Goal: Task Accomplishment & Management: Manage account settings

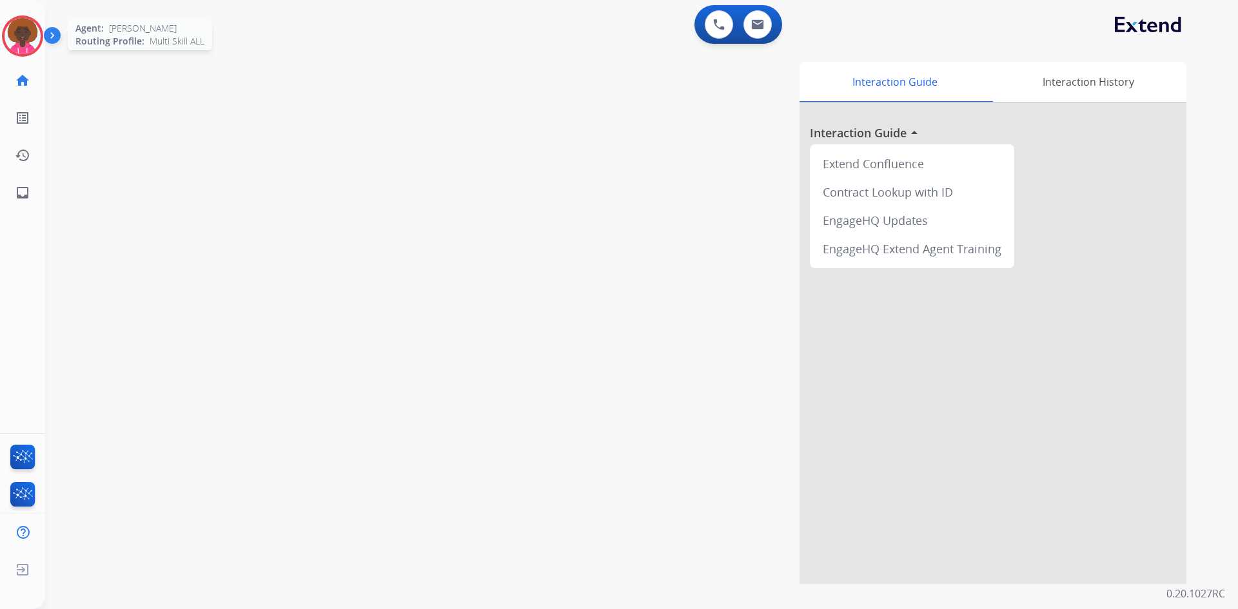
click at [8, 46] on img at bounding box center [23, 36] width 36 height 36
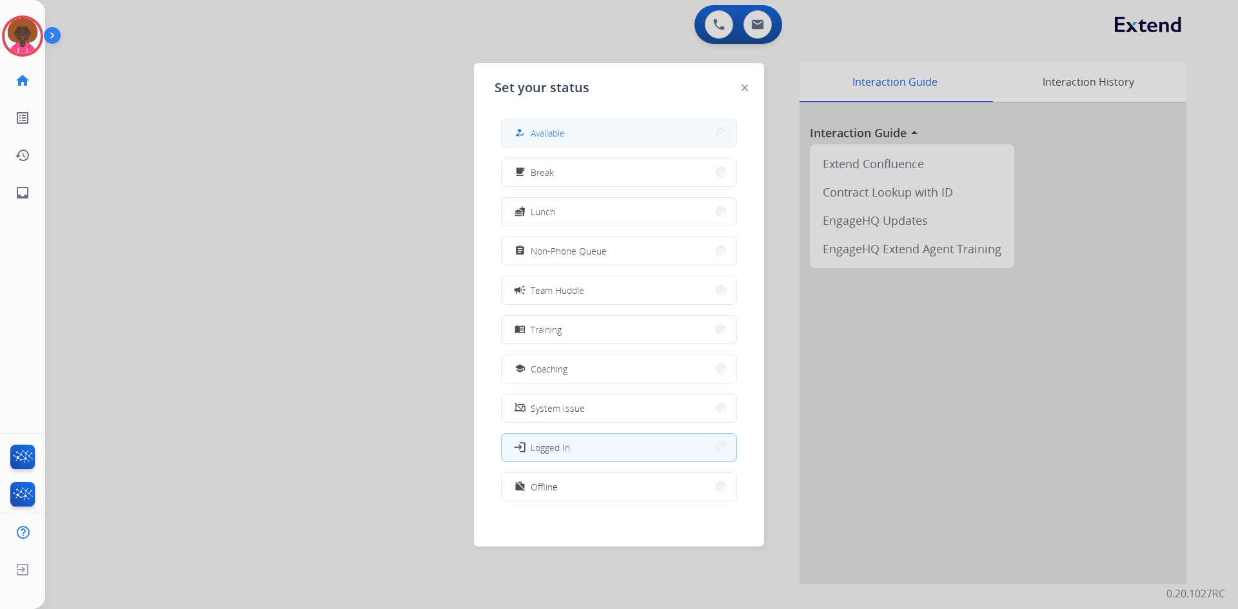
click at [686, 125] on button "how_to_reg Available" at bounding box center [619, 133] width 235 height 28
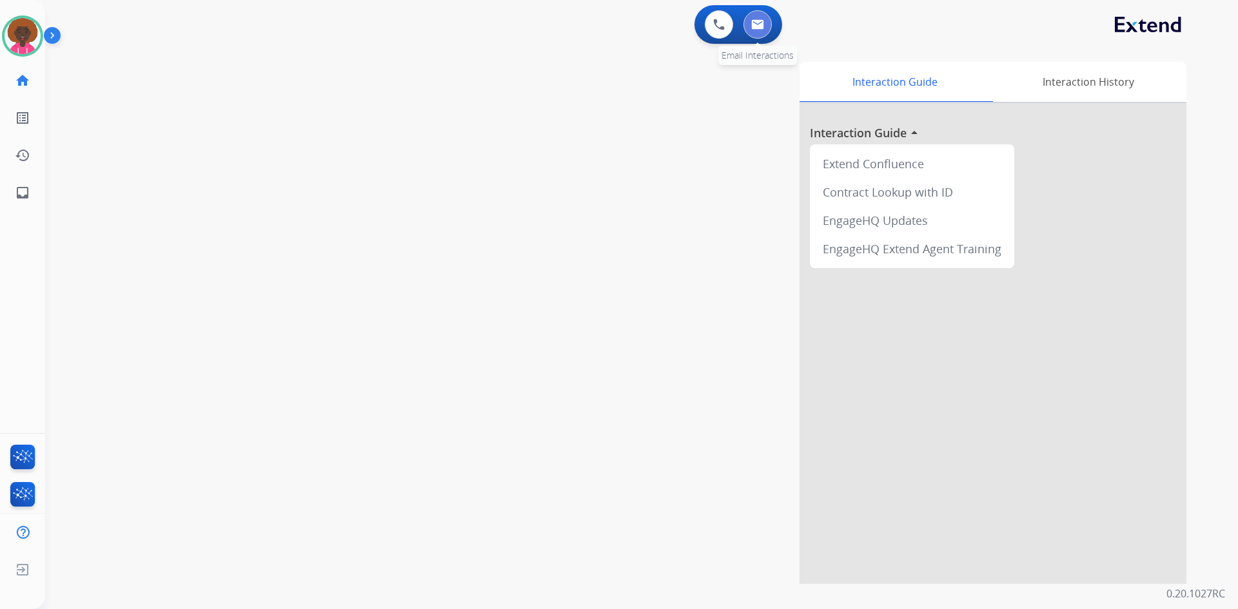
click at [753, 21] on img at bounding box center [757, 24] width 13 height 10
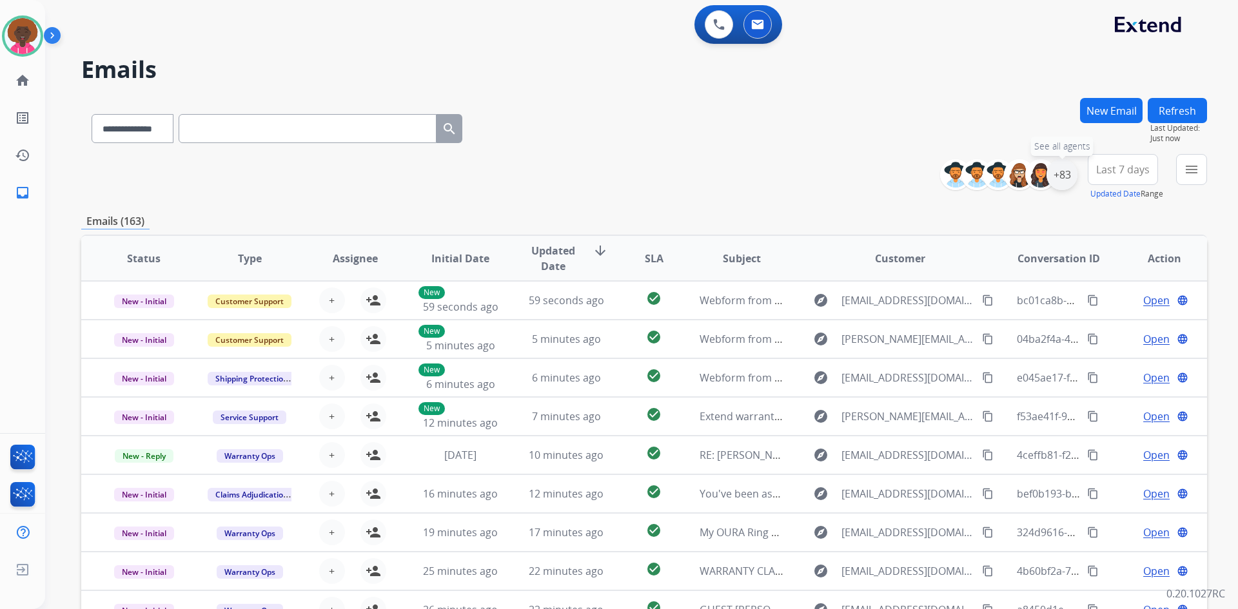
click at [1065, 179] on div "+83" at bounding box center [1062, 174] width 31 height 31
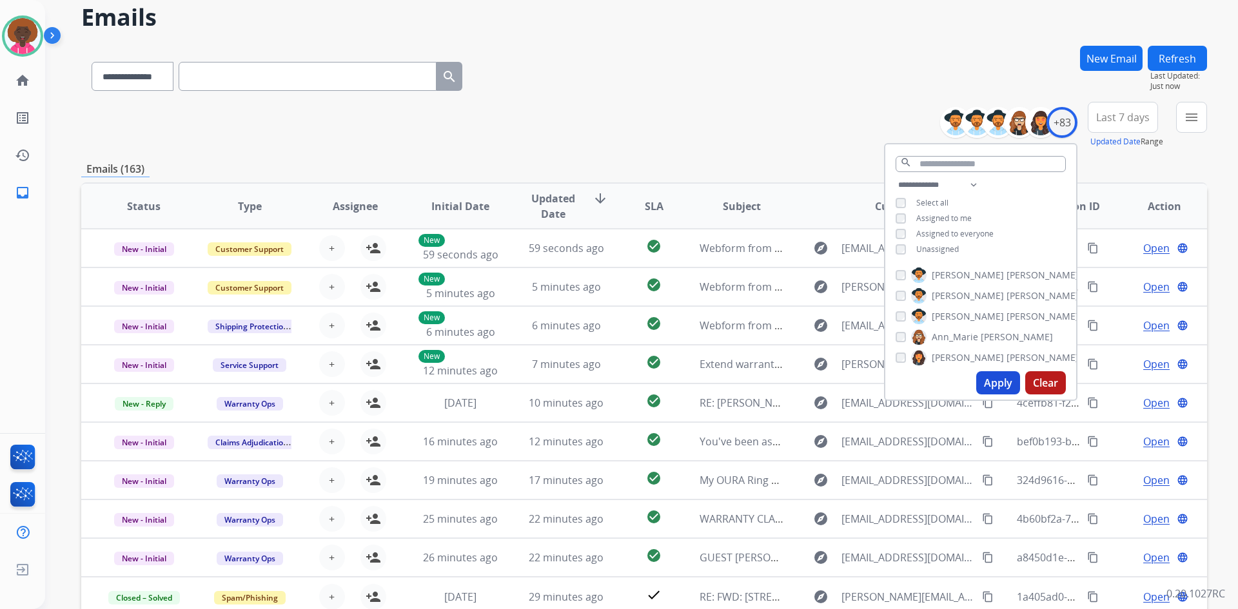
scroll to position [64, 0]
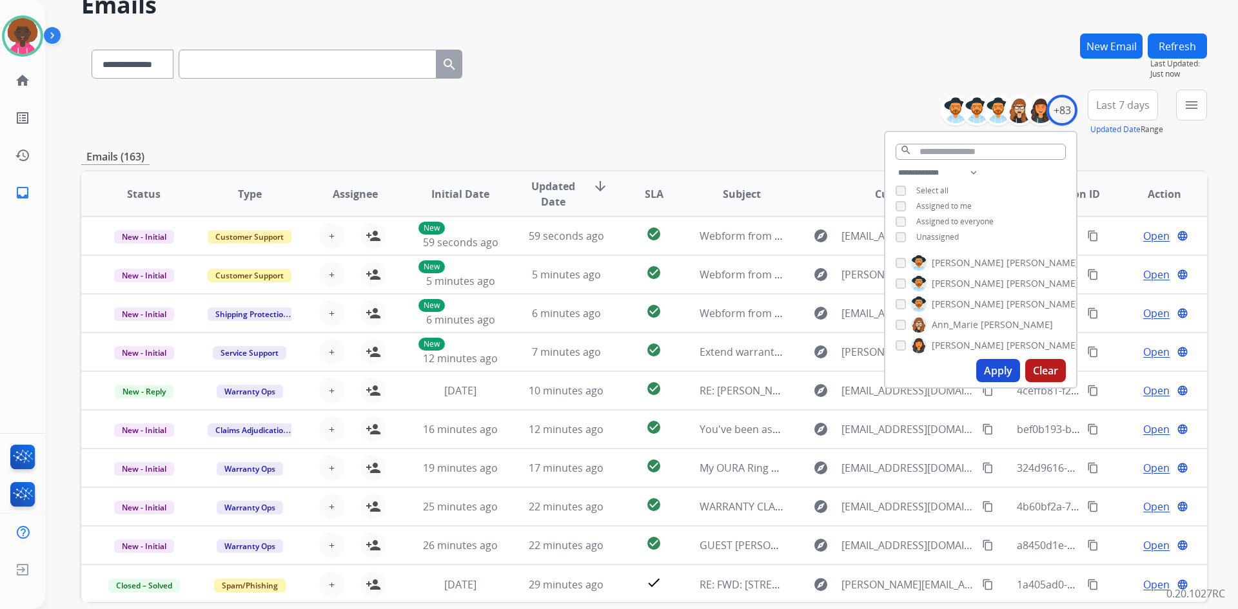
click at [737, 123] on div "**********" at bounding box center [644, 113] width 1126 height 46
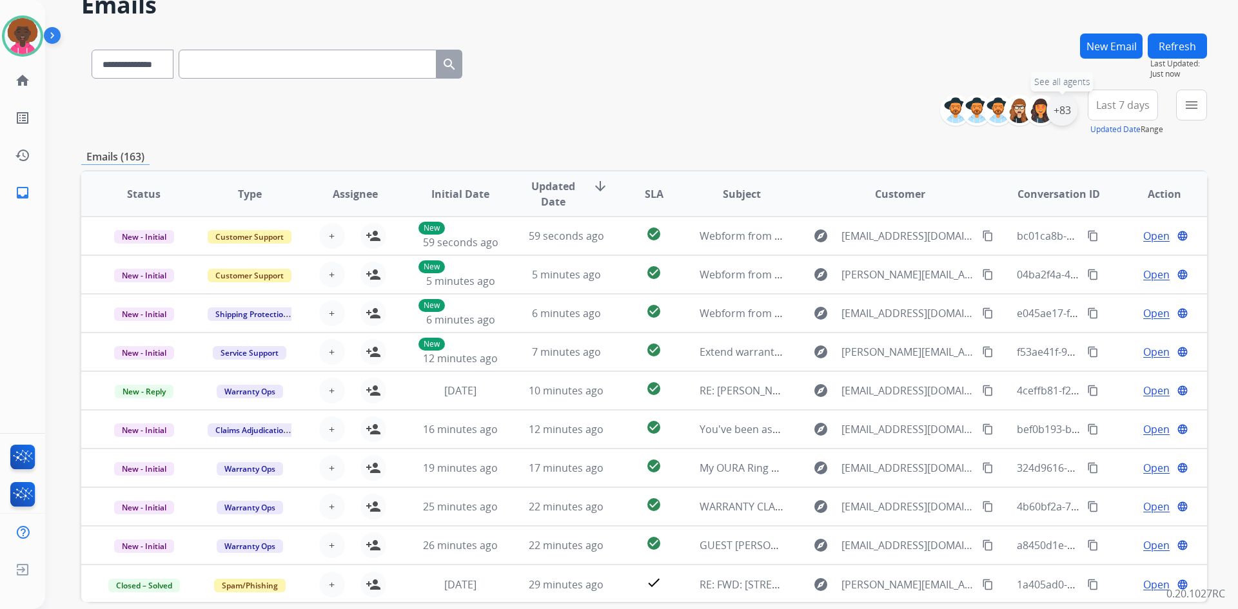
click at [1070, 116] on div "+83" at bounding box center [1062, 110] width 31 height 31
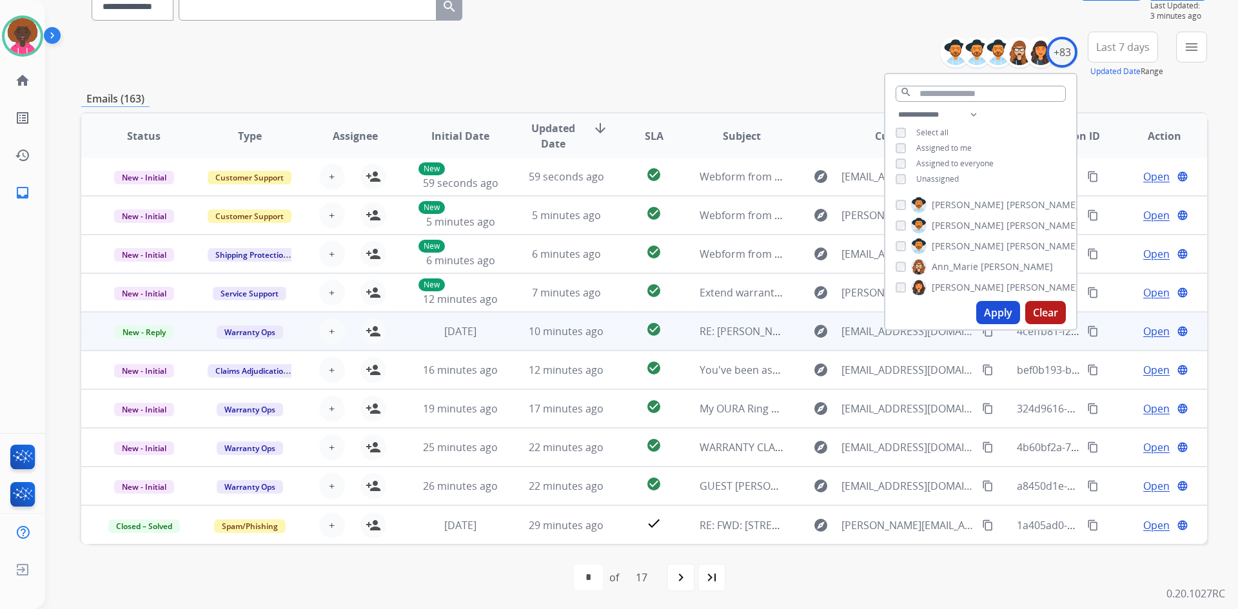
scroll to position [124, 0]
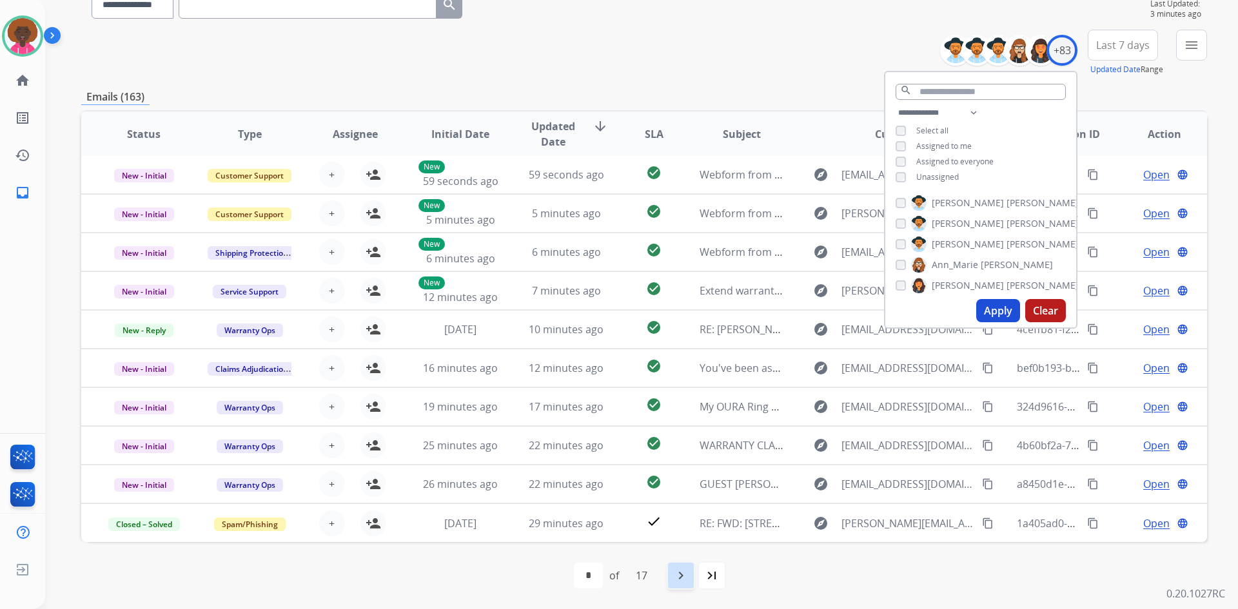
click at [673, 583] on div "navigate_next" at bounding box center [681, 576] width 28 height 28
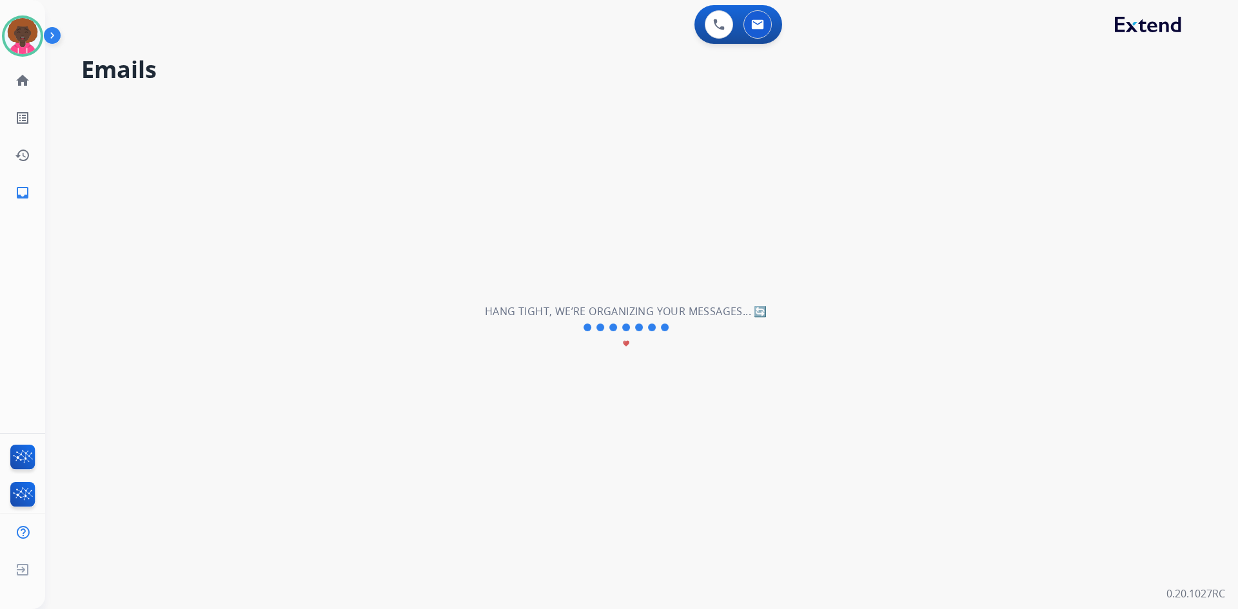
scroll to position [0, 0]
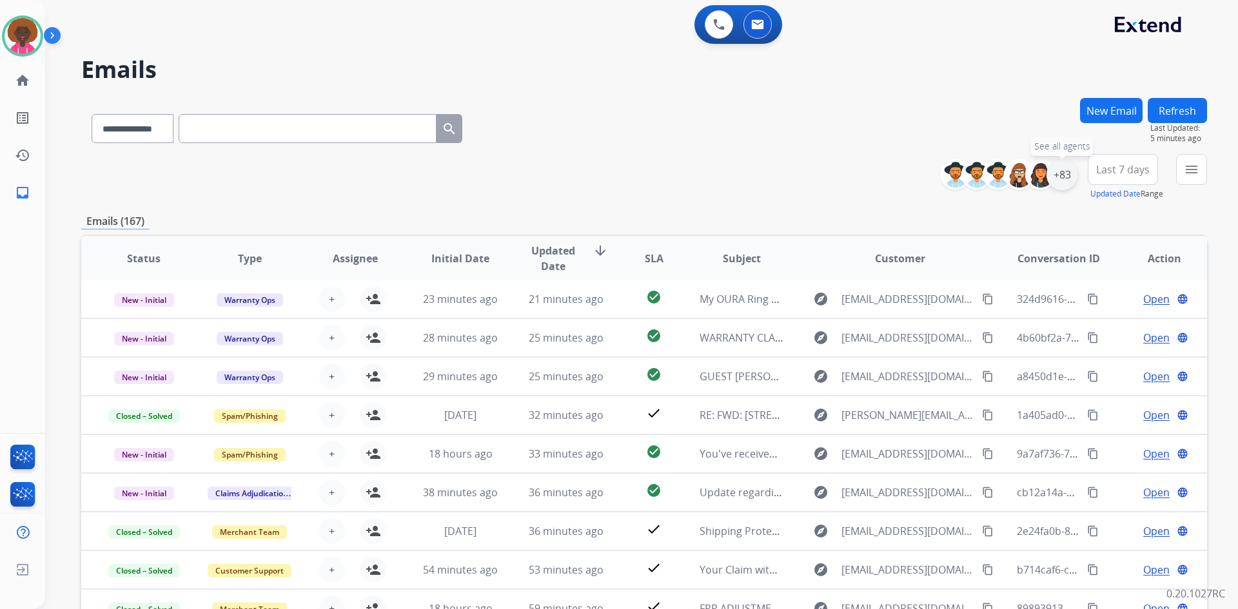
click at [1059, 171] on div "+83" at bounding box center [1062, 174] width 31 height 31
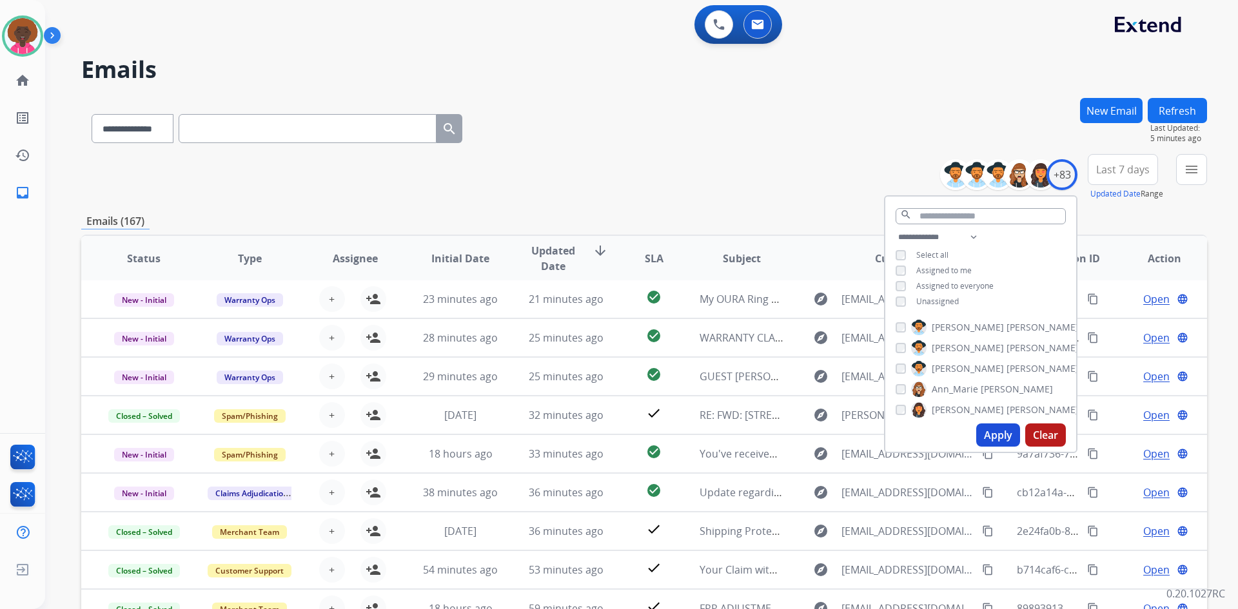
click at [909, 310] on div "**********" at bounding box center [980, 271] width 191 height 83
click at [991, 433] on button "Apply" at bounding box center [998, 435] width 44 height 23
select select "*"
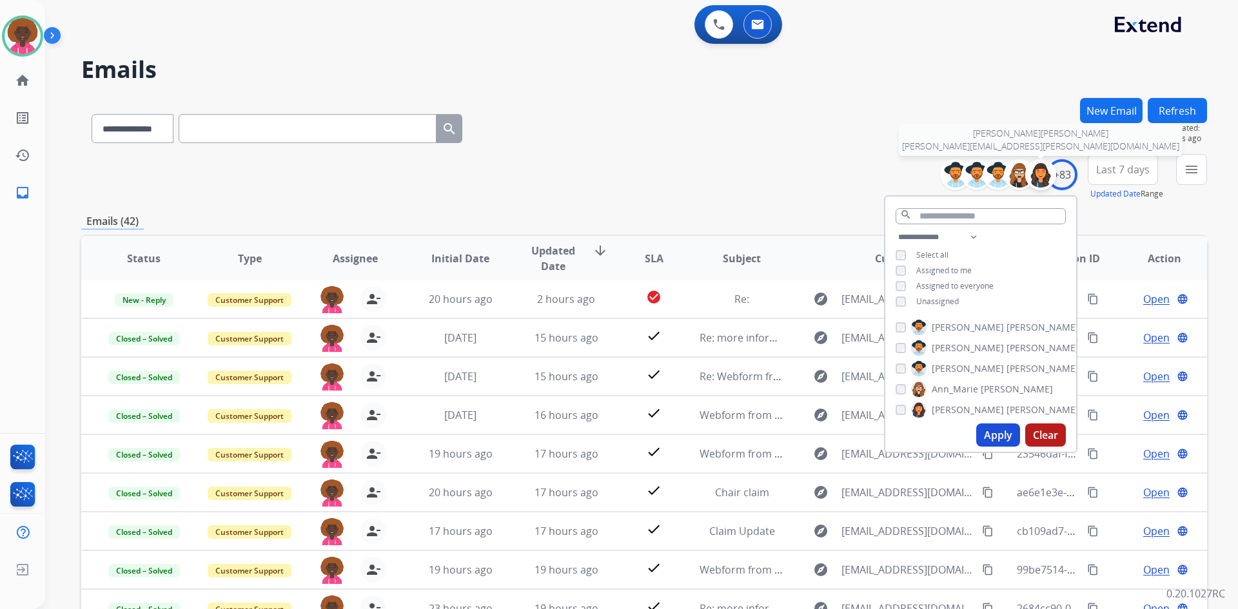
click at [1036, 181] on img at bounding box center [1041, 175] width 26 height 26
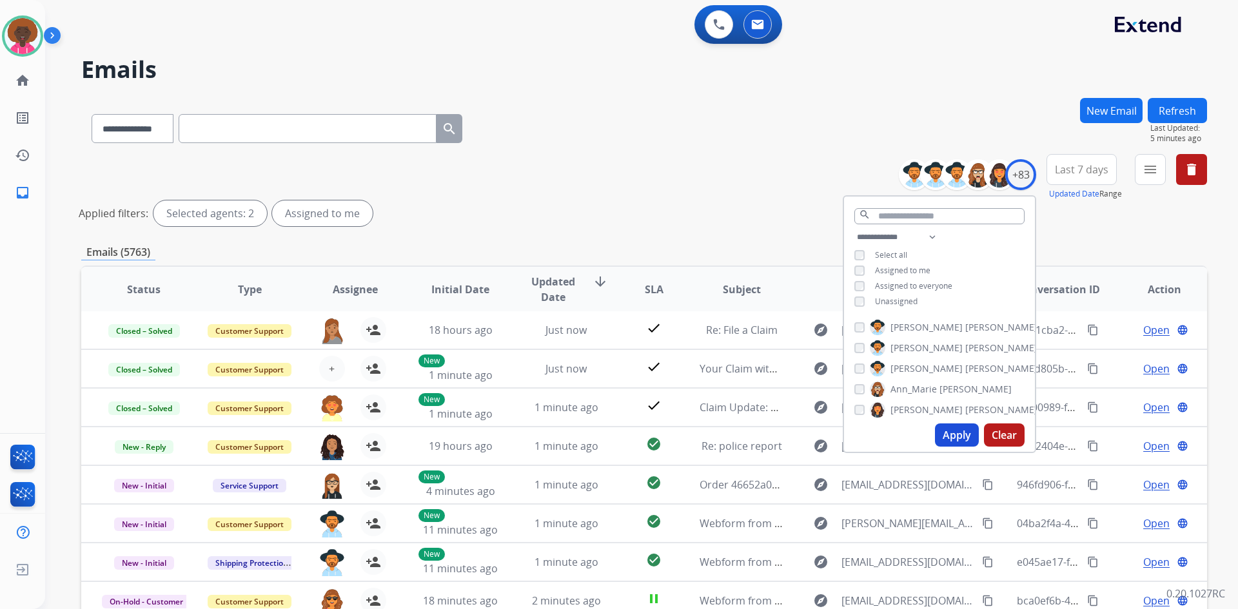
click at [945, 437] on button "Apply" at bounding box center [957, 435] width 44 height 23
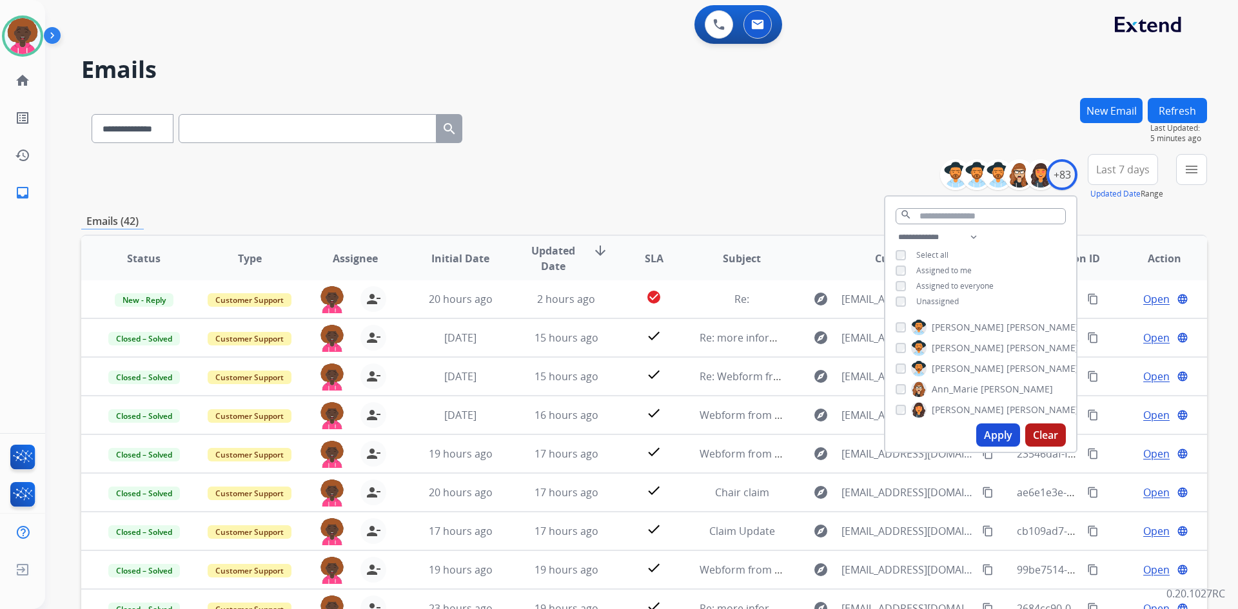
click at [982, 92] on div "**********" at bounding box center [626, 350] width 1162 height 609
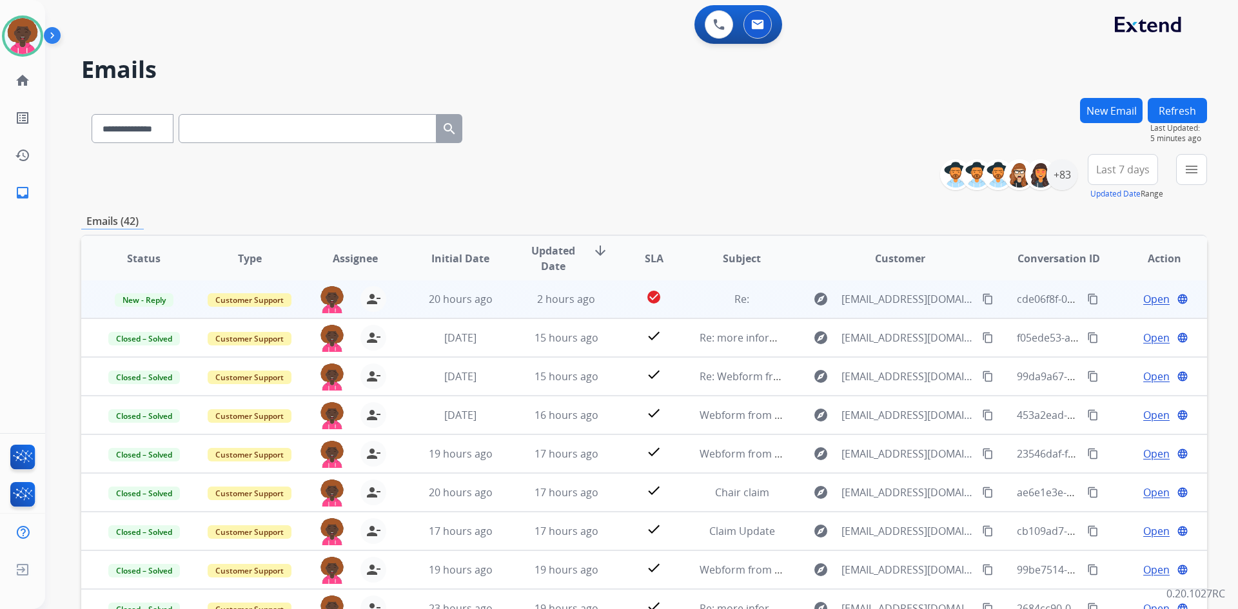
click at [1154, 301] on span "Open" at bounding box center [1156, 299] width 26 height 15
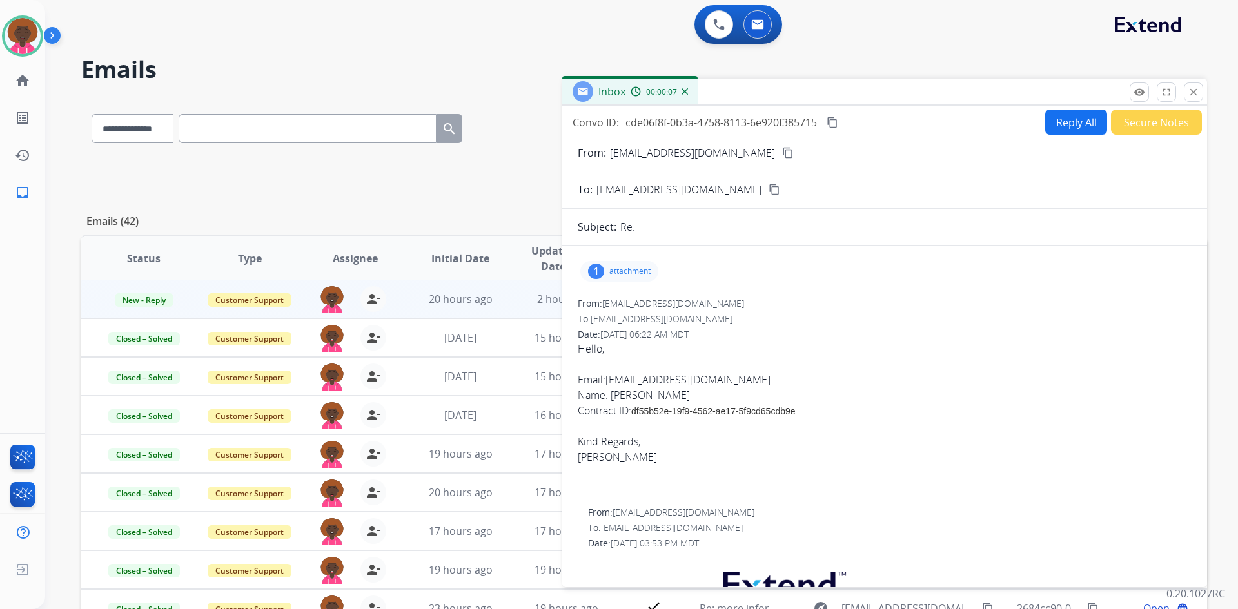
click at [620, 264] on div "1 attachment" at bounding box center [619, 271] width 78 height 21
click at [709, 307] on p "IMG_3203.png" at bounding box center [689, 304] width 68 height 15
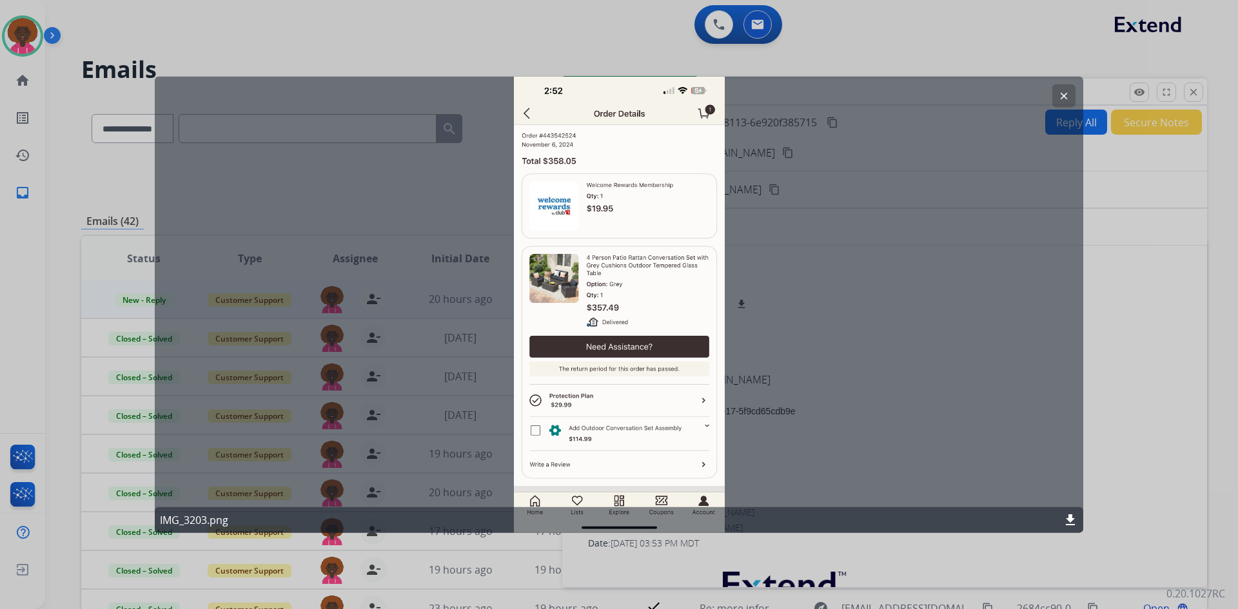
click at [1067, 519] on mat-icon "download" at bounding box center [1070, 520] width 15 height 15
click at [1073, 516] on mat-icon "download" at bounding box center [1070, 520] width 15 height 15
click at [1067, 90] on mat-icon "clear" at bounding box center [1064, 96] width 12 height 12
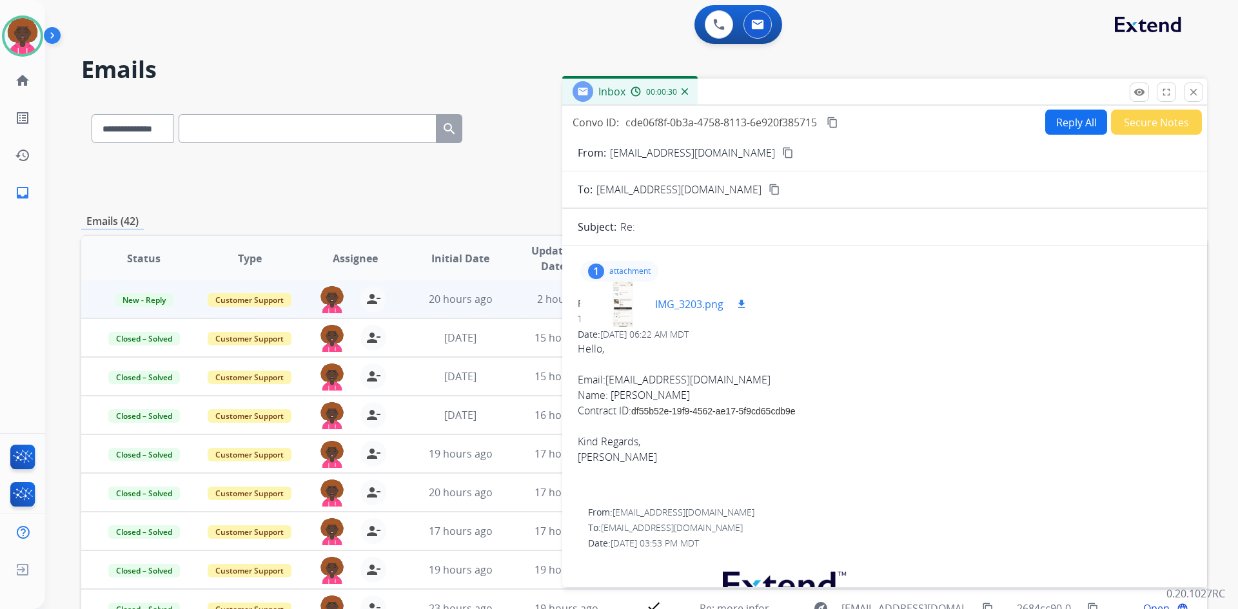
click at [673, 308] on p "IMG_3203.png" at bounding box center [689, 304] width 68 height 15
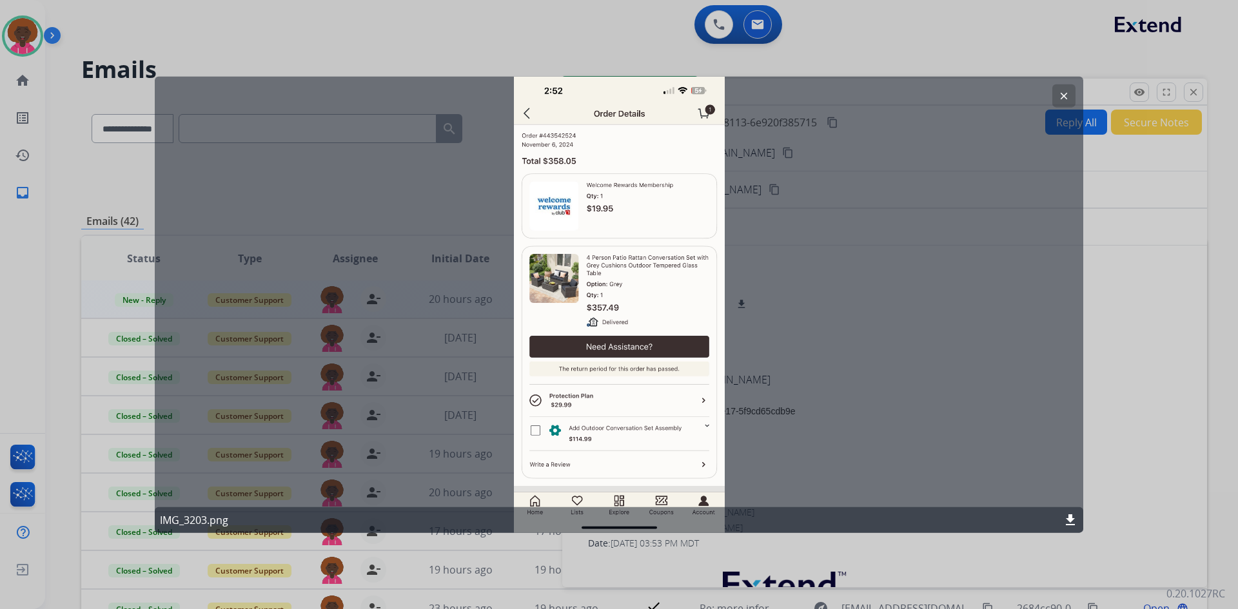
click at [301, 30] on div at bounding box center [619, 304] width 1238 height 609
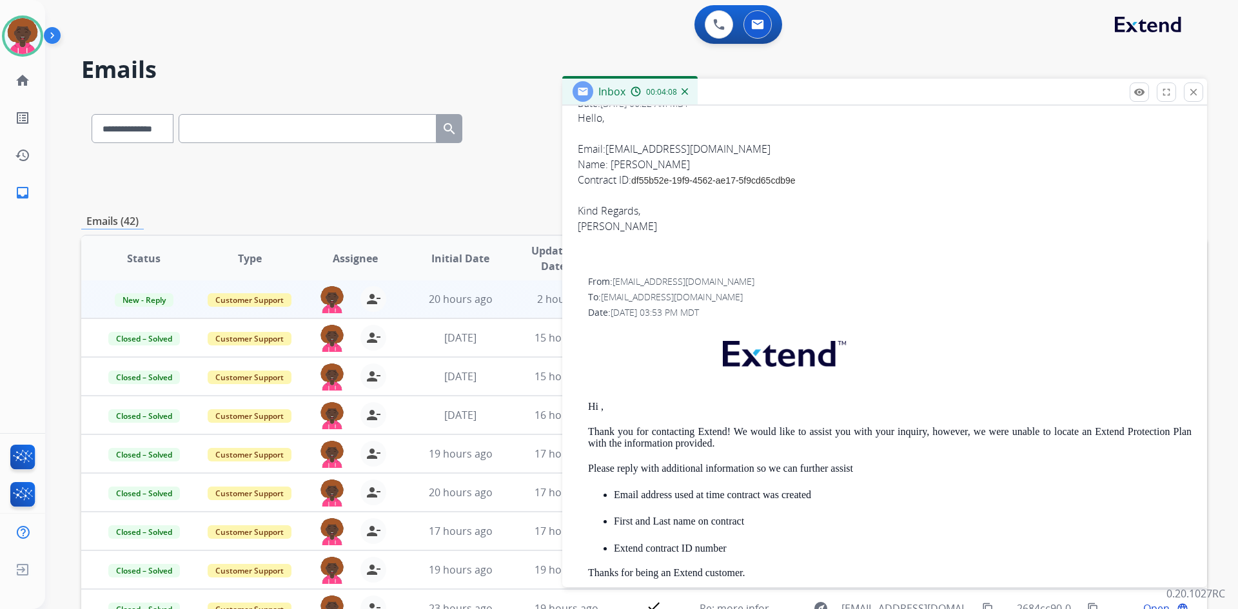
scroll to position [258, 0]
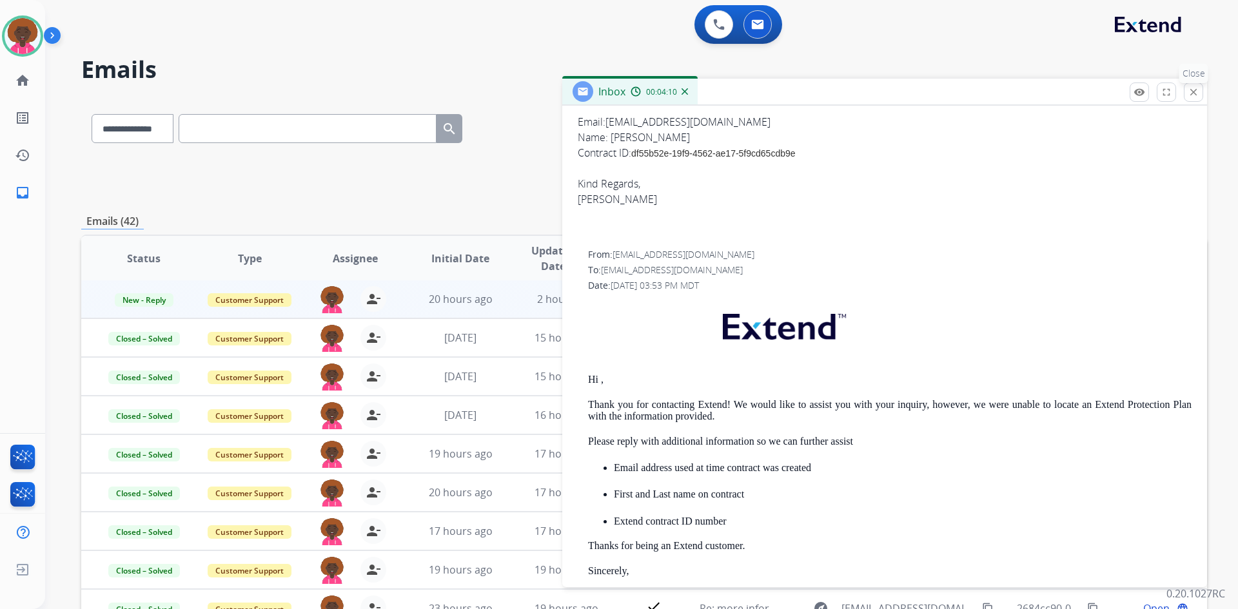
click at [1191, 92] on mat-icon "close" at bounding box center [1194, 92] width 12 height 12
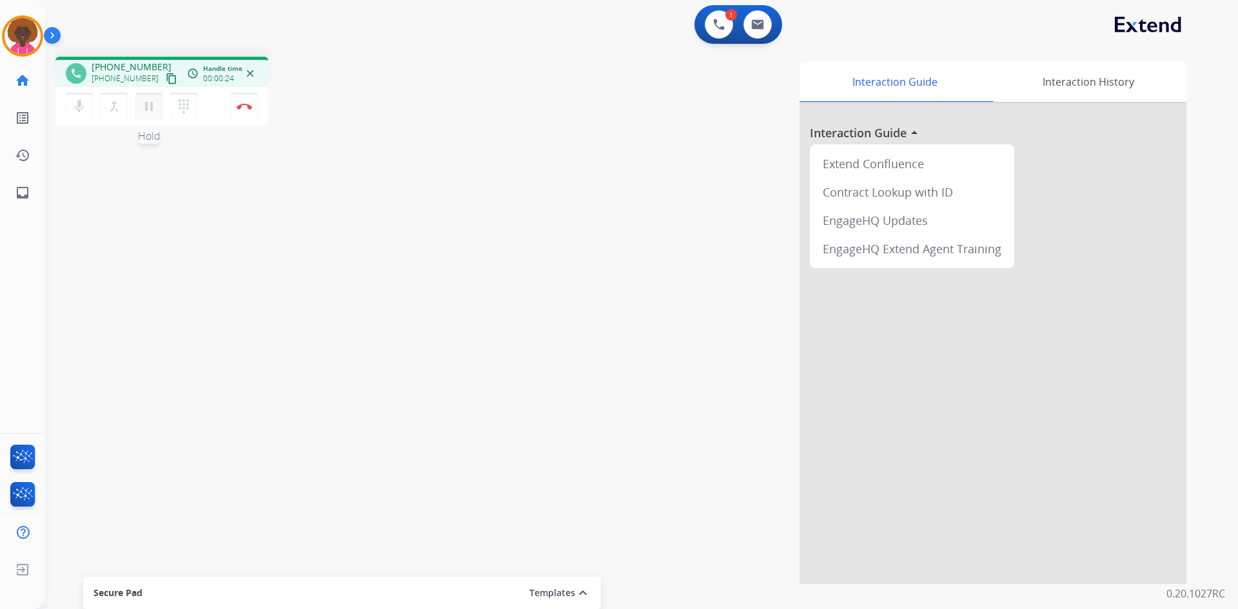
click at [146, 99] on mat-icon "pause" at bounding box center [148, 106] width 15 height 15
click at [178, 106] on mat-icon "dialpad" at bounding box center [183, 106] width 15 height 15
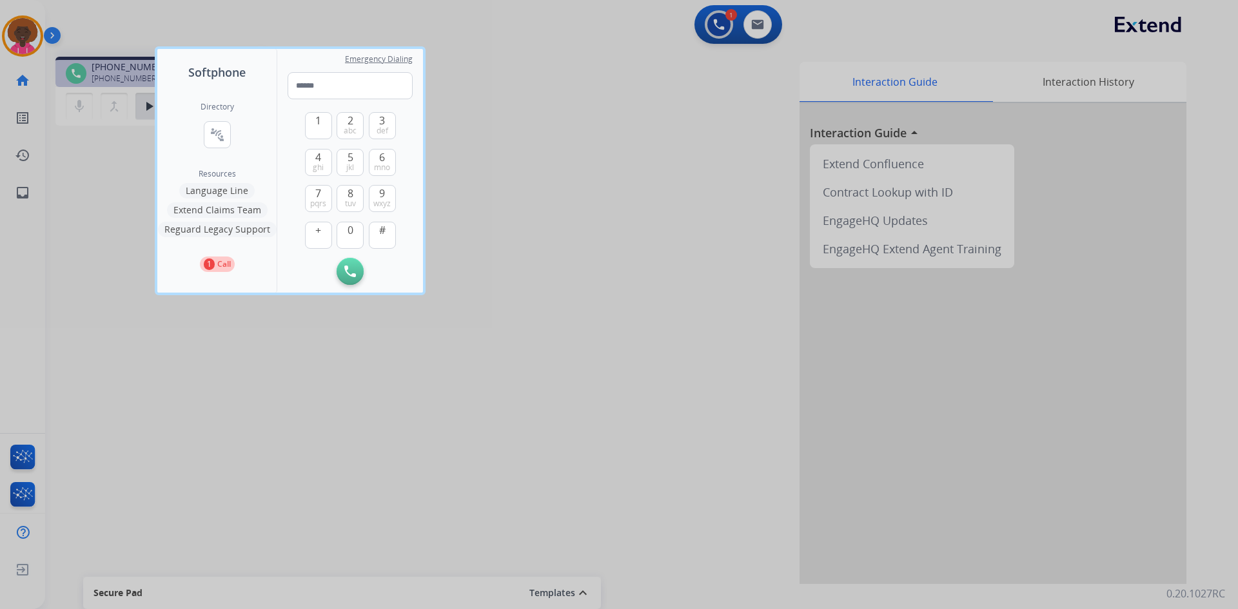
drag, startPoint x: 217, startPoint y: 187, endPoint x: 232, endPoint y: 189, distance: 15.0
click at [218, 188] on button "Language Line" at bounding box center [216, 190] width 75 height 15
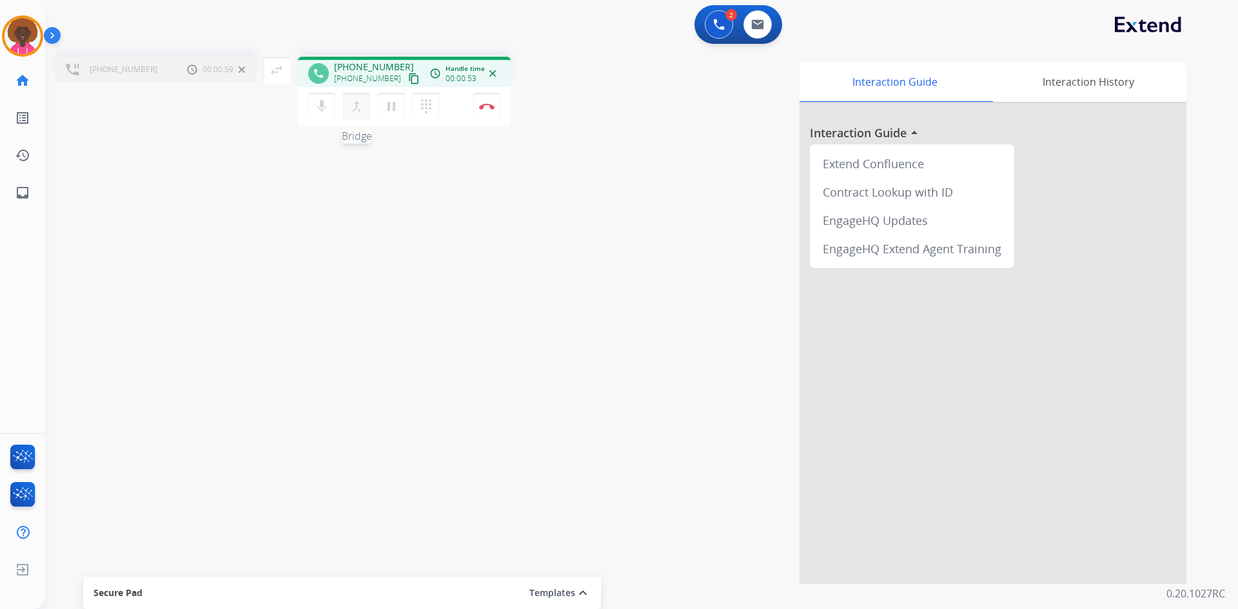
click at [346, 104] on button "merge_type Bridge" at bounding box center [356, 106] width 27 height 27
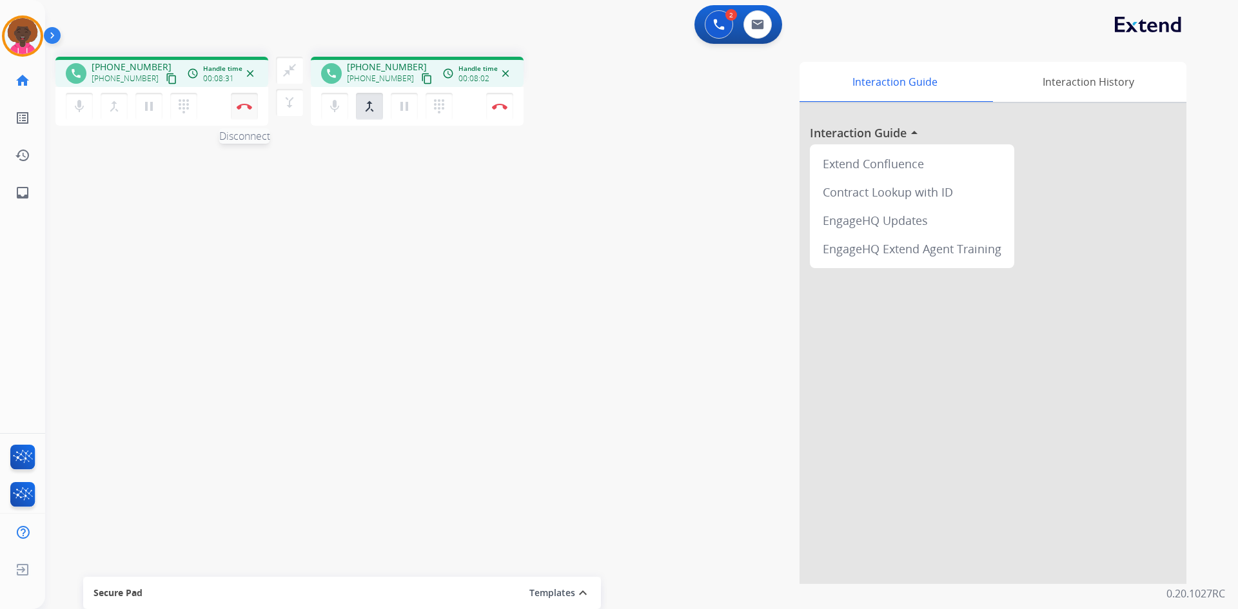
click at [247, 115] on button "Disconnect" at bounding box center [244, 106] width 27 height 27
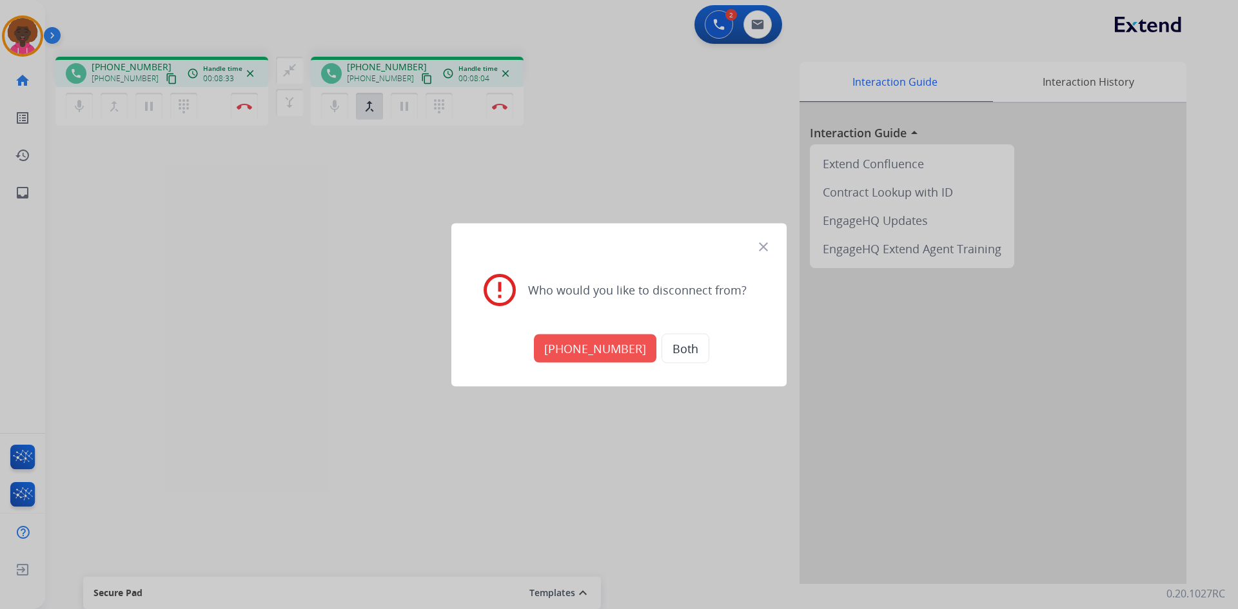
click at [671, 350] on button "Both" at bounding box center [686, 348] width 48 height 30
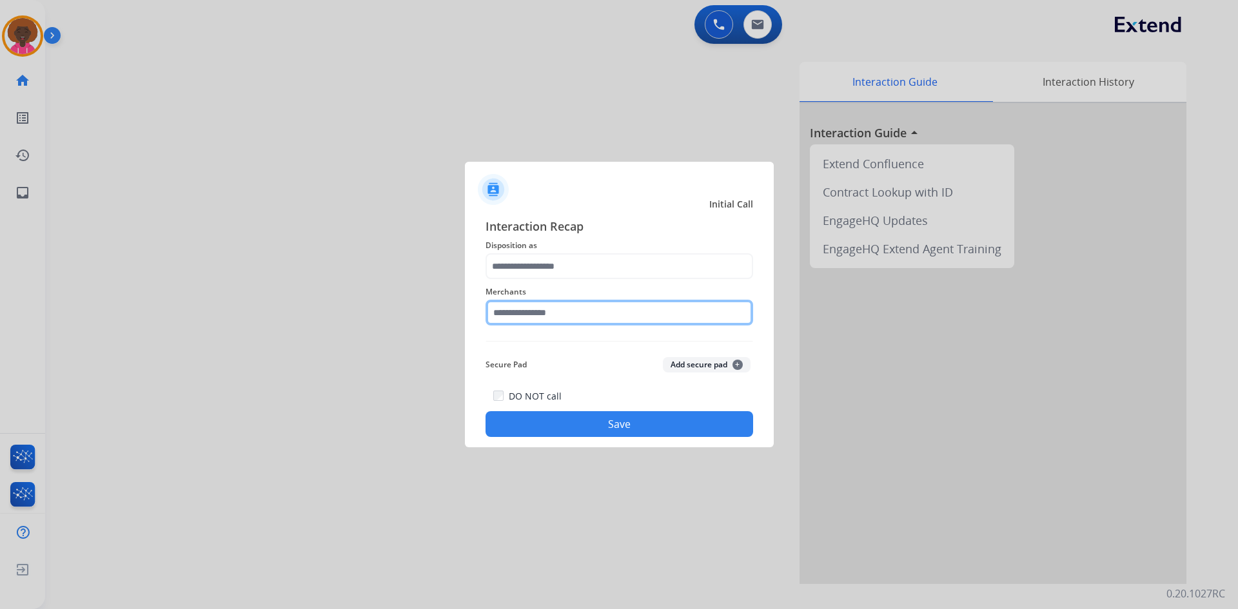
click at [523, 319] on input "text" at bounding box center [620, 313] width 268 height 26
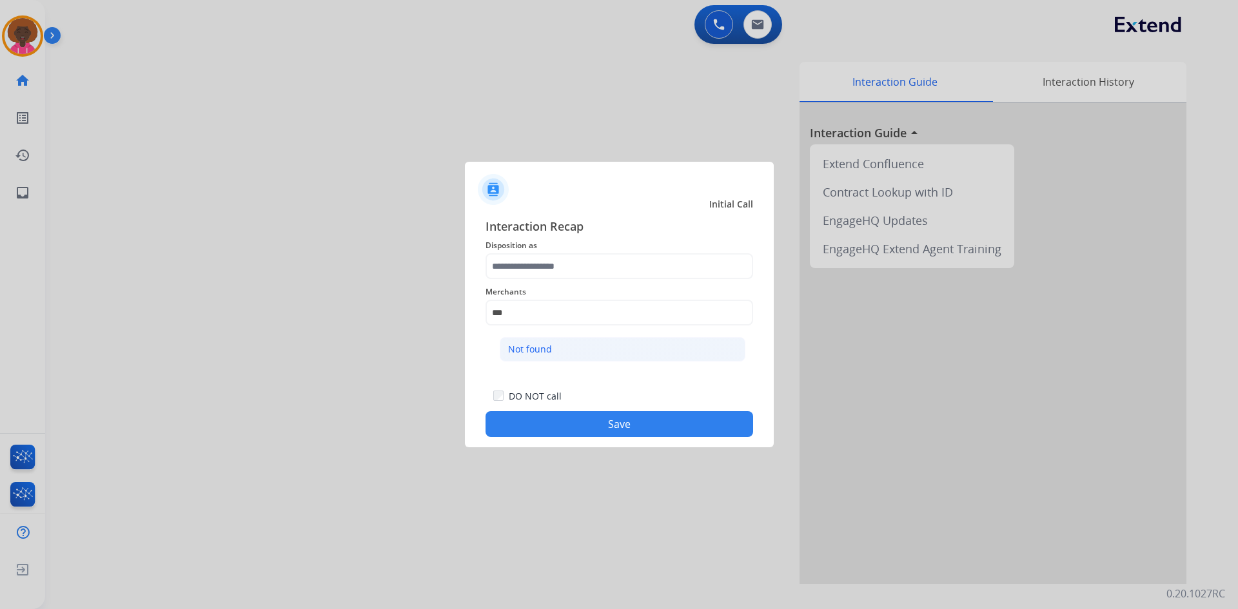
click at [544, 347] on div "Not found" at bounding box center [530, 349] width 44 height 13
type input "*********"
click at [553, 286] on span "Merchants" at bounding box center [620, 291] width 268 height 15
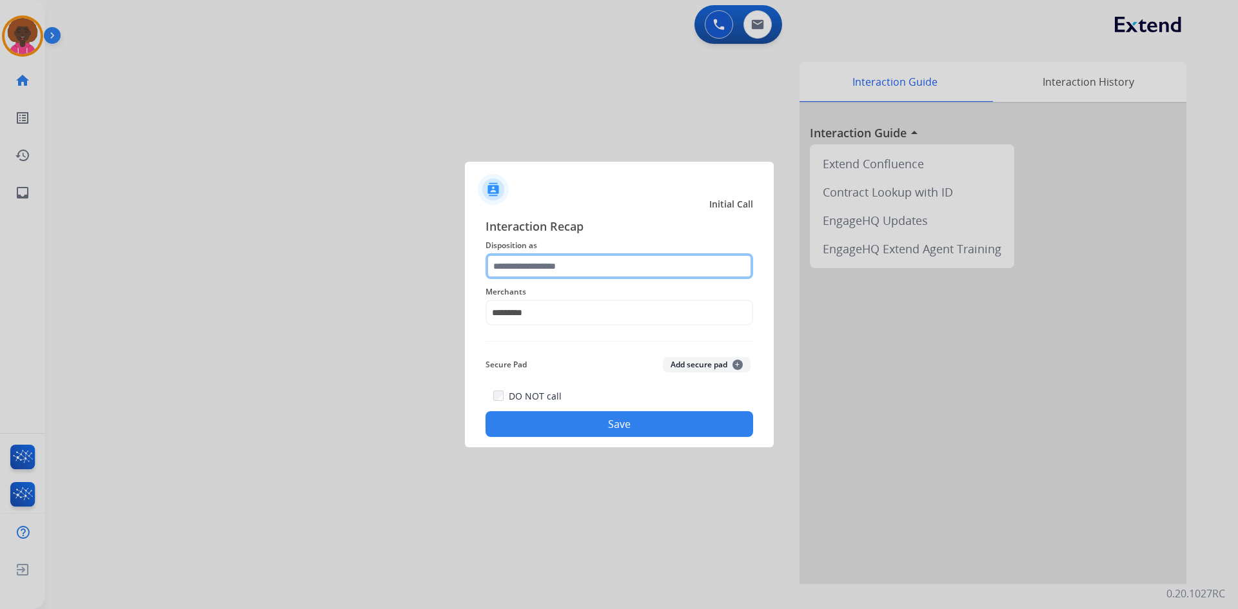
click at [557, 276] on input "text" at bounding box center [620, 266] width 268 height 26
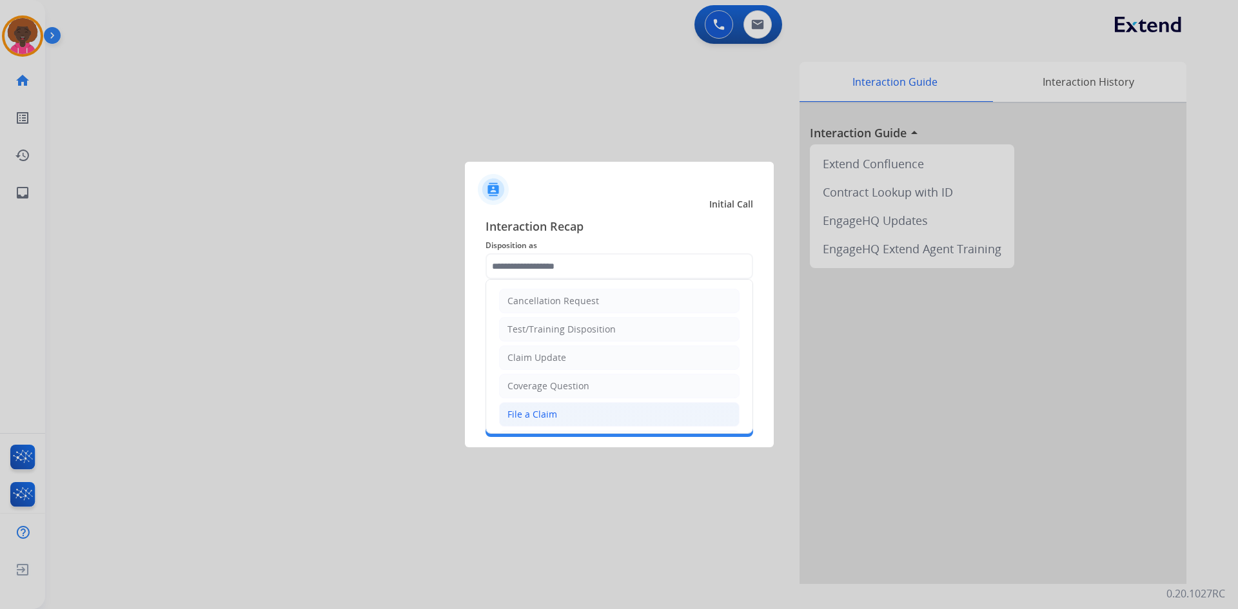
click at [564, 411] on li "File a Claim" at bounding box center [619, 414] width 241 height 25
type input "**********"
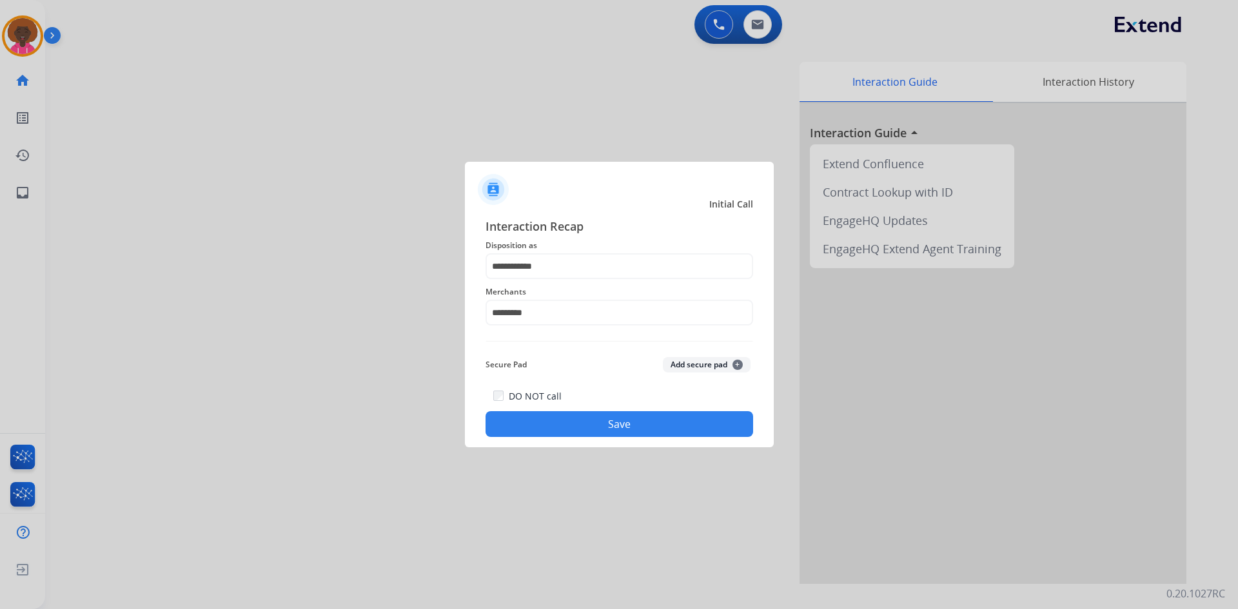
click at [637, 424] on button "Save" at bounding box center [620, 424] width 268 height 26
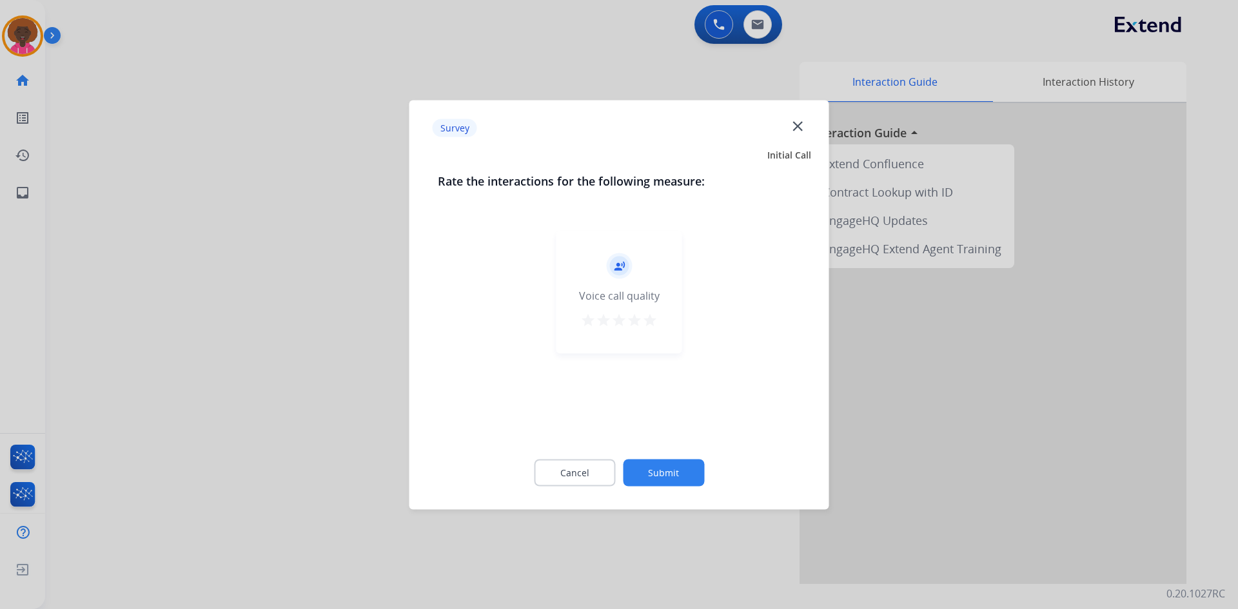
drag, startPoint x: 656, startPoint y: 313, endPoint x: 657, endPoint y: 325, distance: 11.7
click at [656, 315] on mat-icon "star" at bounding box center [649, 319] width 15 height 15
click at [657, 484] on button "Submit" at bounding box center [663, 472] width 81 height 27
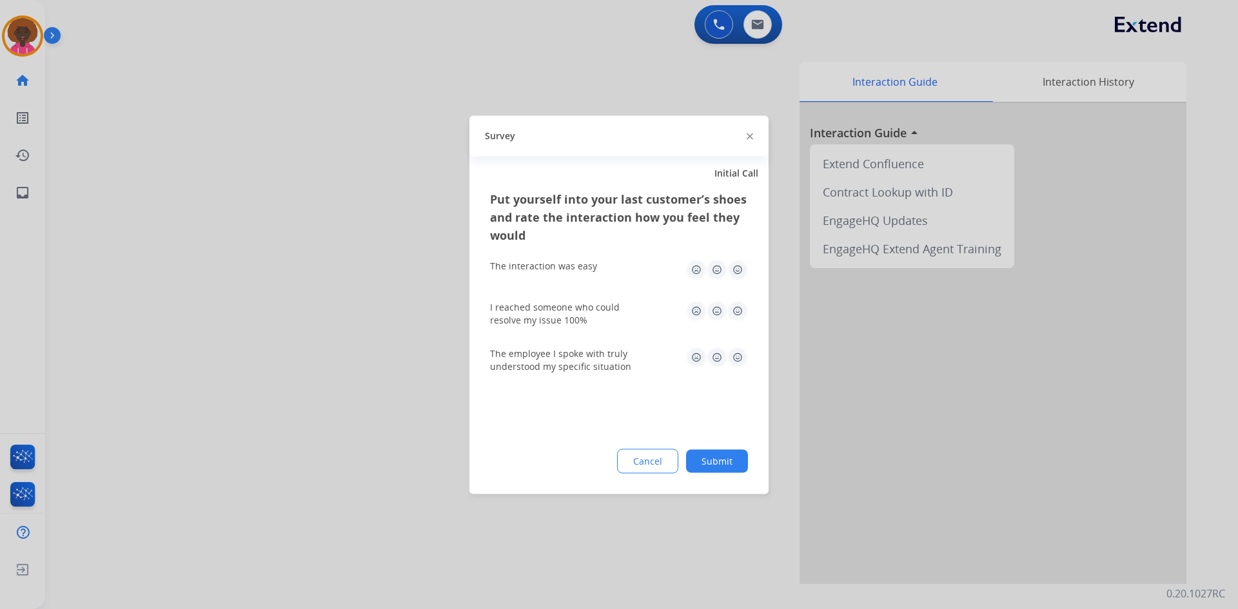
click at [736, 262] on img at bounding box center [737, 269] width 21 height 21
click at [741, 304] on img at bounding box center [737, 311] width 21 height 21
click at [742, 357] on img at bounding box center [737, 357] width 21 height 21
click at [710, 467] on button "Submit" at bounding box center [717, 461] width 62 height 23
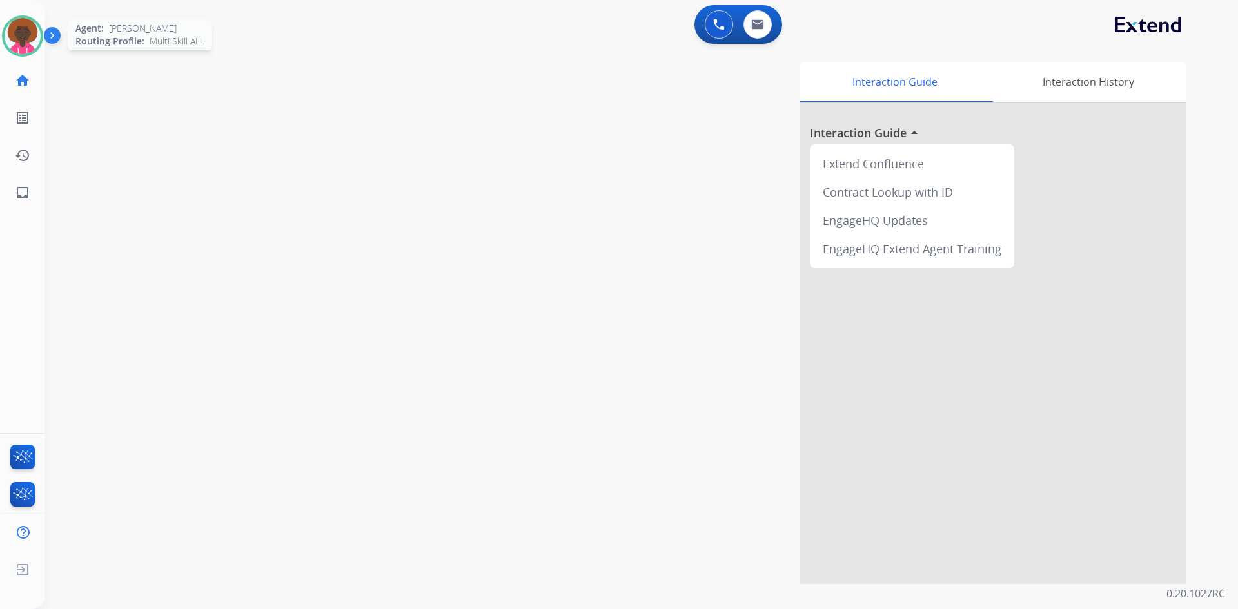
click at [35, 35] on img at bounding box center [23, 36] width 36 height 36
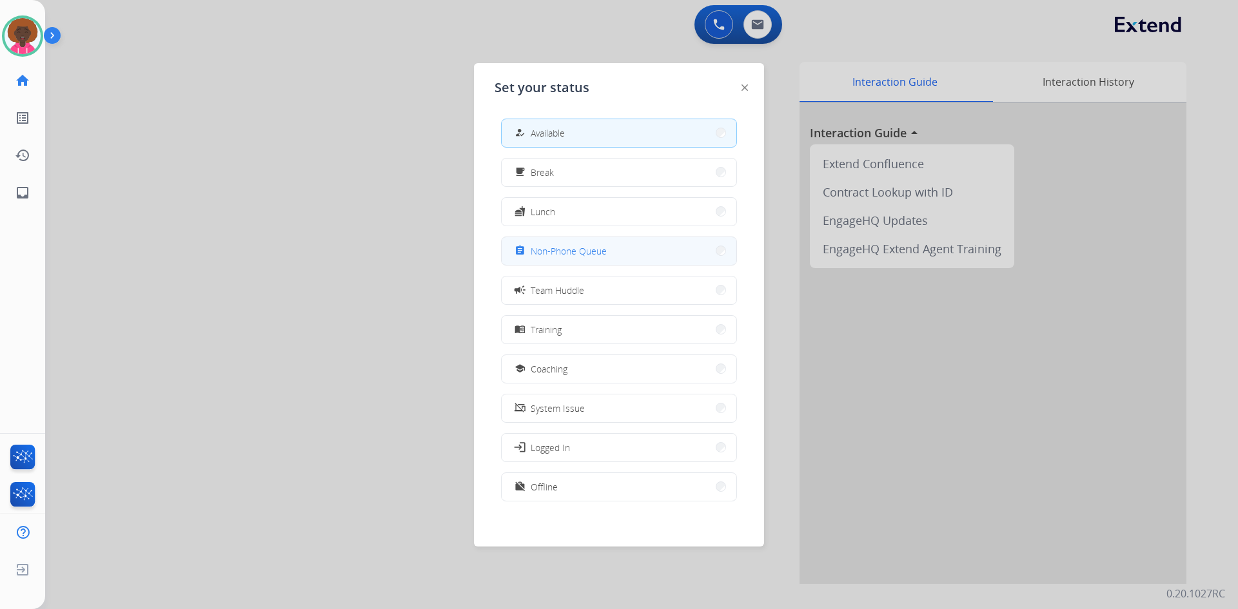
click at [605, 250] on span "Non-Phone Queue" at bounding box center [569, 251] width 76 height 14
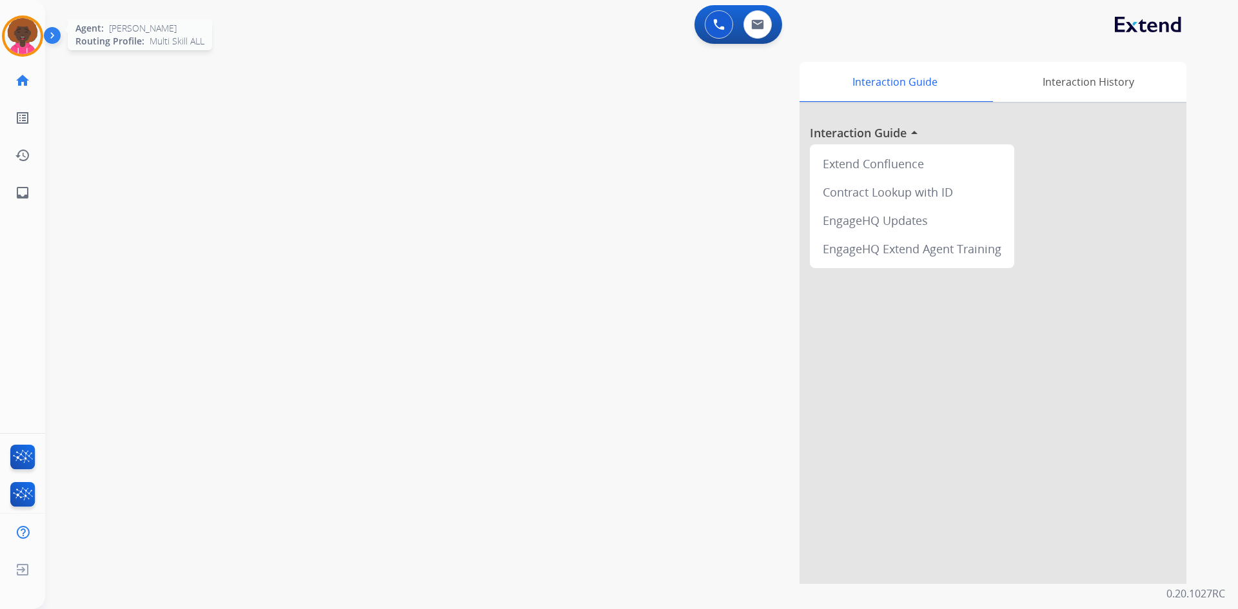
drag, startPoint x: 16, startPoint y: 34, endPoint x: 29, endPoint y: 34, distance: 12.9
click at [16, 34] on img at bounding box center [23, 36] width 36 height 36
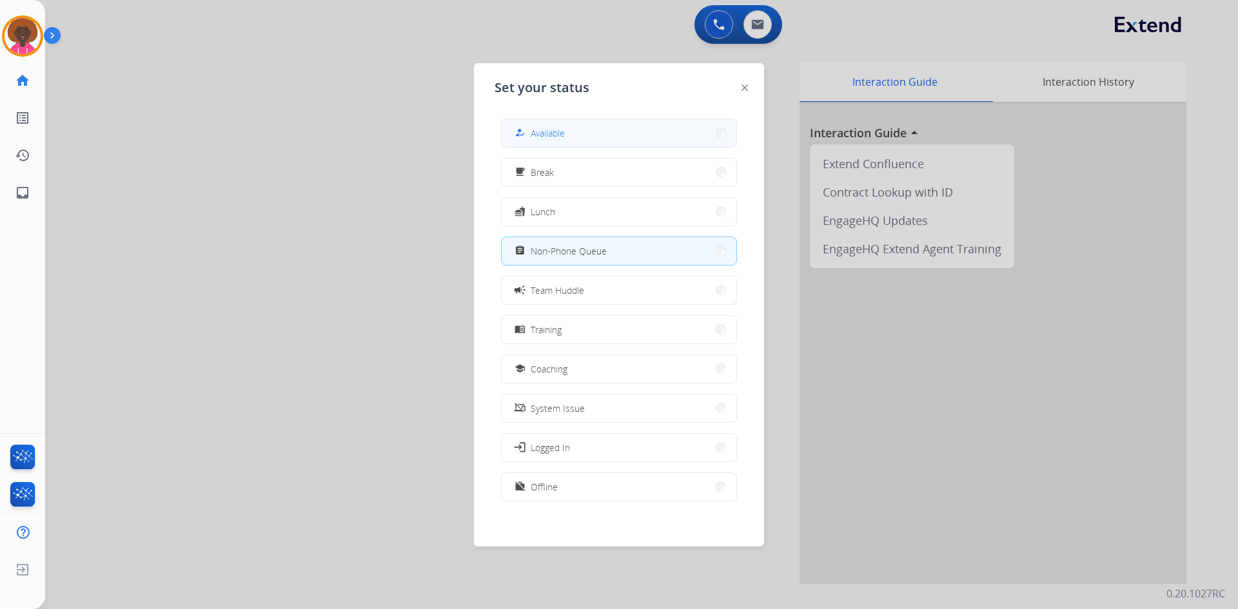
click at [640, 139] on button "how_to_reg Available" at bounding box center [619, 133] width 235 height 28
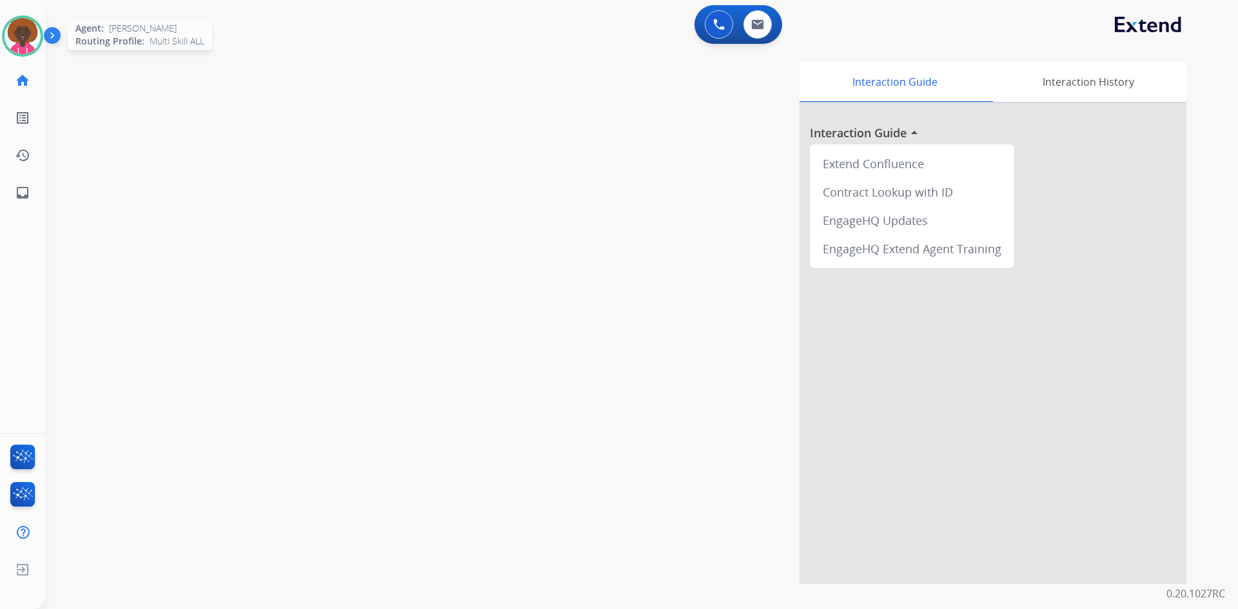
click at [19, 37] on img at bounding box center [23, 36] width 36 height 36
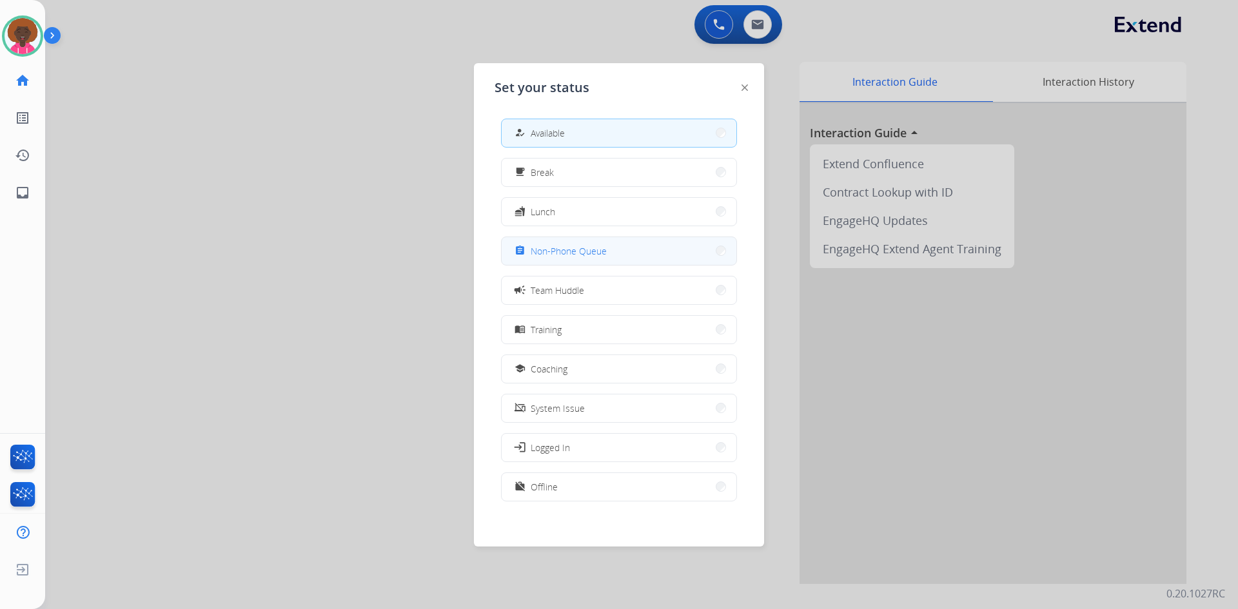
click at [640, 244] on button "assignment Non-Phone Queue" at bounding box center [619, 251] width 235 height 28
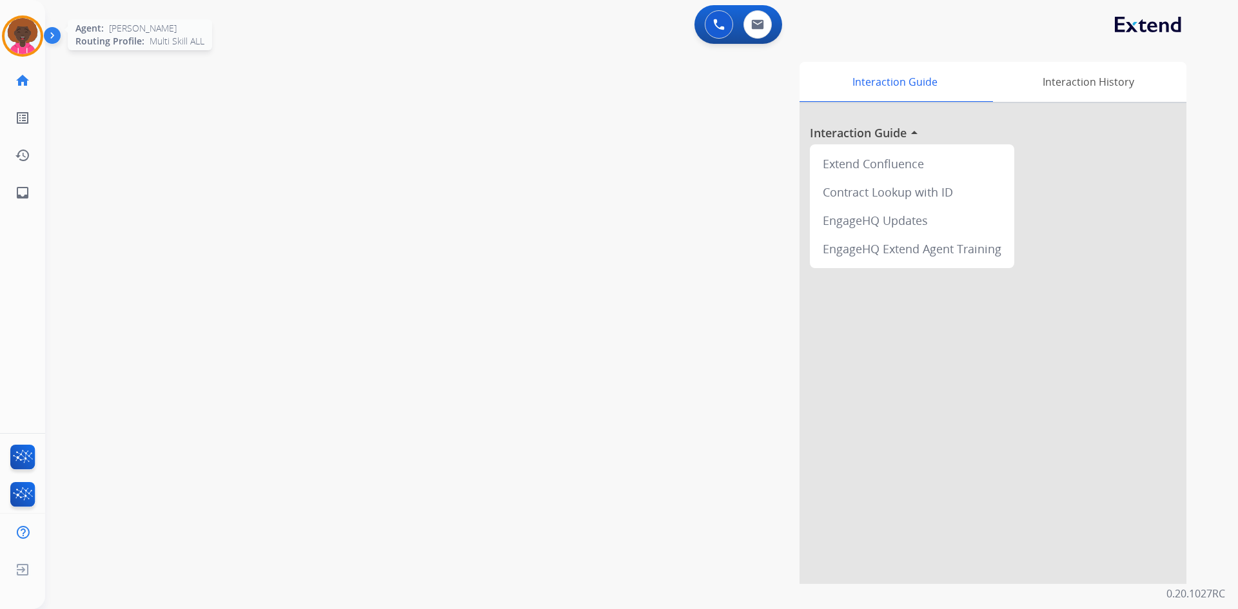
click at [18, 48] on img at bounding box center [23, 36] width 36 height 36
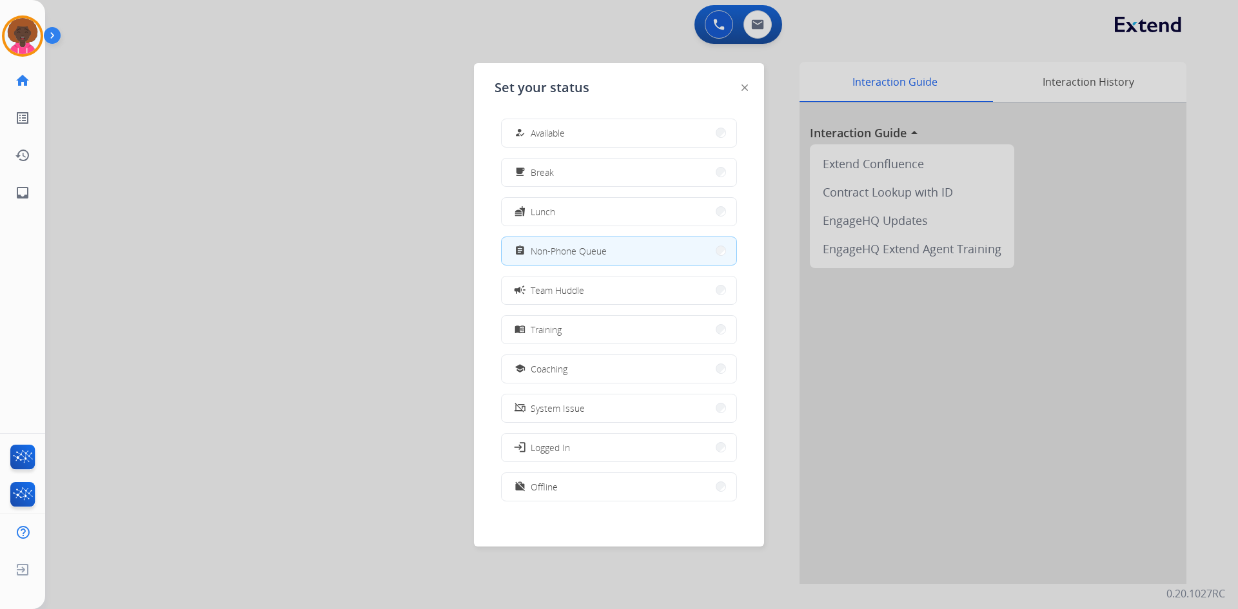
drag, startPoint x: 581, startPoint y: 127, endPoint x: 545, endPoint y: 119, distance: 36.9
click at [581, 127] on button "how_to_reg Available" at bounding box center [619, 133] width 235 height 28
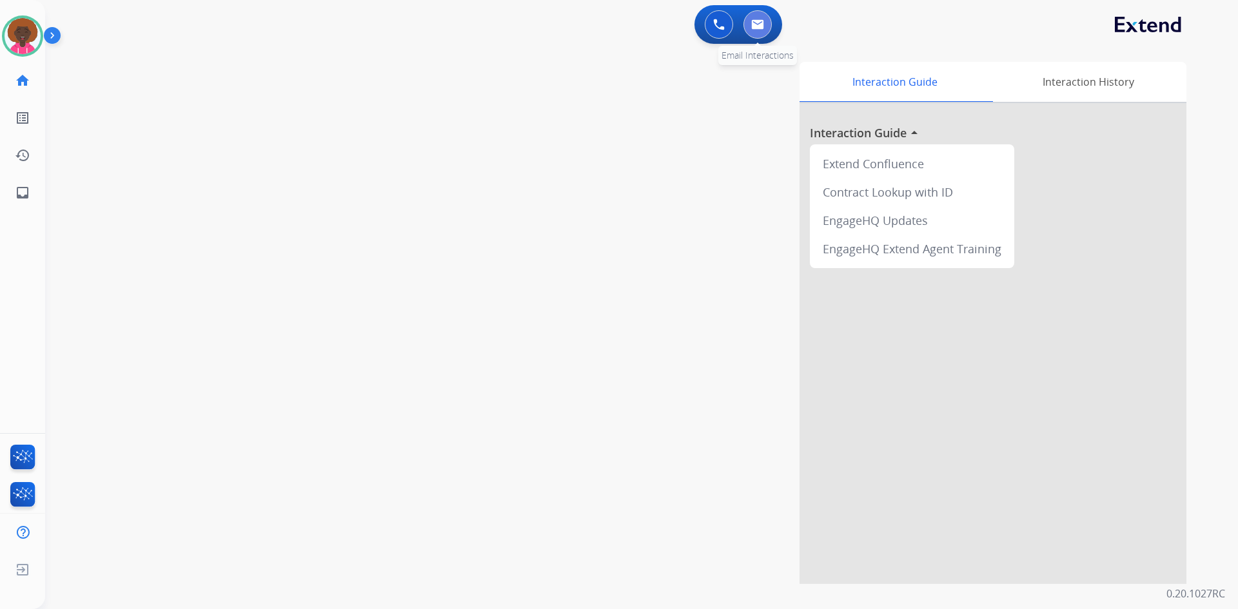
click at [762, 23] on img at bounding box center [757, 24] width 13 height 10
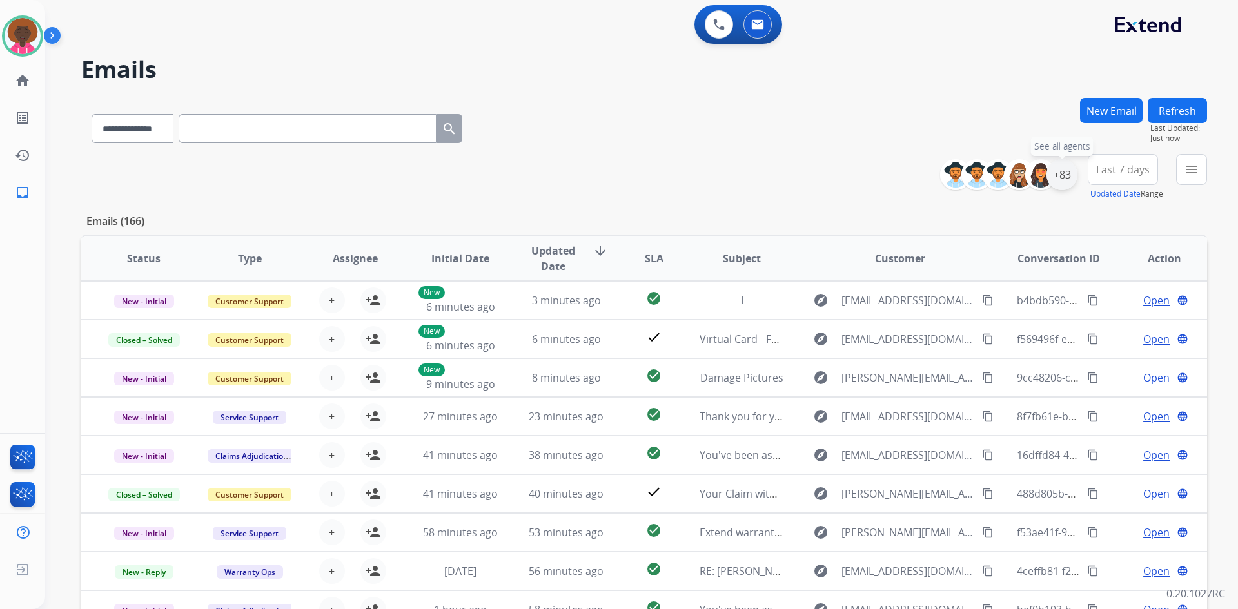
click at [1054, 168] on div "+83" at bounding box center [1062, 174] width 31 height 31
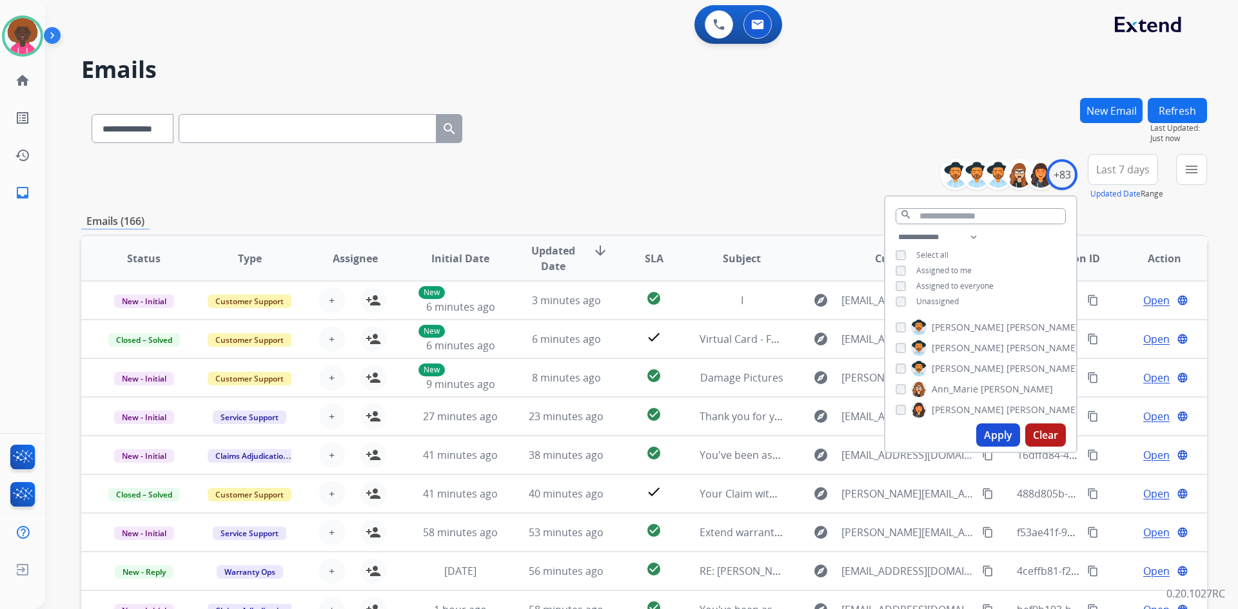
click at [907, 299] on div "Unassigned" at bounding box center [927, 302] width 63 height 10
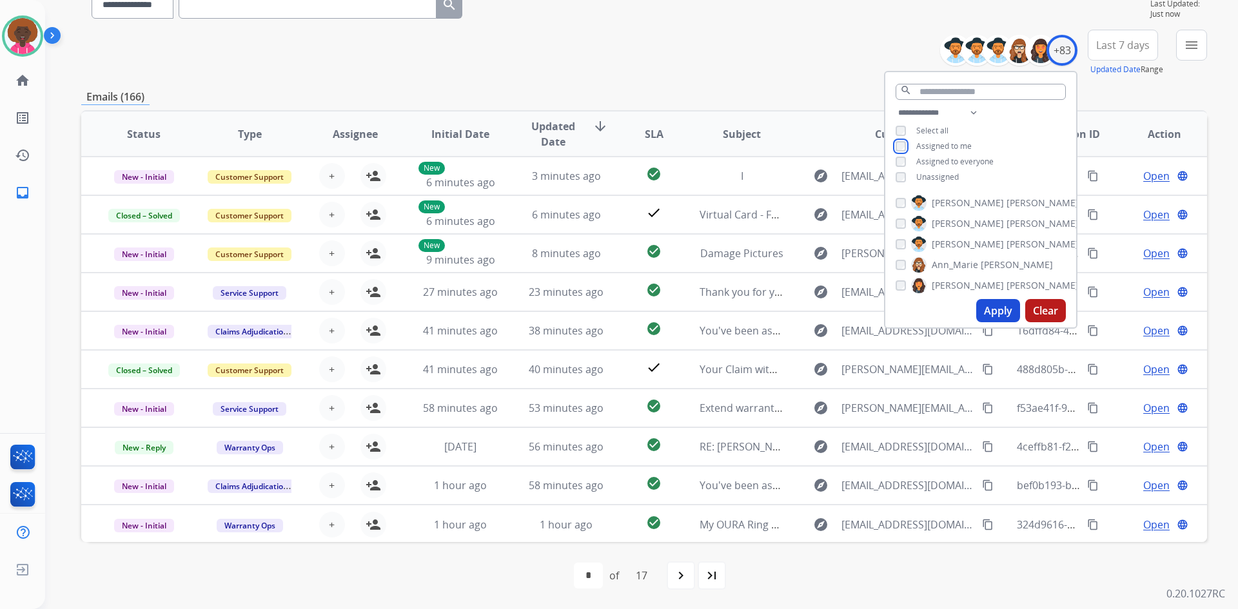
scroll to position [1, 0]
click at [26, 23] on img at bounding box center [23, 36] width 36 height 36
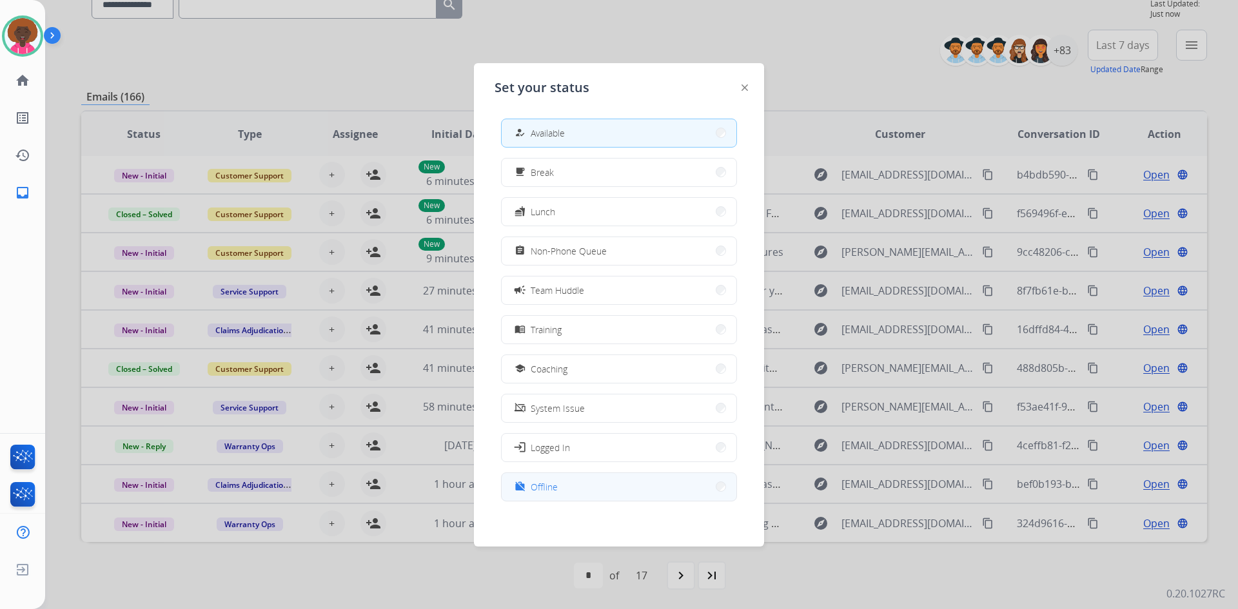
click at [574, 496] on button "work_off Offline" at bounding box center [619, 487] width 235 height 28
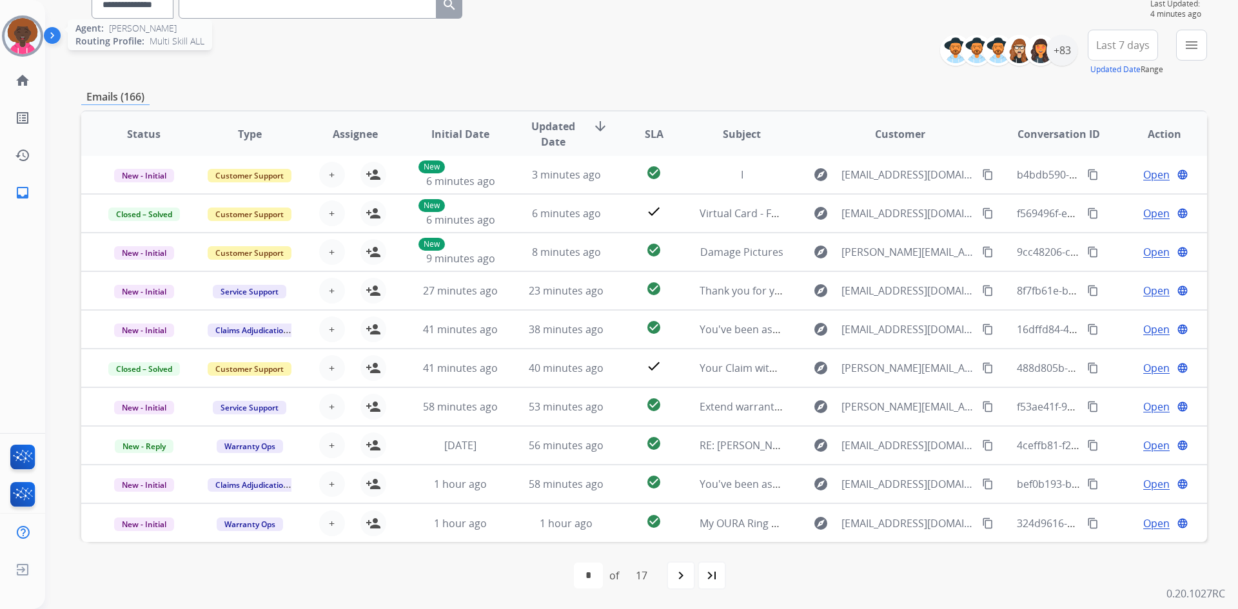
click at [20, 37] on img at bounding box center [23, 36] width 36 height 36
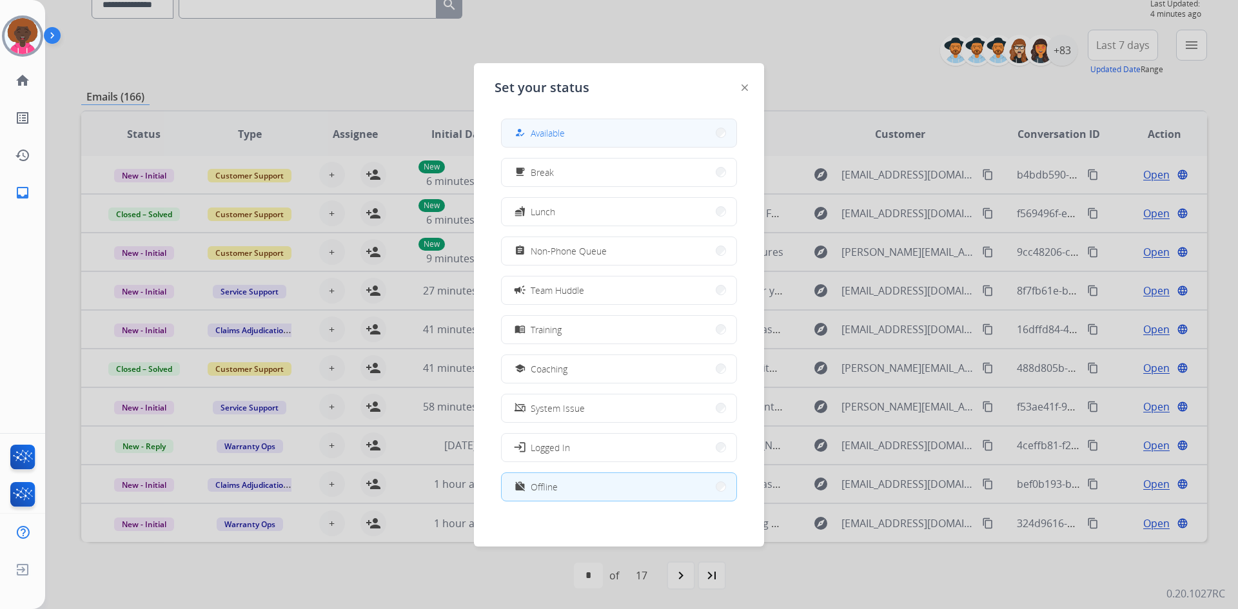
click at [642, 138] on button "how_to_reg Available" at bounding box center [619, 133] width 235 height 28
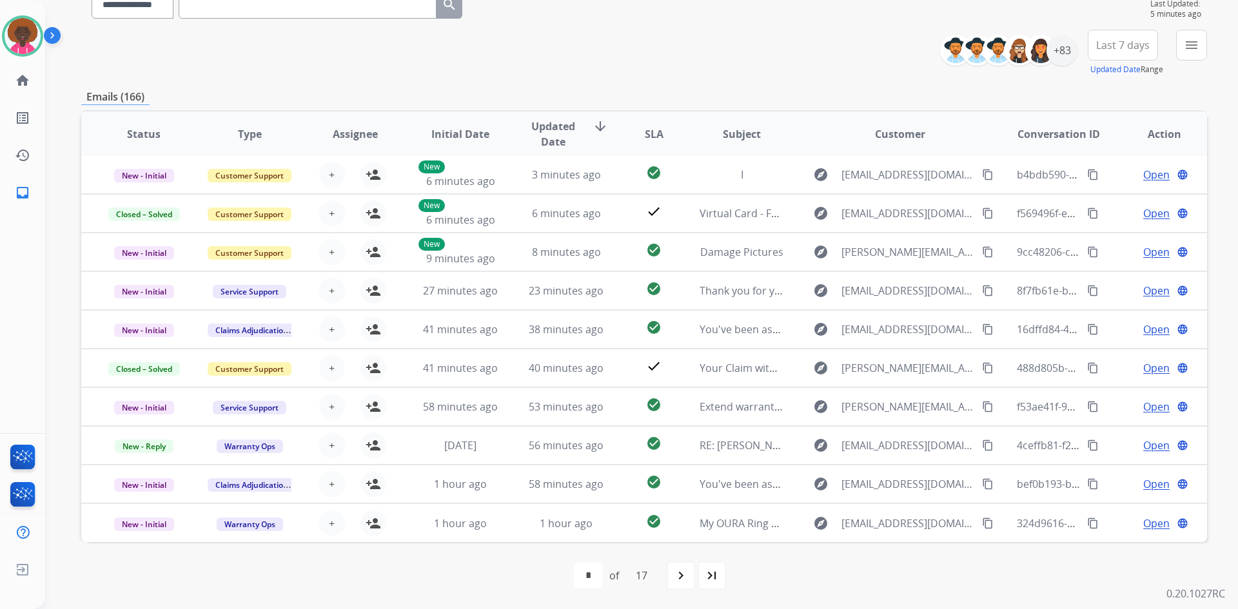
click at [1077, 44] on div "**********" at bounding box center [1078, 53] width 257 height 46
click at [1064, 48] on div "+83" at bounding box center [1062, 50] width 31 height 31
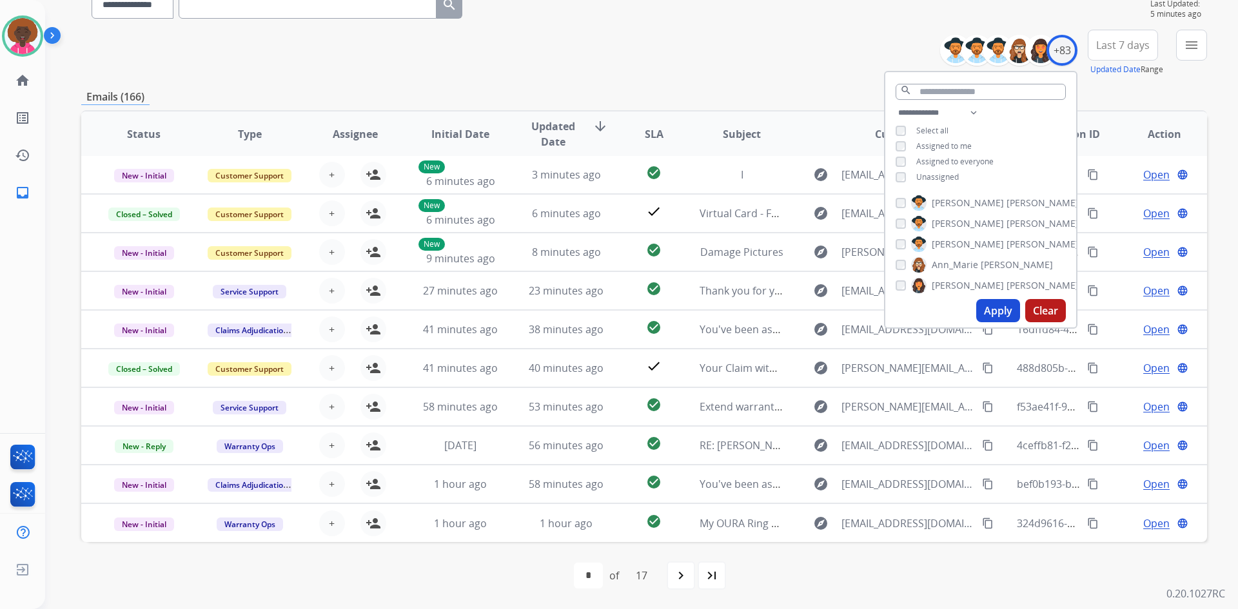
click at [907, 172] on div "Unassigned" at bounding box center [927, 177] width 63 height 10
click at [639, 55] on div "**********" at bounding box center [644, 53] width 1126 height 46
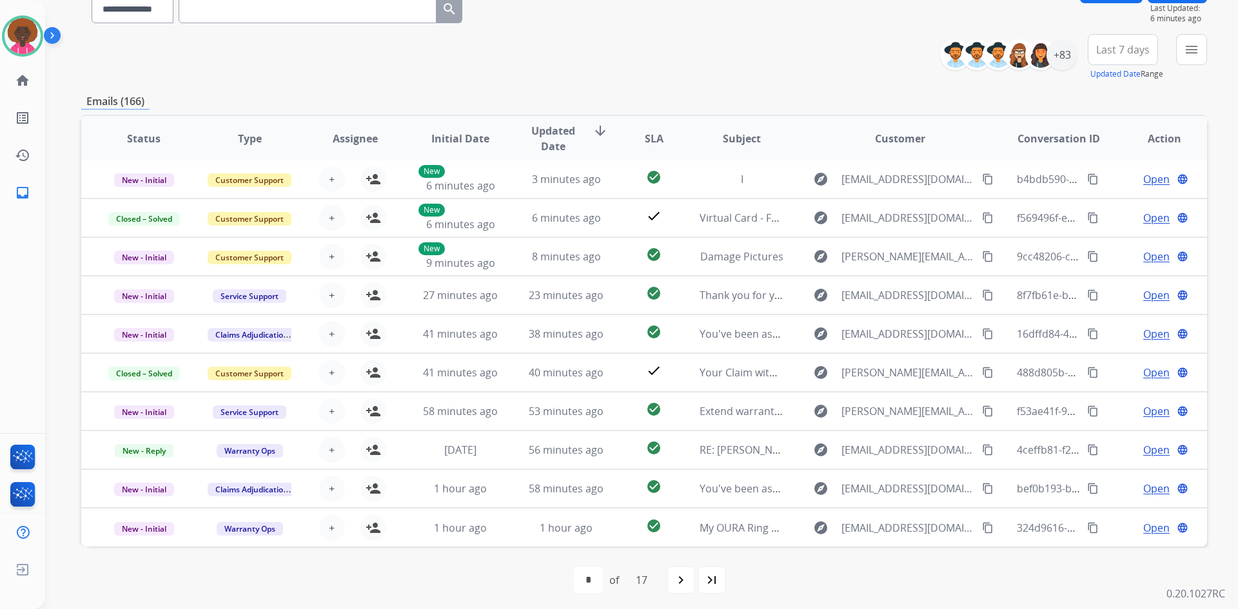
scroll to position [124, 0]
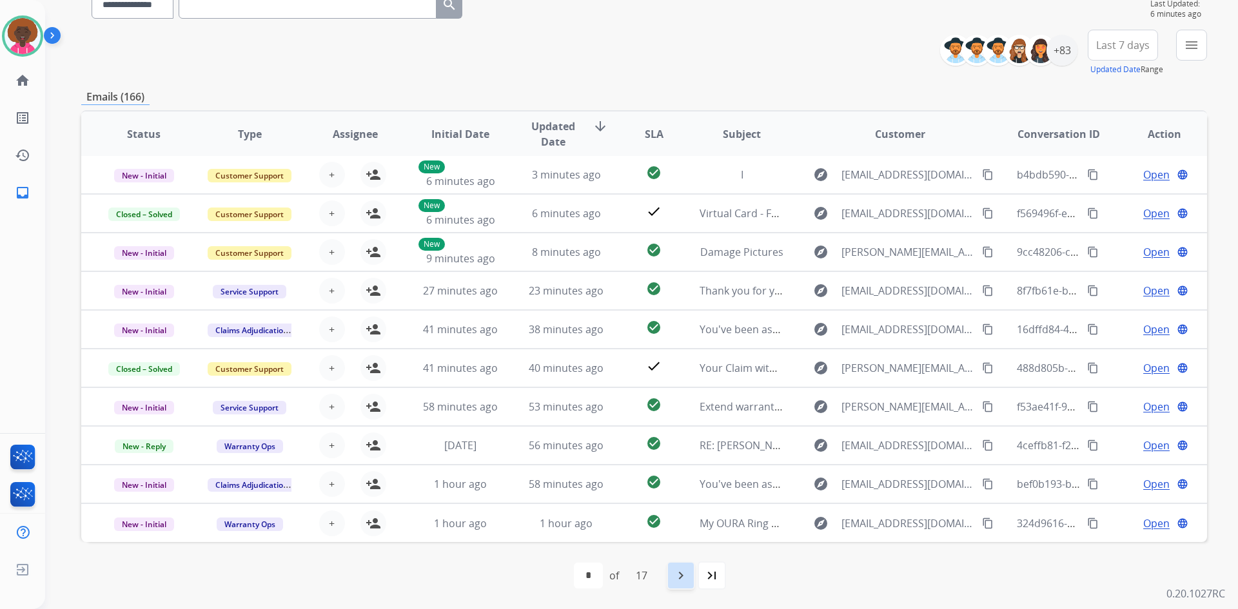
click at [687, 573] on mat-icon "navigate_next" at bounding box center [680, 575] width 15 height 15
select select "*"
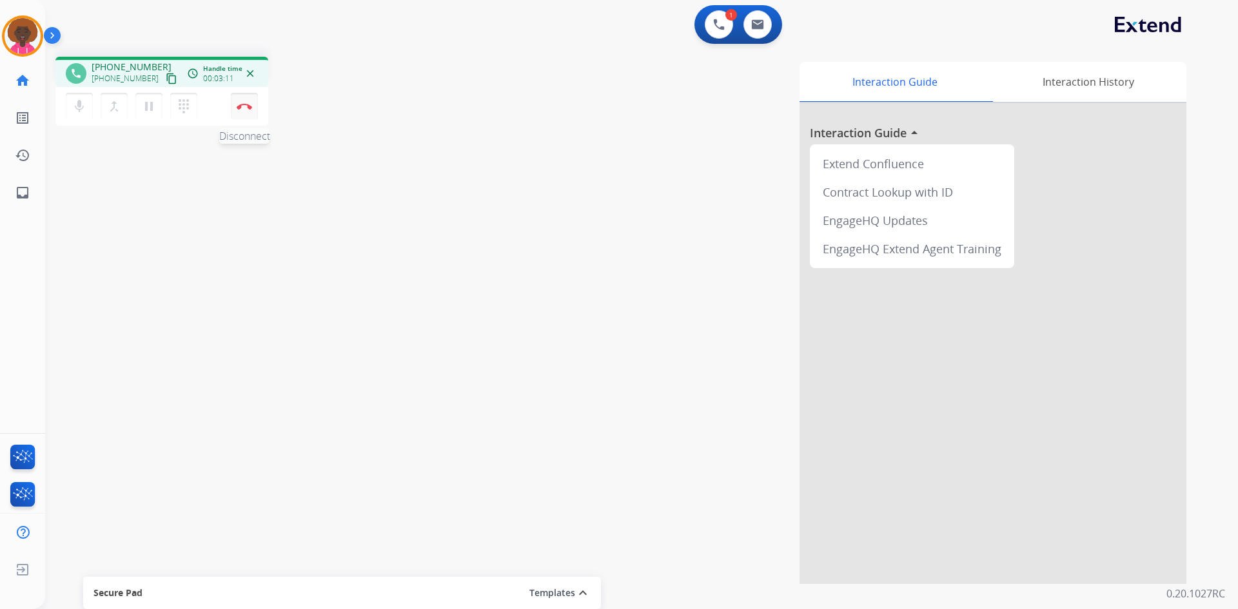
click at [248, 112] on button "Disconnect" at bounding box center [244, 106] width 27 height 27
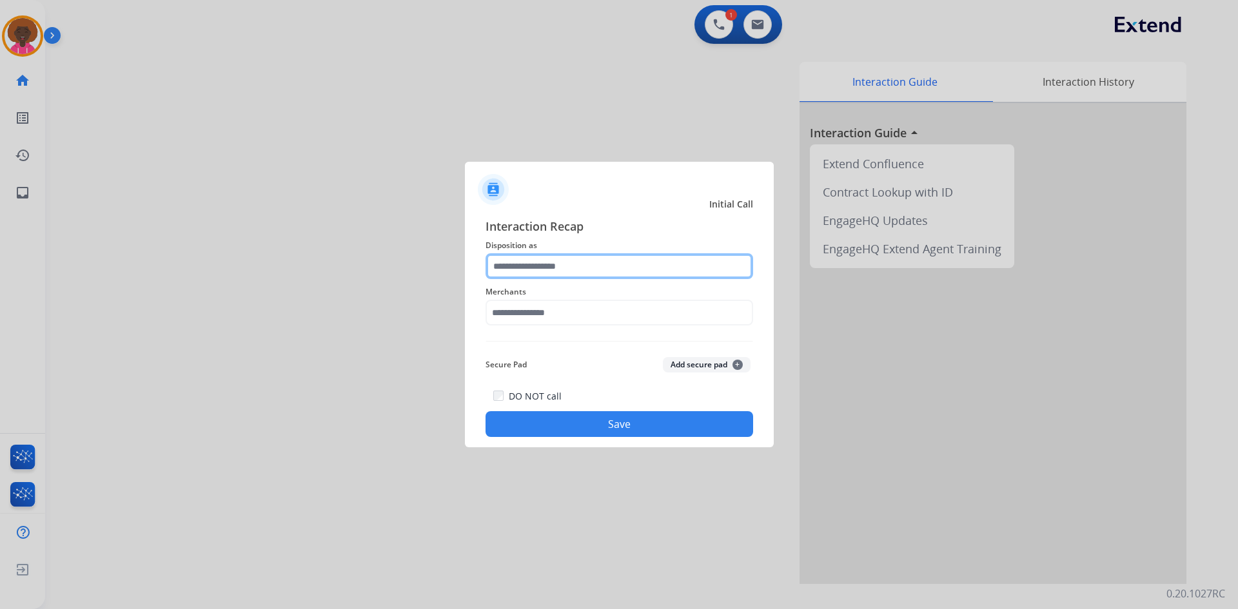
click at [503, 264] on input "text" at bounding box center [620, 266] width 268 height 26
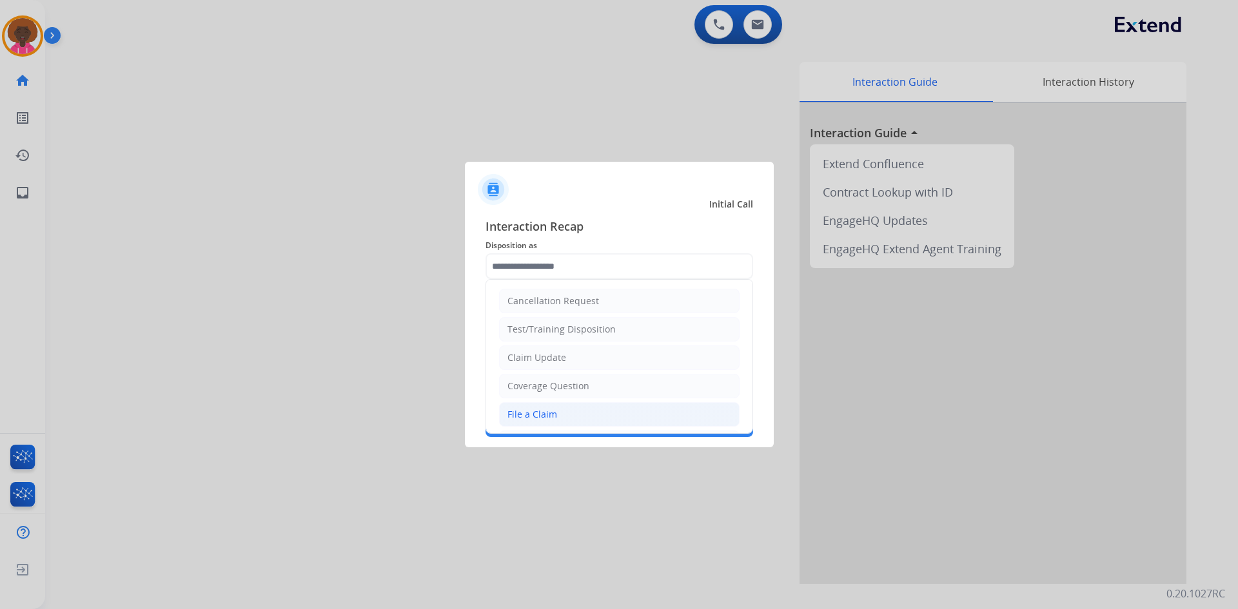
click at [511, 413] on div "File a Claim" at bounding box center [533, 414] width 50 height 13
type input "**********"
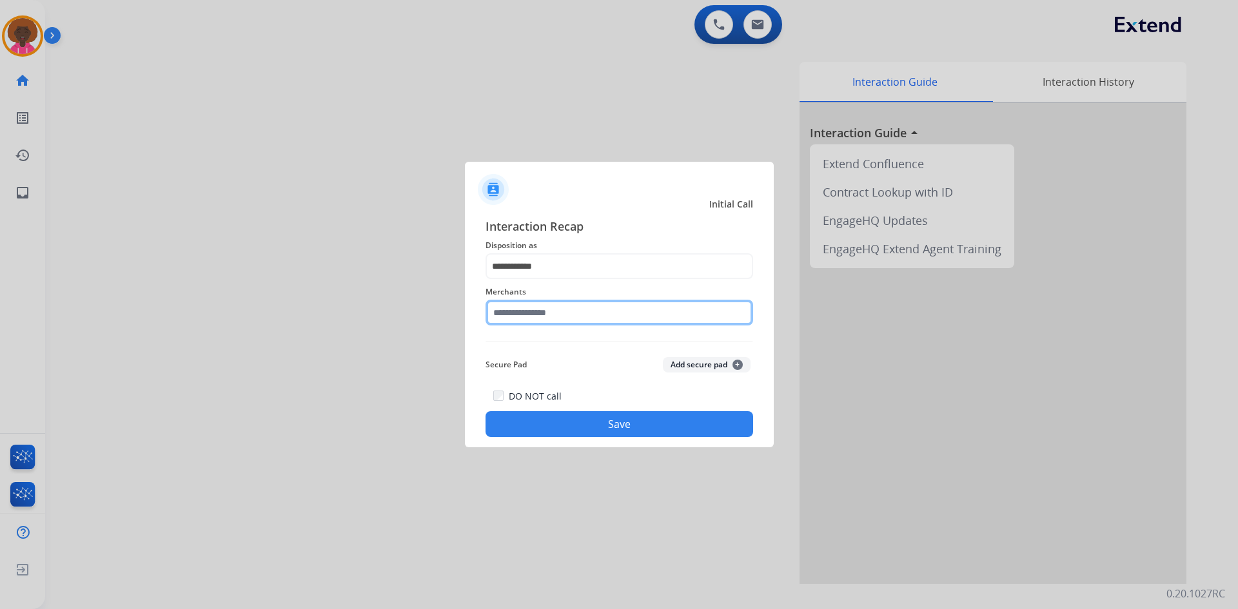
click at [561, 312] on input "text" at bounding box center [620, 313] width 268 height 26
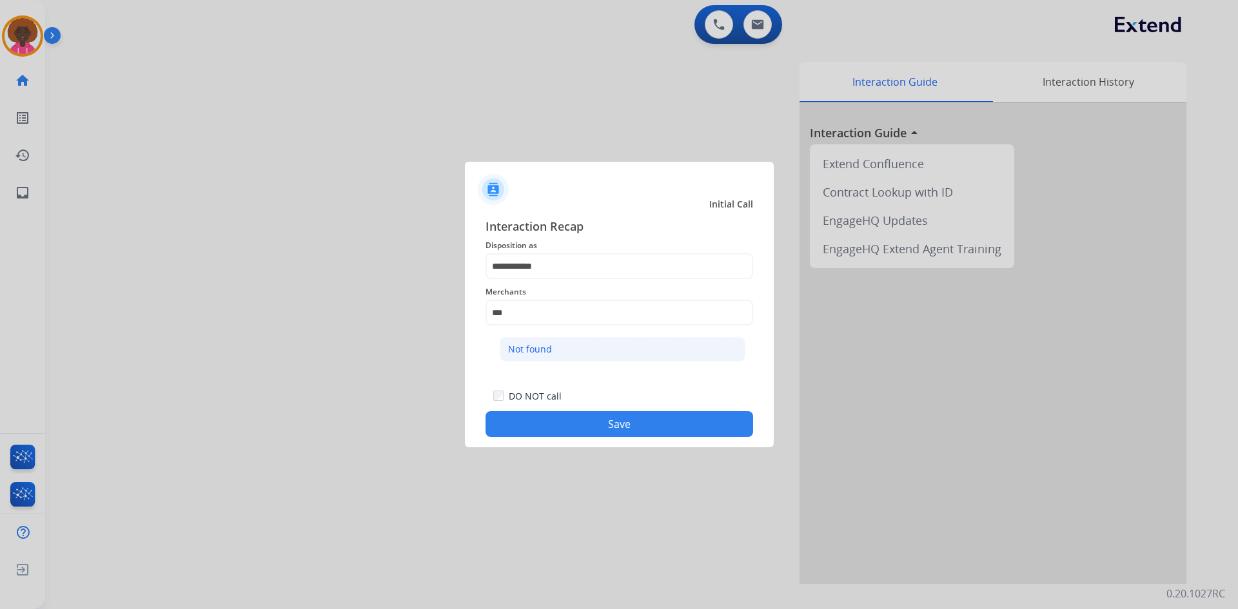
click at [624, 360] on li "Not found" at bounding box center [623, 349] width 246 height 25
type input "*********"
click at [631, 424] on button "Save" at bounding box center [620, 424] width 268 height 26
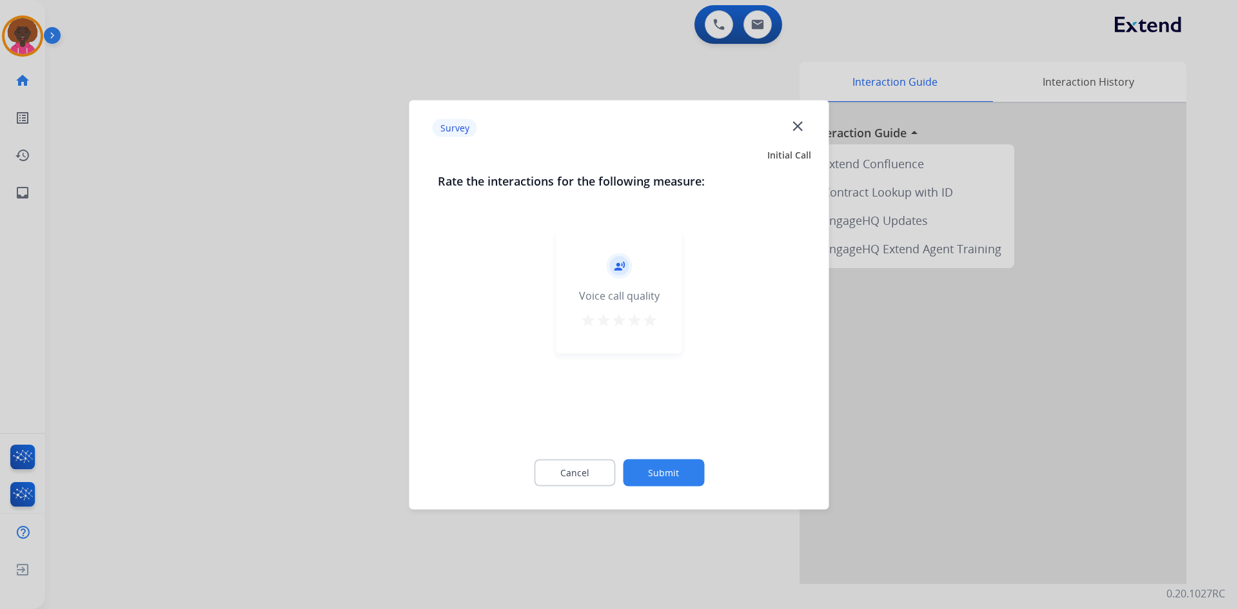
click at [649, 326] on mat-icon "star" at bounding box center [649, 319] width 15 height 15
click at [651, 473] on button "Submit" at bounding box center [663, 472] width 81 height 27
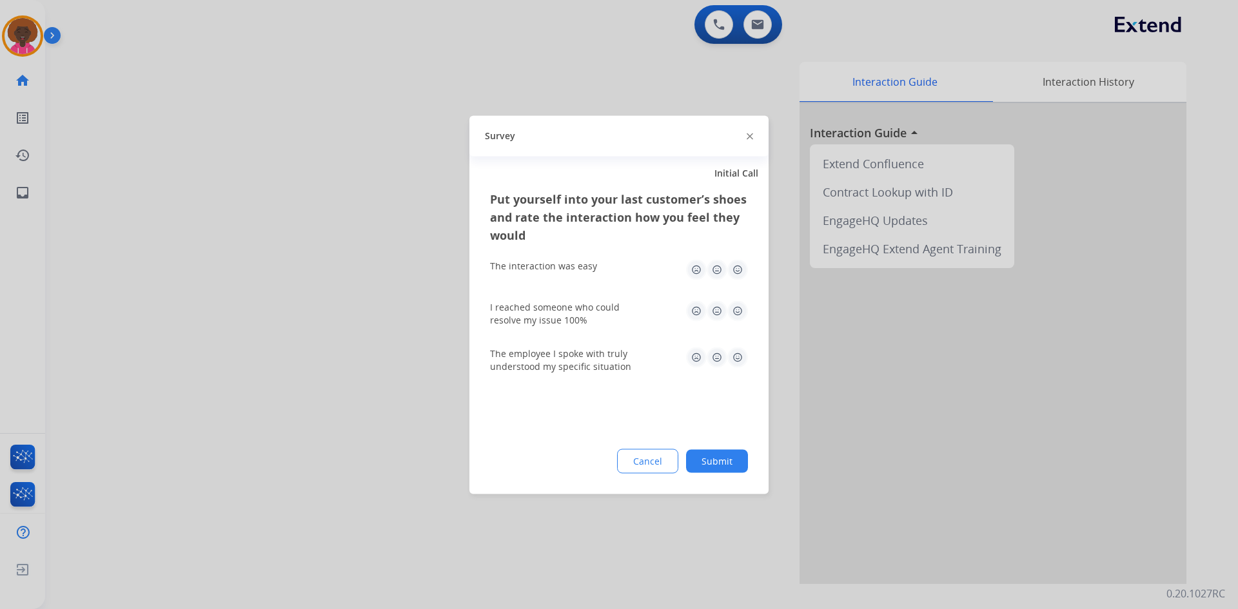
click at [741, 274] on img at bounding box center [737, 269] width 21 height 21
click at [741, 312] on img at bounding box center [737, 311] width 21 height 21
click at [735, 355] on img at bounding box center [737, 357] width 21 height 21
drag, startPoint x: 722, startPoint y: 422, endPoint x: 718, endPoint y: 450, distance: 27.9
click at [718, 437] on div "Put yourself into your last customer’s shoes and rate the interaction how you f…" at bounding box center [619, 342] width 299 height 304
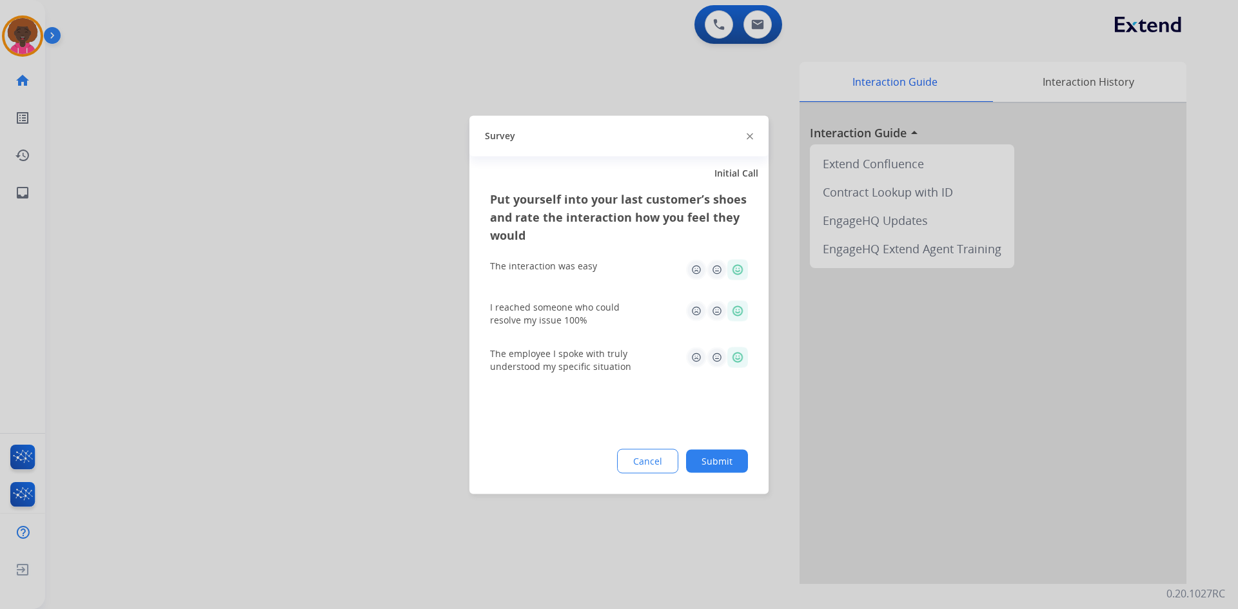
click at [718, 453] on button "Submit" at bounding box center [717, 461] width 62 height 23
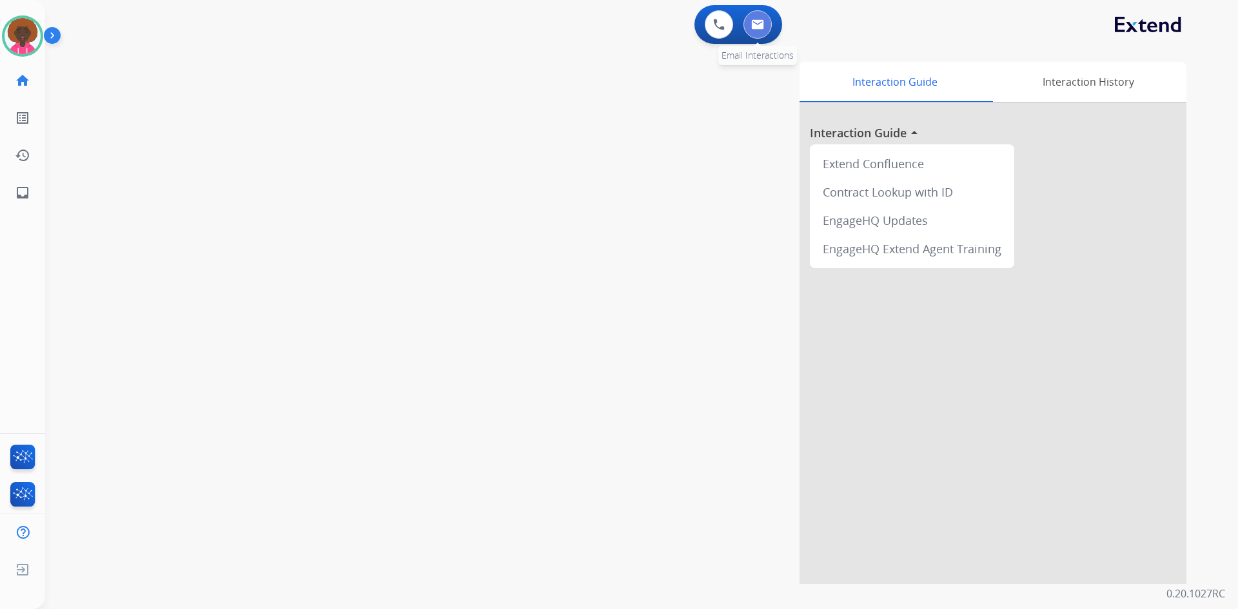
click at [764, 28] on img at bounding box center [757, 24] width 13 height 10
select select "**********"
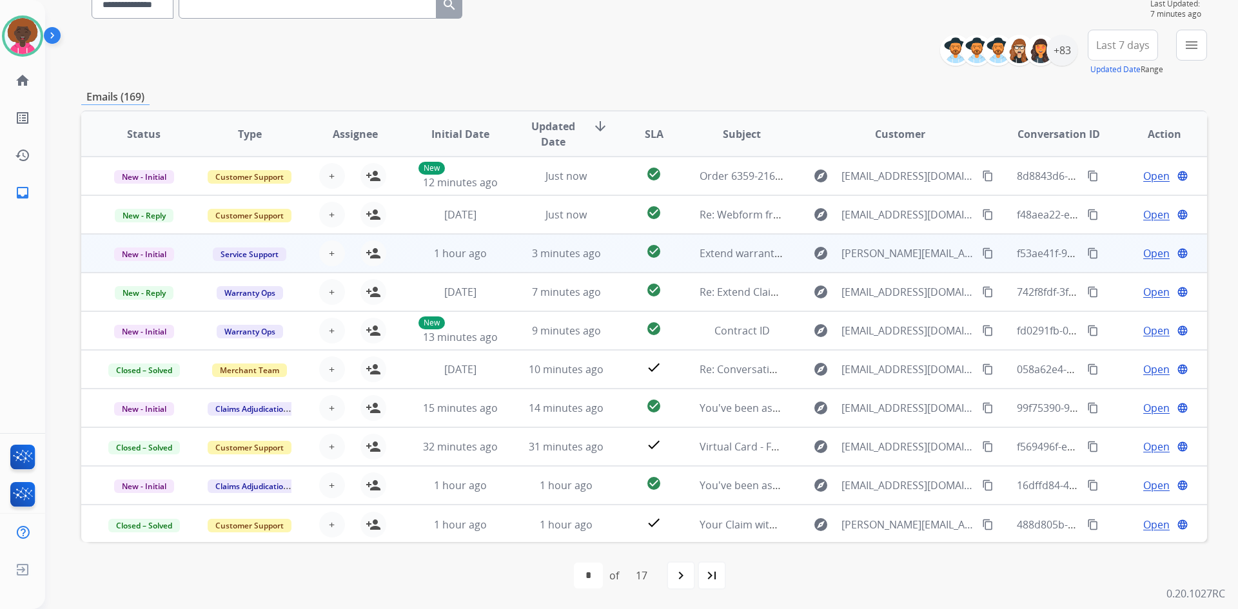
scroll to position [1, 0]
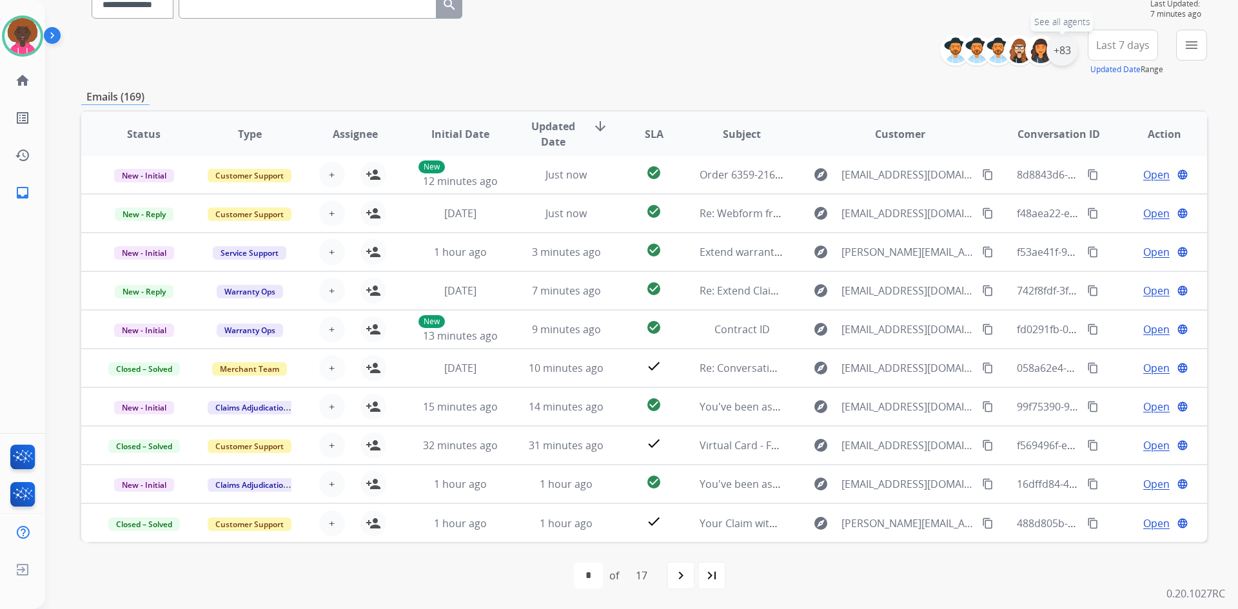
click at [1058, 59] on div "+83" at bounding box center [1062, 50] width 31 height 31
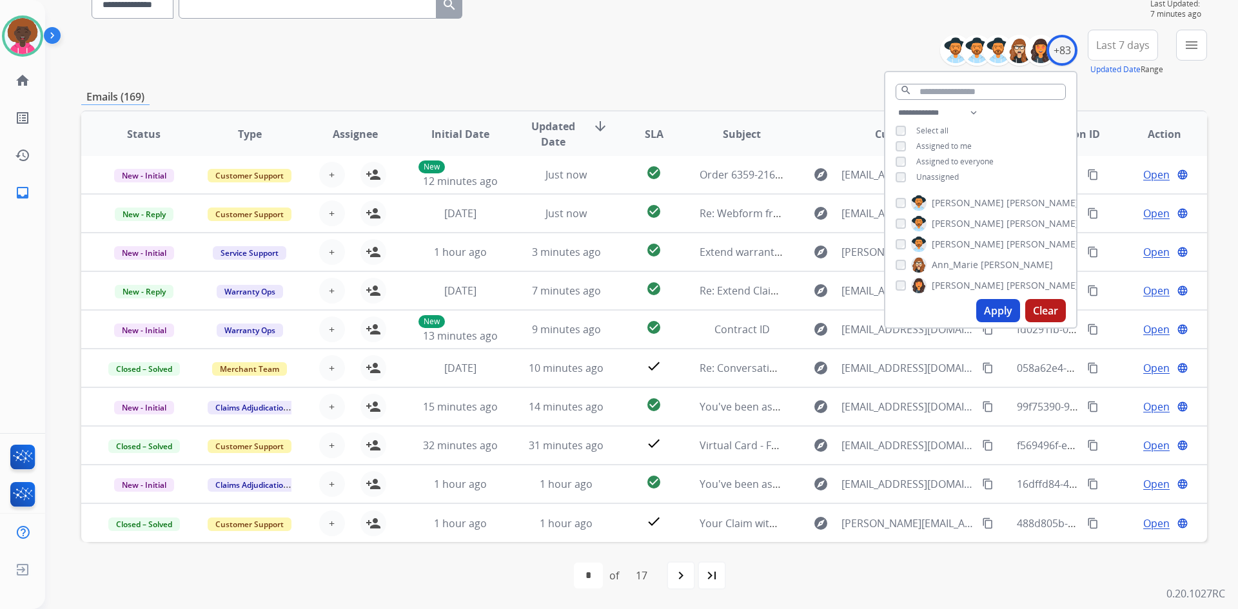
click at [893, 183] on div "**********" at bounding box center [980, 146] width 191 height 83
click at [893, 146] on div "**********" at bounding box center [980, 146] width 191 height 83
click at [998, 310] on button "Apply" at bounding box center [998, 310] width 44 height 23
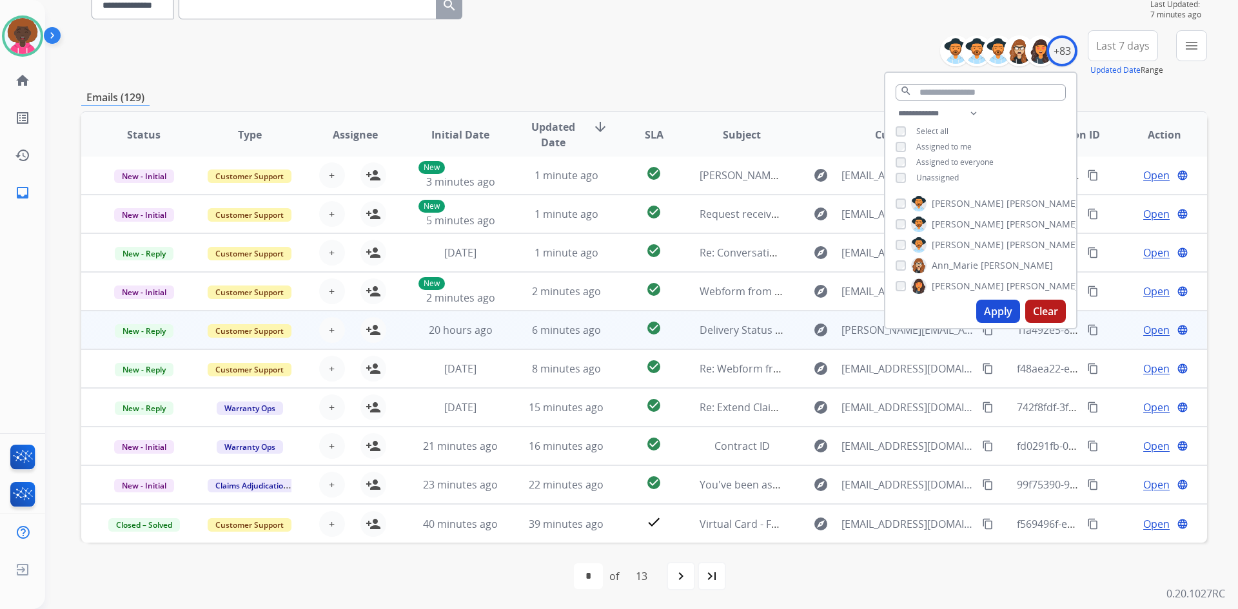
scroll to position [124, 0]
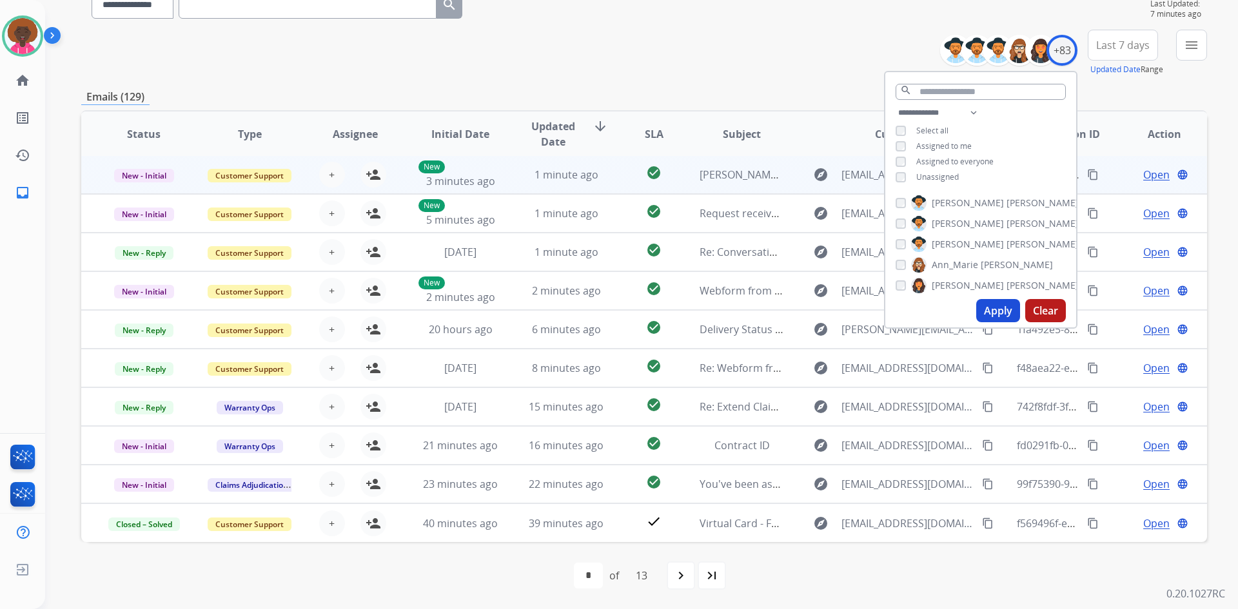
click at [540, 167] on div "1 minute ago" at bounding box center [566, 174] width 84 height 15
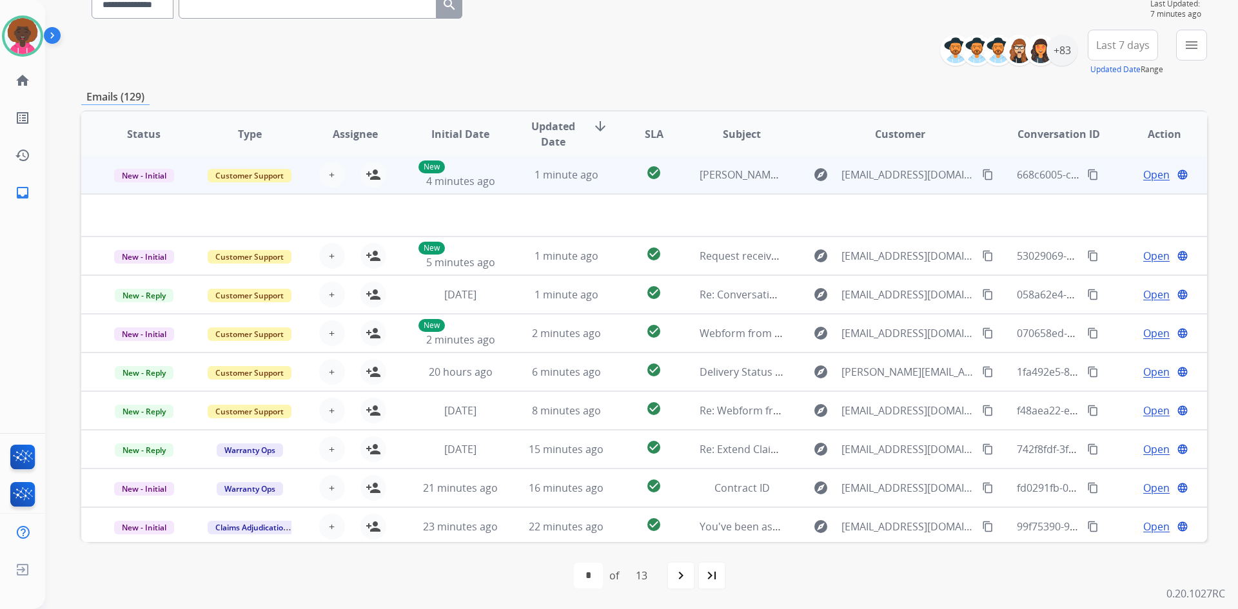
scroll to position [0, 0]
click at [609, 173] on td "check_circle" at bounding box center [644, 176] width 70 height 39
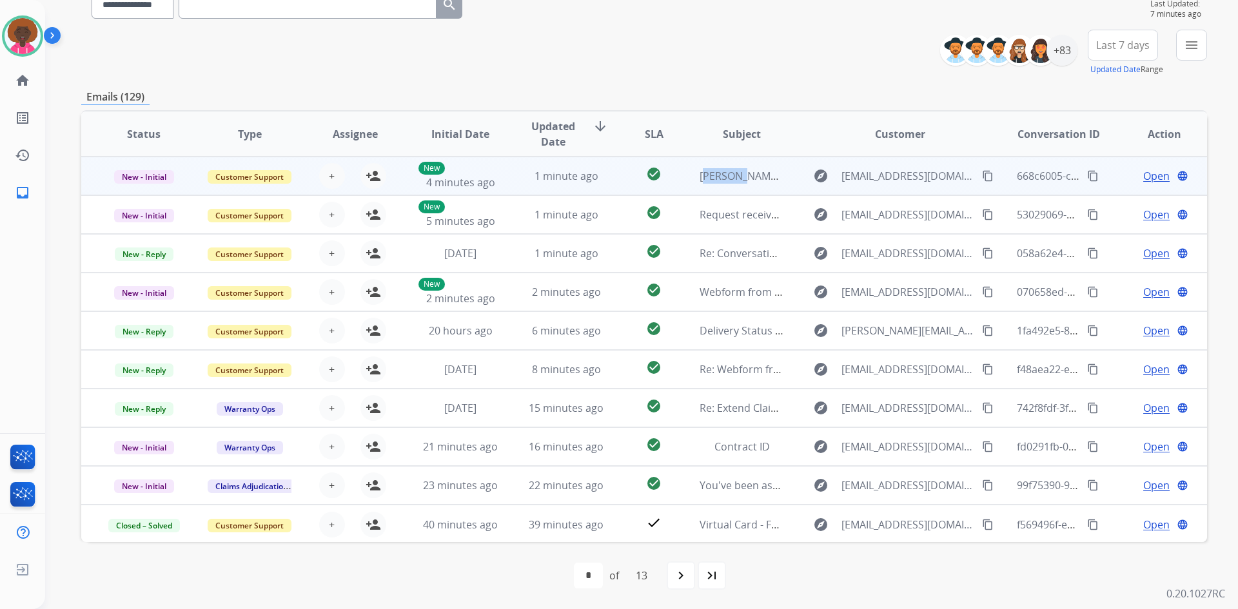
click at [609, 173] on td "check_circle" at bounding box center [644, 176] width 70 height 39
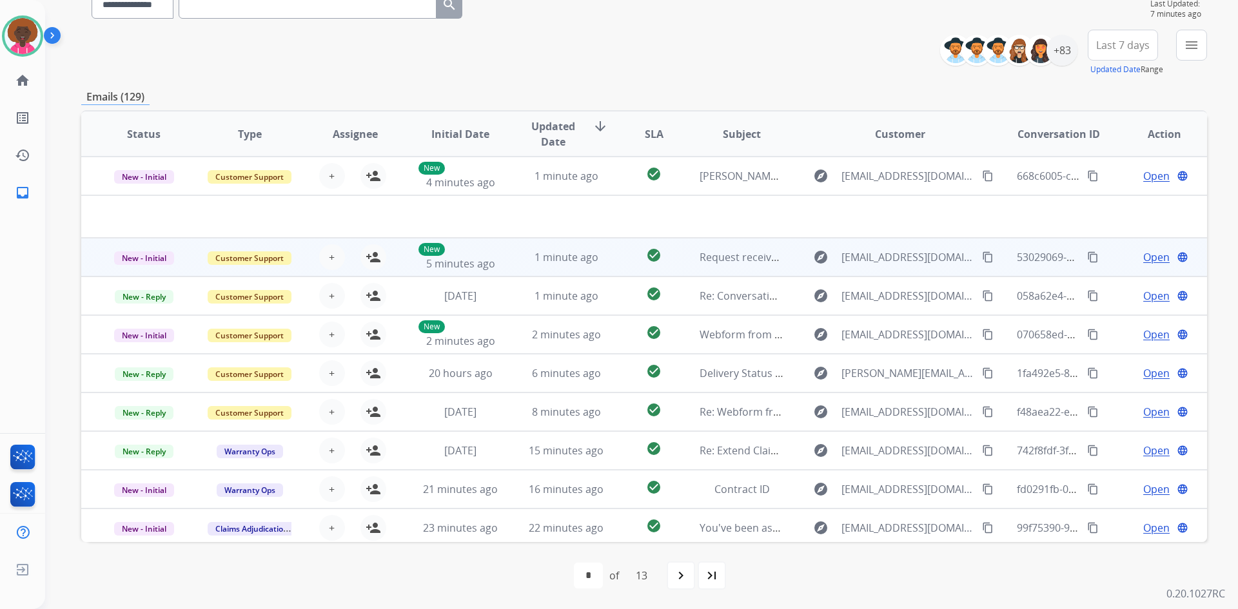
click at [504, 266] on td "1 minute ago" at bounding box center [557, 257] width 106 height 39
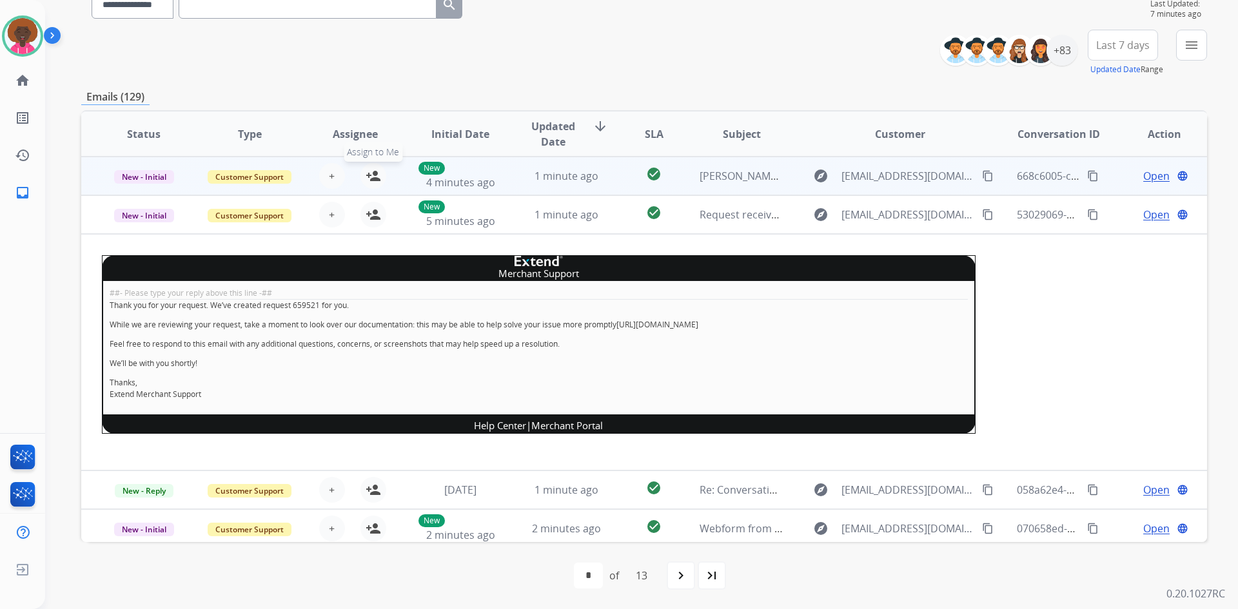
click at [375, 170] on mat-icon "person_add" at bounding box center [373, 175] width 15 height 15
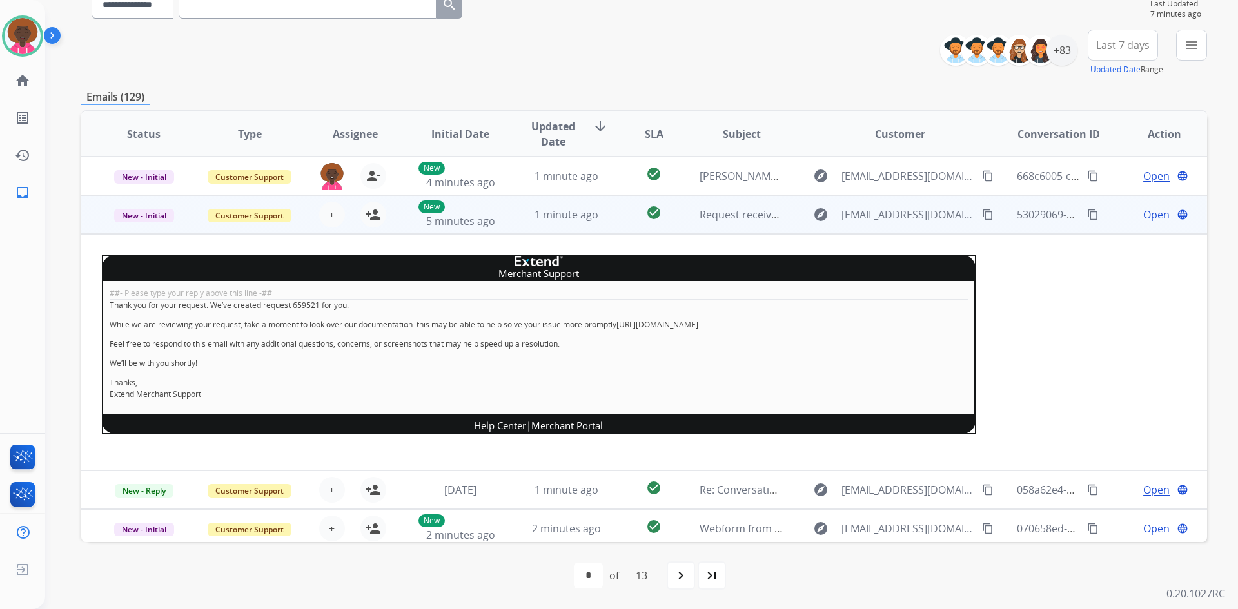
scroll to position [129, 0]
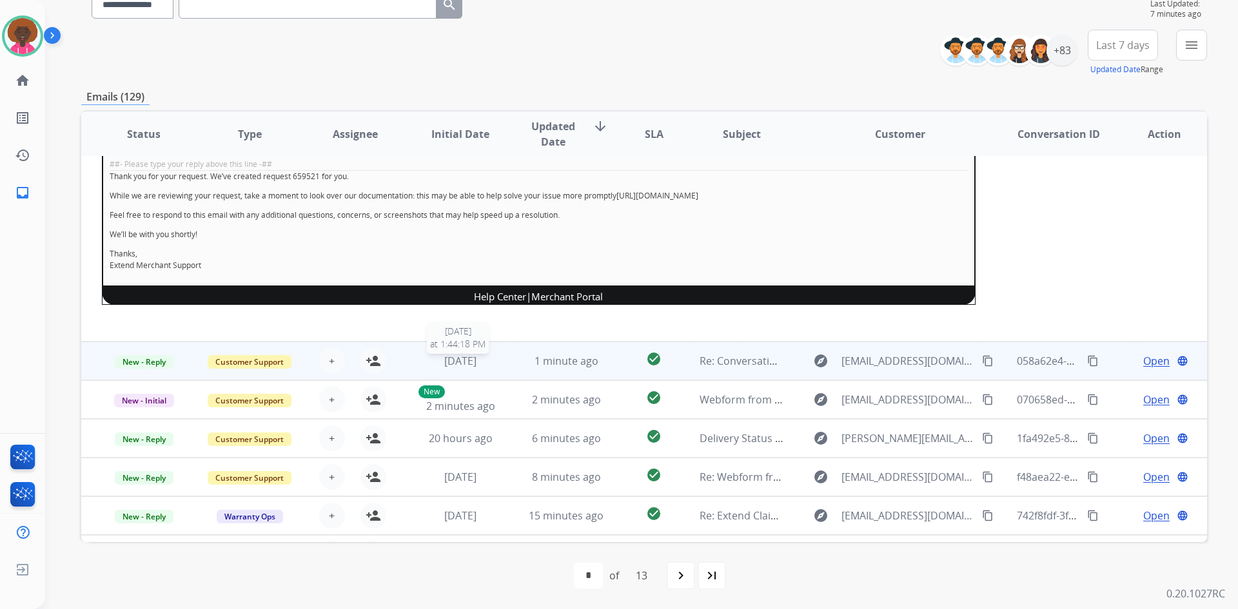
click at [465, 359] on span "1 week ago" at bounding box center [460, 361] width 32 height 14
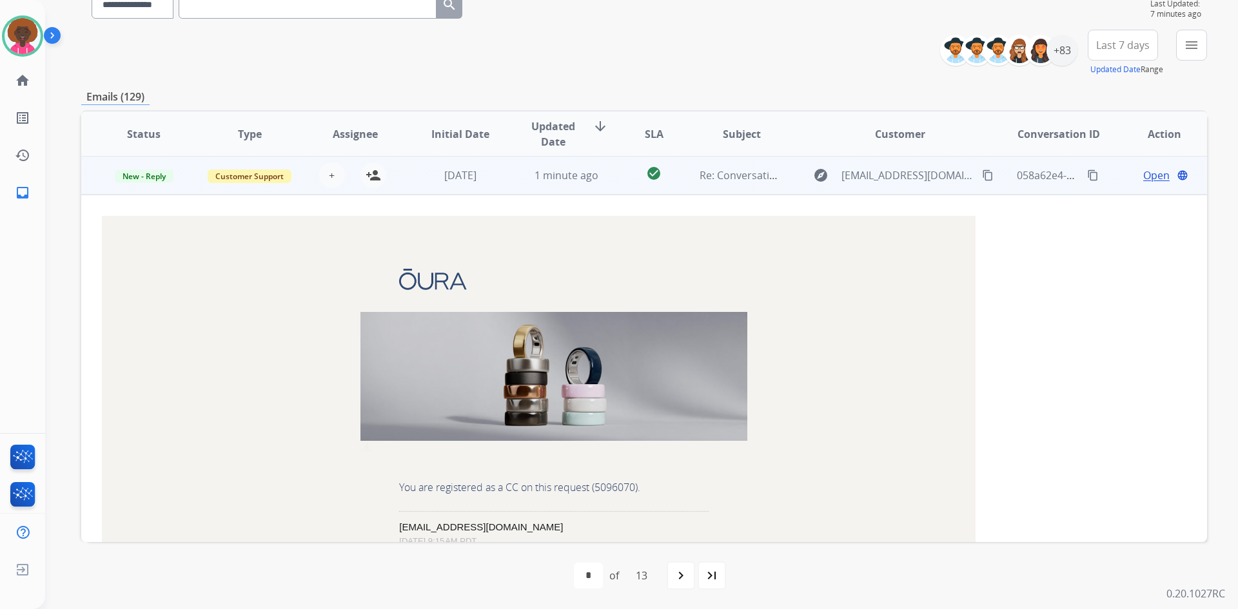
scroll to position [77, 0]
click at [473, 173] on span "1 week ago" at bounding box center [460, 176] width 32 height 14
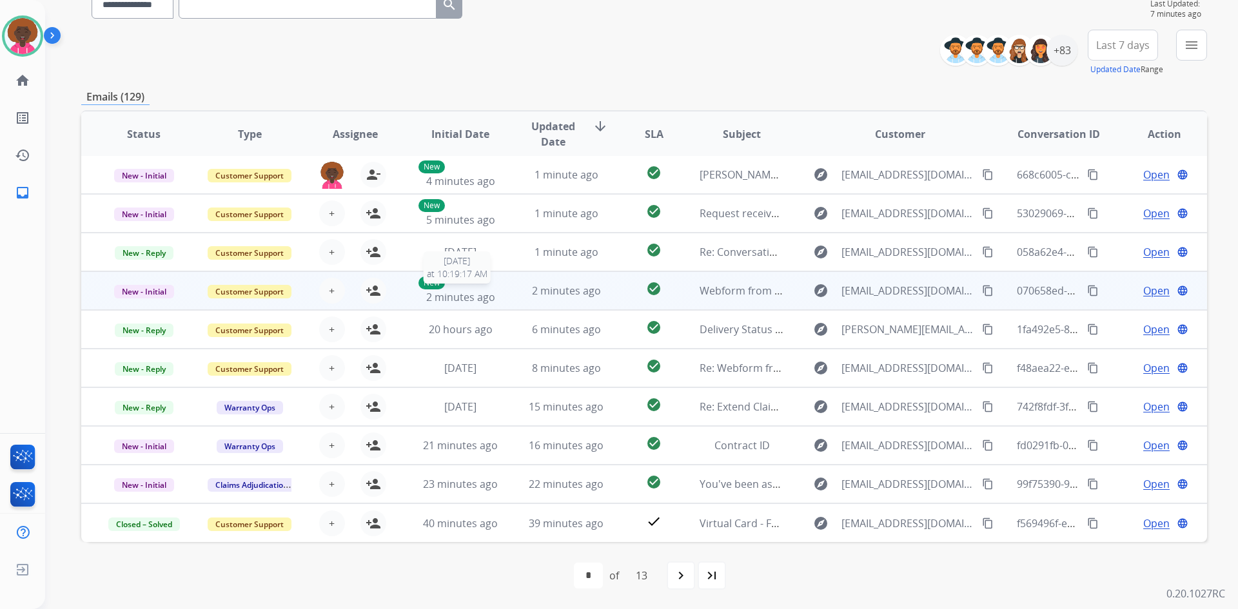
click at [470, 284] on div "New 2 minutes ago" at bounding box center [461, 291] width 84 height 28
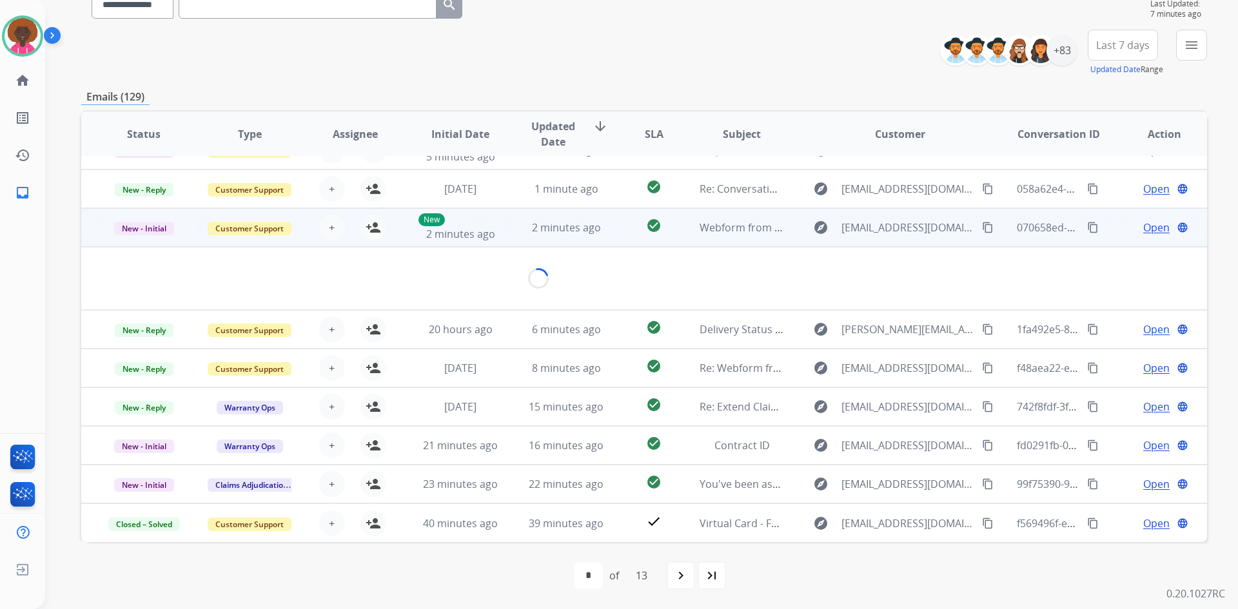
scroll to position [59, 0]
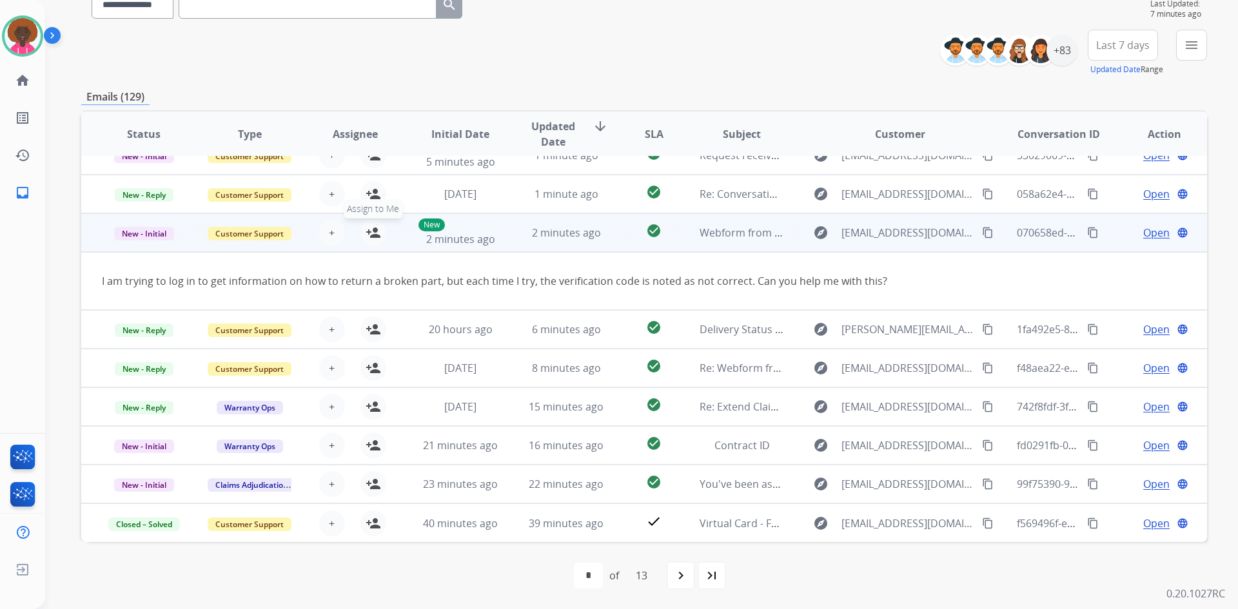
click at [379, 233] on button "person_add Assign to Me" at bounding box center [374, 233] width 26 height 26
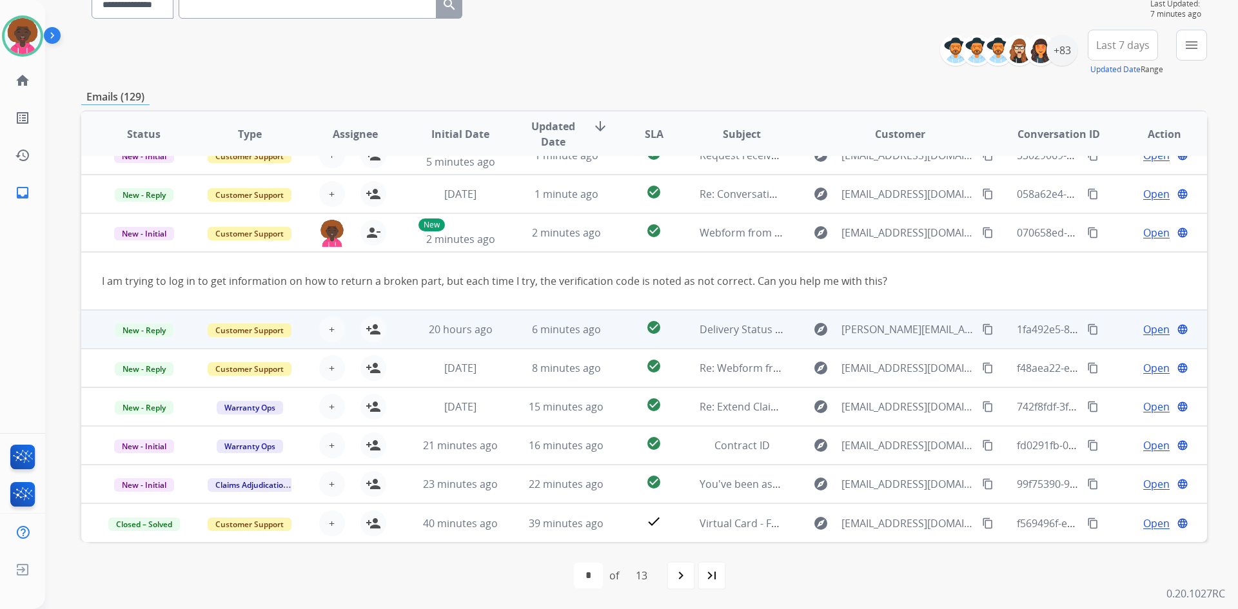
click at [575, 338] on td "6 minutes ago" at bounding box center [557, 329] width 106 height 39
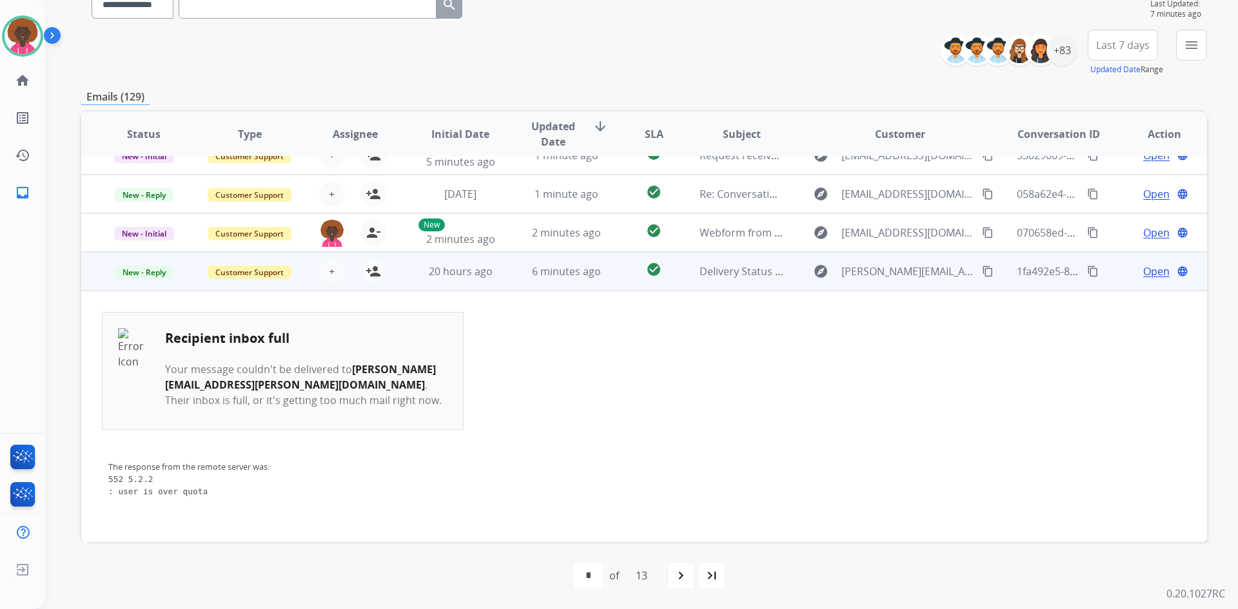
scroll to position [155, 0]
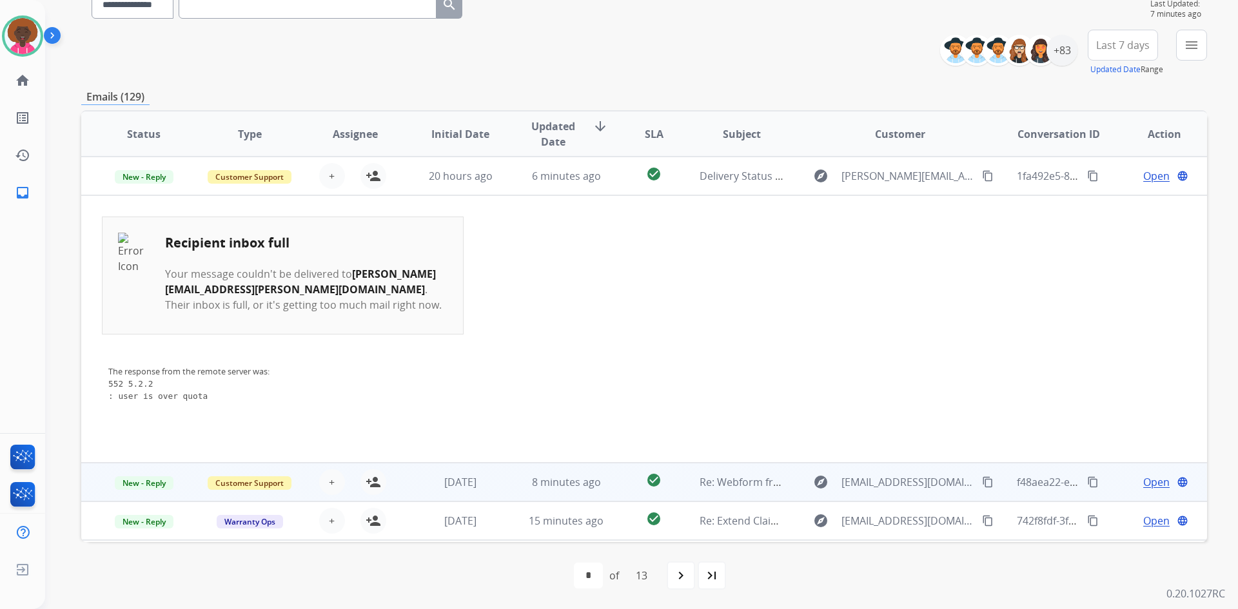
click at [497, 463] on td "1 month ago" at bounding box center [451, 482] width 106 height 39
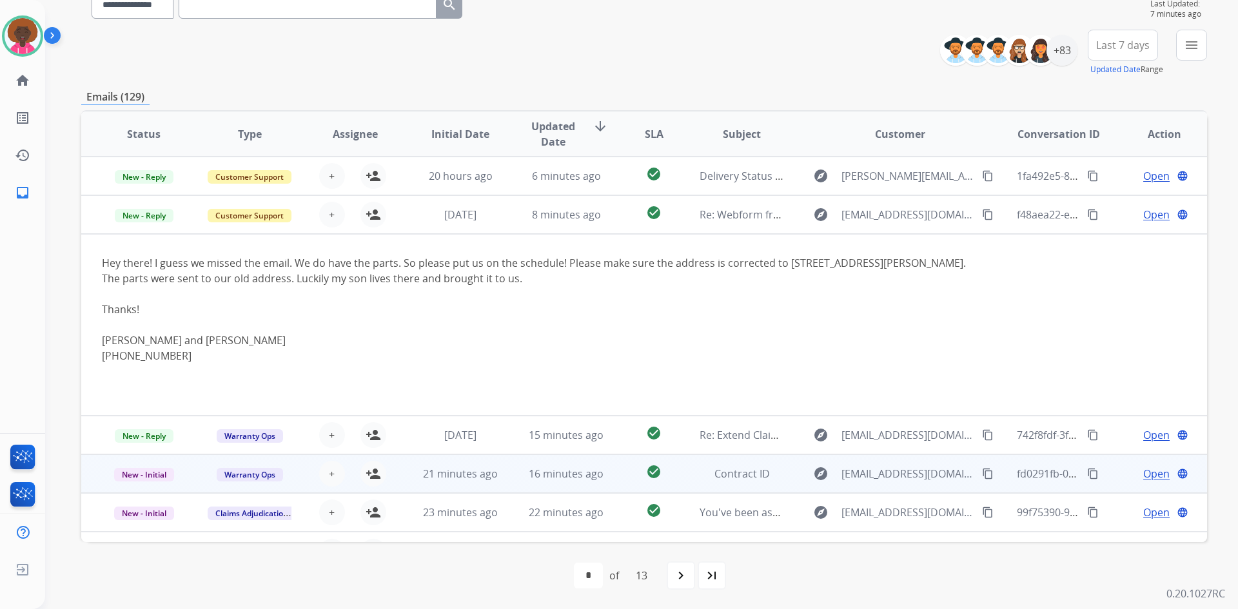
scroll to position [183, 0]
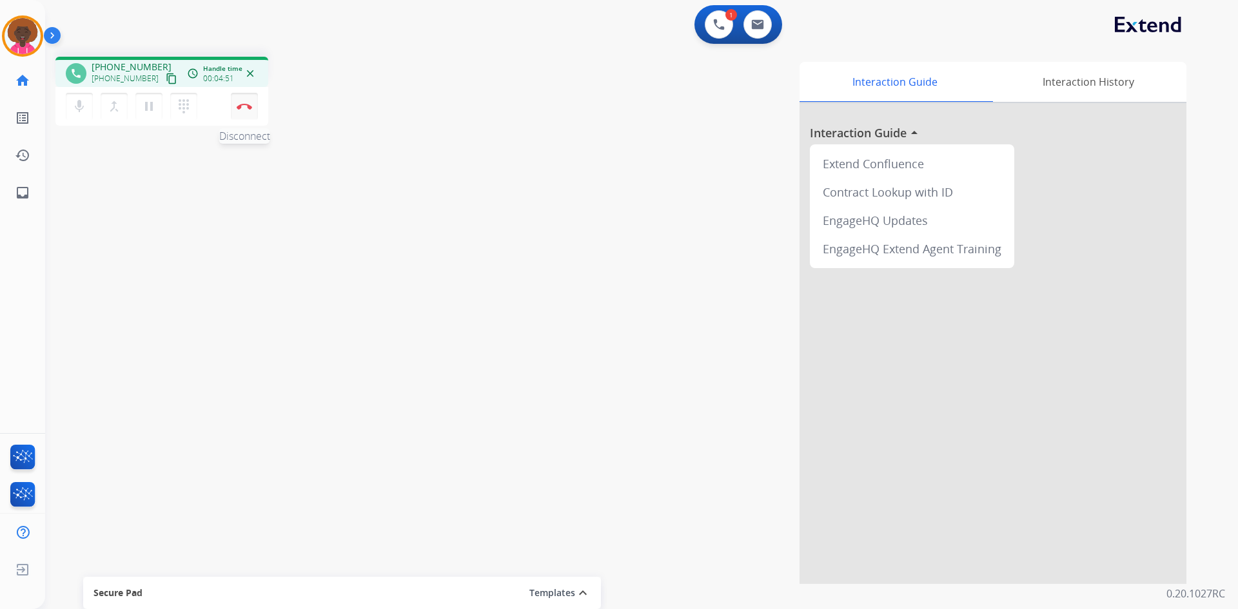
click at [241, 106] on img at bounding box center [244, 106] width 15 height 6
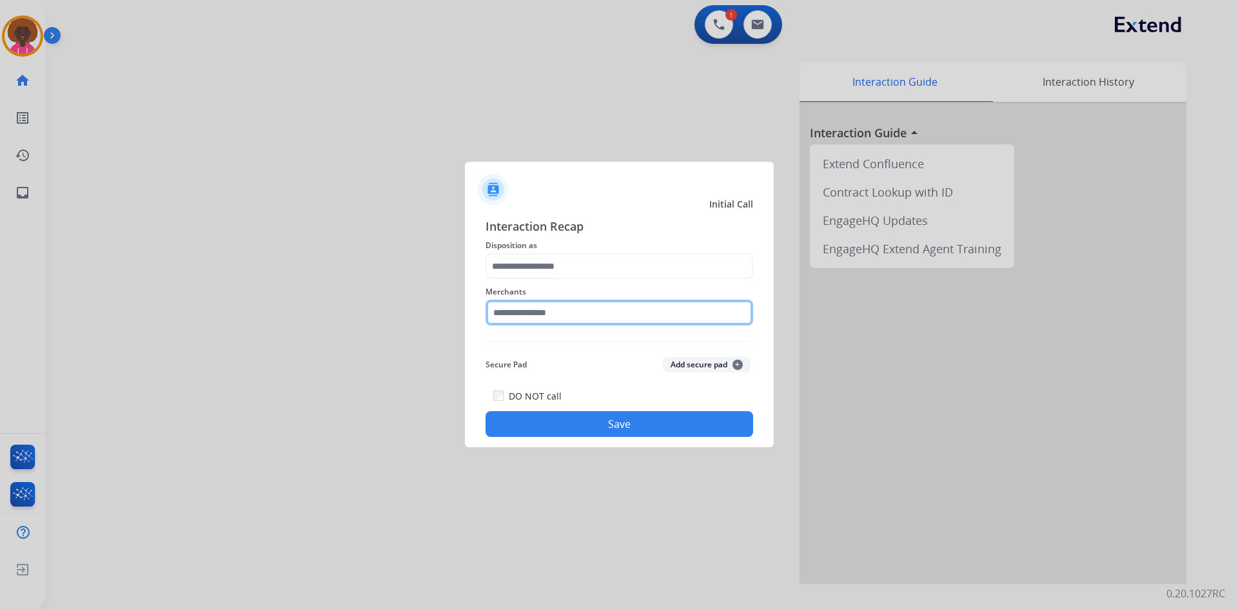
click at [581, 326] on input "text" at bounding box center [620, 313] width 268 height 26
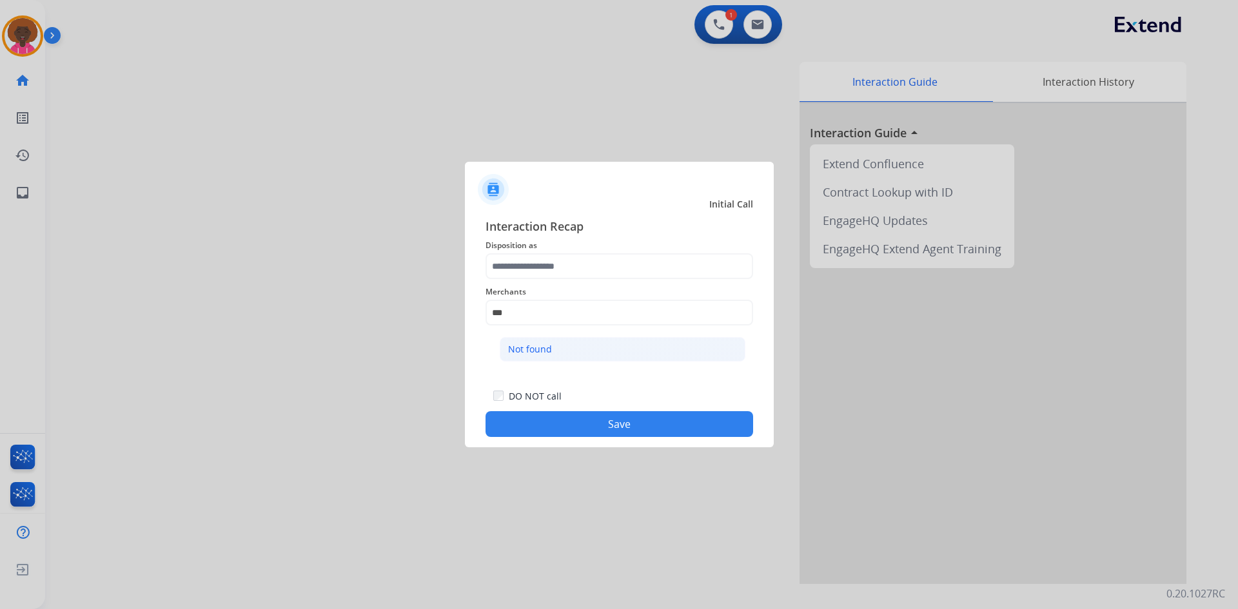
click at [597, 359] on li "Not found" at bounding box center [623, 349] width 246 height 25
type input "*********"
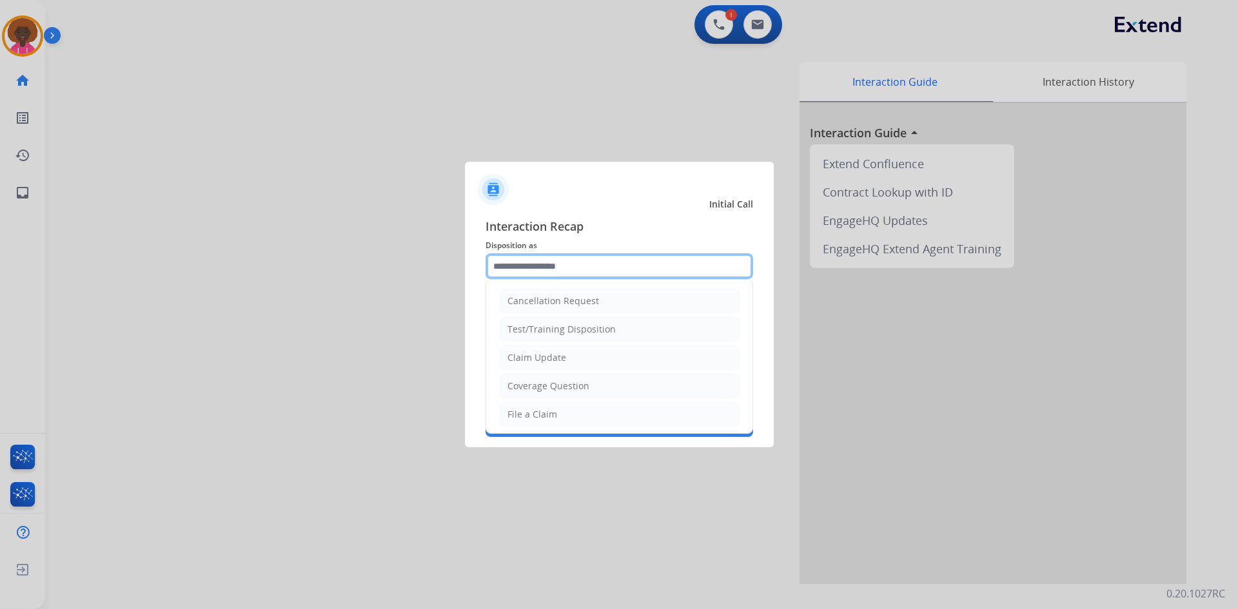
drag, startPoint x: 564, startPoint y: 261, endPoint x: 575, endPoint y: 284, distance: 26.0
click at [569, 266] on input "text" at bounding box center [620, 266] width 268 height 26
click at [582, 415] on li "File a Claim" at bounding box center [619, 414] width 241 height 25
type input "**********"
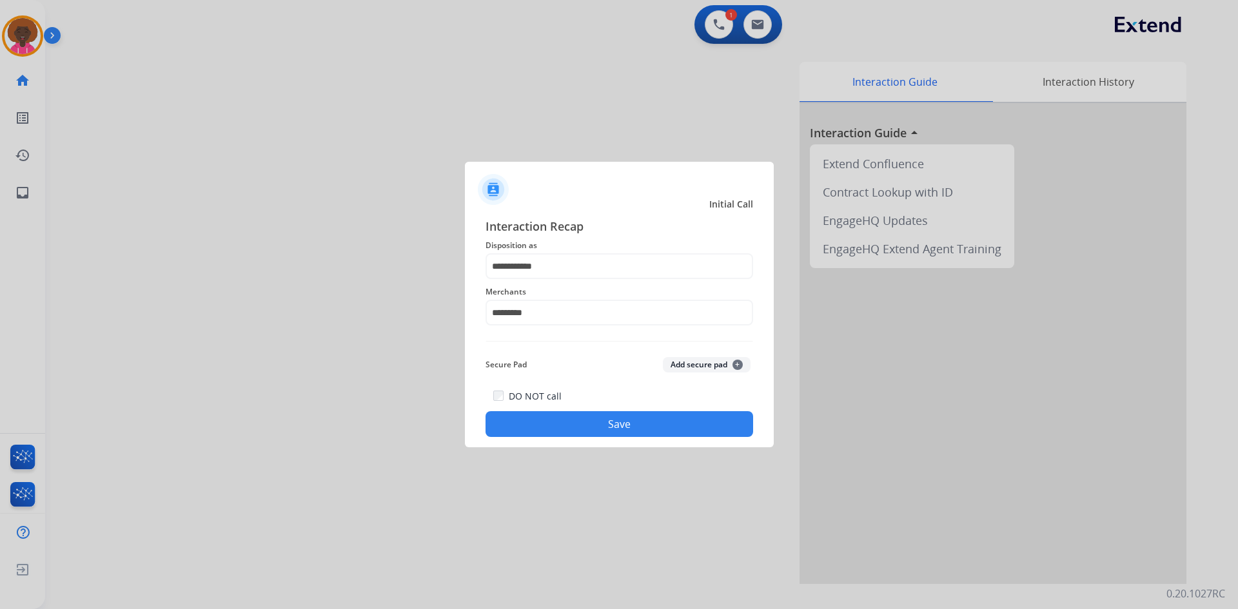
click at [597, 414] on button "Save" at bounding box center [620, 424] width 268 height 26
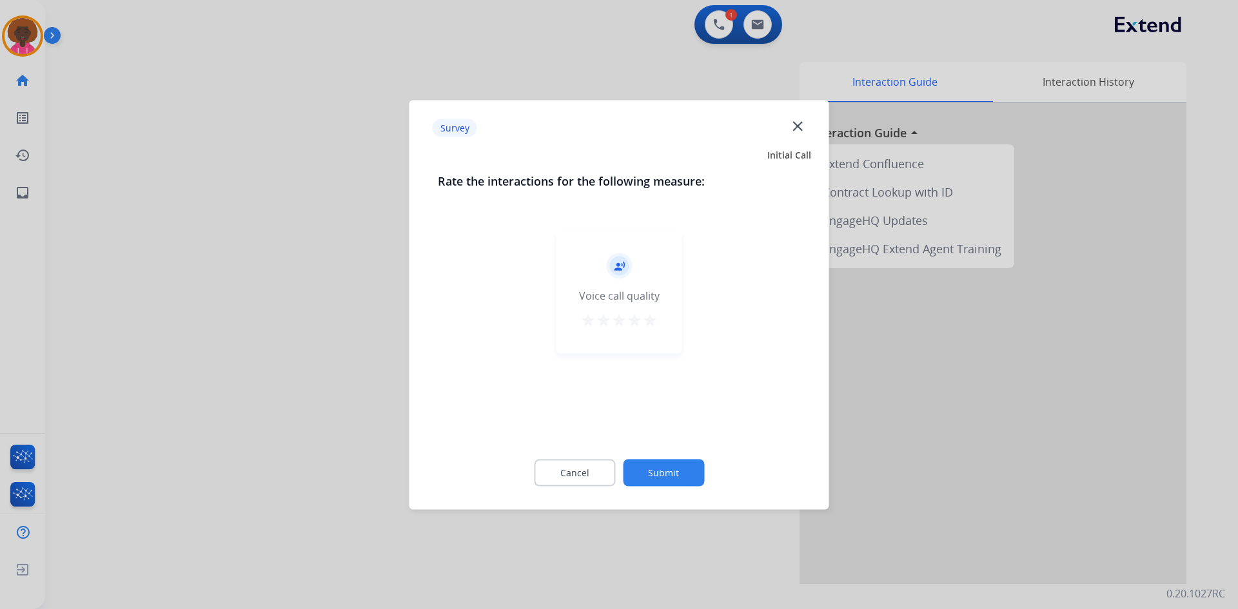
drag, startPoint x: 643, startPoint y: 308, endPoint x: 655, endPoint y: 321, distance: 17.8
click at [649, 315] on div "record_voice_over Voice call quality star star star star star" at bounding box center [620, 292] width 126 height 123
click at [655, 321] on mat-icon "star" at bounding box center [649, 319] width 15 height 15
click at [691, 464] on button "Submit" at bounding box center [663, 472] width 81 height 27
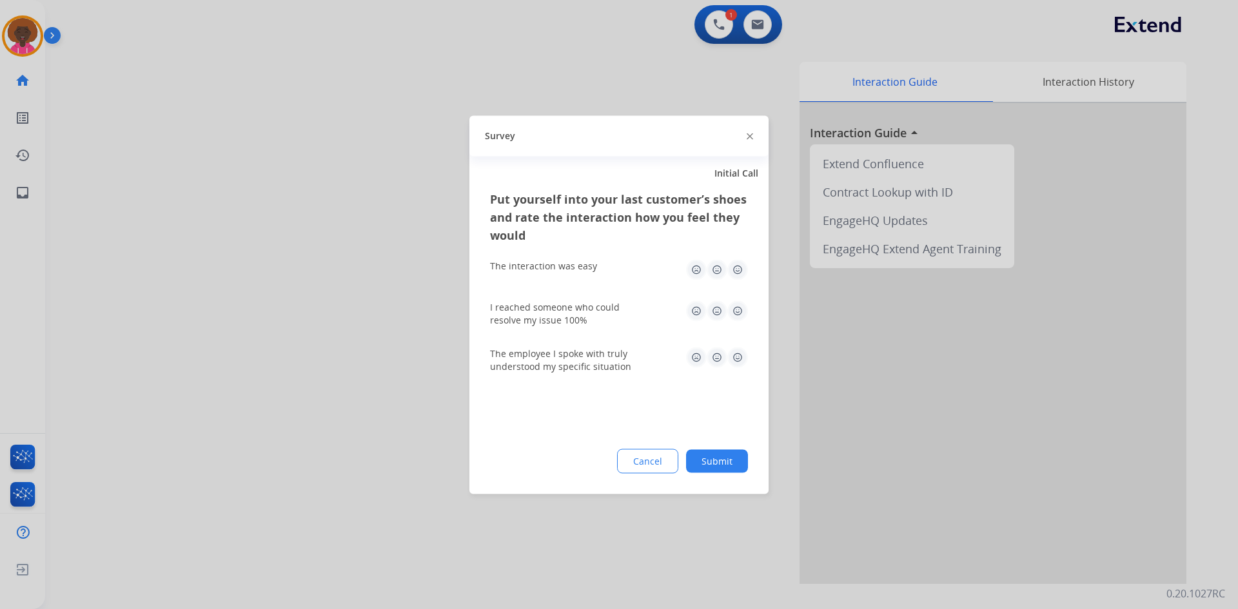
click at [740, 275] on img at bounding box center [737, 269] width 21 height 21
drag, startPoint x: 738, startPoint y: 310, endPoint x: 733, endPoint y: 337, distance: 27.6
click at [738, 310] on img at bounding box center [737, 311] width 21 height 21
click at [737, 347] on img at bounding box center [737, 357] width 21 height 21
click at [700, 509] on div at bounding box center [619, 304] width 1238 height 609
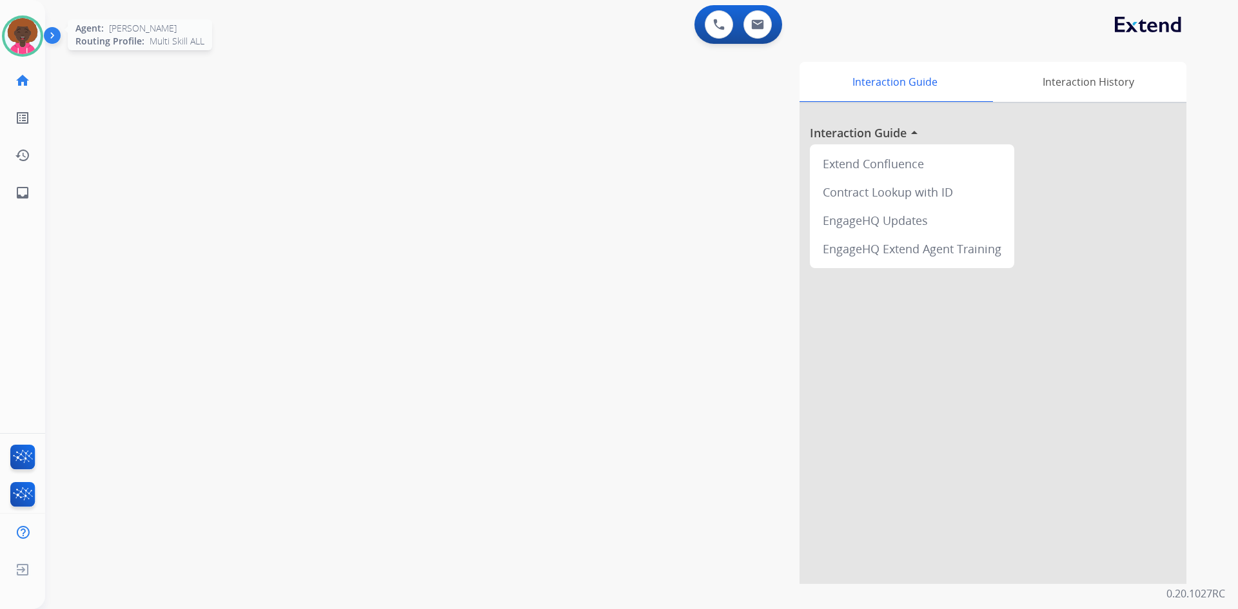
click at [12, 37] on img at bounding box center [23, 36] width 36 height 36
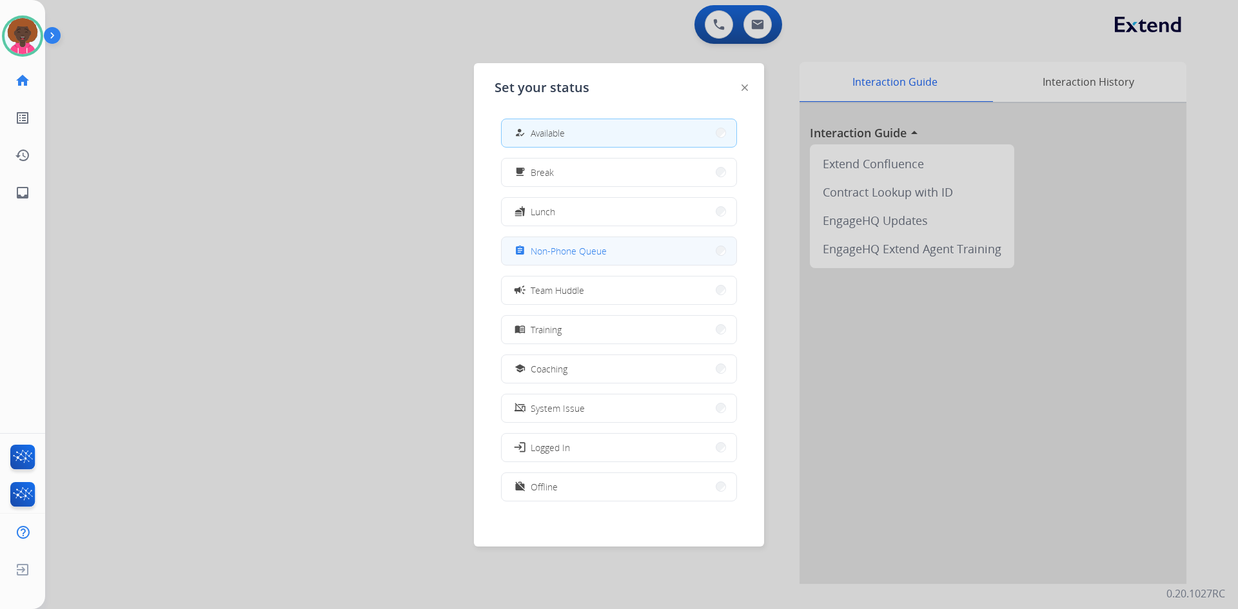
click at [535, 244] on div "assignment Non-Phone Queue" at bounding box center [559, 250] width 95 height 15
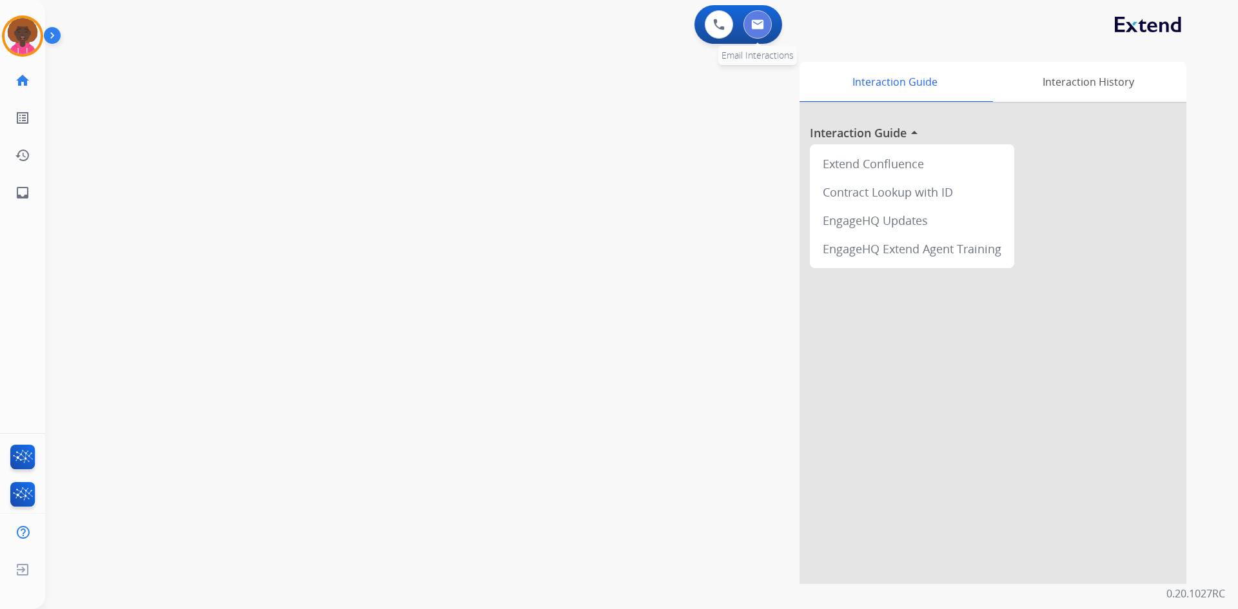
click at [751, 25] on button at bounding box center [758, 24] width 28 height 28
select select "**********"
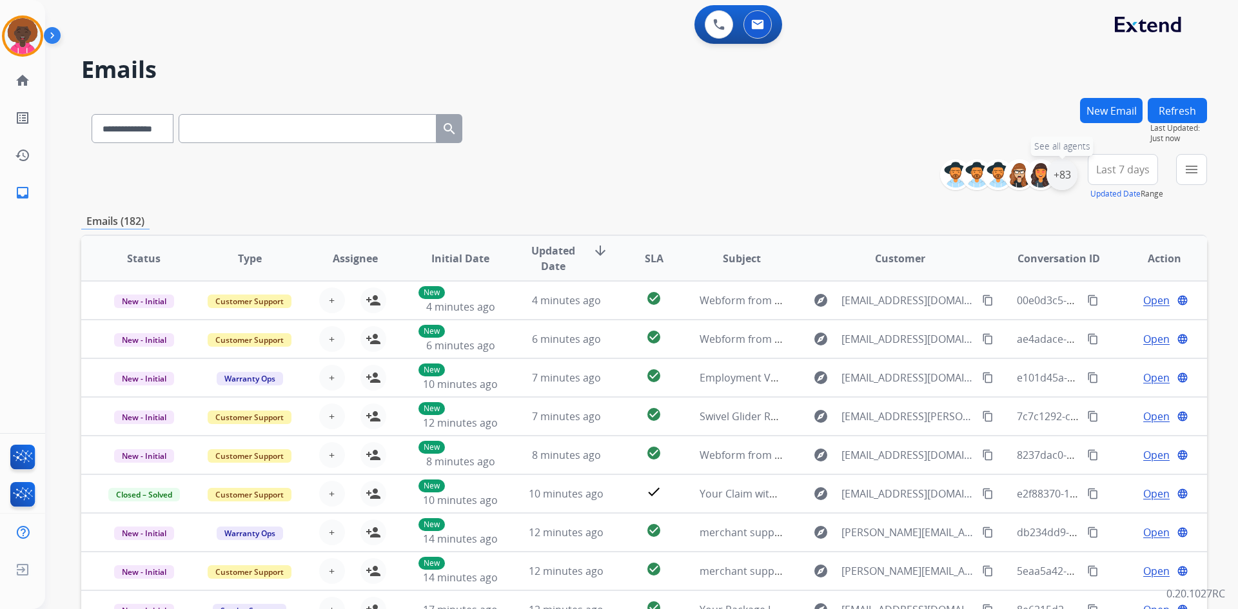
click at [1065, 170] on div "+83" at bounding box center [1062, 174] width 31 height 31
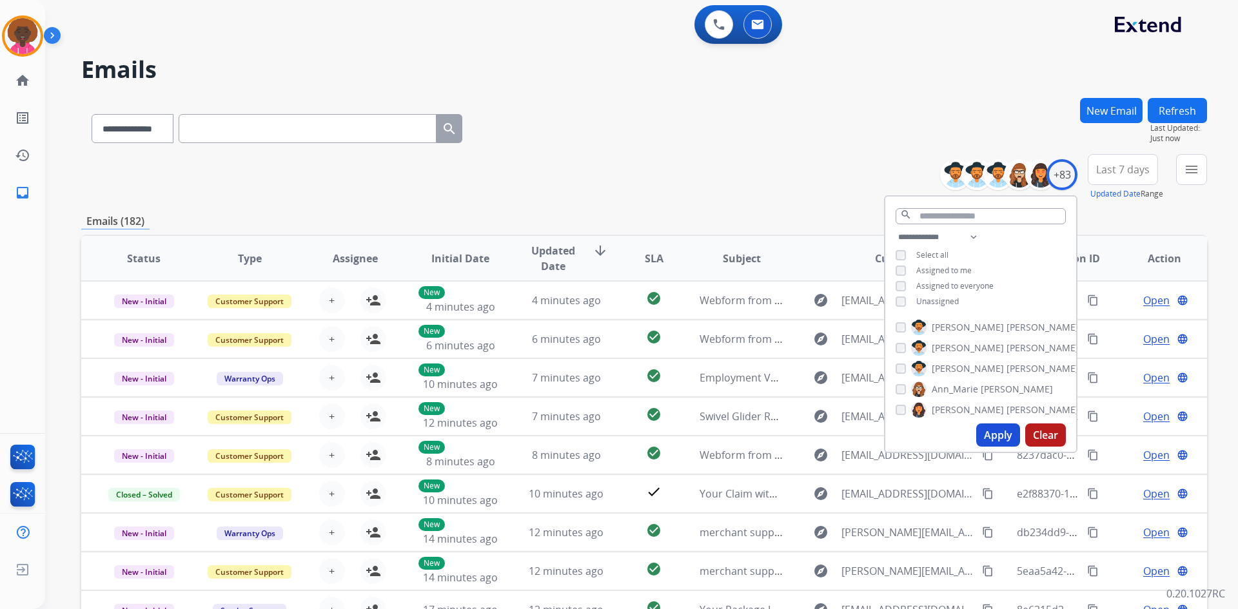
click at [1009, 437] on button "Apply" at bounding box center [998, 435] width 44 height 23
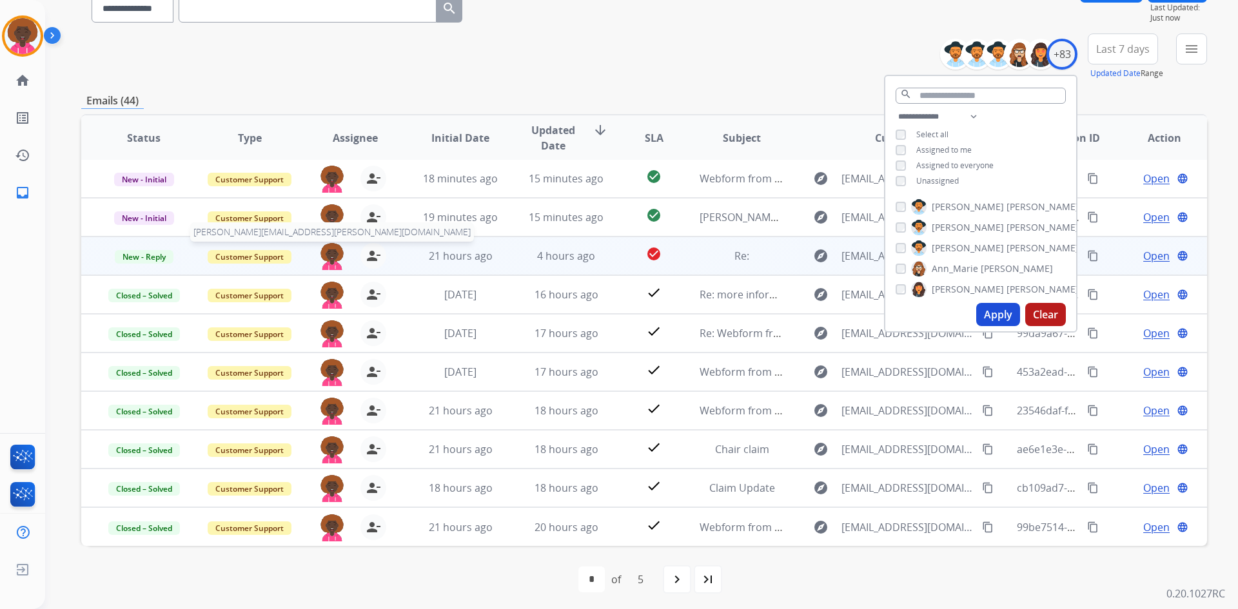
scroll to position [124, 0]
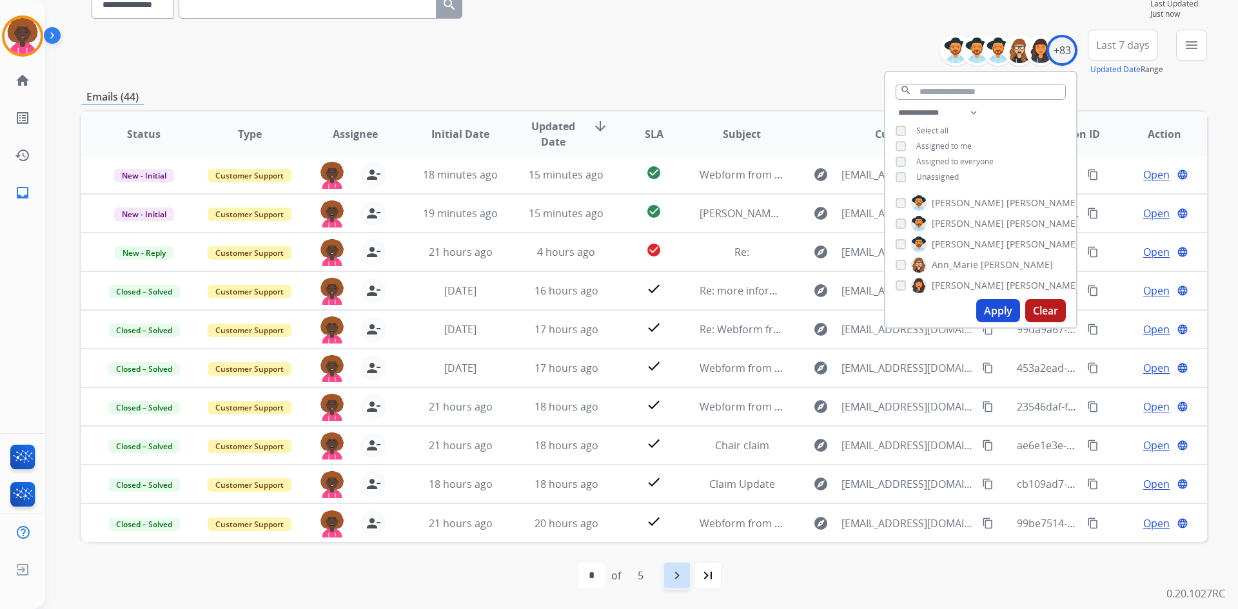
click at [672, 579] on mat-icon "navigate_next" at bounding box center [676, 575] width 15 height 15
select select "*"
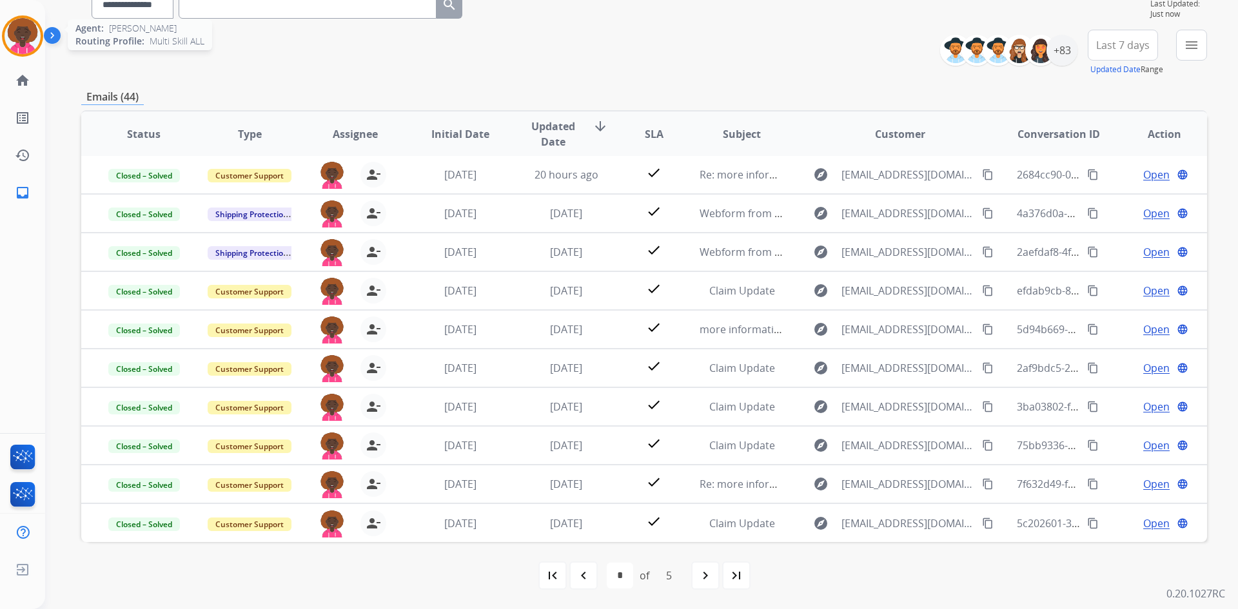
click at [19, 37] on img at bounding box center [23, 36] width 36 height 36
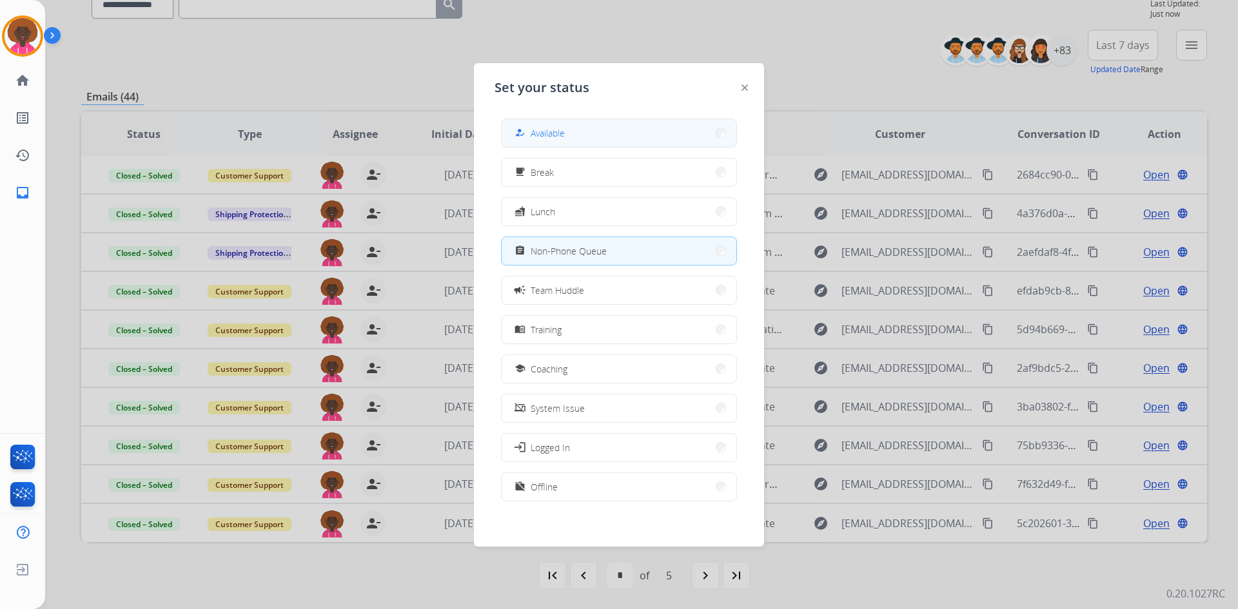
click at [622, 135] on button "how_to_reg Available" at bounding box center [619, 133] width 235 height 28
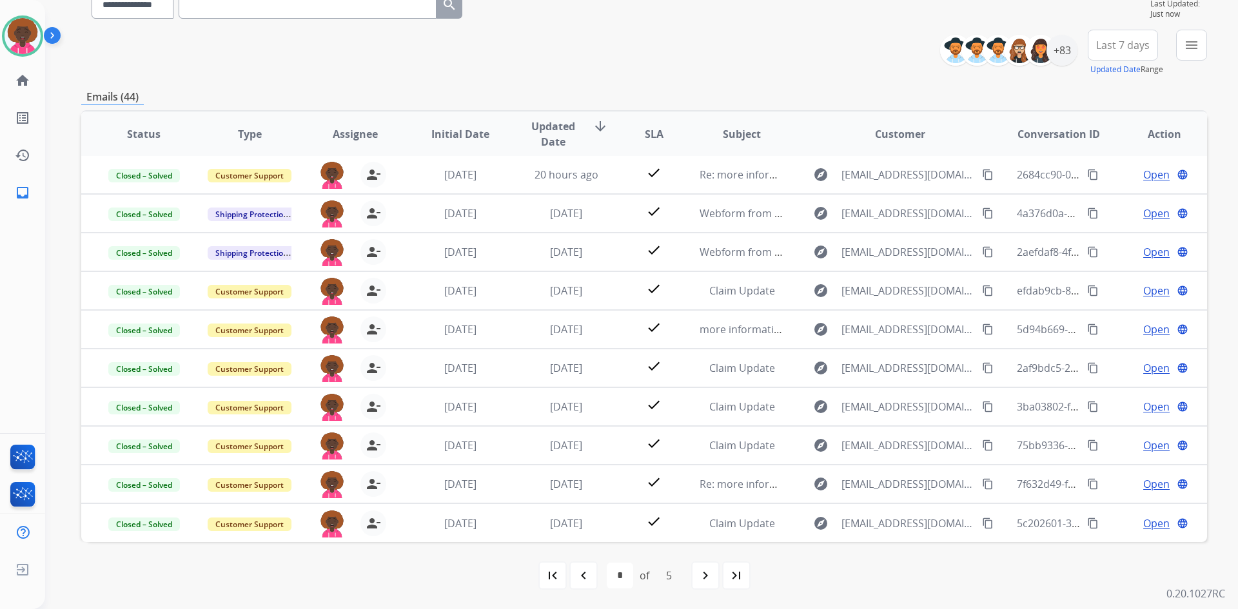
scroll to position [0, 0]
click at [577, 578] on mat-icon "navigate_before" at bounding box center [583, 575] width 15 height 15
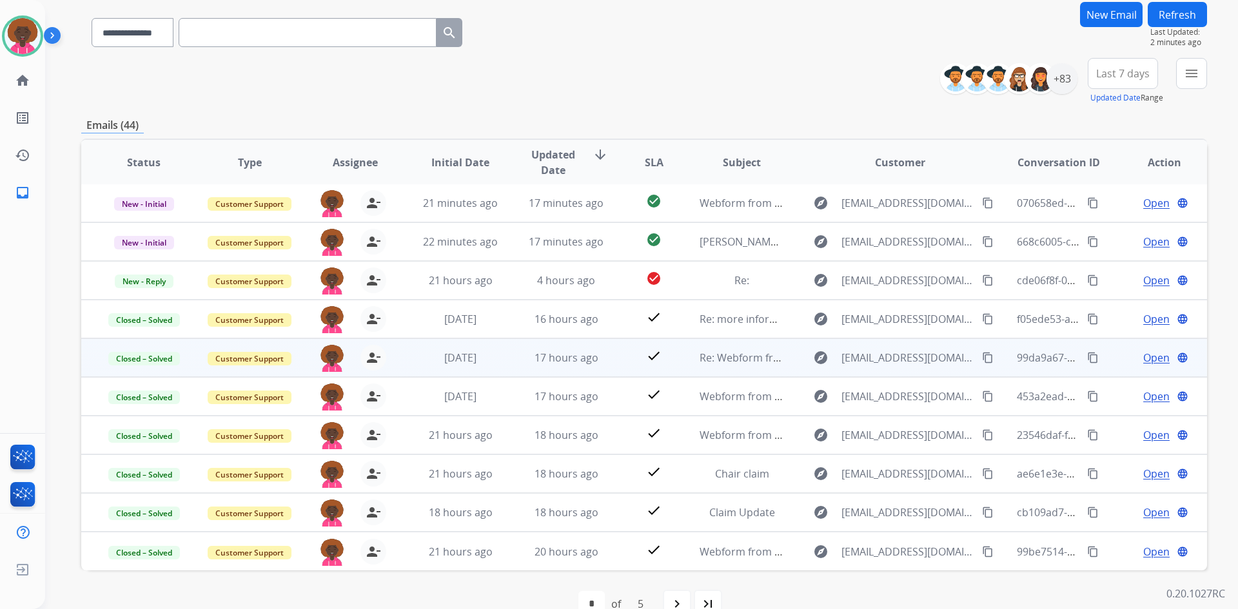
scroll to position [124, 0]
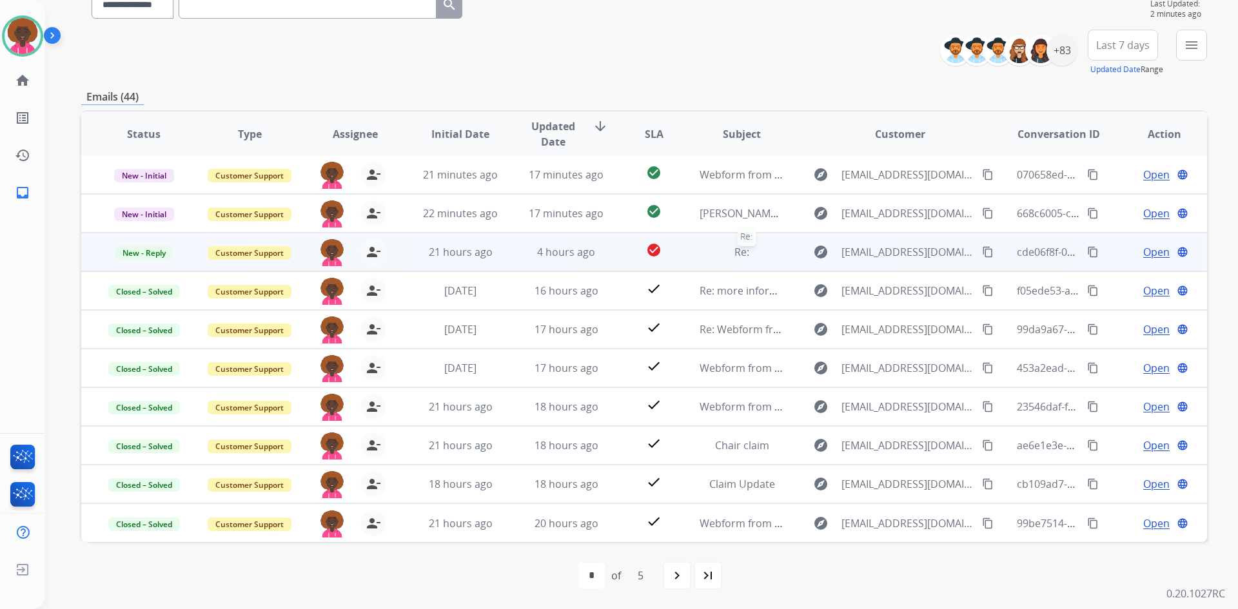
click at [706, 253] on div "Re:" at bounding box center [742, 251] width 84 height 15
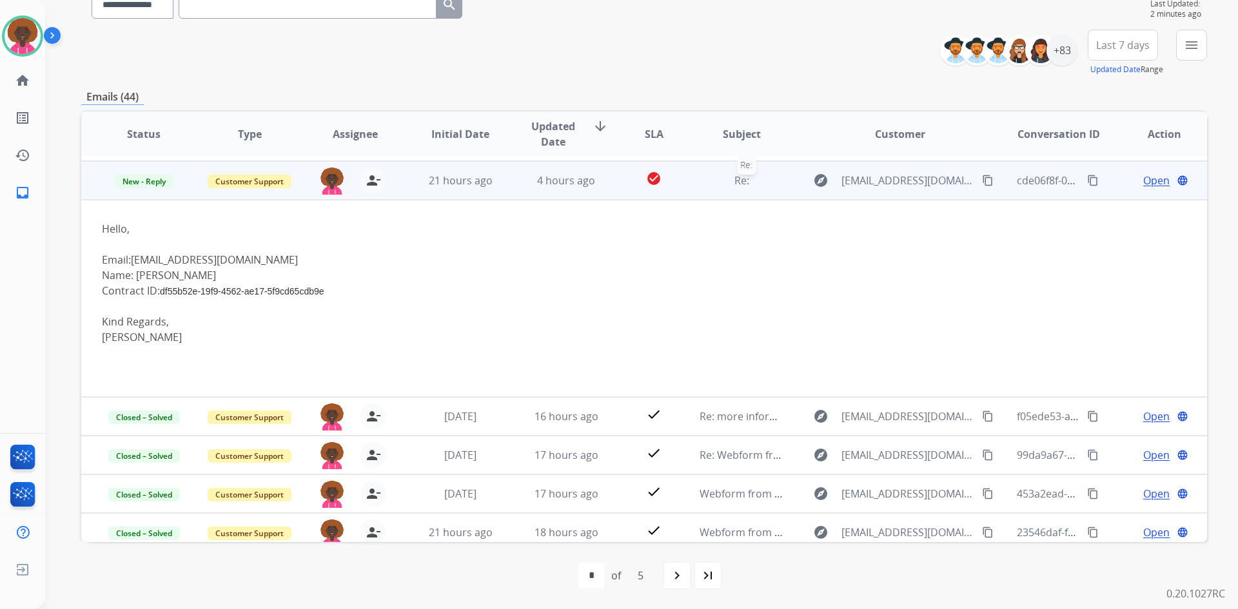
scroll to position [77, 0]
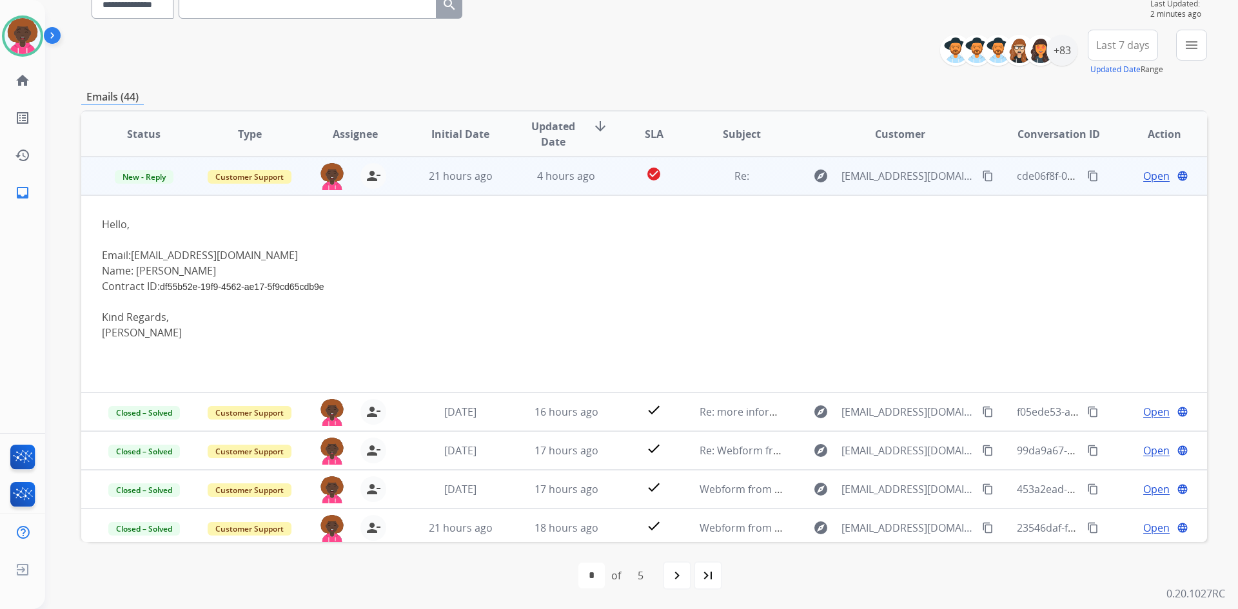
click at [237, 260] on link "nailafernandez01@gmail.com" at bounding box center [214, 255] width 167 height 14
drag, startPoint x: 286, startPoint y: 255, endPoint x: 133, endPoint y: 255, distance: 152.9
click at [133, 255] on div "Email: nailafernandez01@gmail.com" at bounding box center [539, 255] width 874 height 15
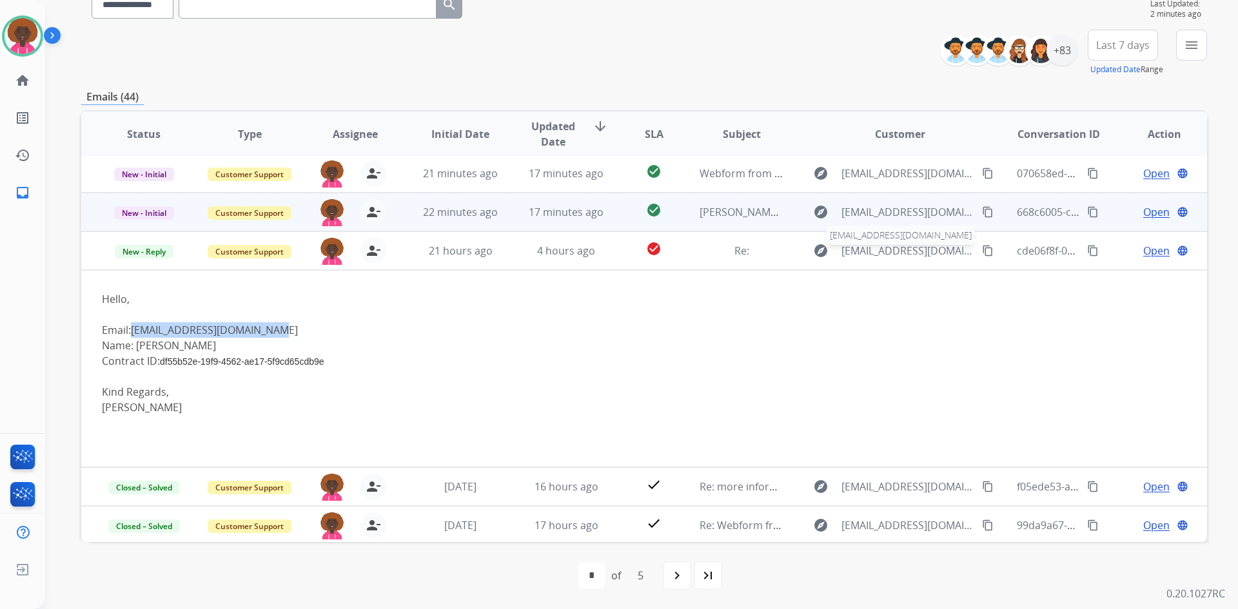
scroll to position [0, 0]
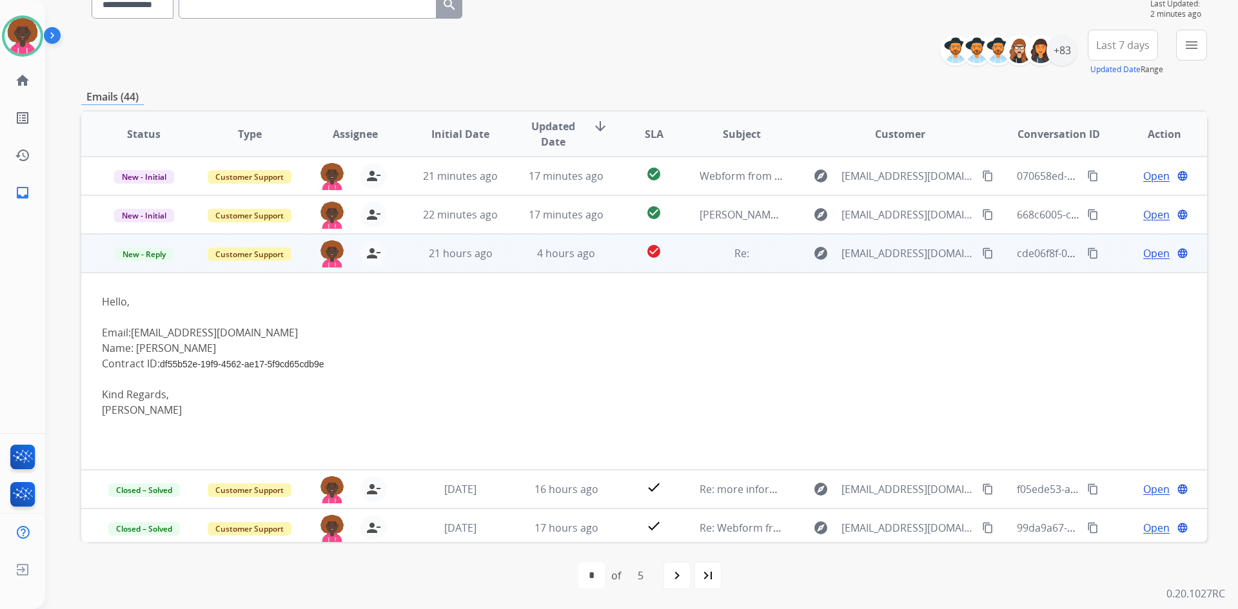
click at [1161, 259] on div "Open language" at bounding box center [1164, 253] width 84 height 15
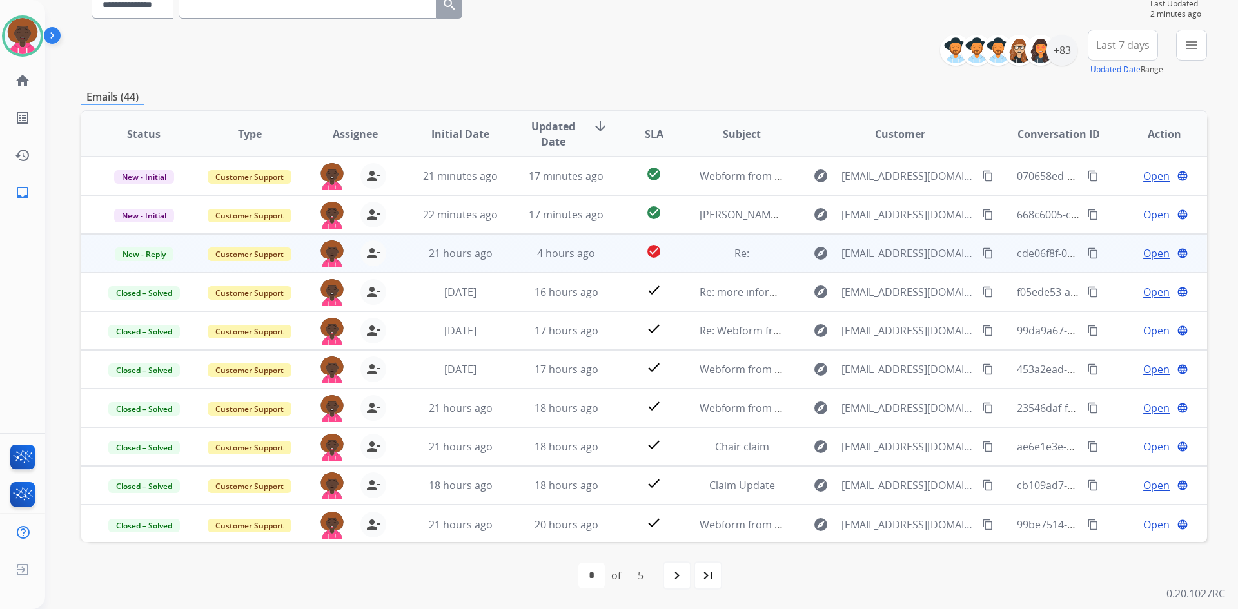
click at [1148, 254] on span "Open" at bounding box center [1156, 253] width 26 height 15
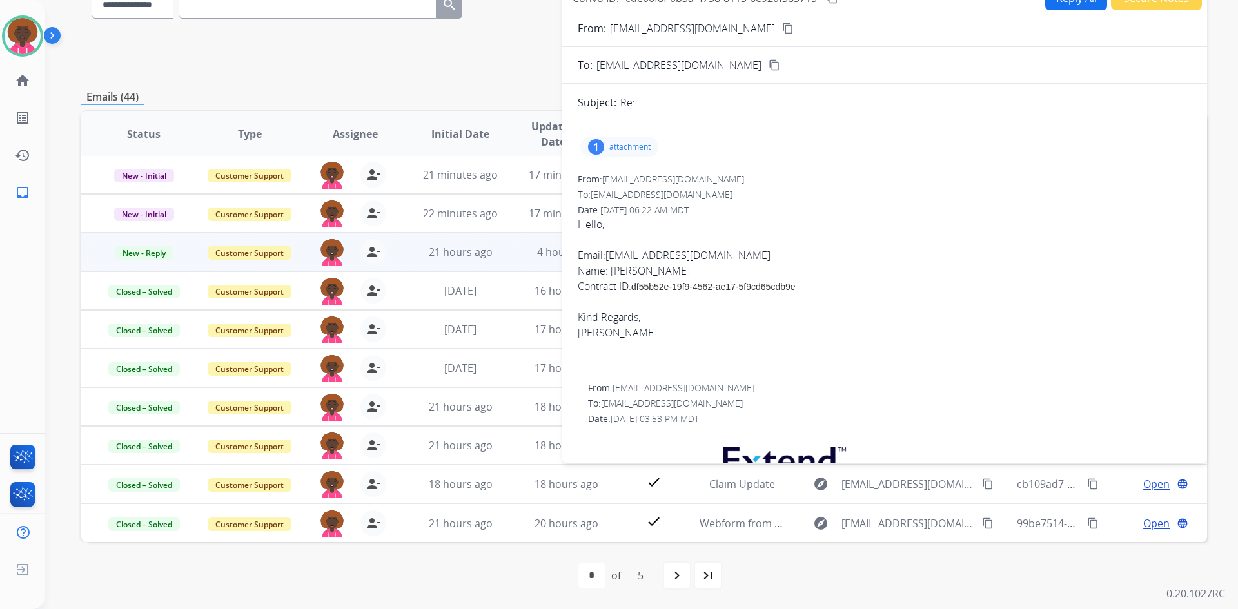
click at [646, 153] on div "1 attachment" at bounding box center [619, 147] width 78 height 21
click at [660, 177] on p "IMG_3203.png" at bounding box center [689, 179] width 68 height 15
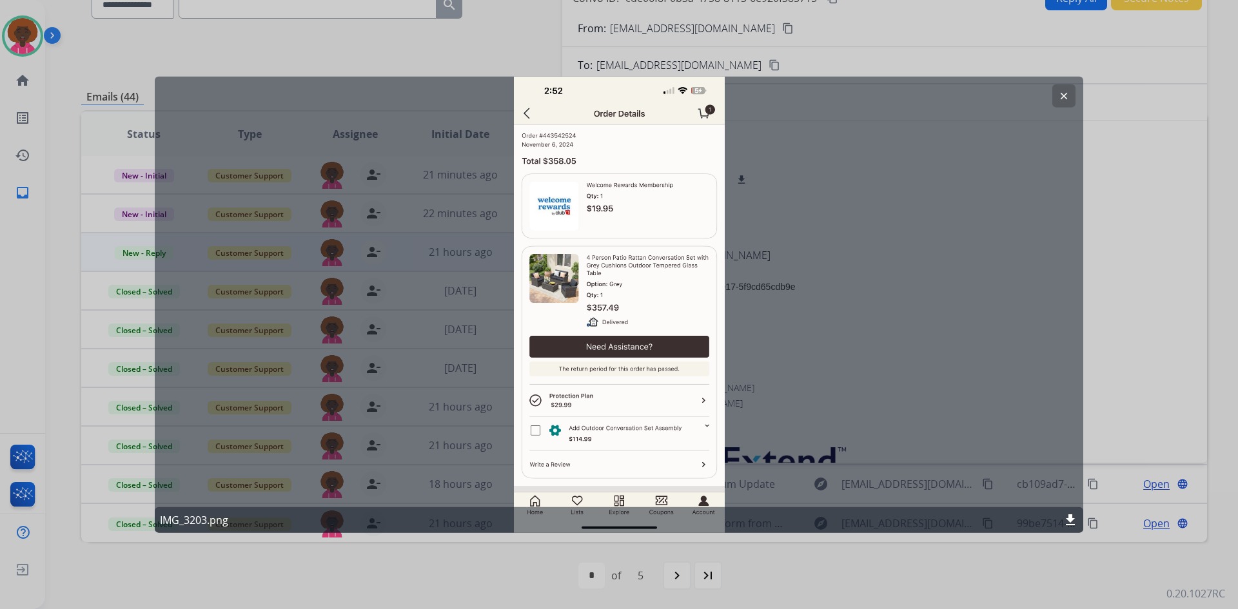
click at [1205, 271] on div at bounding box center [619, 304] width 1238 height 609
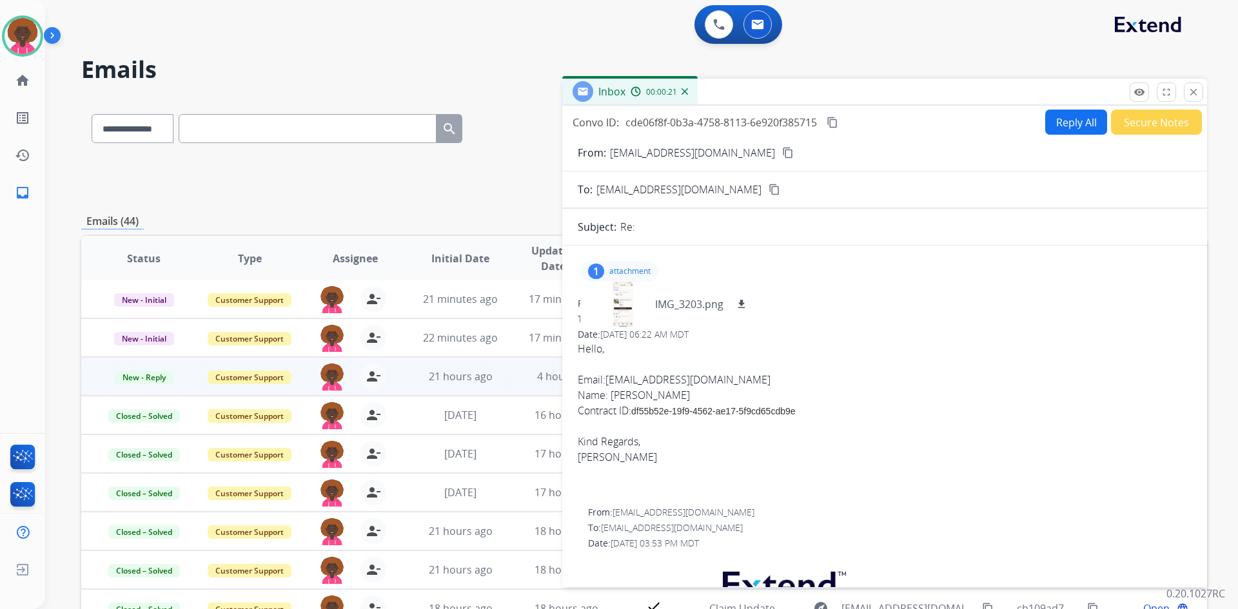
click at [1074, 122] on button "Reply All" at bounding box center [1076, 122] width 62 height 25
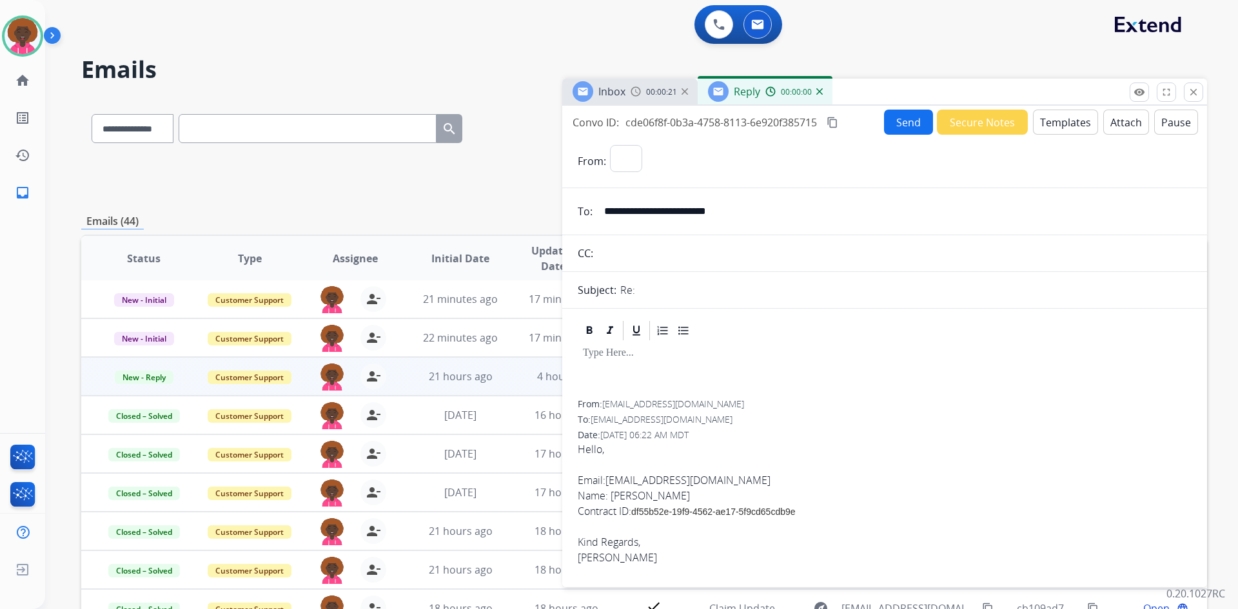
select select "**********"
click at [1069, 130] on button "Templates" at bounding box center [1065, 122] width 65 height 25
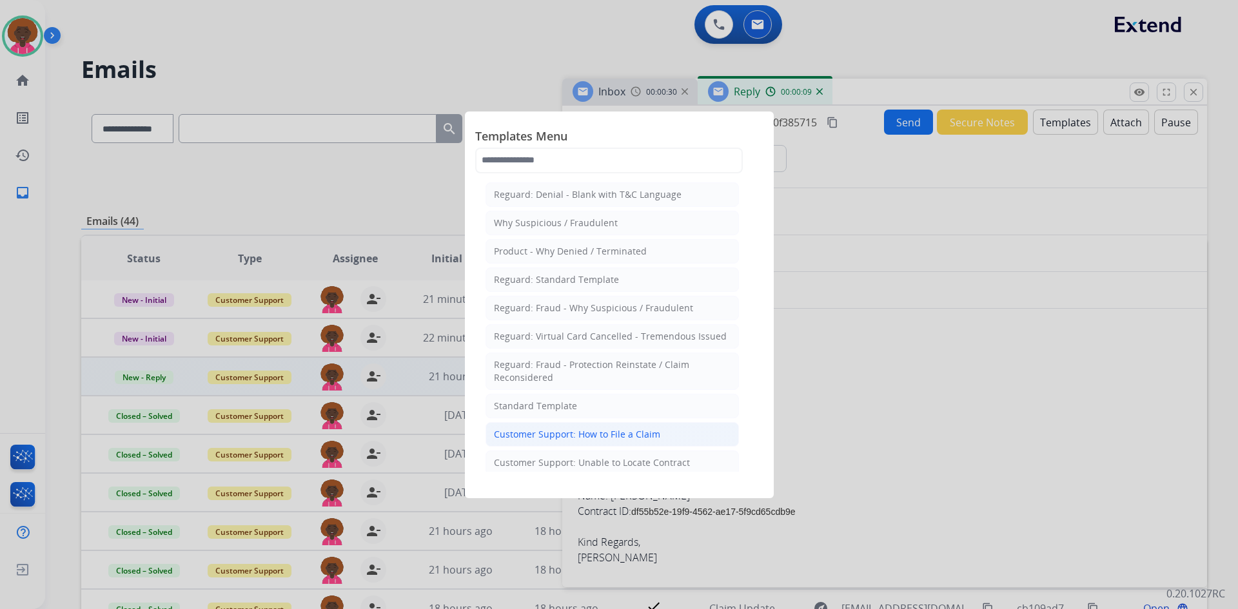
click at [622, 427] on li "Customer Support: How to File a Claim" at bounding box center [612, 434] width 253 height 25
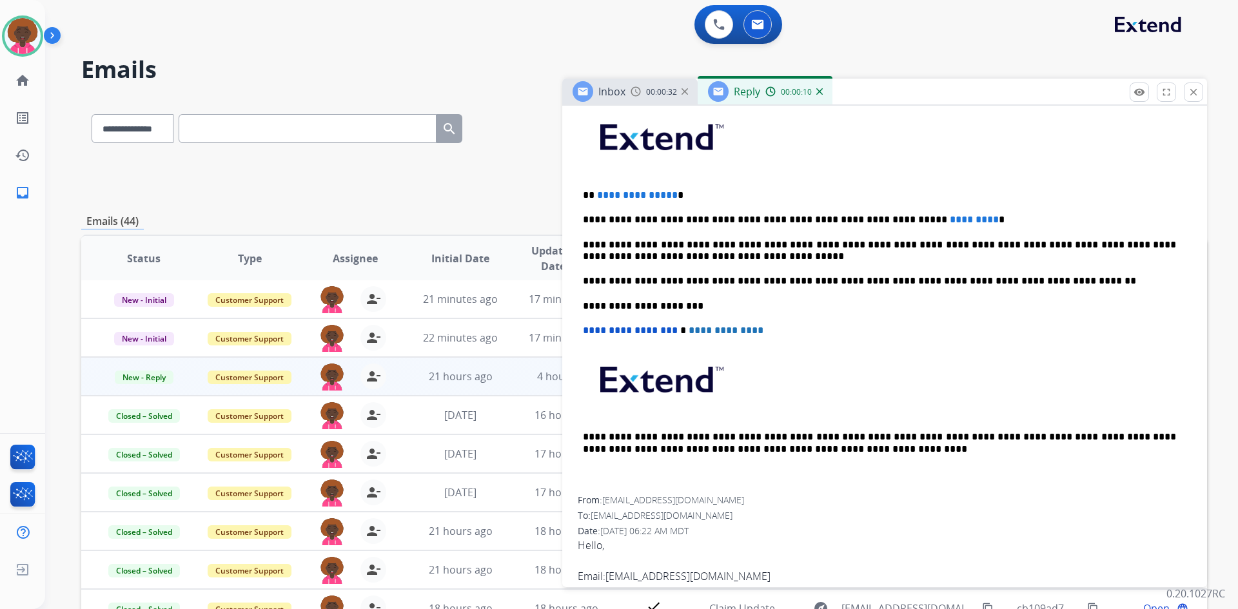
scroll to position [258, 0]
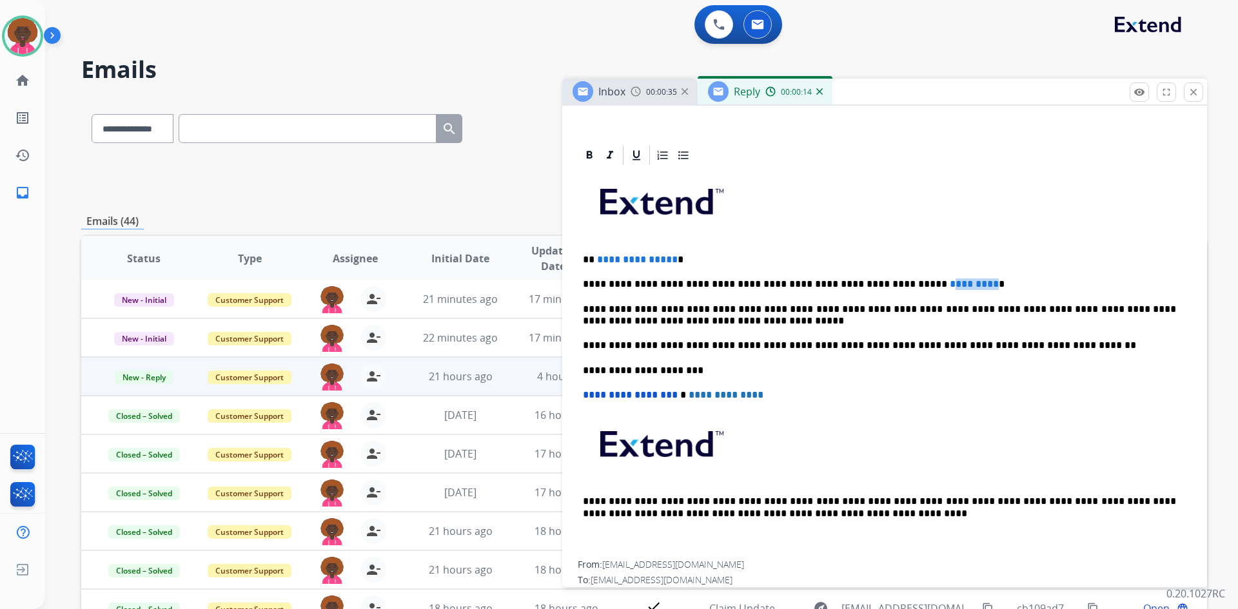
drag, startPoint x: 936, startPoint y: 283, endPoint x: 882, endPoint y: 279, distance: 54.3
click at [882, 279] on p "**********" at bounding box center [879, 285] width 593 height 12
click at [671, 259] on p "**********" at bounding box center [879, 260] width 593 height 12
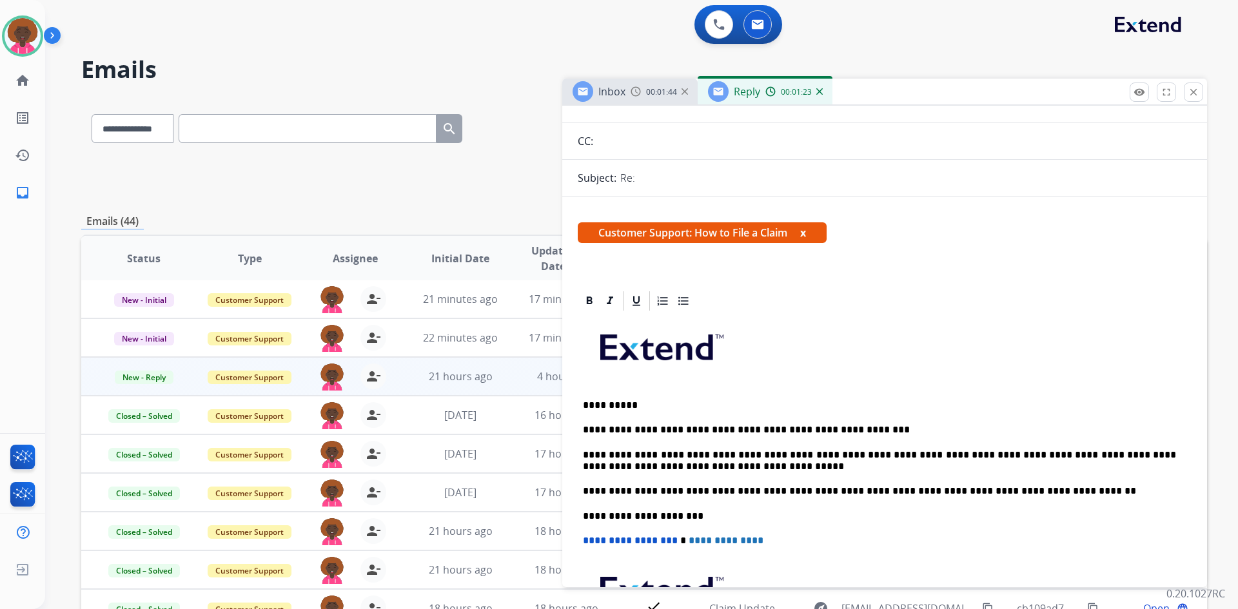
scroll to position [0, 0]
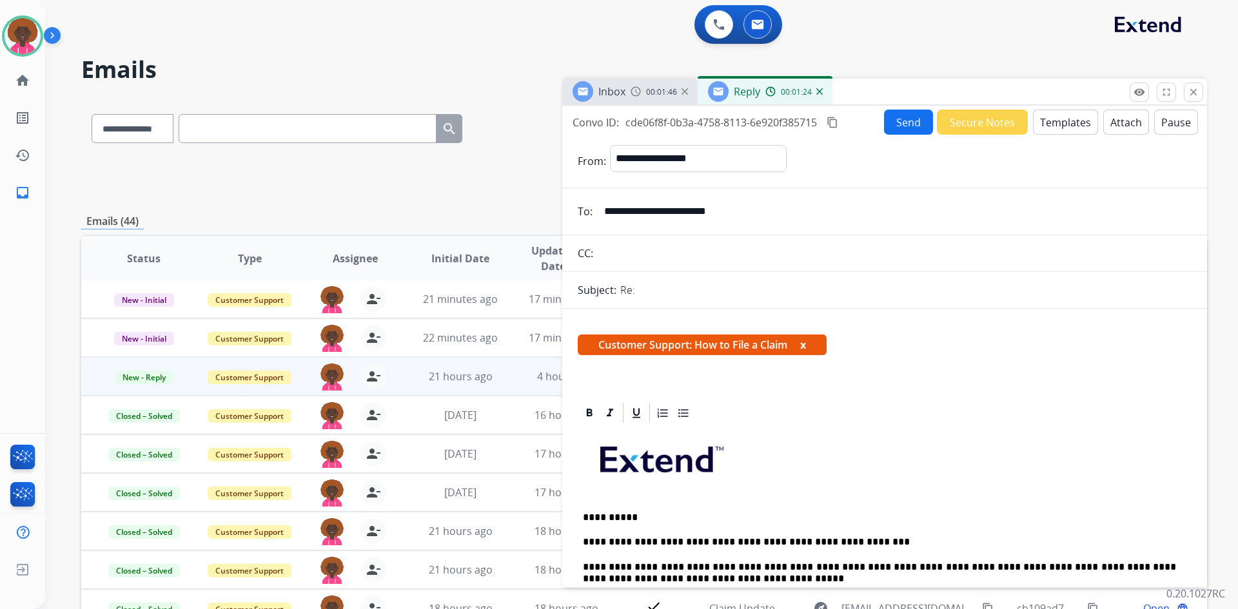
click at [889, 119] on button "Send" at bounding box center [908, 122] width 49 height 25
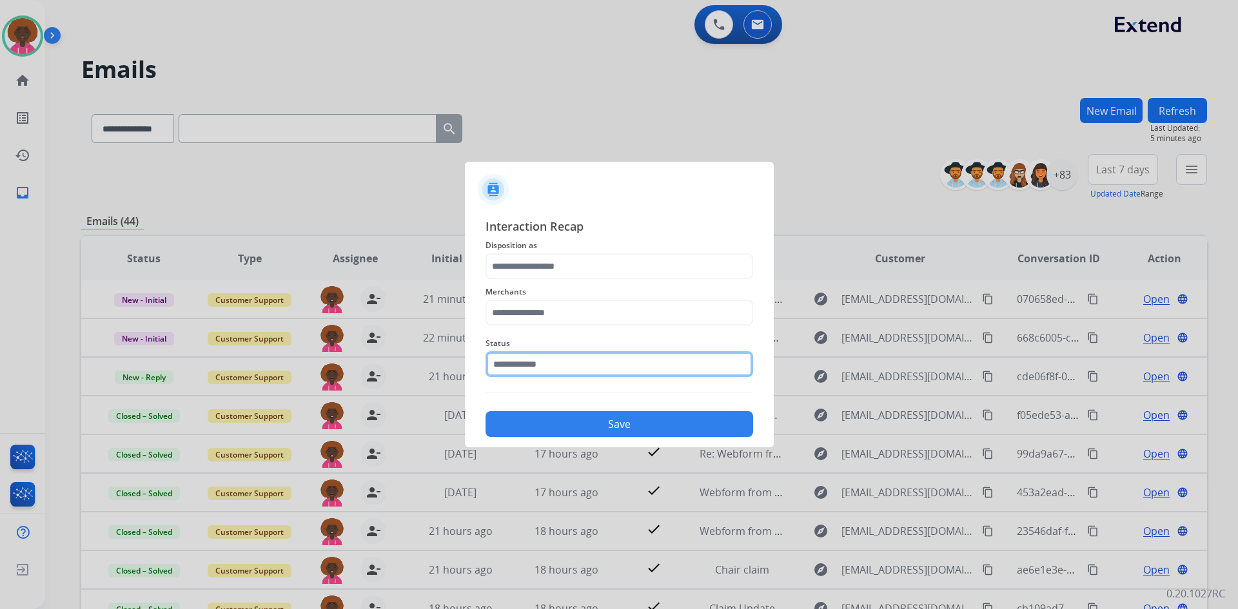
click at [539, 361] on input "text" at bounding box center [620, 364] width 268 height 26
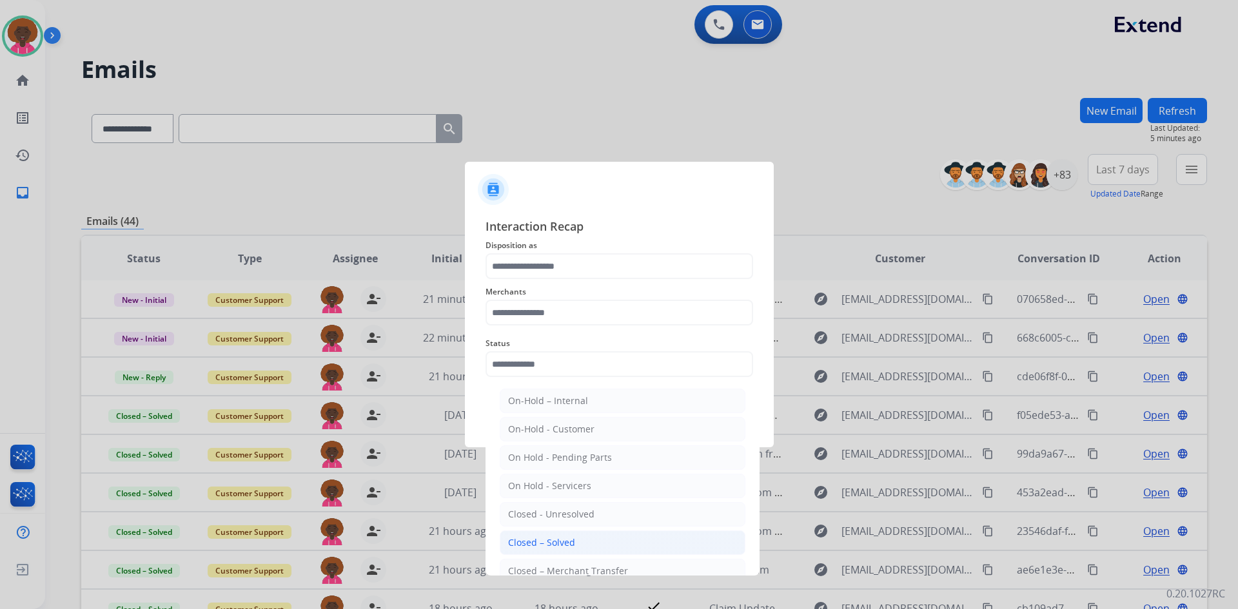
click at [534, 535] on li "Closed – Solved" at bounding box center [623, 543] width 246 height 25
type input "**********"
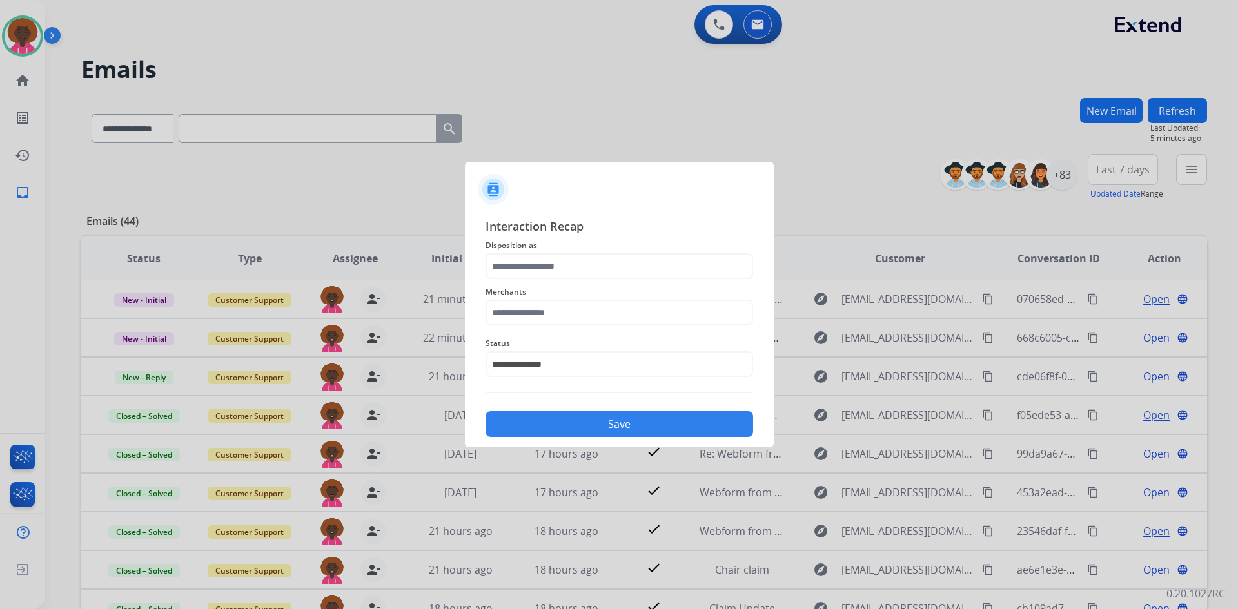
click at [593, 297] on span "Merchants" at bounding box center [620, 291] width 268 height 15
drag, startPoint x: 588, startPoint y: 304, endPoint x: 583, endPoint y: 310, distance: 6.9
click at [588, 305] on input "text" at bounding box center [620, 313] width 268 height 26
click at [550, 352] on div "Not found" at bounding box center [530, 349] width 44 height 13
type input "*********"
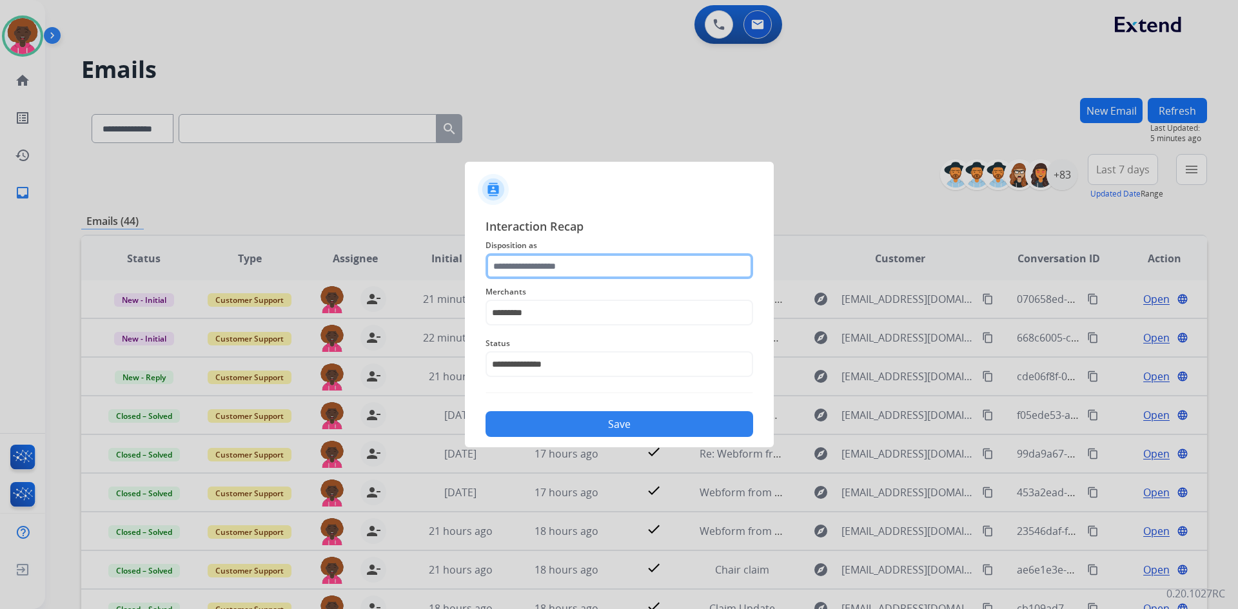
click at [544, 277] on input "text" at bounding box center [620, 266] width 268 height 26
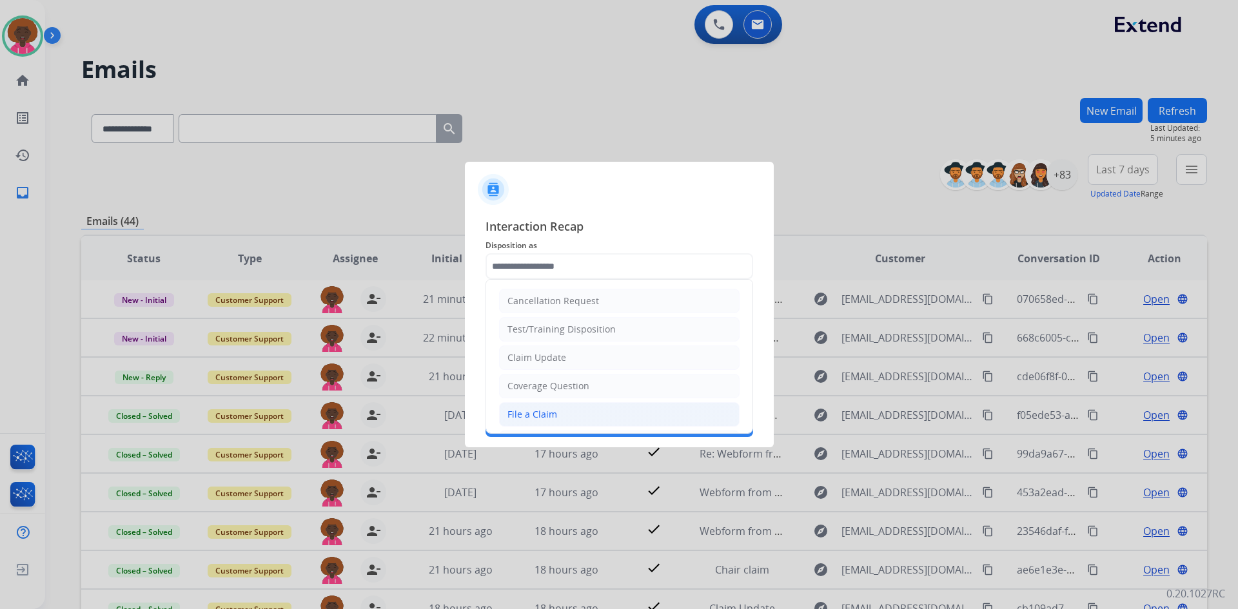
click at [551, 418] on div "File a Claim" at bounding box center [533, 414] width 50 height 13
type input "**********"
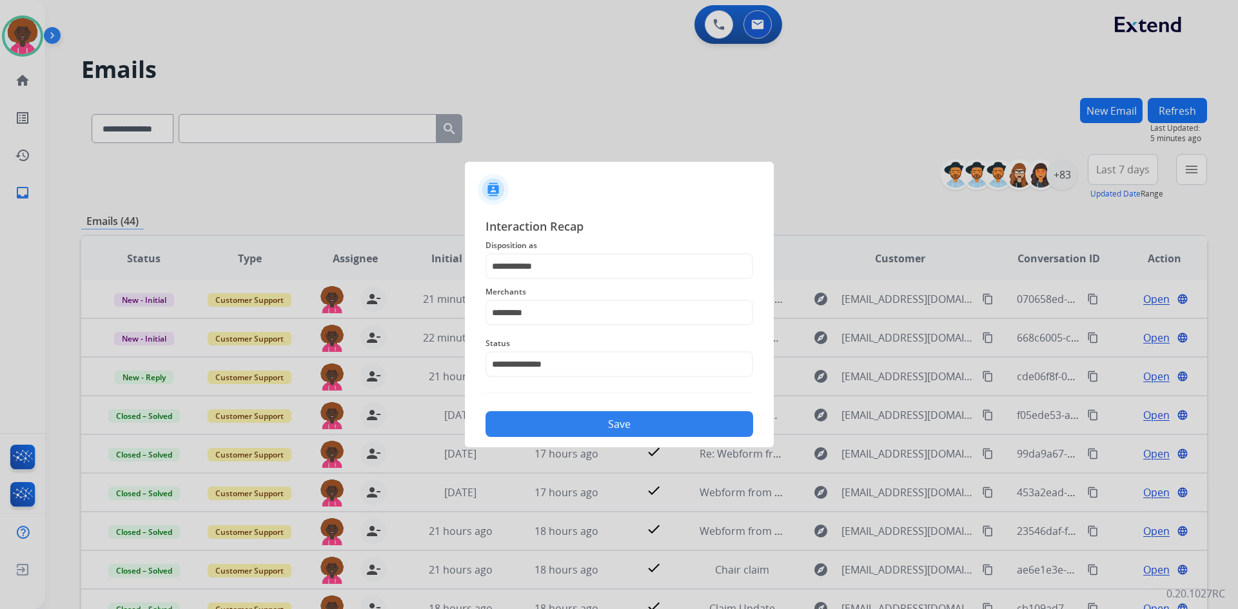
click at [658, 422] on button "Save" at bounding box center [620, 424] width 268 height 26
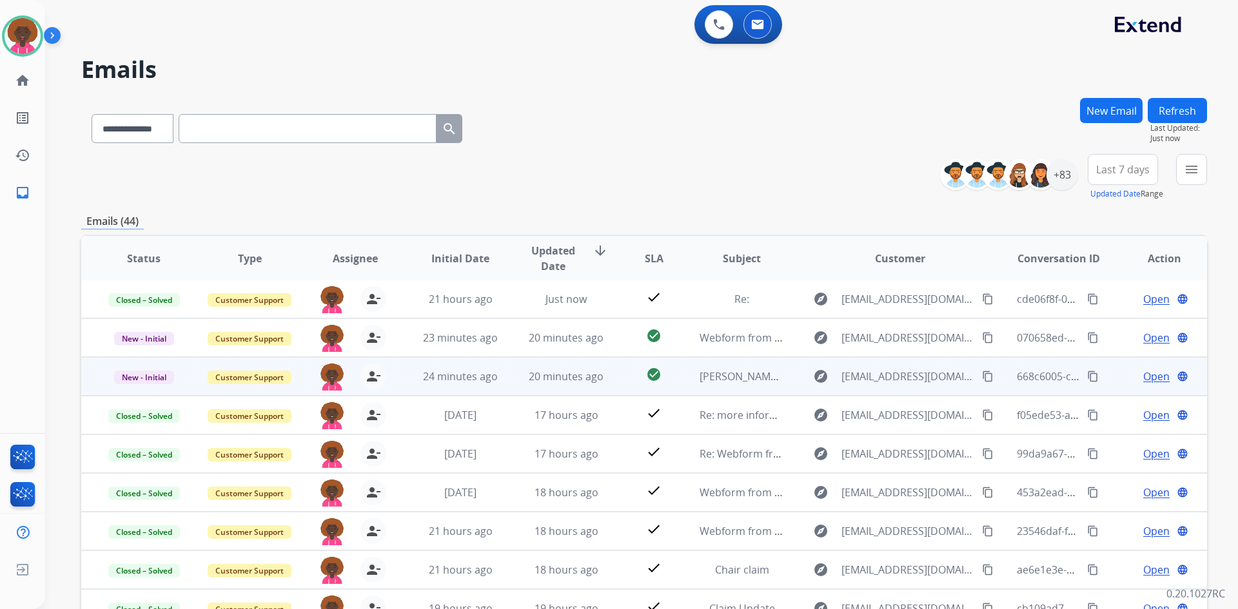
click at [541, 360] on td "20 minutes ago" at bounding box center [557, 376] width 106 height 39
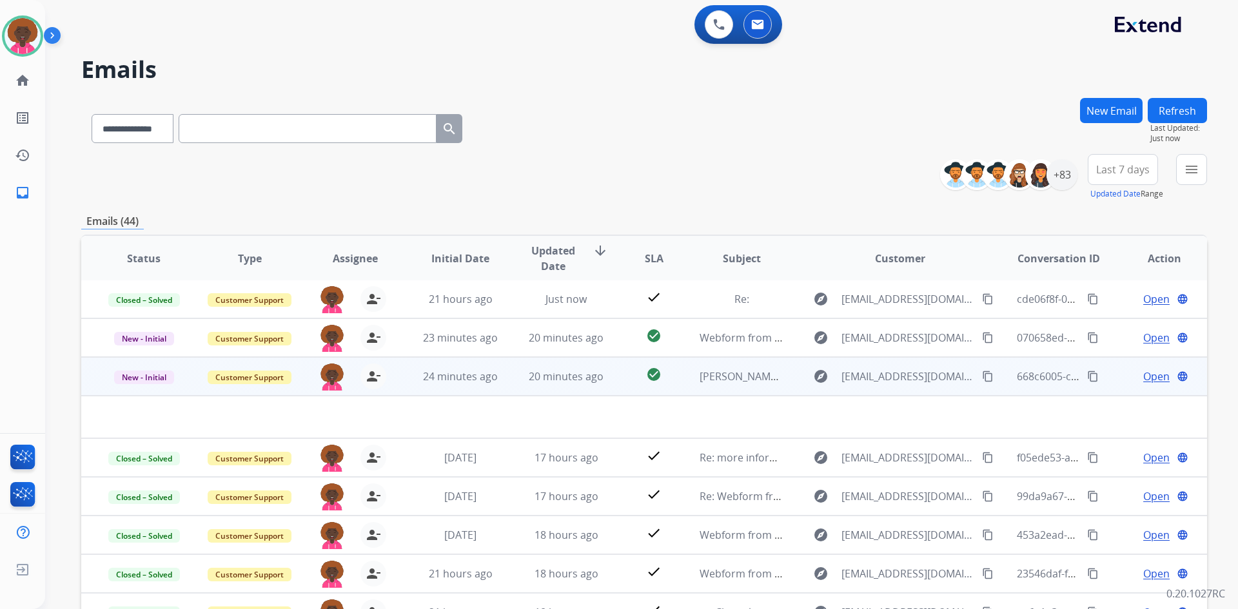
scroll to position [44, 0]
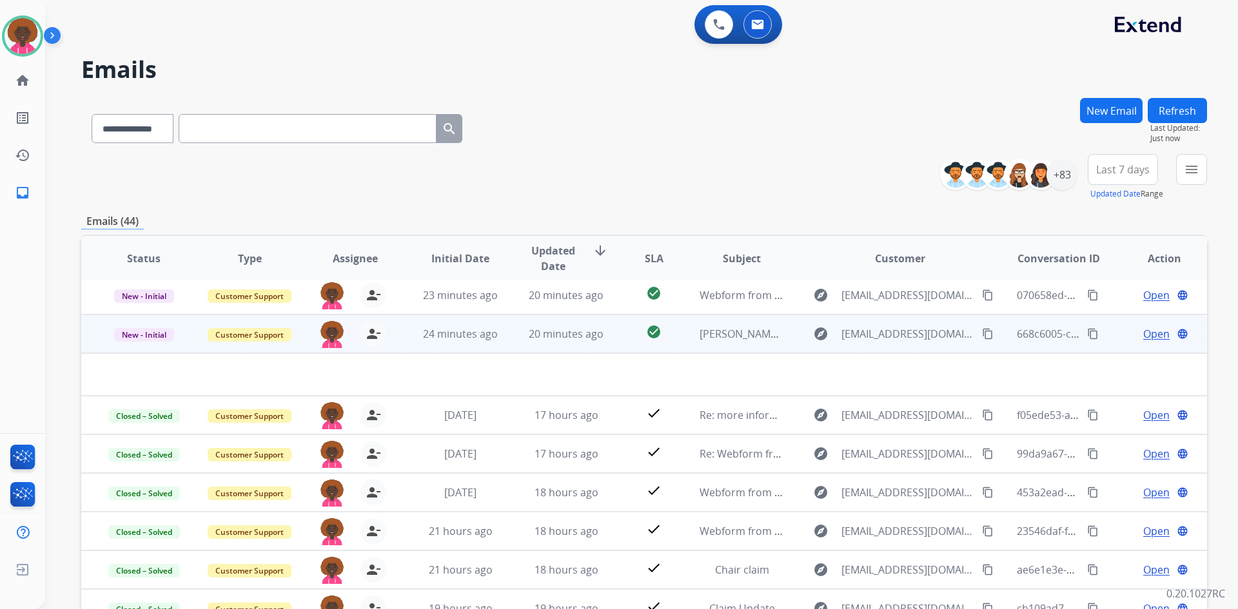
click at [559, 342] on td "20 minutes ago" at bounding box center [557, 334] width 106 height 39
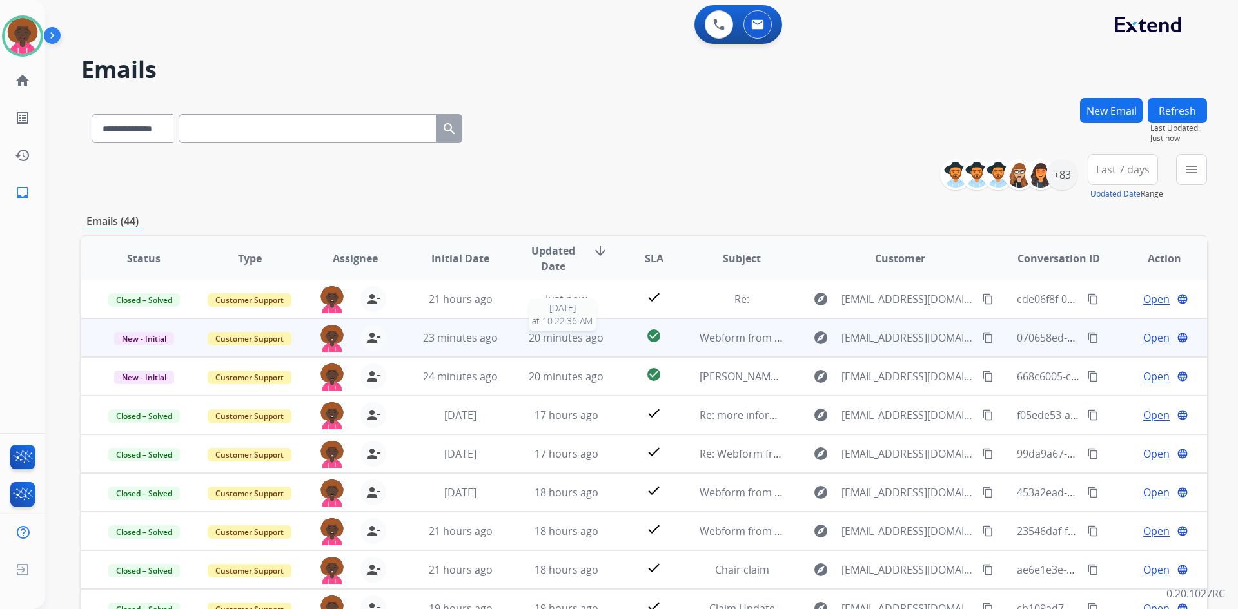
click at [568, 335] on span "20 minutes ago" at bounding box center [566, 338] width 75 height 14
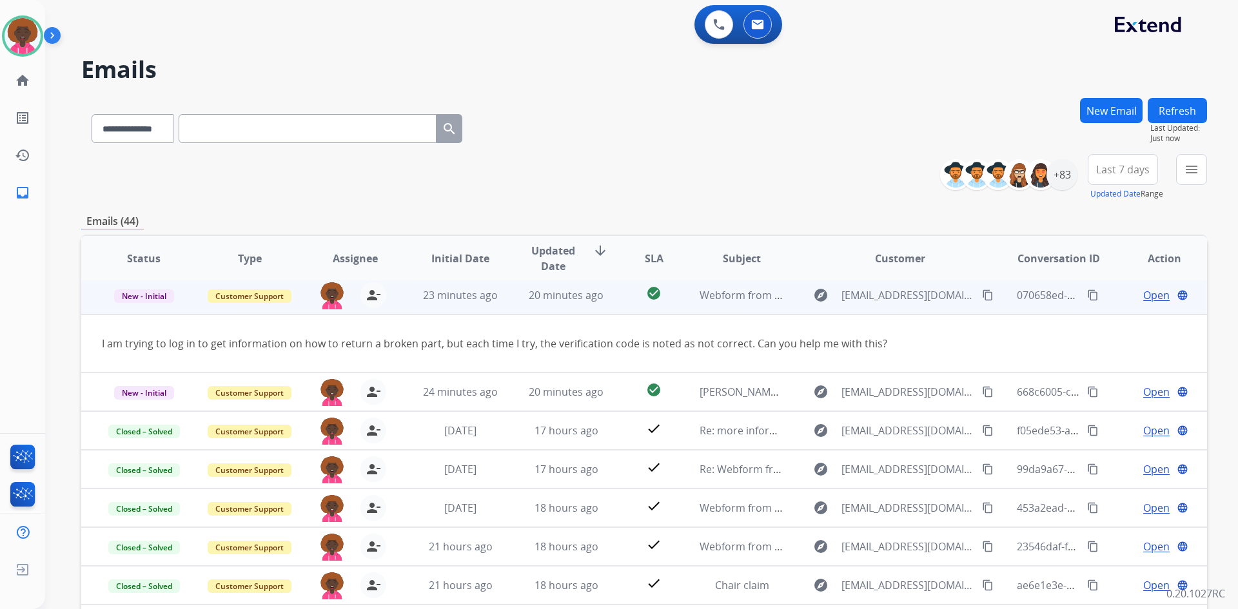
scroll to position [39, 0]
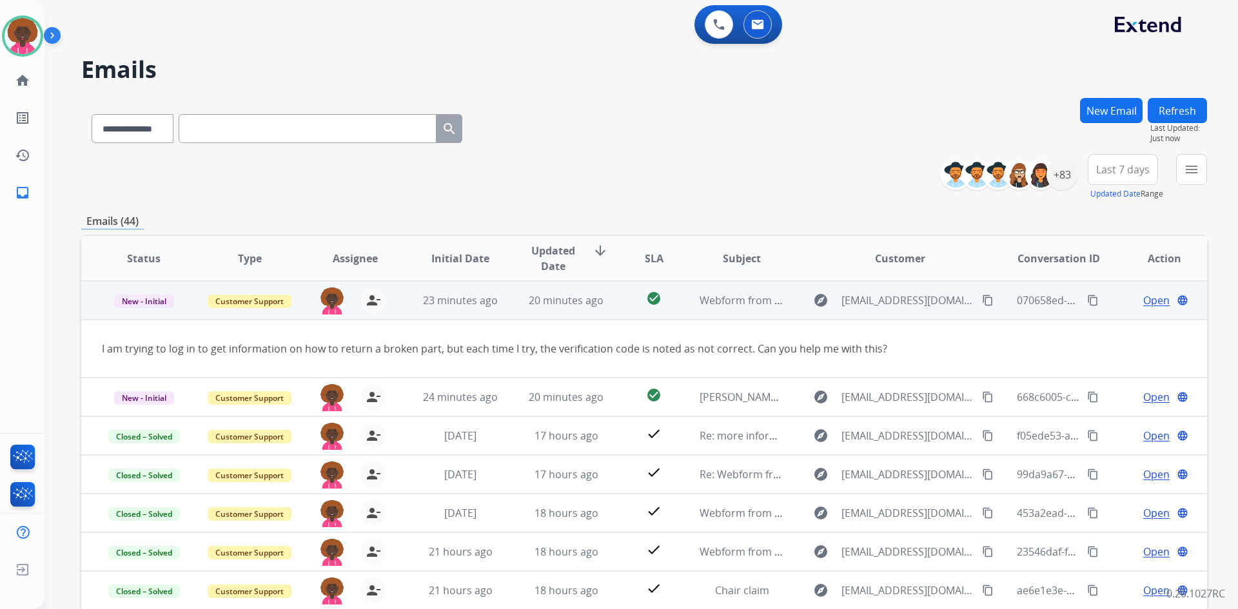
click at [1147, 296] on span "Open" at bounding box center [1156, 300] width 26 height 15
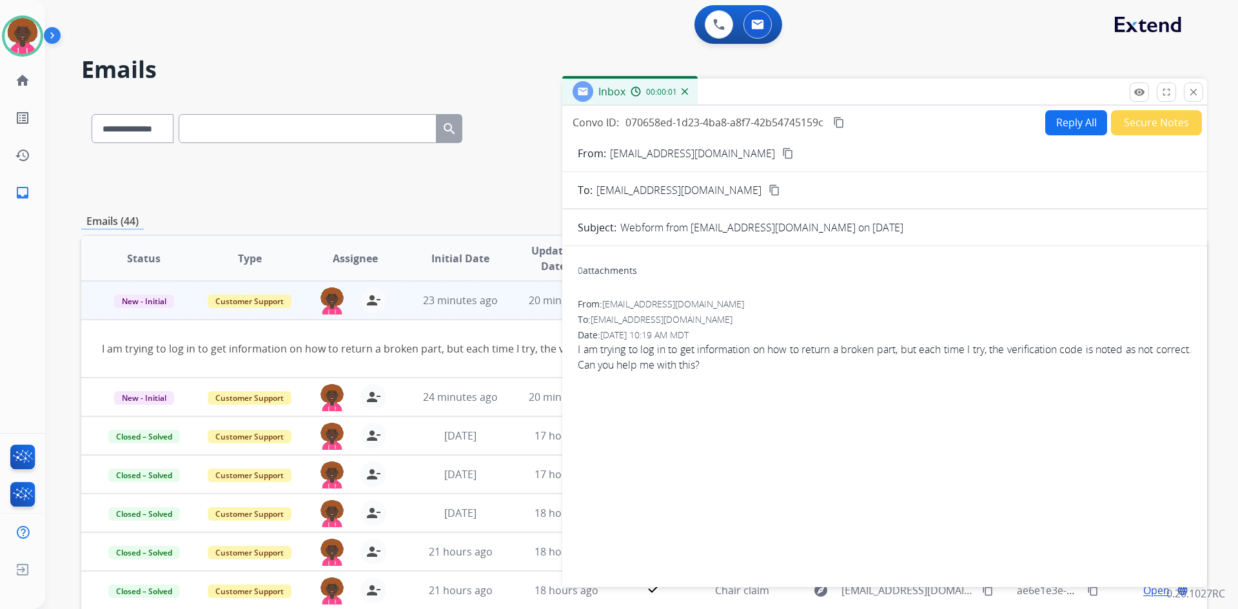
click at [1049, 121] on button "Reply All" at bounding box center [1076, 122] width 62 height 25
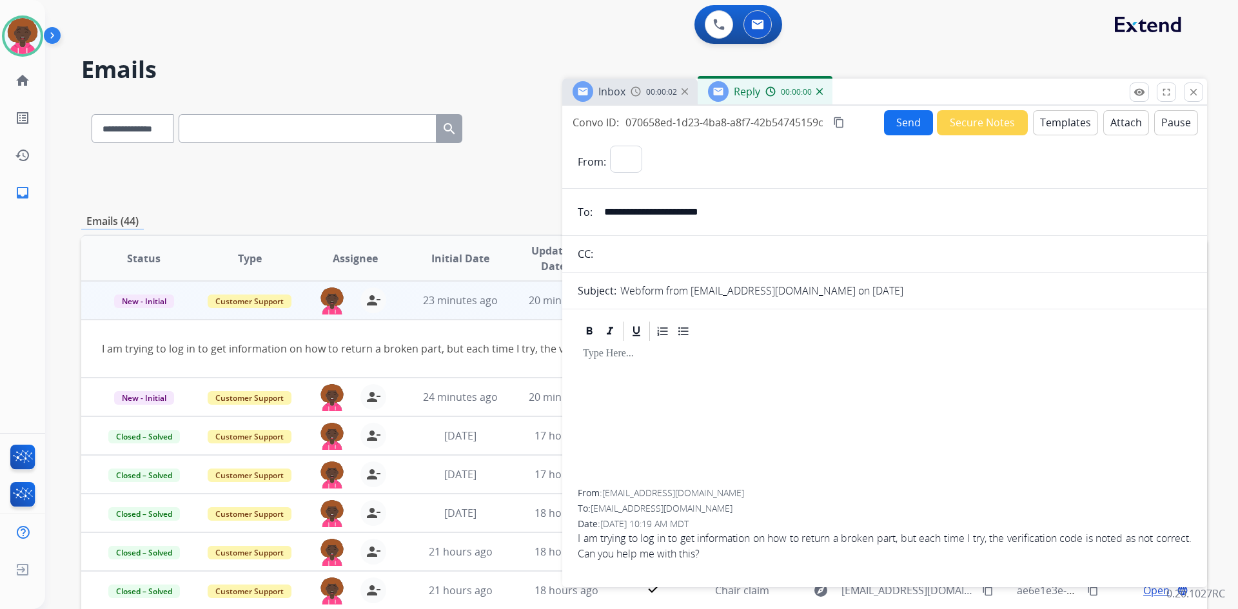
select select "**********"
click at [1059, 116] on button "Templates" at bounding box center [1065, 122] width 65 height 25
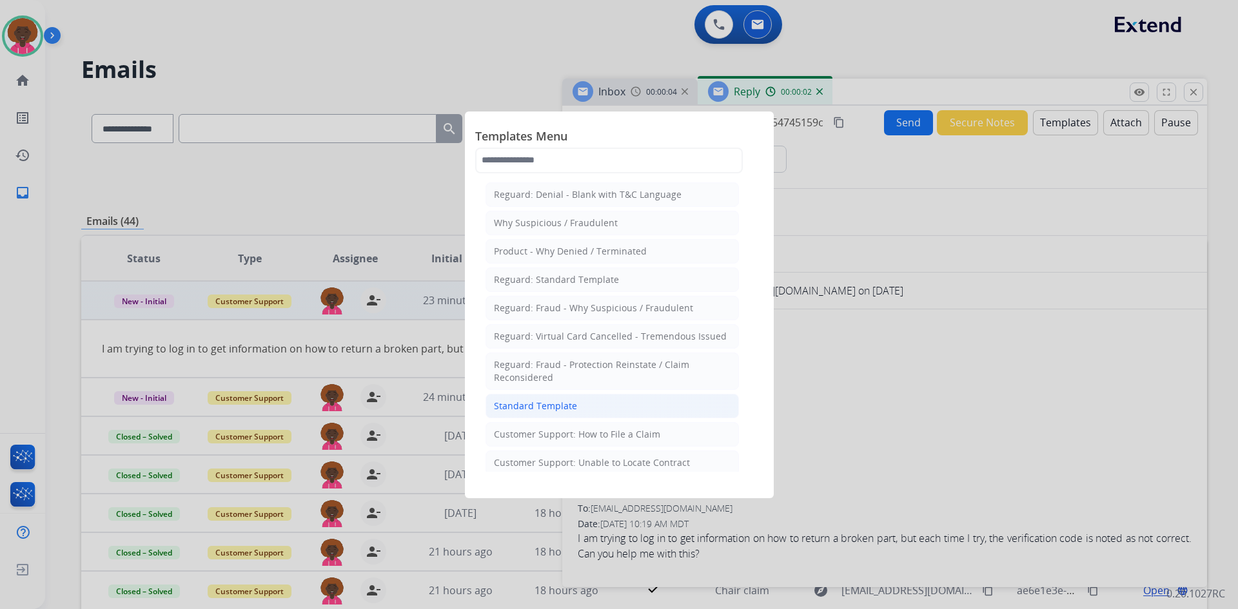
click at [587, 400] on li "Standard Template" at bounding box center [612, 406] width 253 height 25
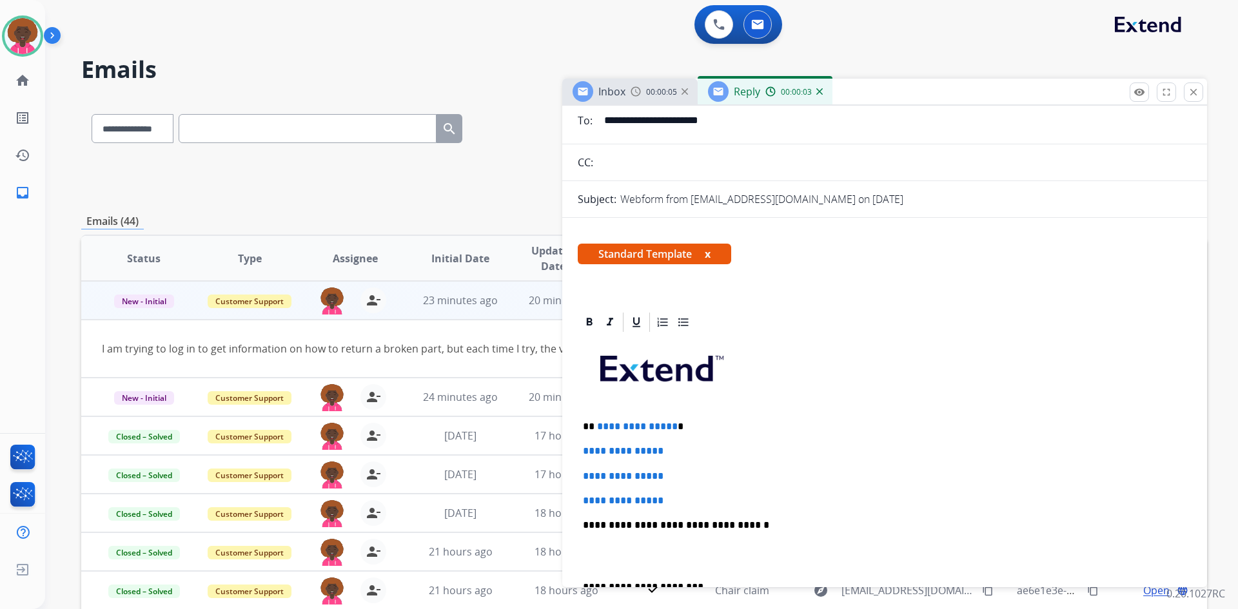
scroll to position [258, 0]
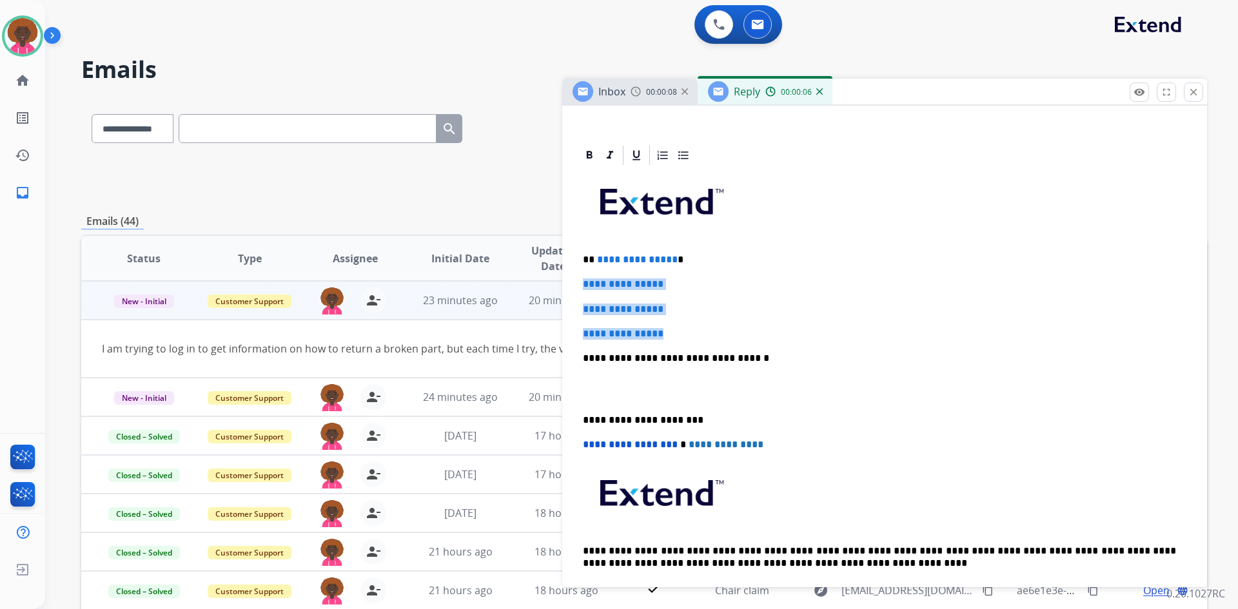
drag, startPoint x: 678, startPoint y: 326, endPoint x: 533, endPoint y: 275, distance: 153.4
click at [533, 275] on div "**********" at bounding box center [644, 416] width 1126 height 636
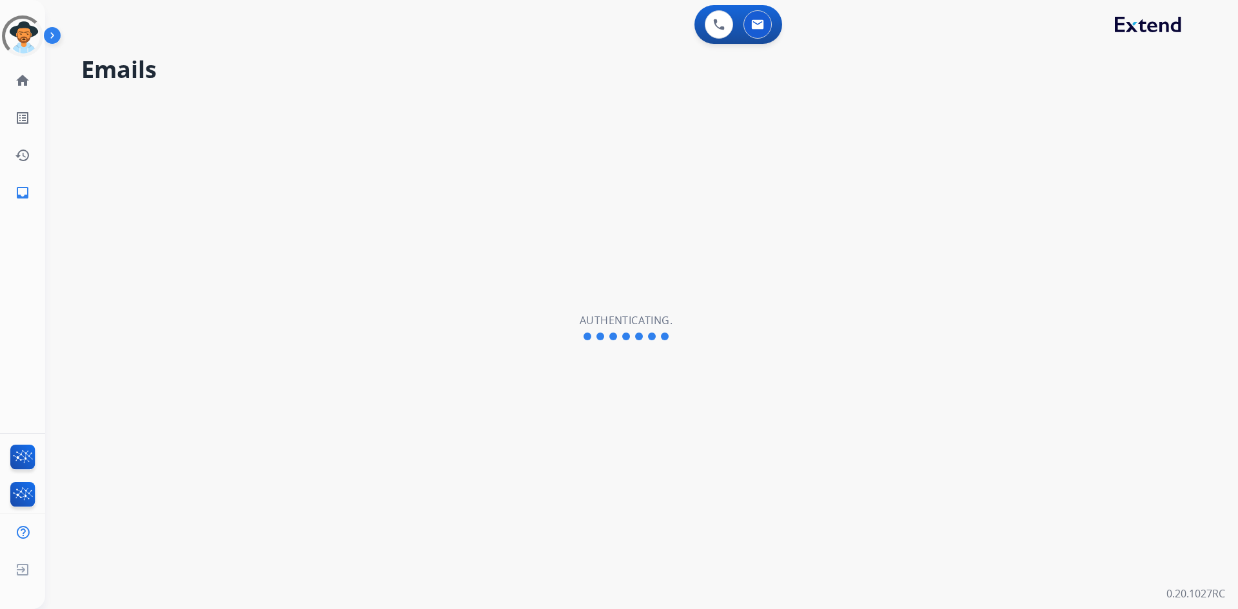
select select "**********"
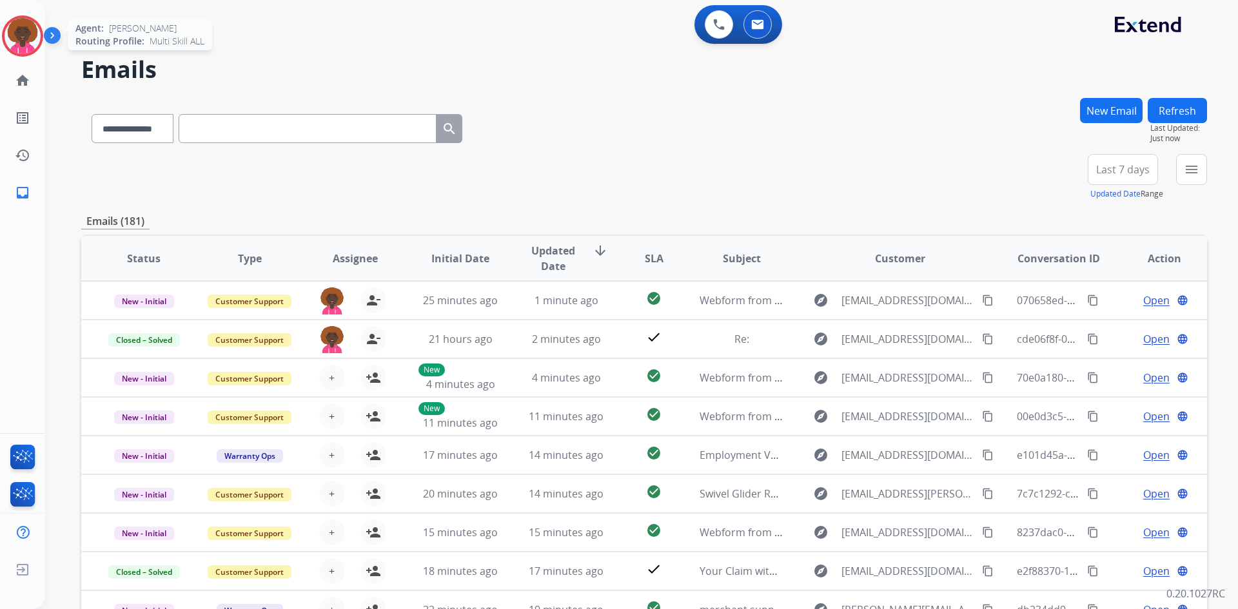
click at [39, 35] on img at bounding box center [23, 36] width 36 height 36
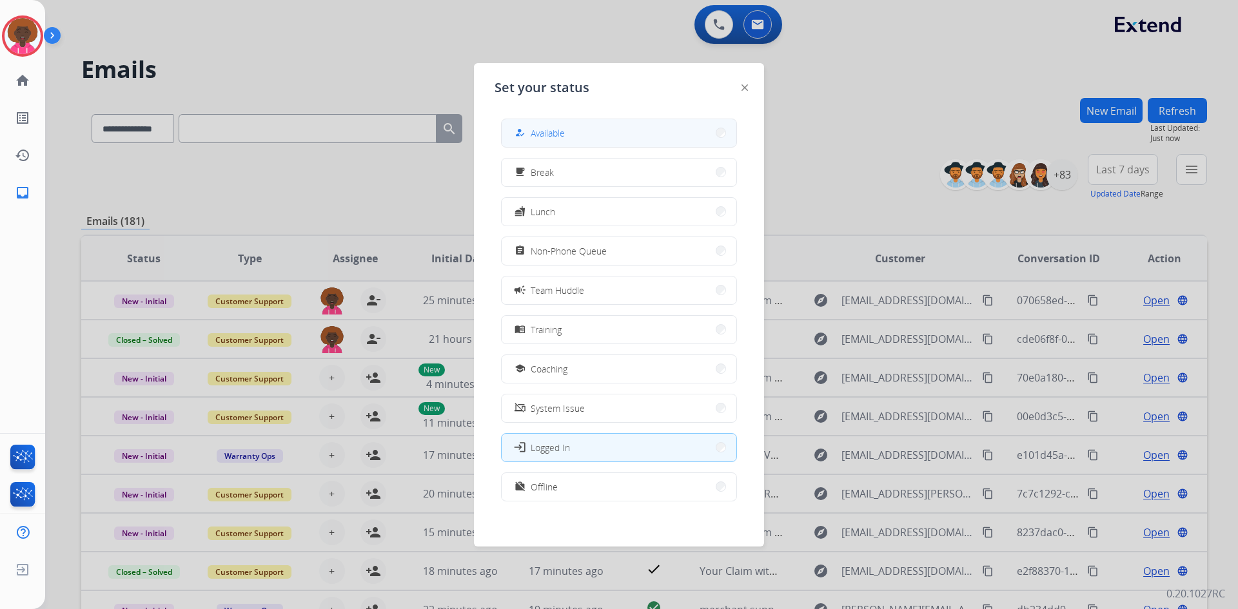
click at [675, 122] on button "how_to_reg Available" at bounding box center [619, 133] width 235 height 28
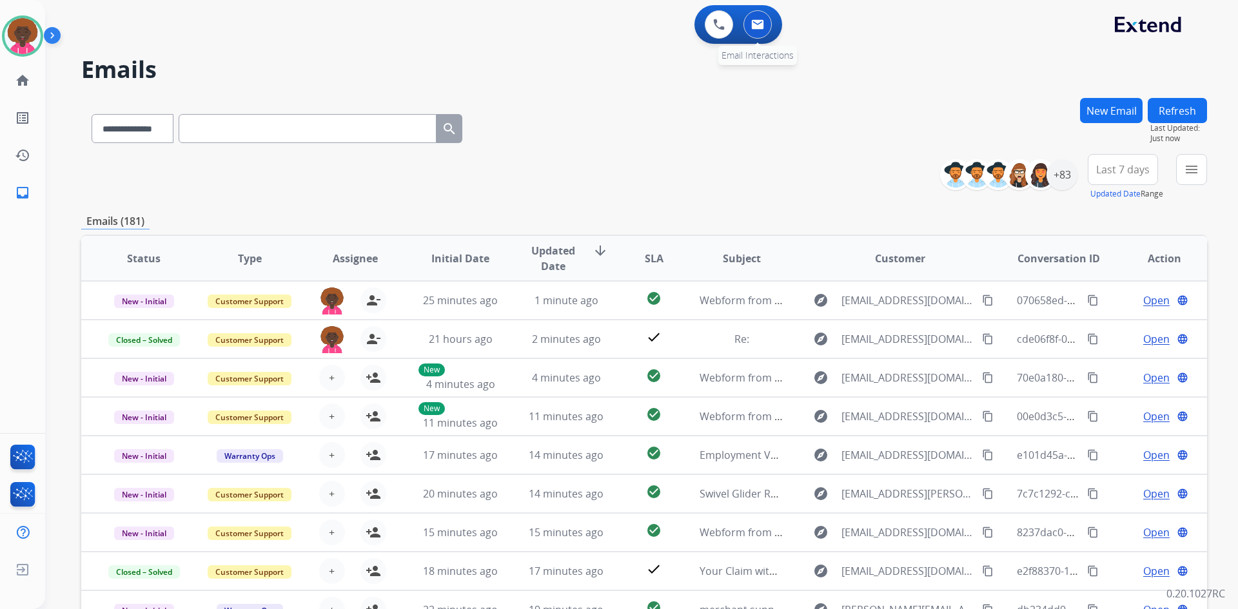
click at [766, 30] on button at bounding box center [758, 24] width 28 height 28
click at [1054, 172] on div at bounding box center [1040, 174] width 31 height 31
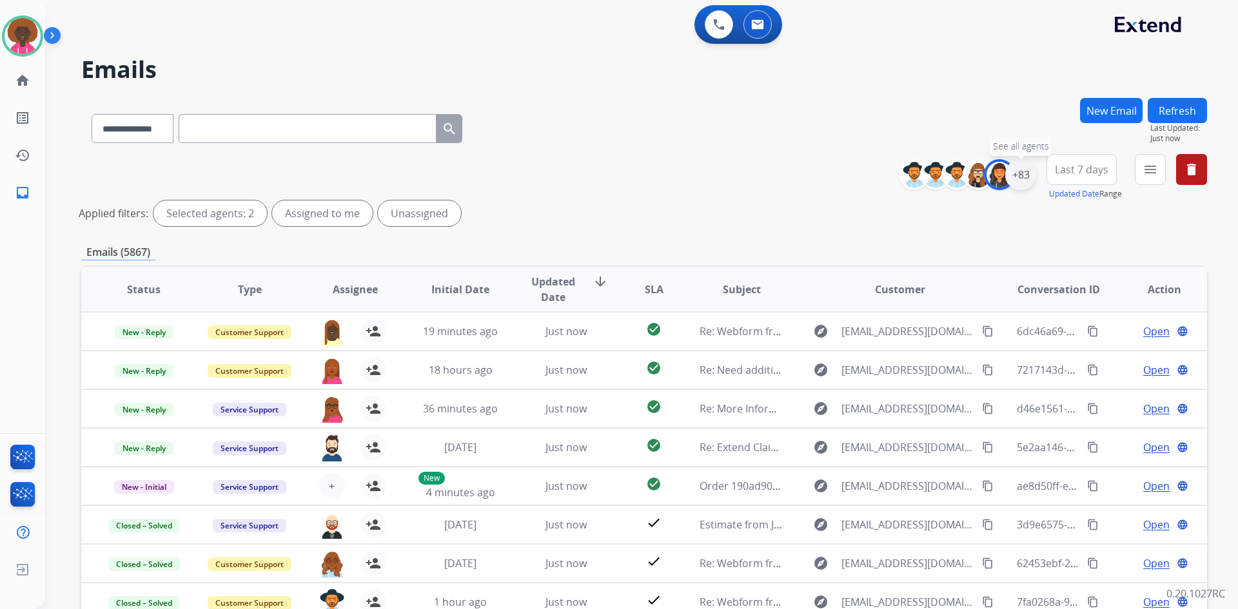
click at [1015, 174] on div "+83" at bounding box center [1020, 174] width 31 height 31
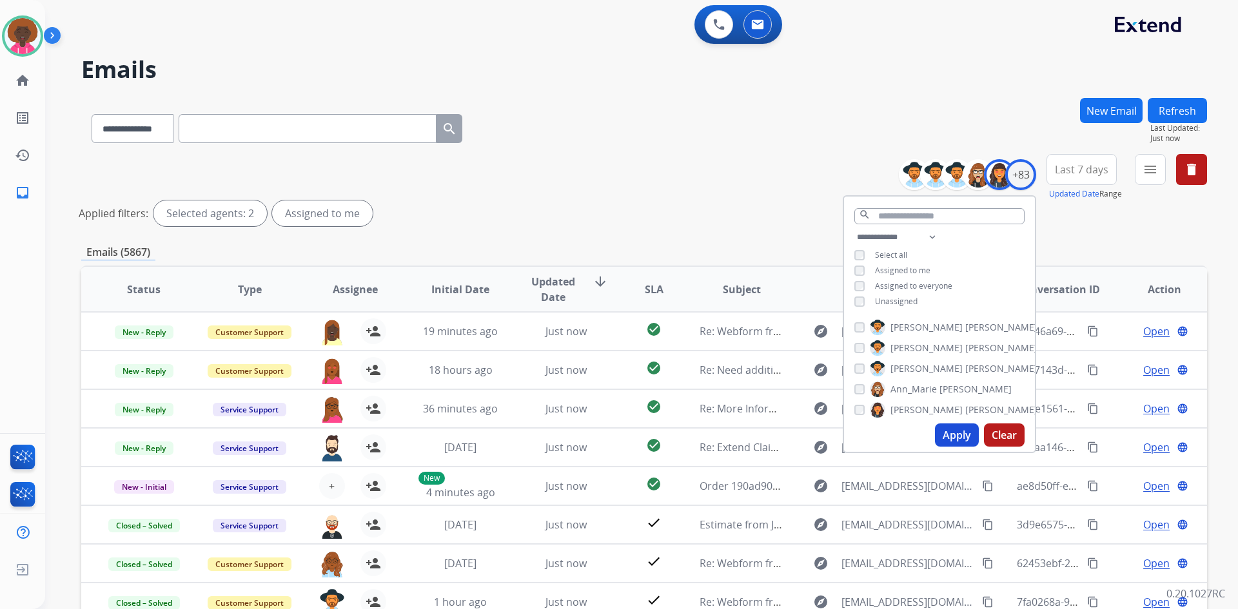
click at [858, 417] on div "Alexis Martinez Alexis_ Martinez Amanda Baez Ann_Marie Lopez Ashley Jackman Bon…" at bounding box center [939, 367] width 191 height 104
click at [960, 437] on button "Apply" at bounding box center [957, 435] width 44 height 23
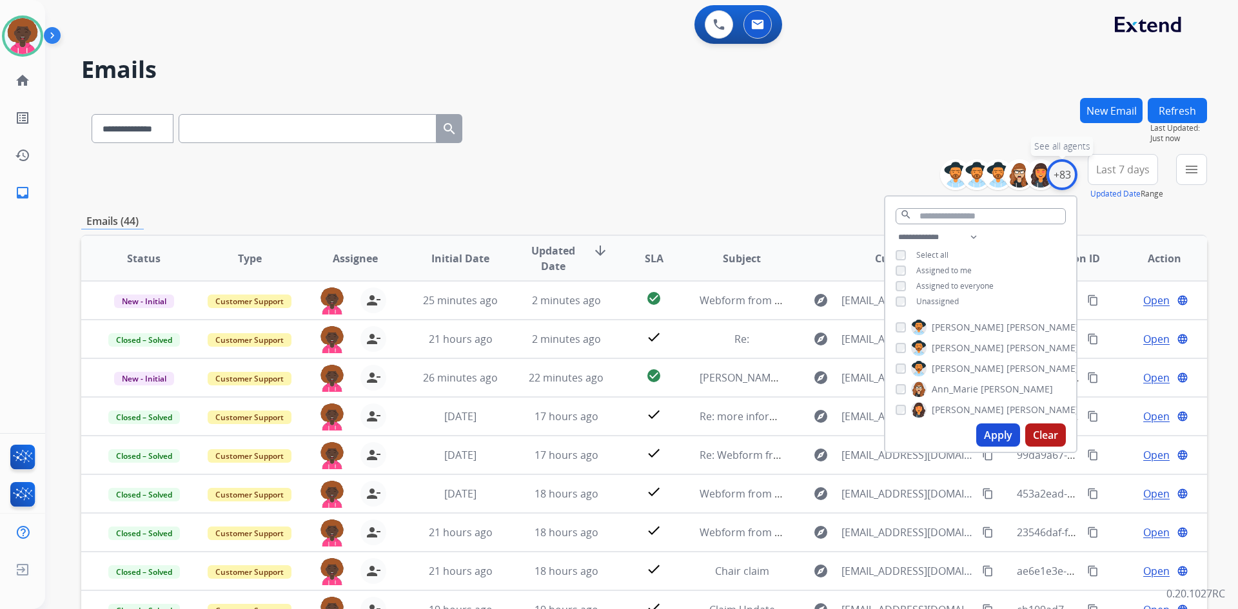
click at [1069, 181] on div "+83" at bounding box center [1062, 174] width 31 height 31
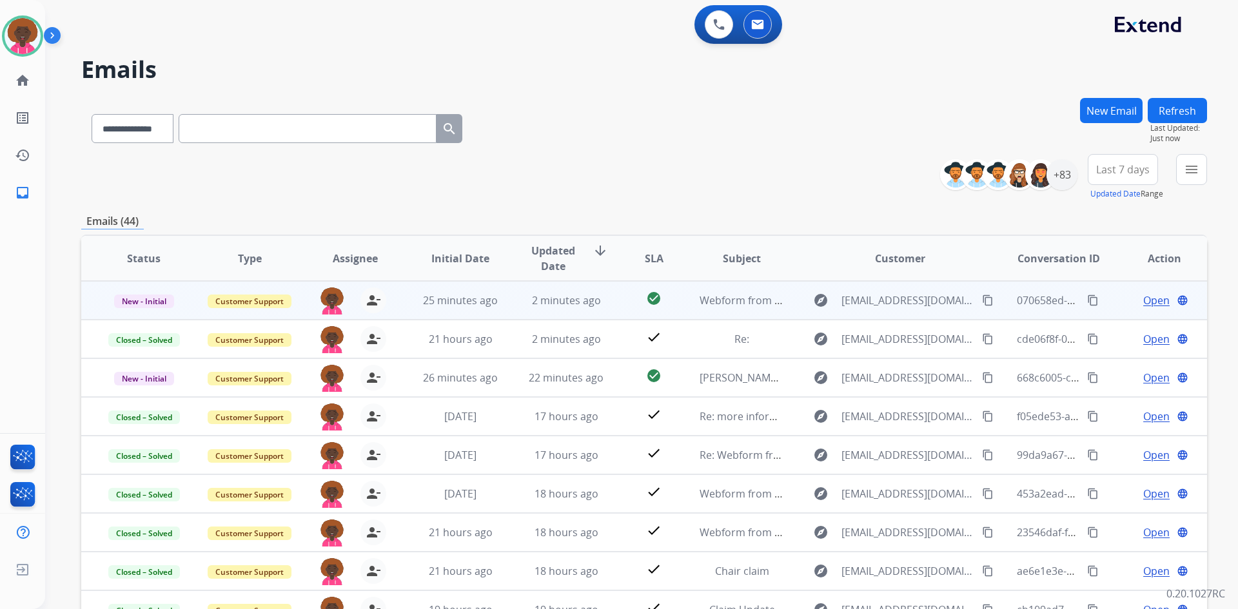
click at [509, 294] on td "2 minutes ago" at bounding box center [557, 300] width 106 height 39
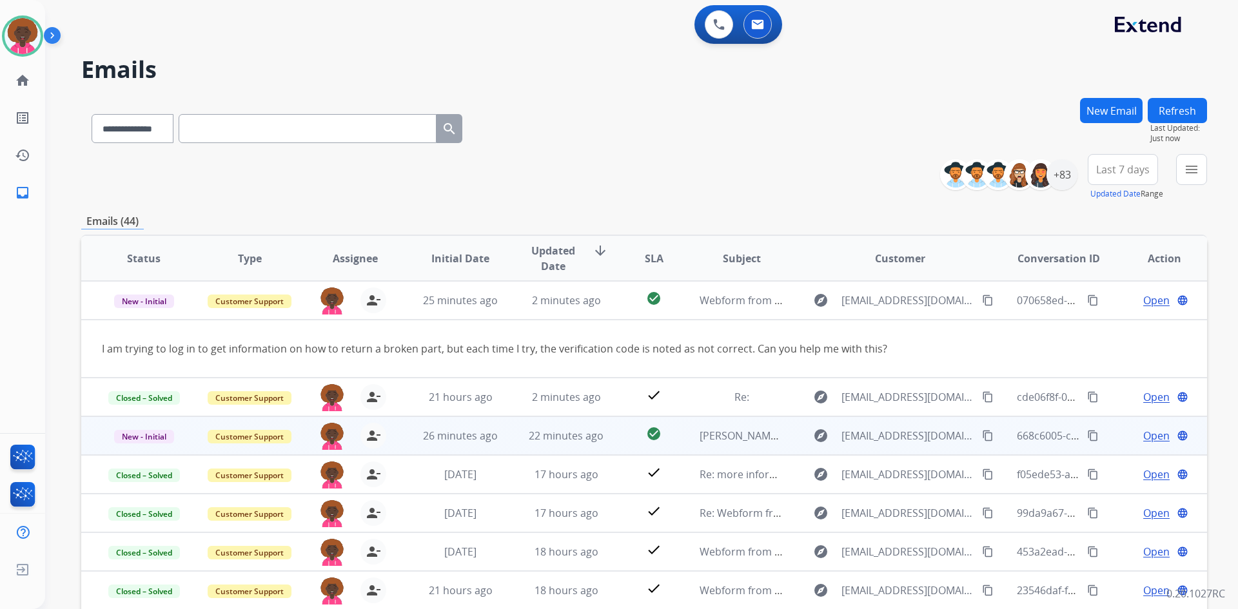
click at [681, 426] on td "[PERSON_NAME] claim" at bounding box center [732, 436] width 106 height 39
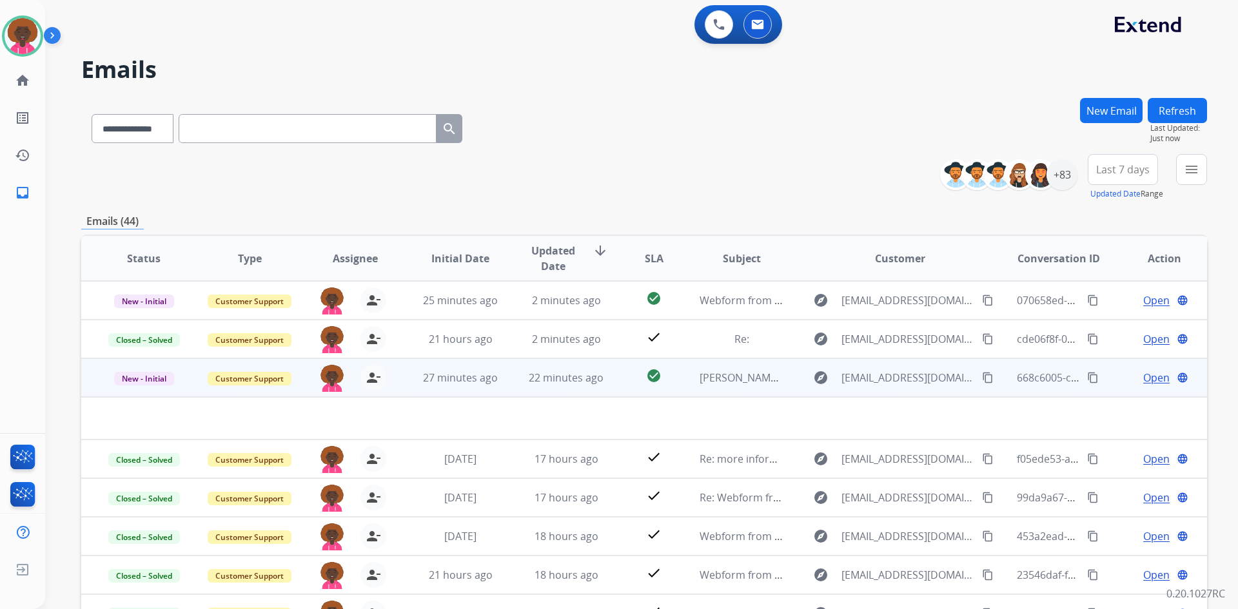
scroll to position [44, 0]
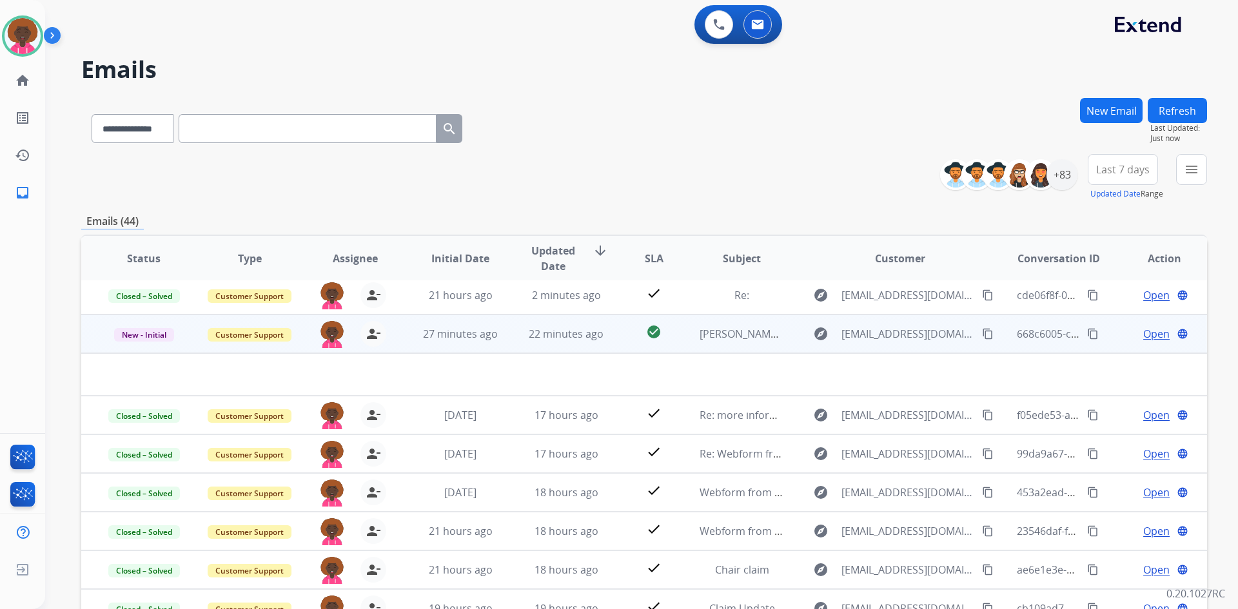
click at [1156, 332] on span "Open" at bounding box center [1156, 333] width 26 height 15
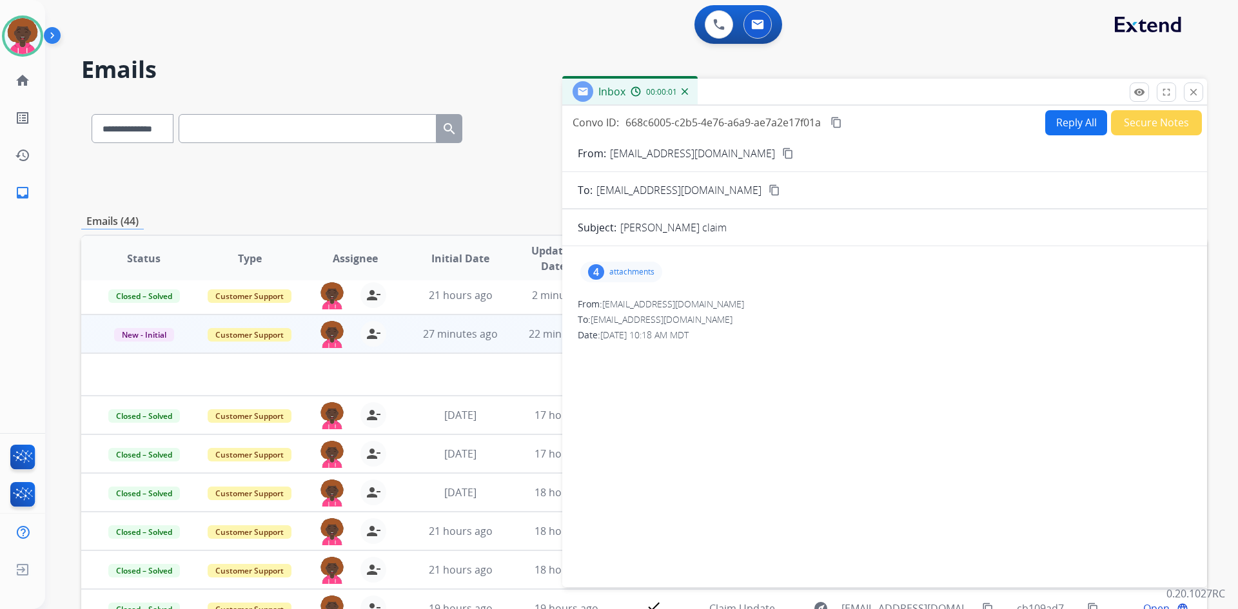
click at [606, 264] on div "4 attachments" at bounding box center [621, 272] width 82 height 21
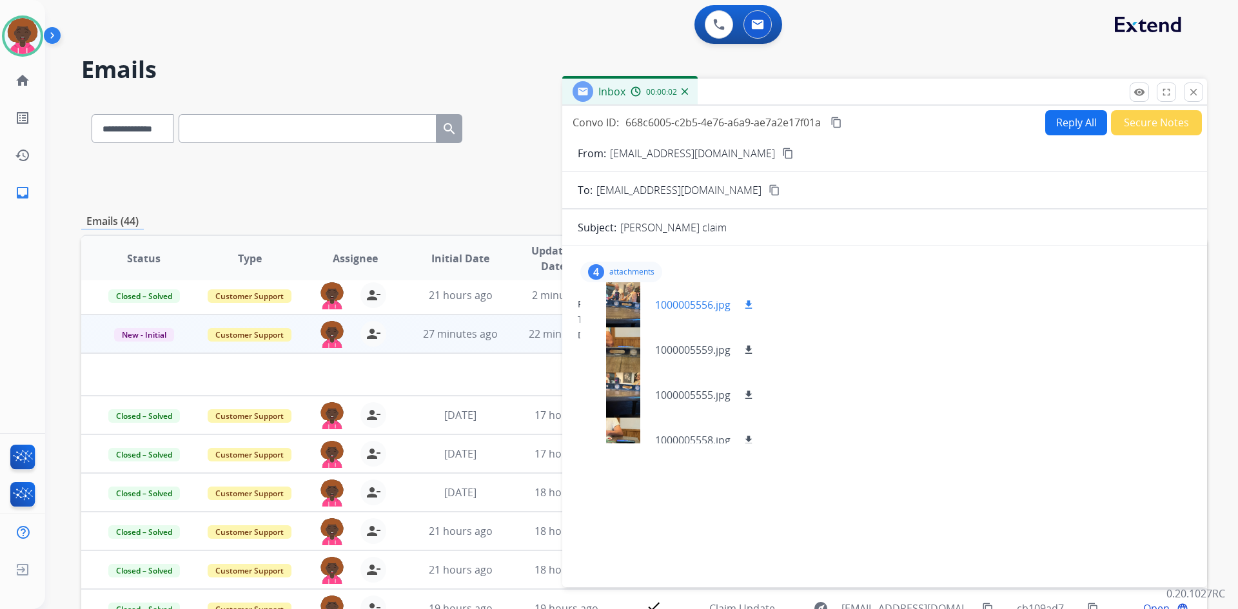
click at [617, 293] on div at bounding box center [623, 304] width 64 height 45
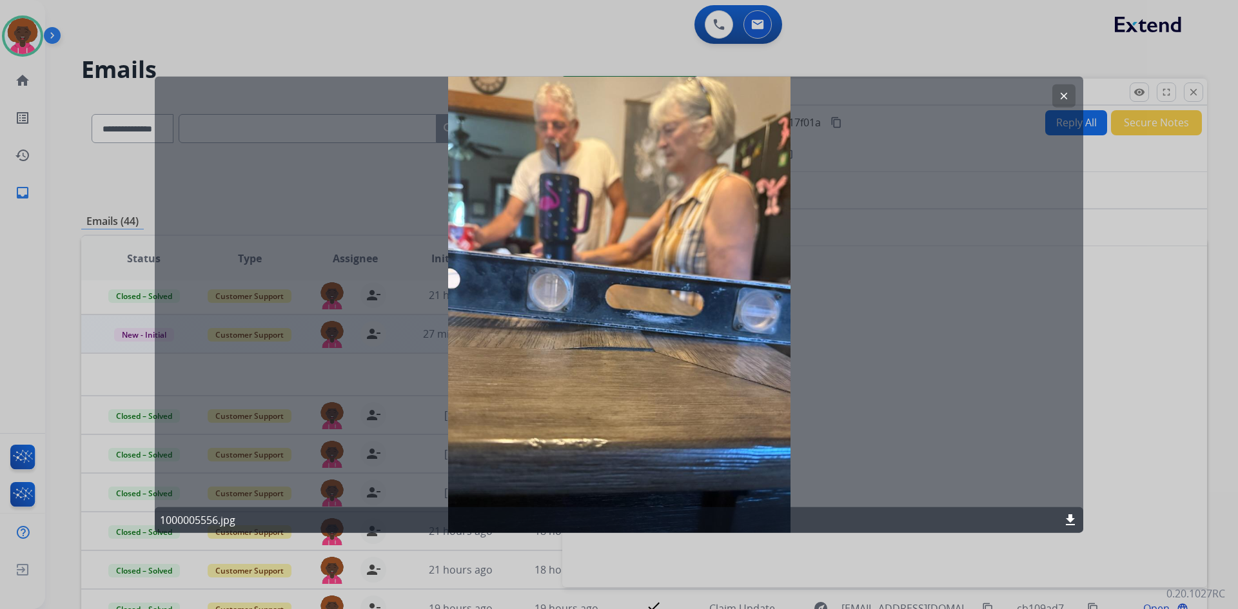
click at [1076, 94] on div "clear 1000005556.jpg download" at bounding box center [619, 304] width 929 height 457
click at [1067, 101] on mat-icon "clear" at bounding box center [1064, 96] width 12 height 12
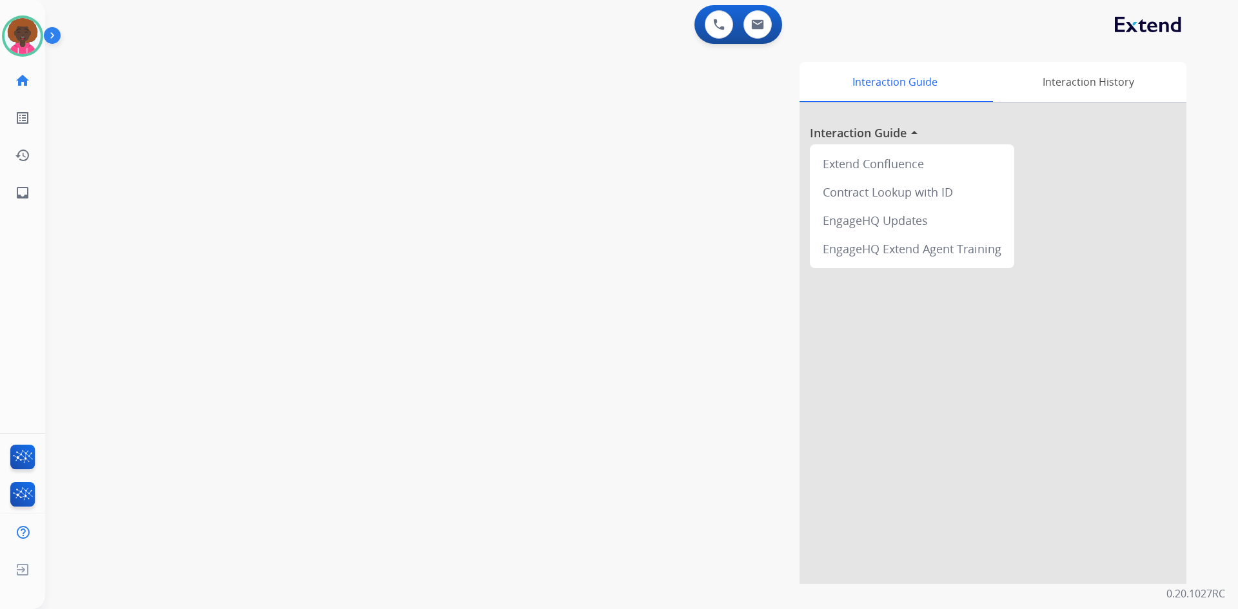
click at [28, 44] on img at bounding box center [23, 36] width 36 height 36
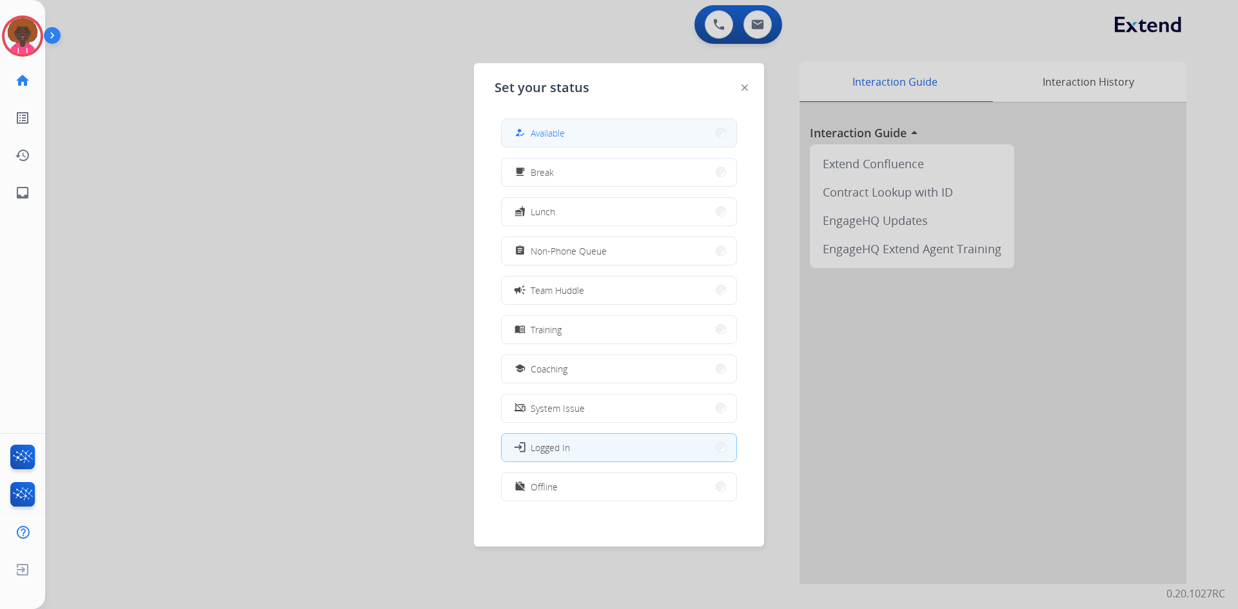
click at [669, 144] on button "how_to_reg Available" at bounding box center [619, 133] width 235 height 28
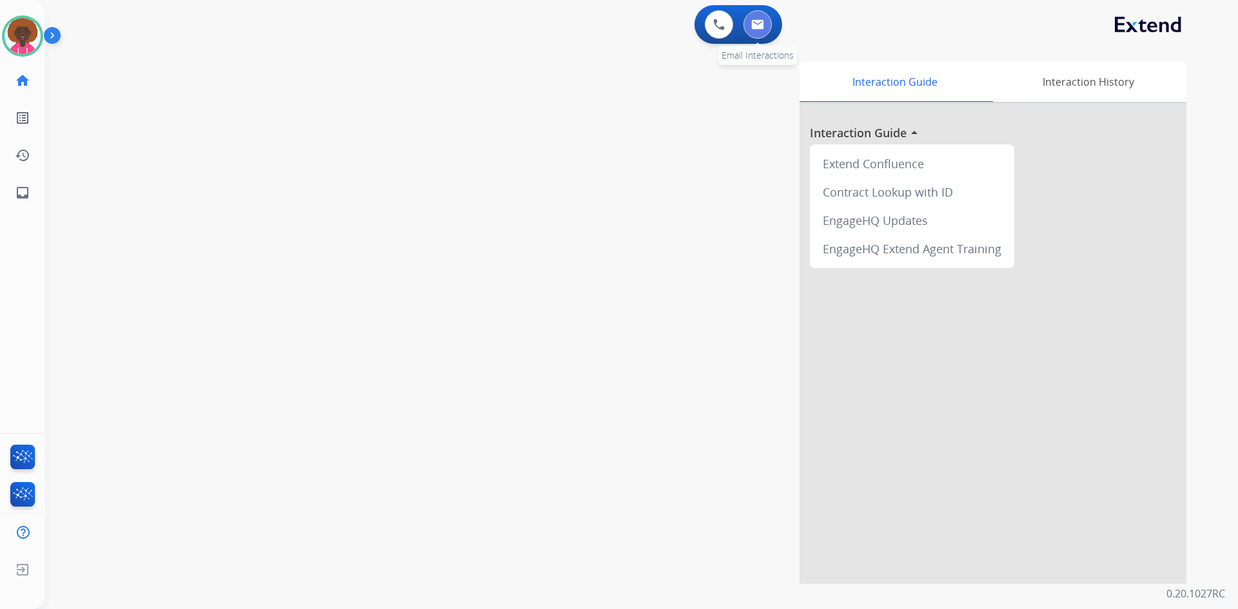
click at [766, 23] on button at bounding box center [758, 24] width 28 height 28
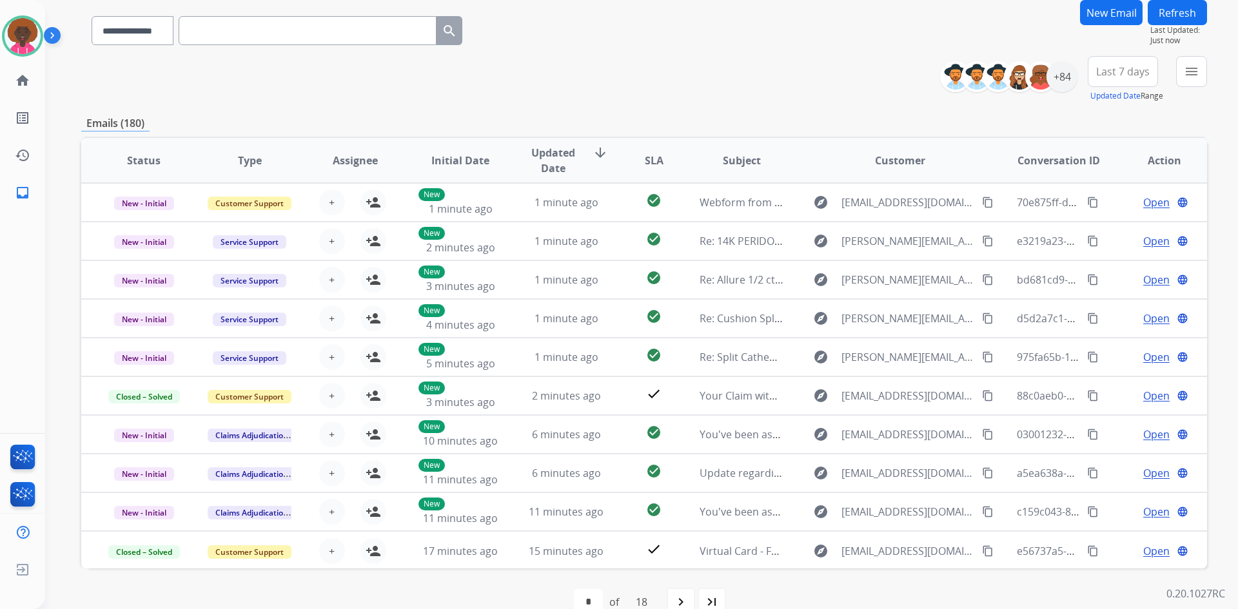
scroll to position [124, 0]
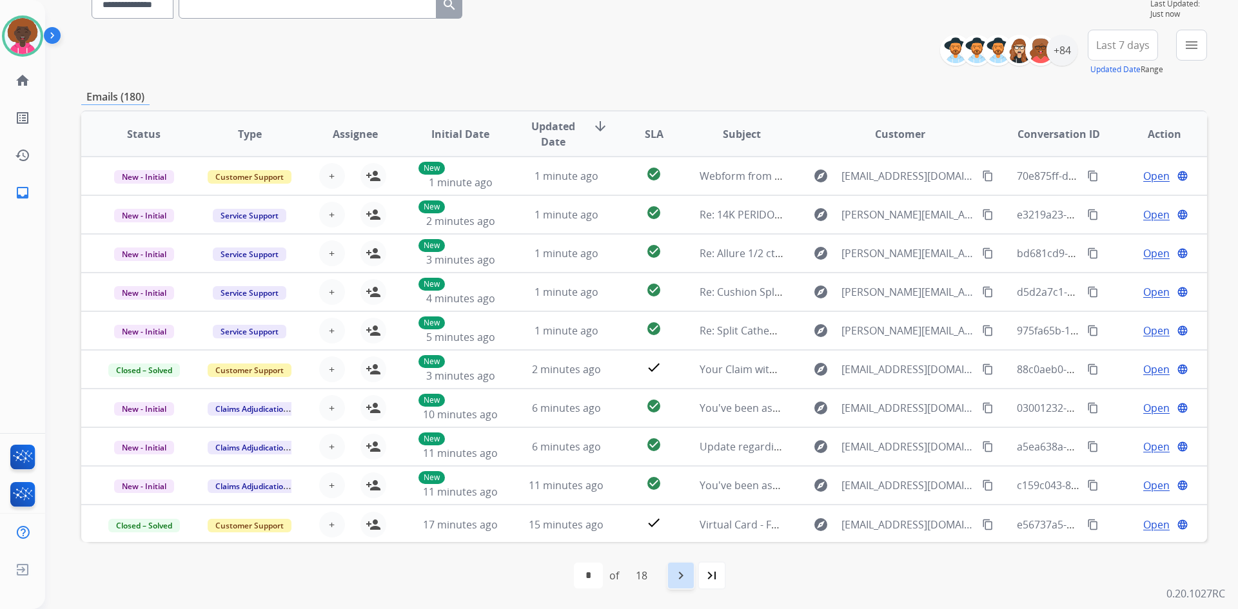
click at [678, 578] on mat-icon "navigate_next" at bounding box center [680, 575] width 15 height 15
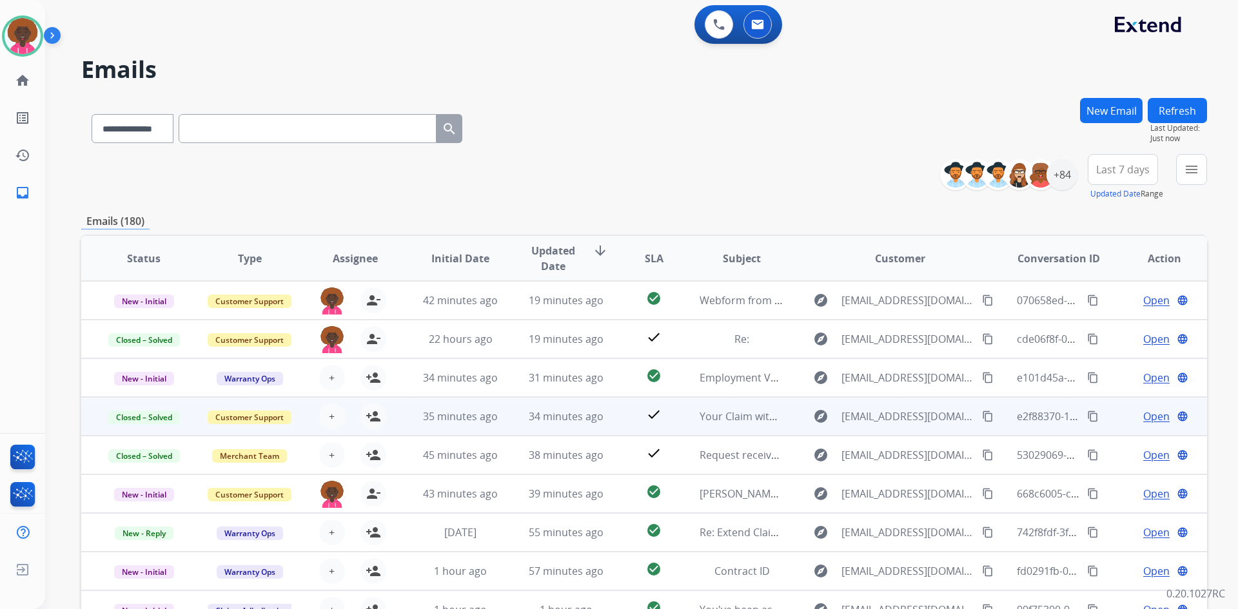
scroll to position [1, 0]
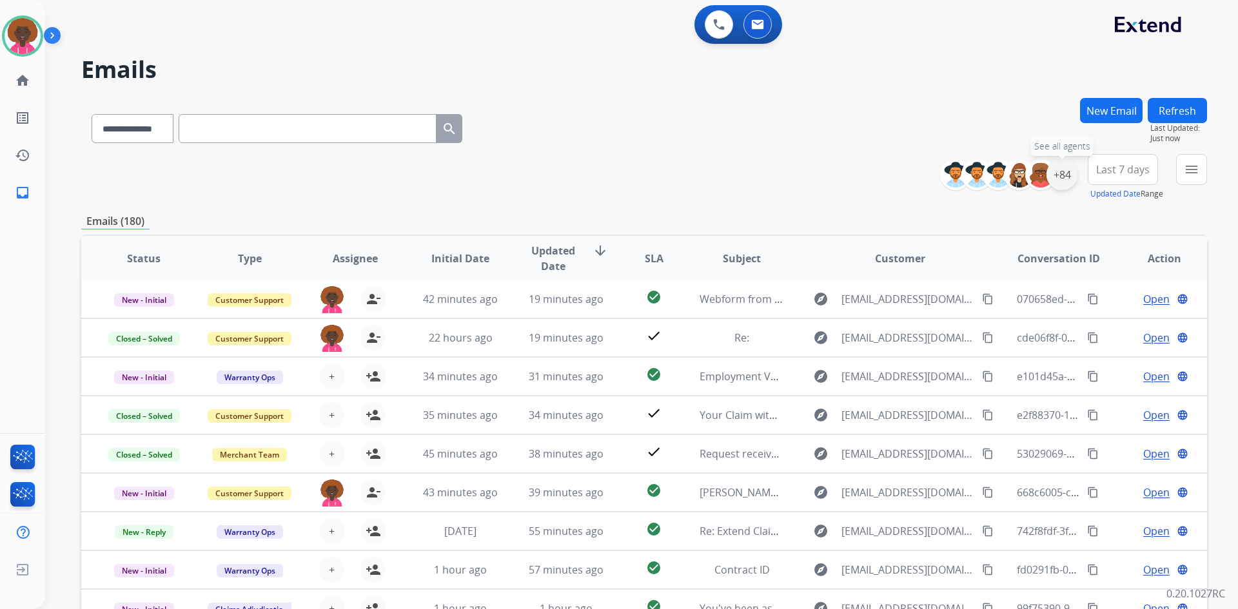
click at [1062, 178] on div "+84" at bounding box center [1062, 174] width 31 height 31
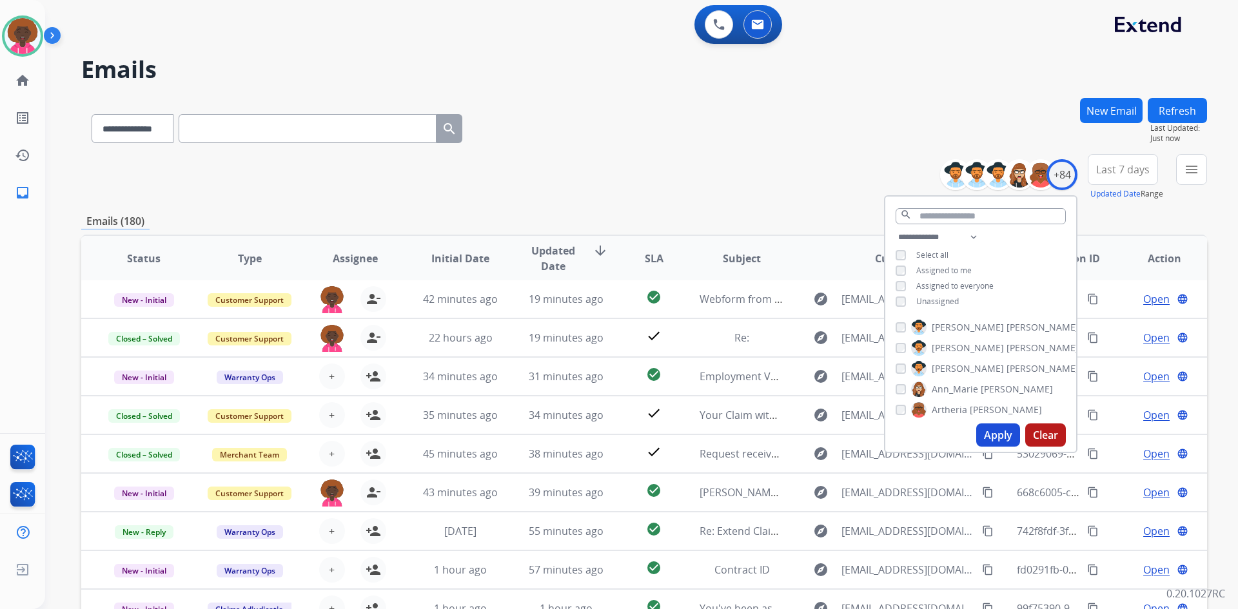
click at [907, 297] on div "Unassigned" at bounding box center [927, 302] width 63 height 10
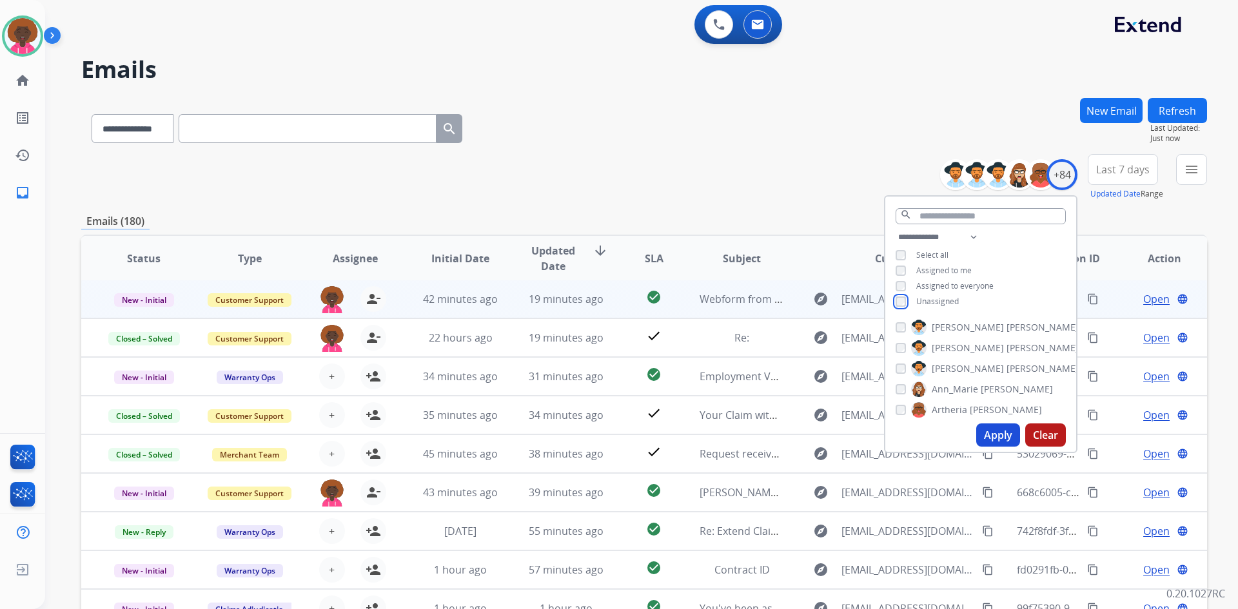
click at [893, 298] on div "**********" at bounding box center [980, 271] width 191 height 83
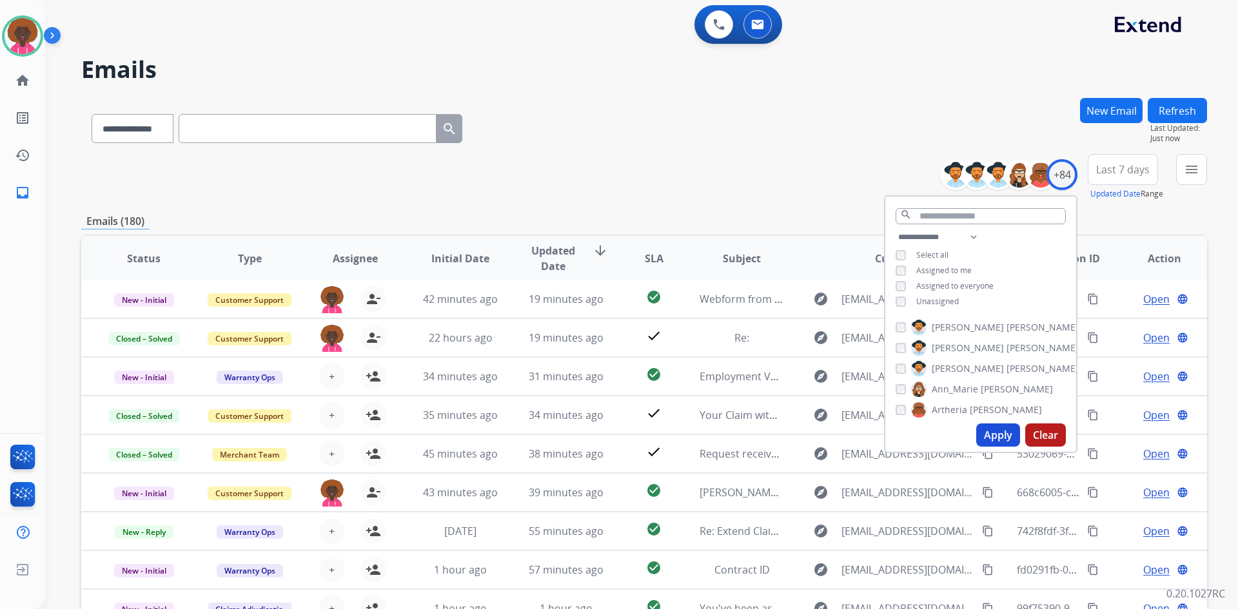
click at [1000, 439] on button "Apply" at bounding box center [998, 435] width 44 height 23
select select "*"
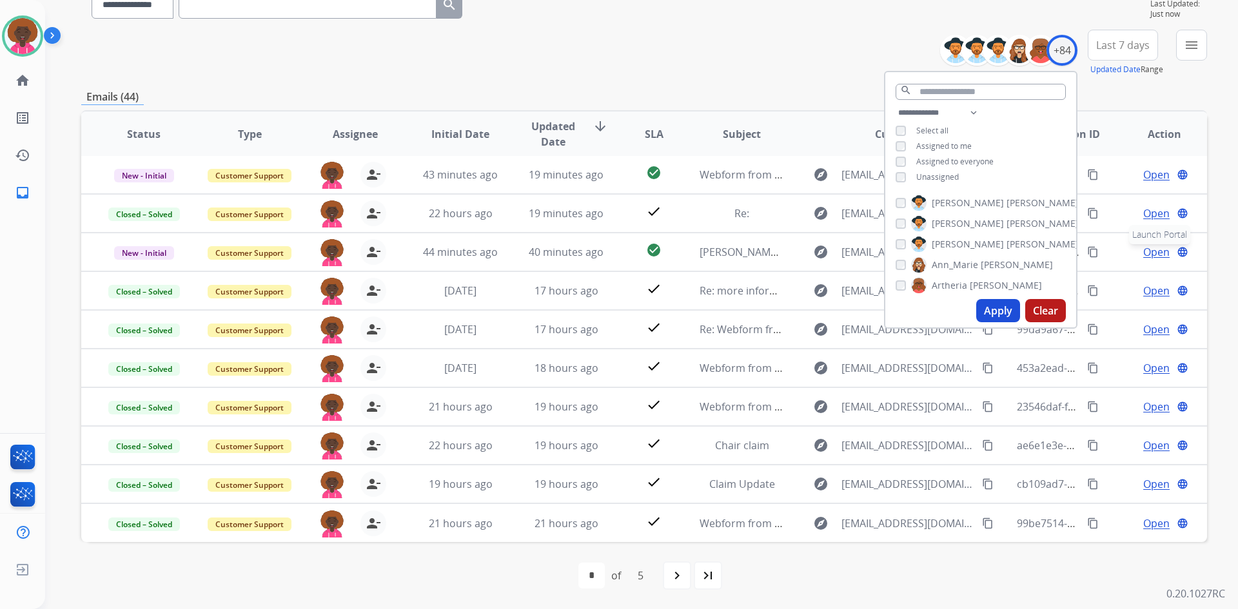
scroll to position [0, 0]
click at [999, 321] on button "Apply" at bounding box center [998, 310] width 44 height 23
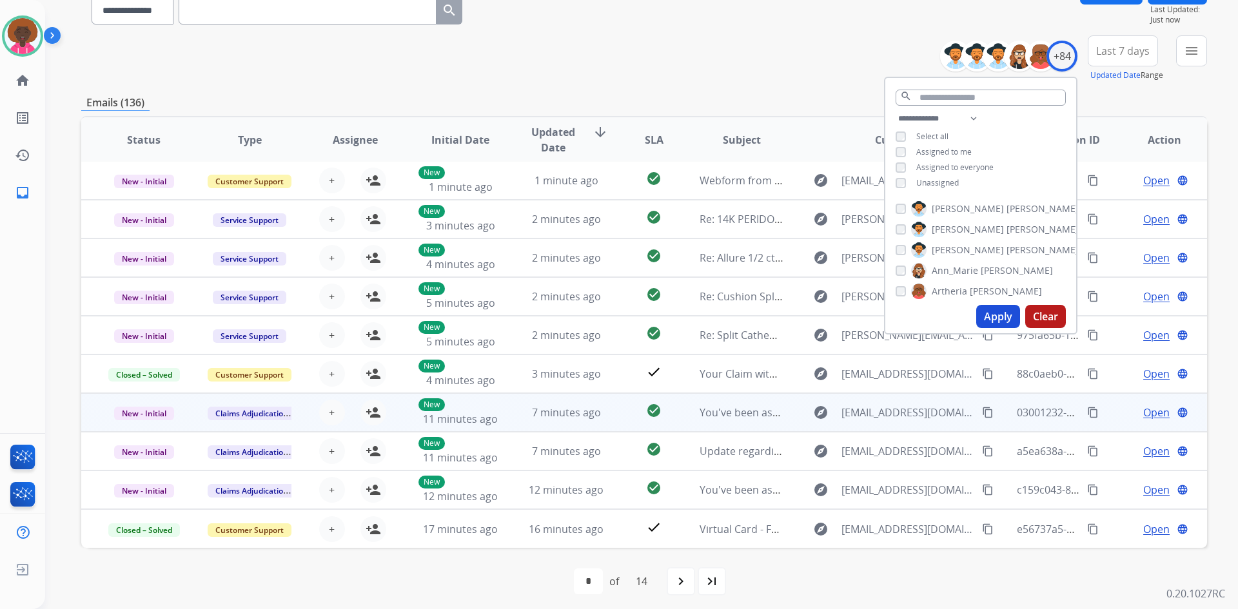
scroll to position [124, 0]
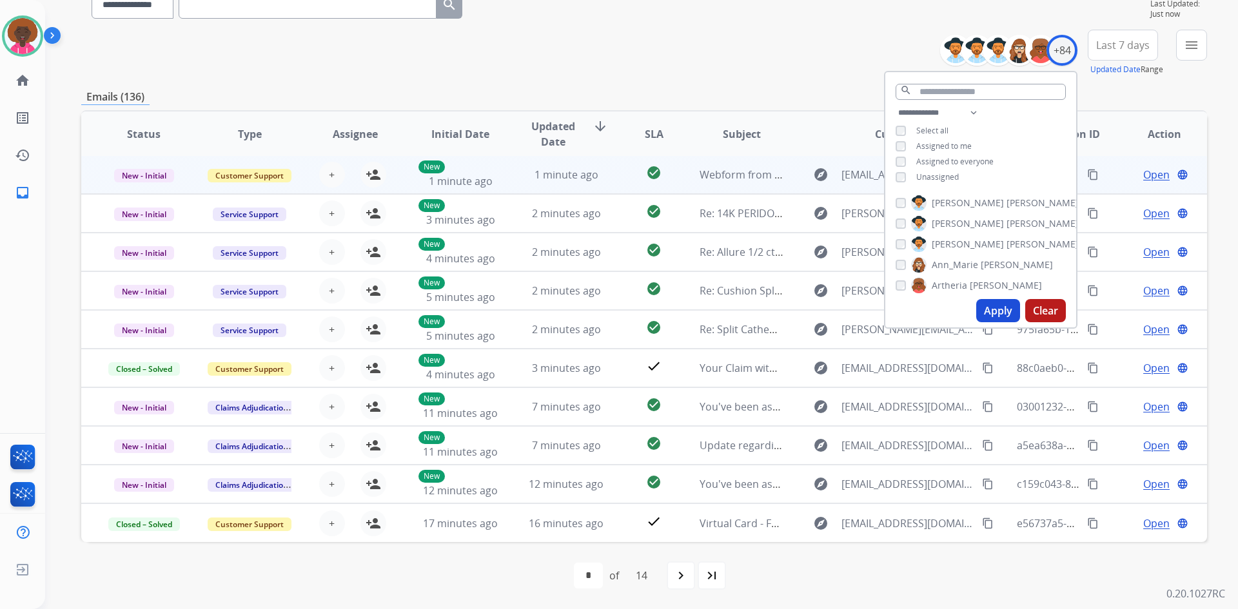
click at [504, 175] on td "1 minute ago" at bounding box center [557, 174] width 106 height 39
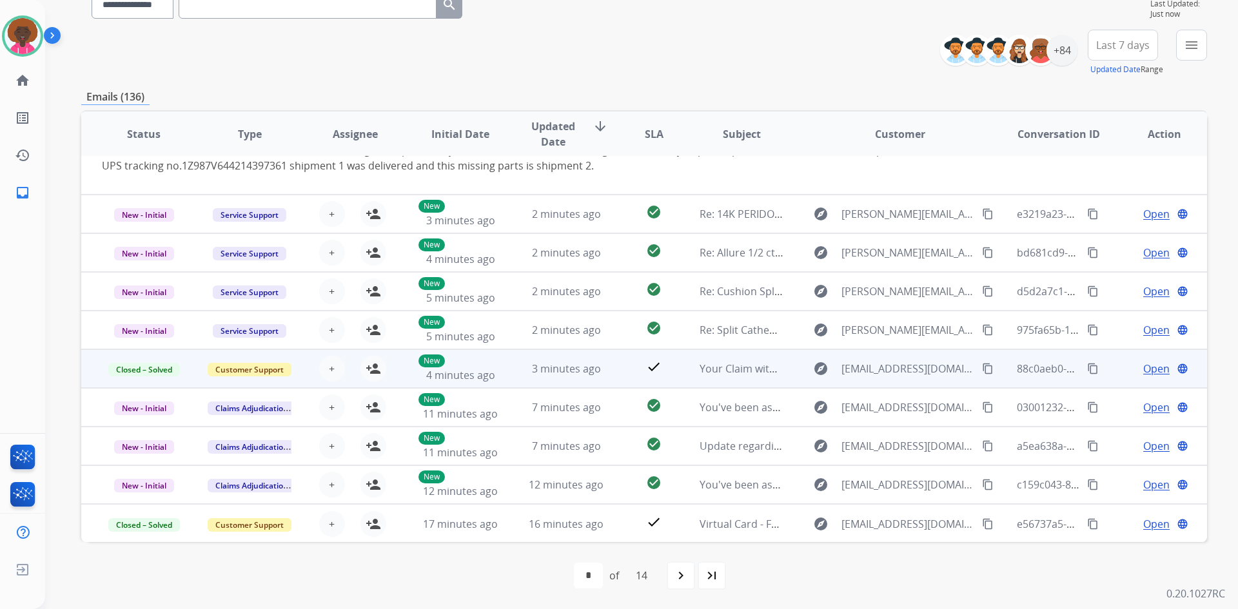
scroll to position [90, 0]
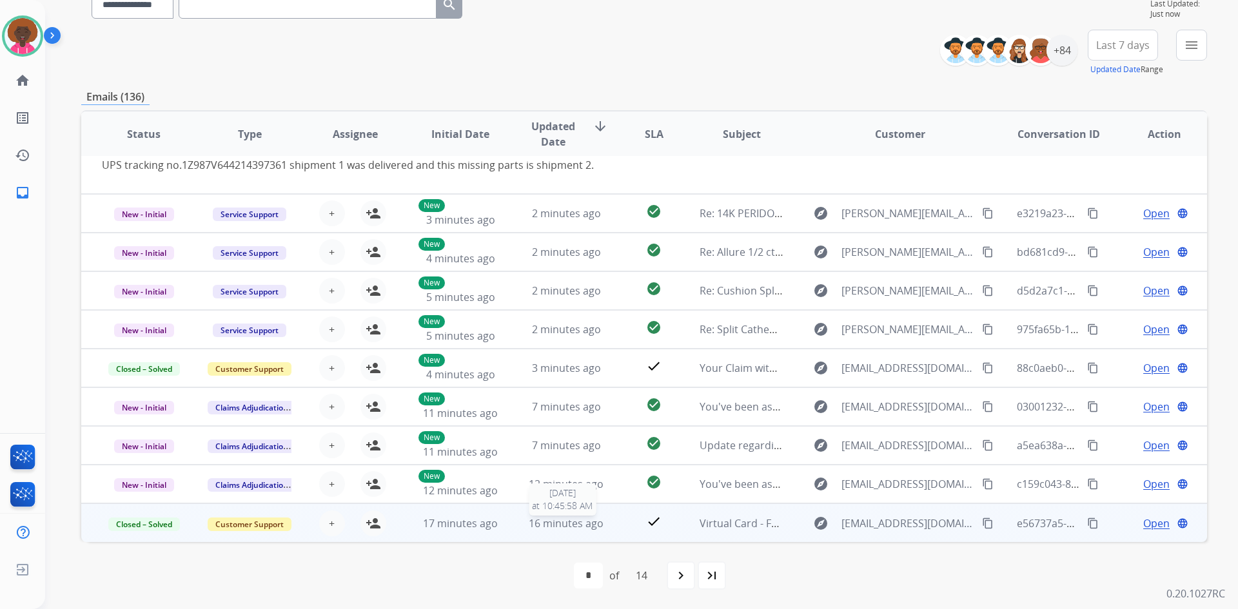
click at [533, 526] on span "16 minutes ago" at bounding box center [566, 524] width 75 height 14
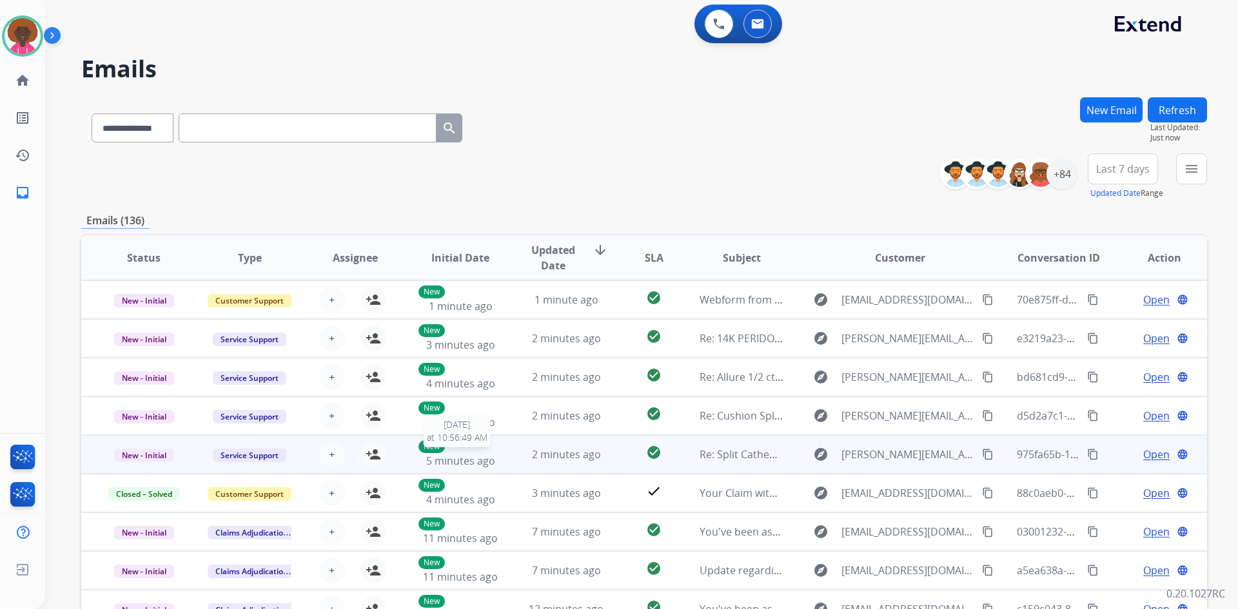
scroll to position [0, 0]
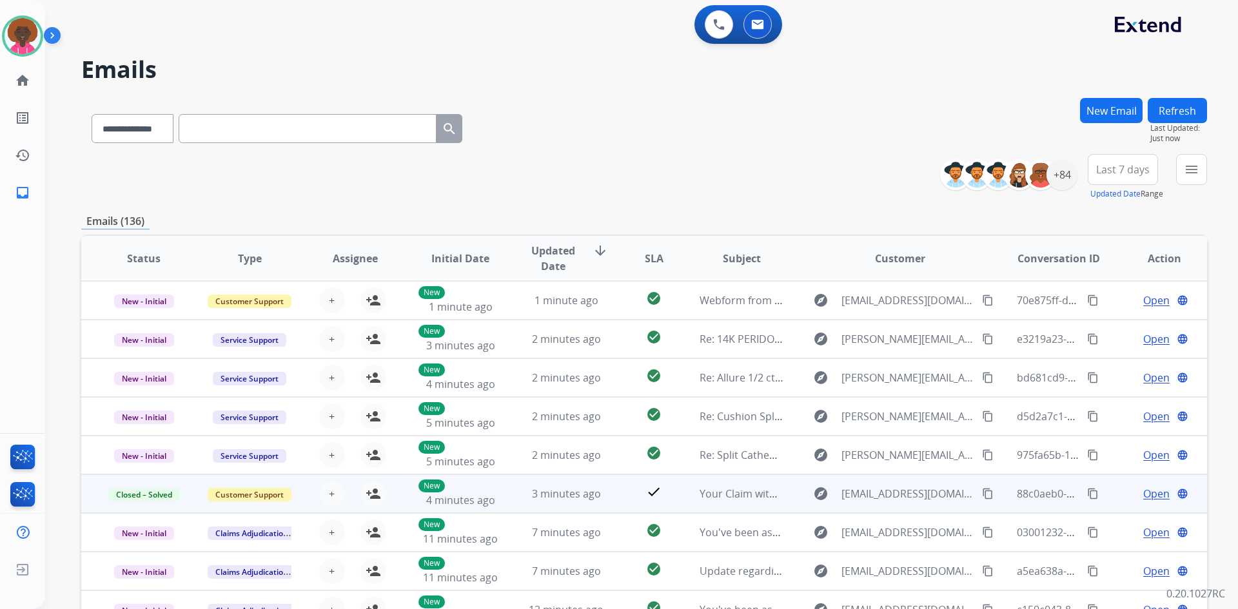
click at [511, 498] on td "3 minutes ago" at bounding box center [557, 494] width 106 height 39
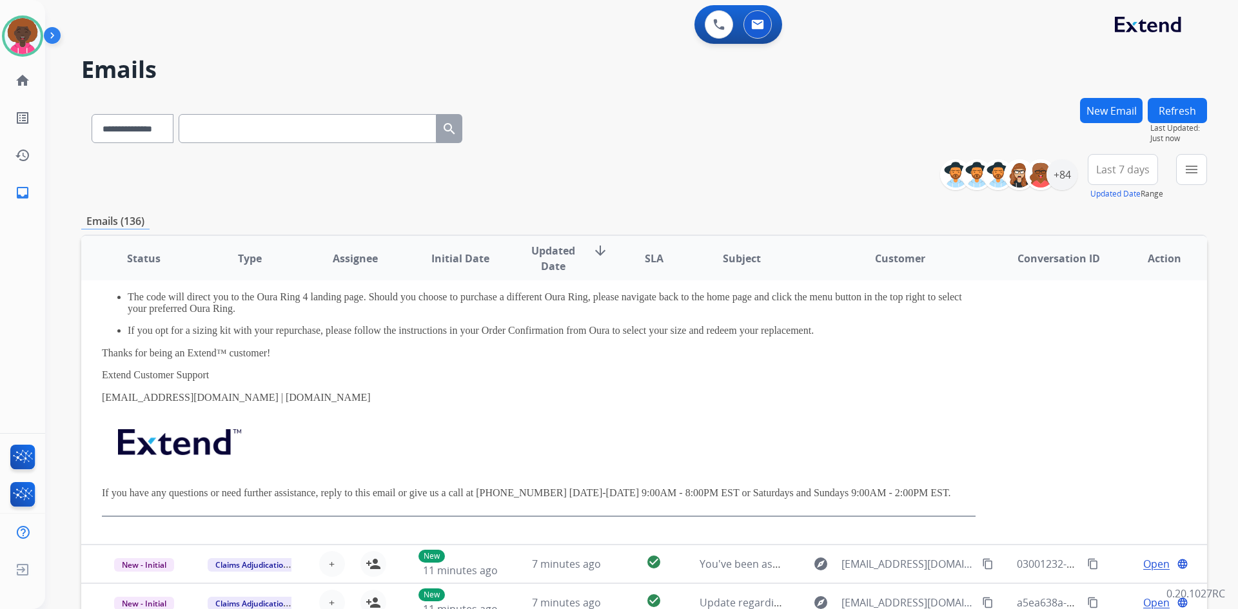
scroll to position [523, 0]
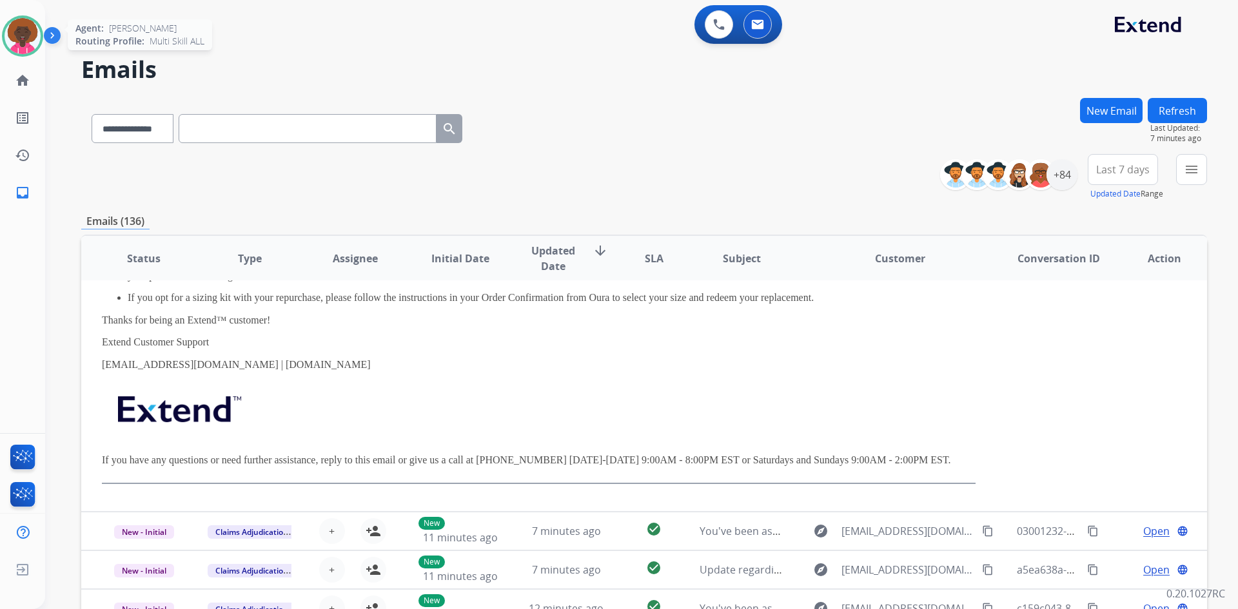
click at [30, 53] on div at bounding box center [22, 35] width 41 height 41
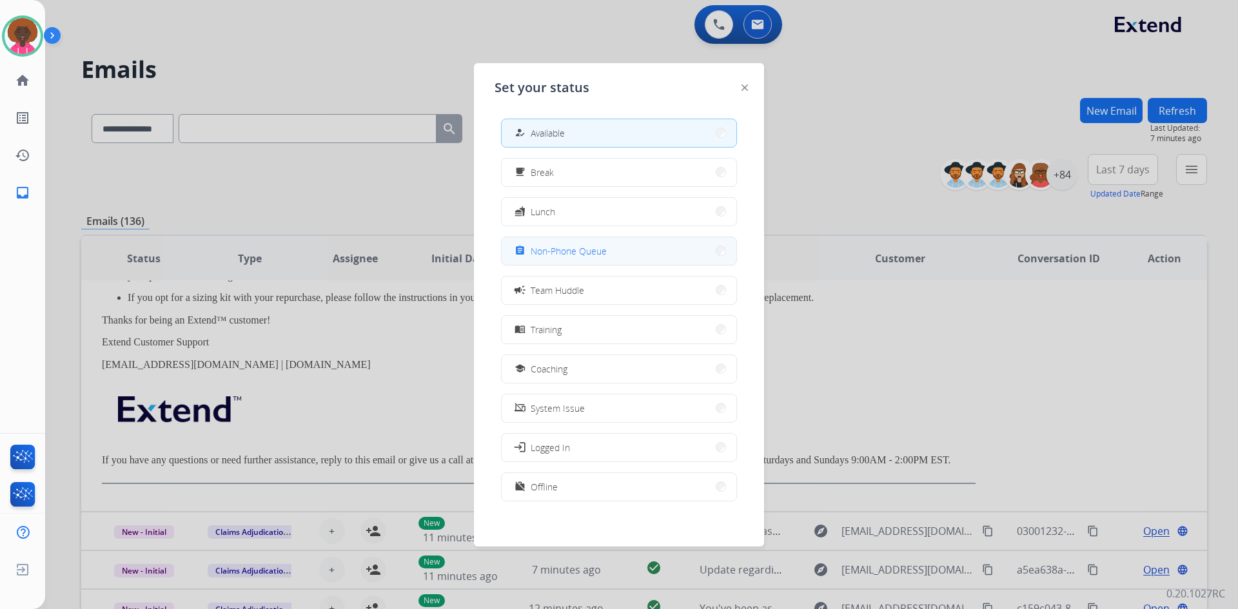
click at [579, 259] on button "assignment Non-Phone Queue" at bounding box center [619, 251] width 235 height 28
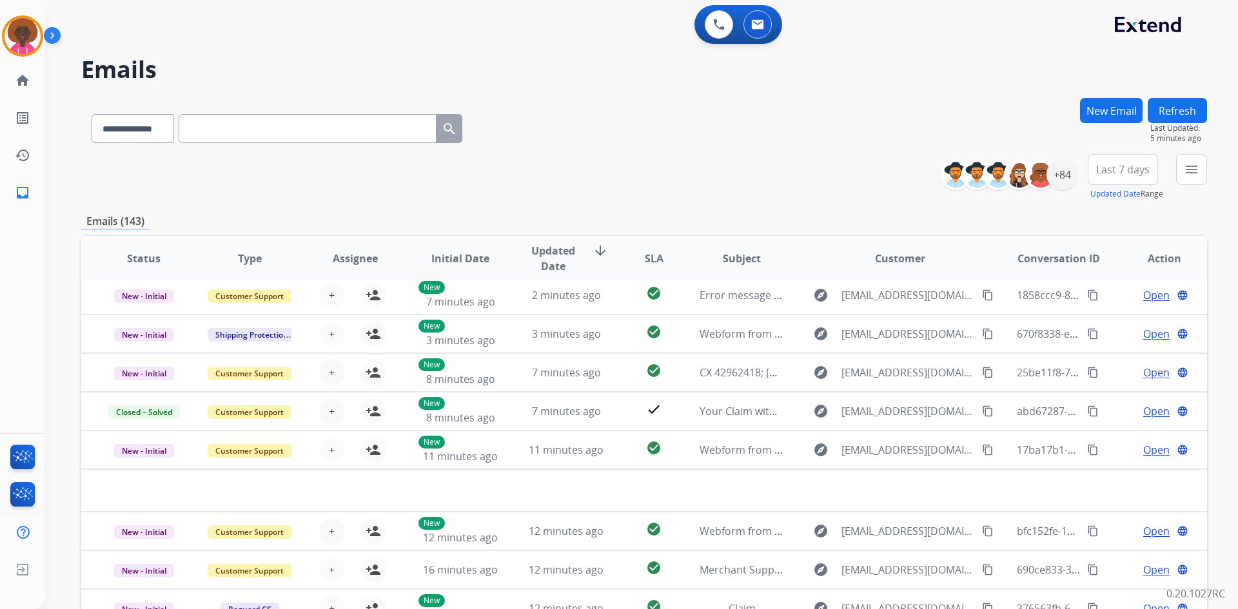
scroll to position [44, 0]
click at [1116, 104] on button "New Email" at bounding box center [1111, 110] width 63 height 25
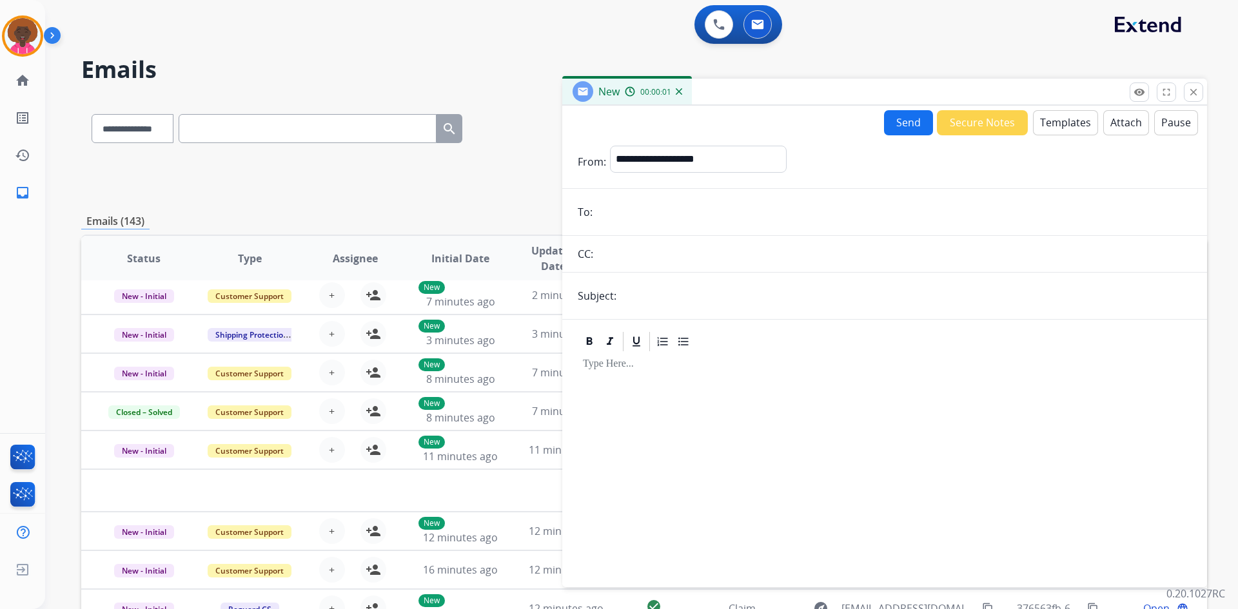
click at [648, 197] on form "**********" at bounding box center [884, 358] width 645 height 447
drag, startPoint x: 648, startPoint y: 198, endPoint x: 602, endPoint y: 218, distance: 50.6
paste input "**********"
type input "**********"
click at [762, 291] on input "text" at bounding box center [905, 296] width 571 height 26
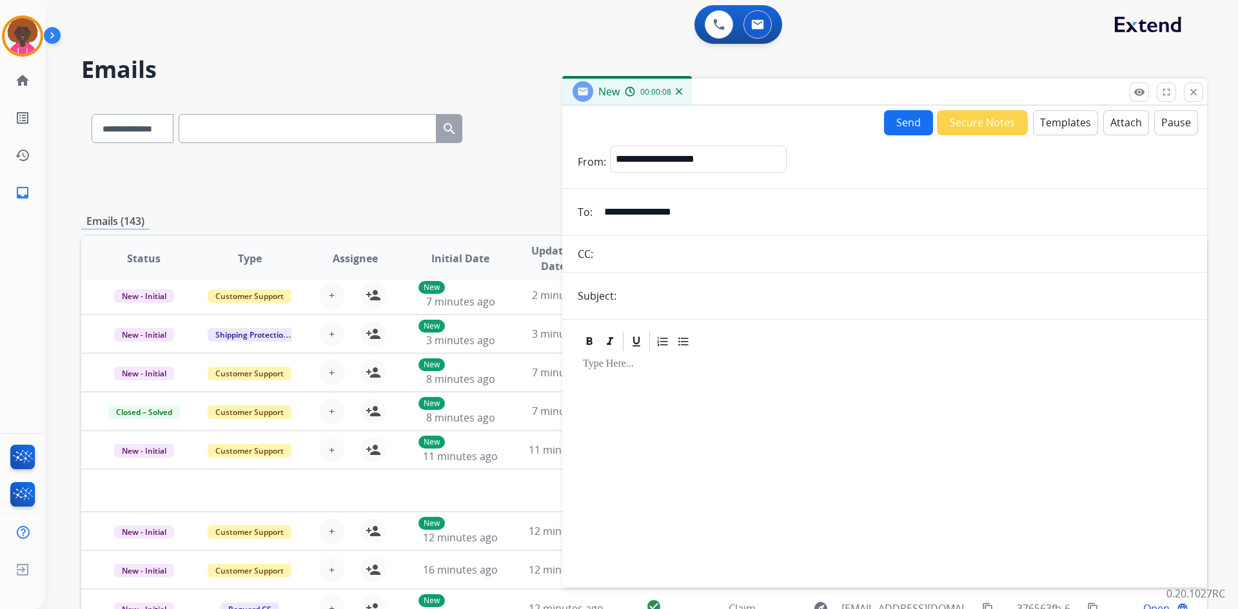
type input "**********"
click at [738, 246] on input "text" at bounding box center [894, 254] width 595 height 26
click at [760, 130] on div "Send Secure Notes Templates Attach Pause" at bounding box center [884, 123] width 645 height 26
click at [767, 153] on select "**********" at bounding box center [697, 159] width 175 height 26
select select "**********"
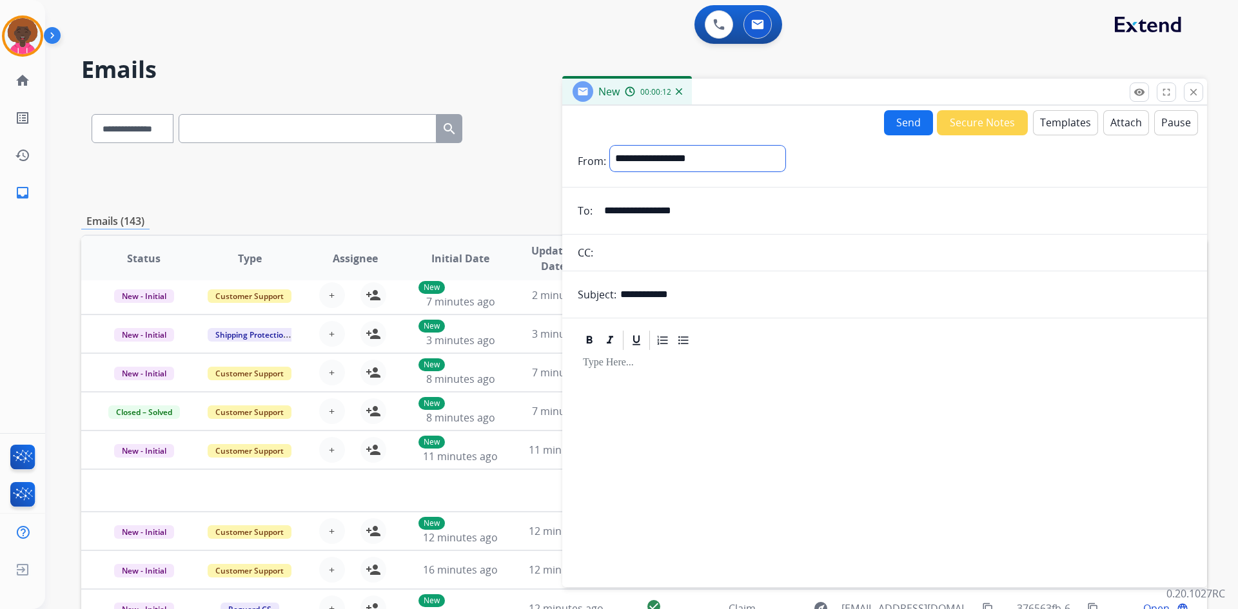
click at [610, 146] on select "**********" at bounding box center [697, 159] width 175 height 26
click at [1037, 115] on button "Templates" at bounding box center [1065, 122] width 65 height 25
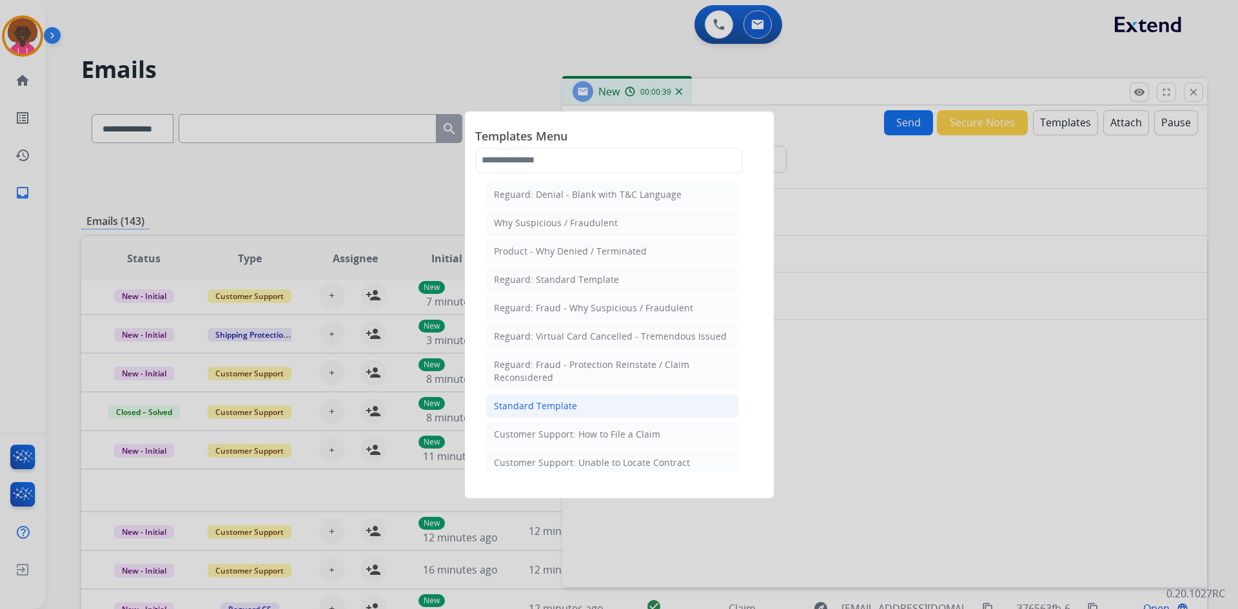
click at [580, 399] on li "Standard Template" at bounding box center [612, 406] width 253 height 25
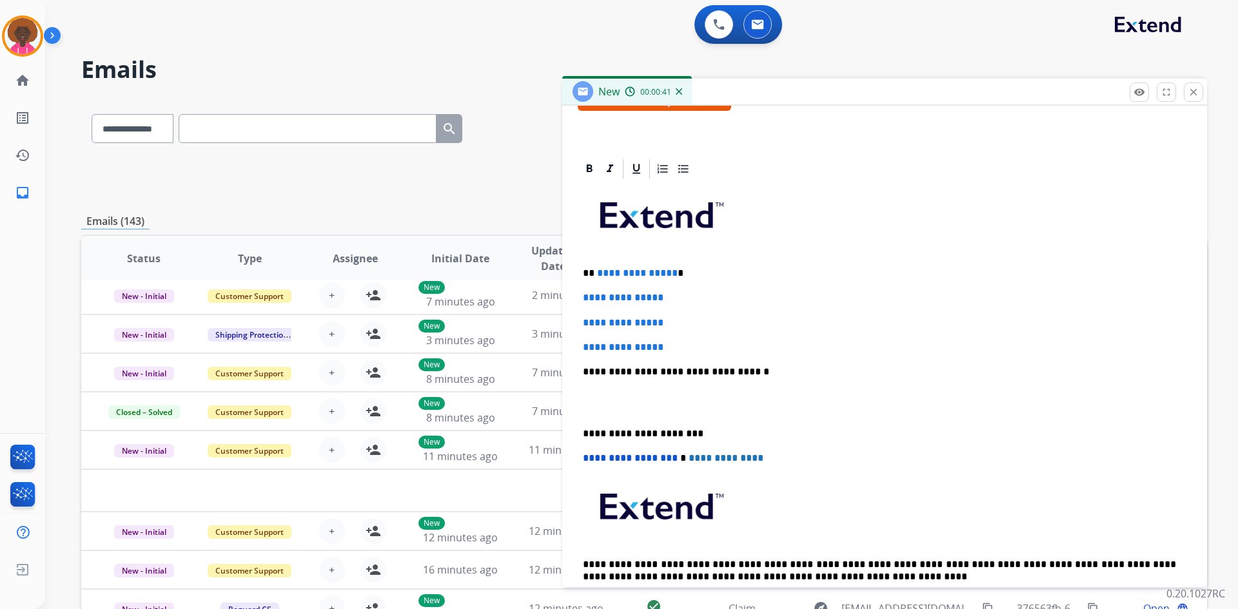
scroll to position [258, 0]
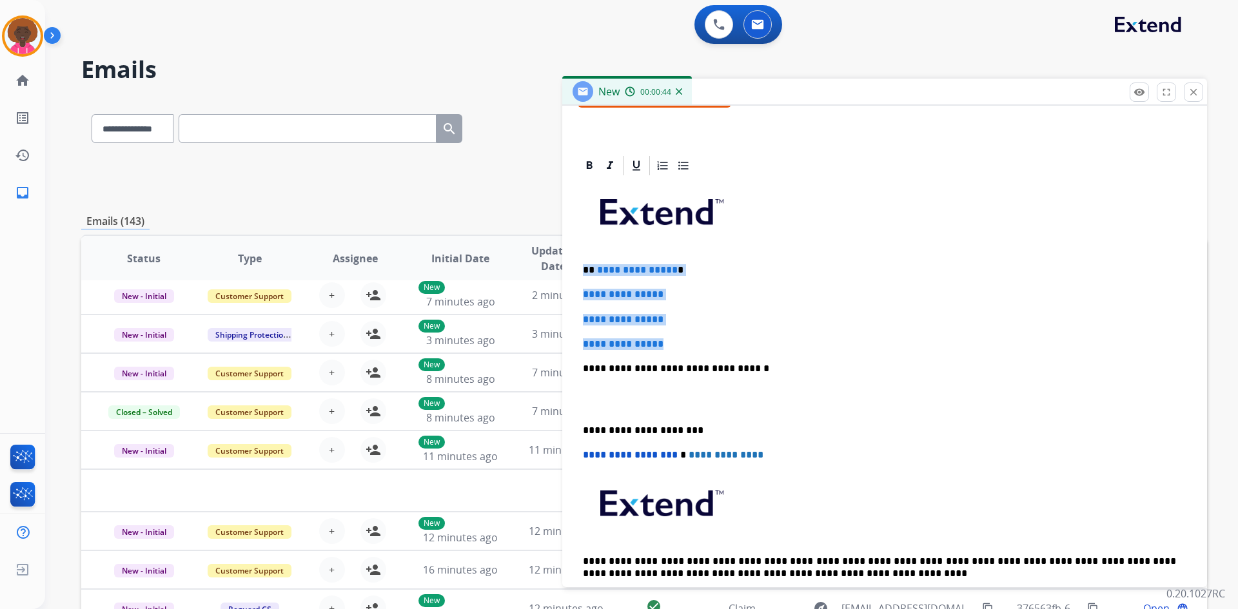
drag, startPoint x: 673, startPoint y: 338, endPoint x: 564, endPoint y: 273, distance: 126.1
click at [564, 273] on div "**********" at bounding box center [884, 386] width 645 height 464
click at [716, 343] on p "**********" at bounding box center [885, 345] width 604 height 12
drag, startPoint x: 708, startPoint y: 337, endPoint x: 559, endPoint y: 282, distance: 158.7
click at [559, 282] on div "**********" at bounding box center [644, 416] width 1126 height 636
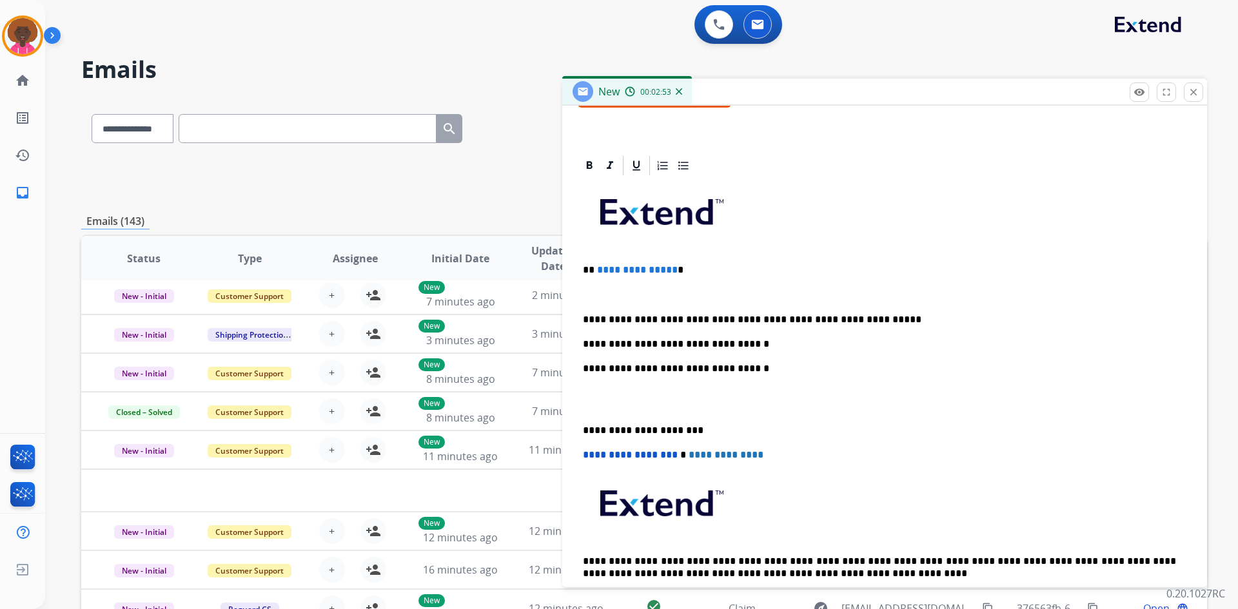
click at [741, 321] on p "**********" at bounding box center [879, 320] width 593 height 12
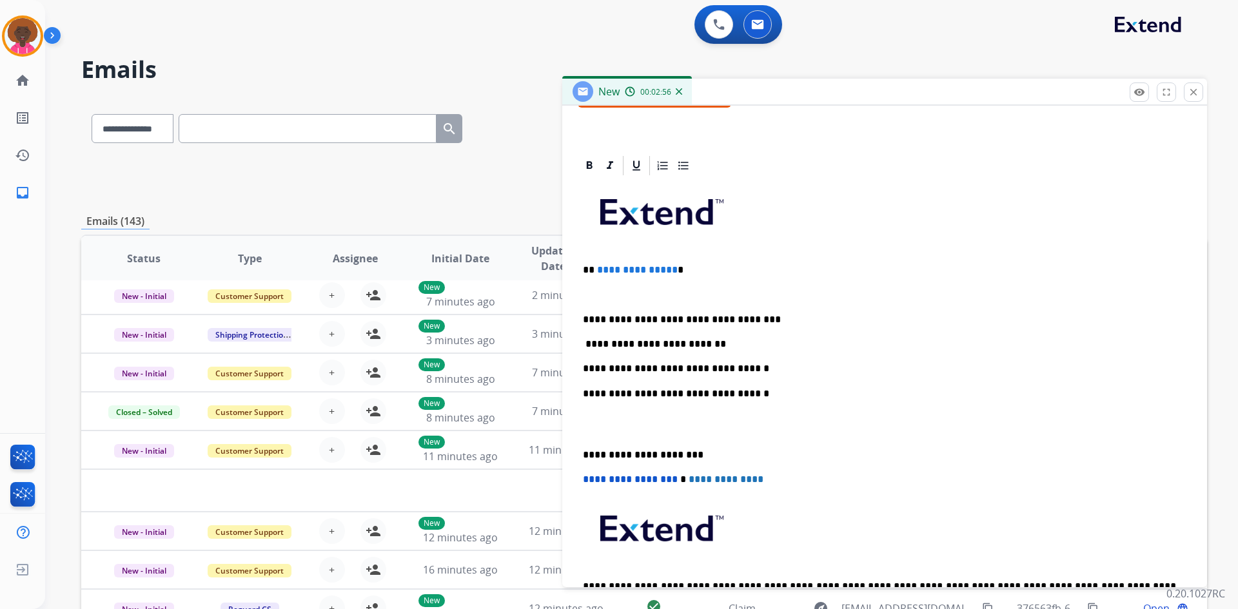
click at [589, 342] on p "**********" at bounding box center [879, 345] width 593 height 12
click at [702, 344] on p "**********" at bounding box center [879, 345] width 593 height 12
click at [720, 333] on div "**********" at bounding box center [885, 411] width 614 height 469
drag, startPoint x: 600, startPoint y: 427, endPoint x: 588, endPoint y: 431, distance: 13.1
click at [588, 431] on p at bounding box center [885, 425] width 604 height 24
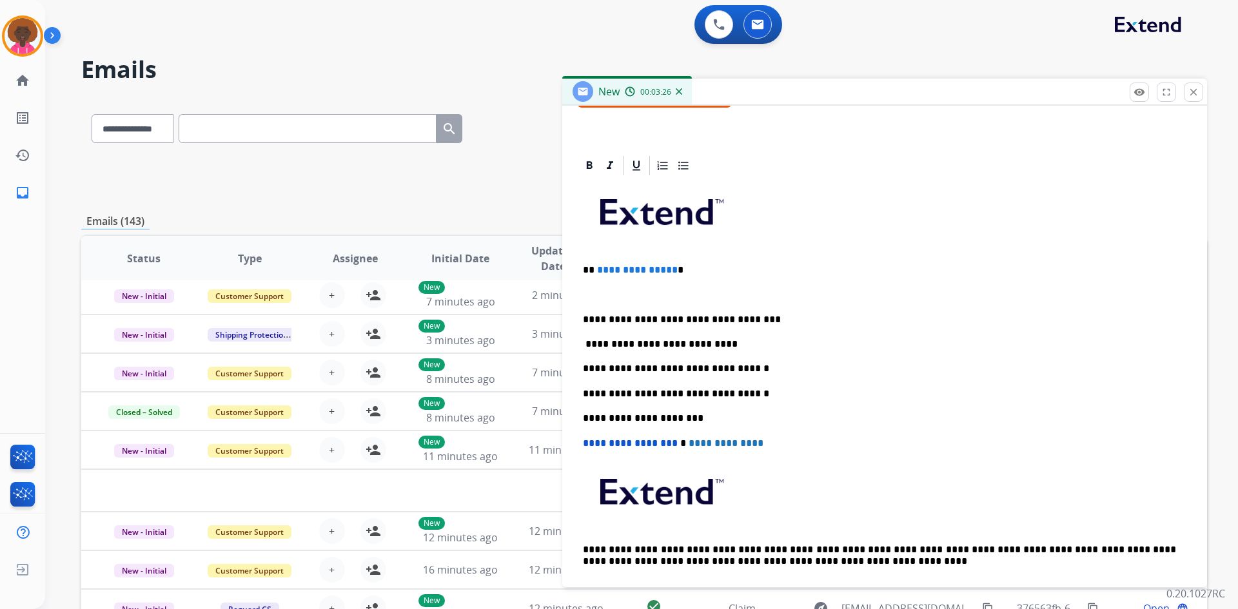
click at [628, 297] on p at bounding box center [885, 295] width 604 height 12
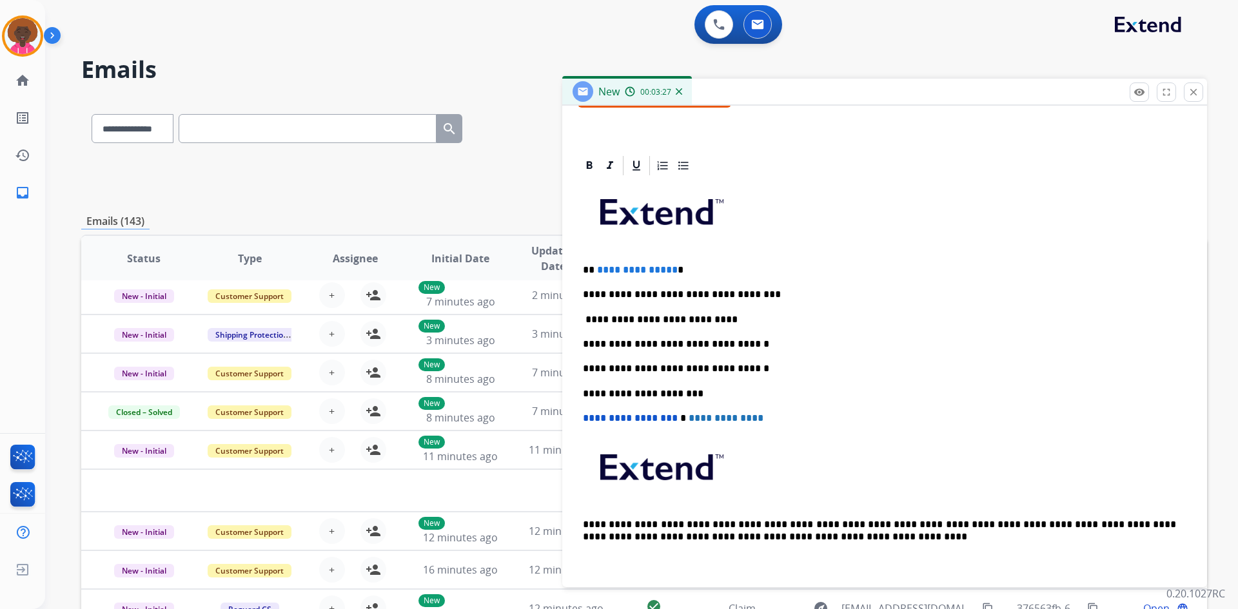
scroll to position [193, 0]
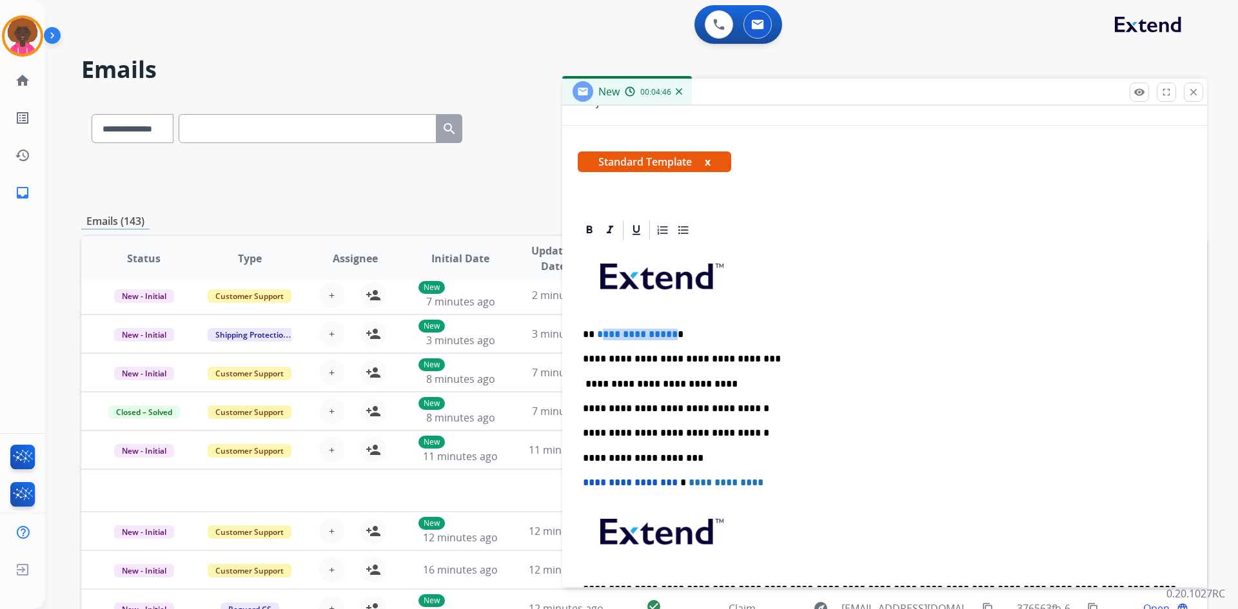
drag, startPoint x: 669, startPoint y: 334, endPoint x: 601, endPoint y: 331, distance: 68.4
click at [601, 331] on span "**********" at bounding box center [637, 335] width 81 height 10
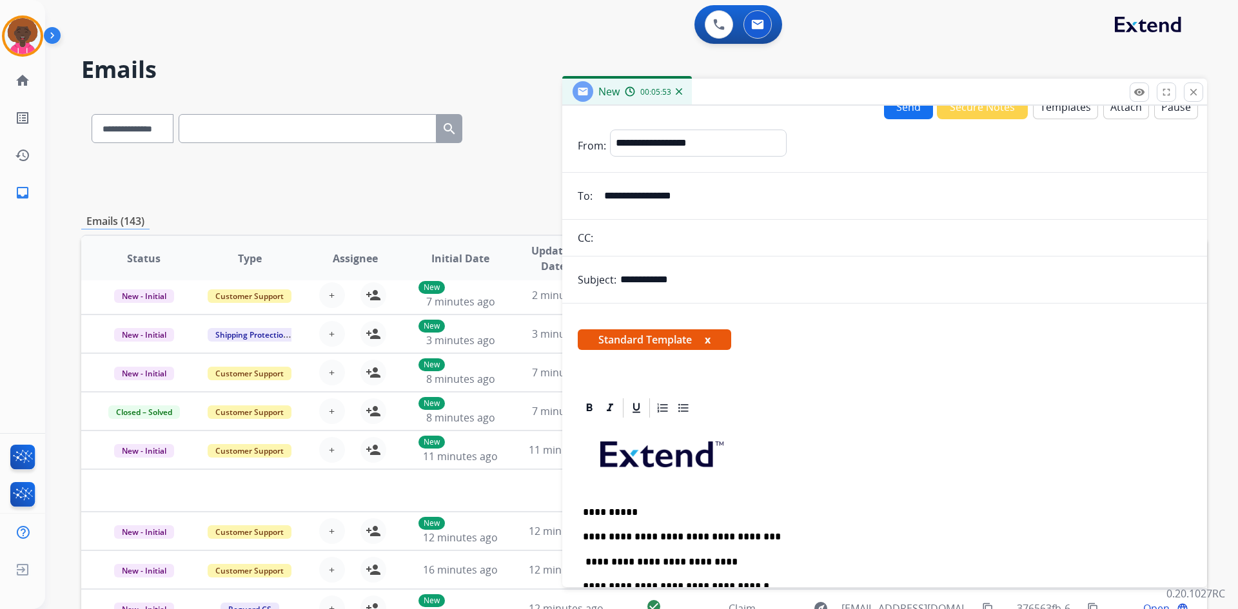
scroll to position [0, 0]
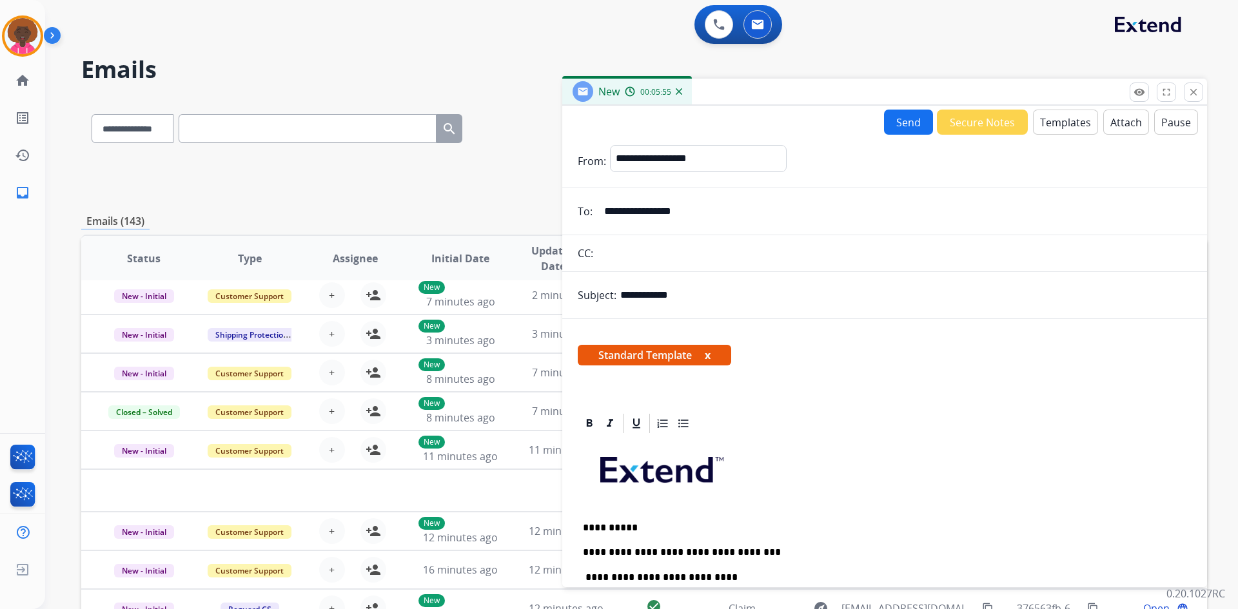
click at [909, 117] on button "Send" at bounding box center [908, 122] width 49 height 25
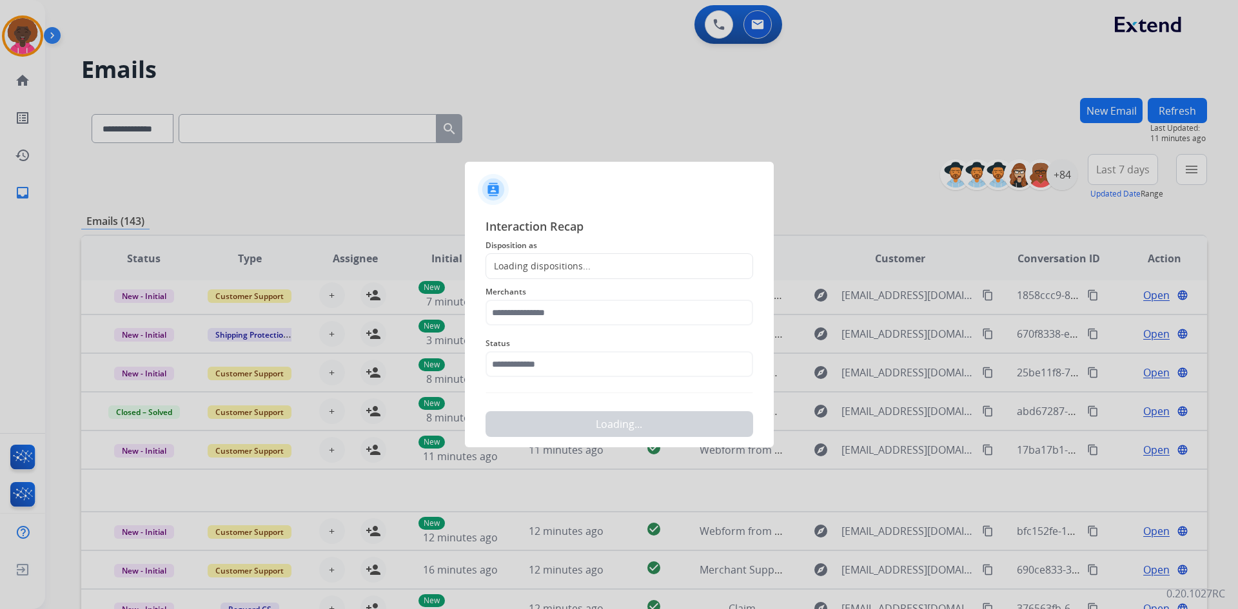
click at [671, 381] on div "Status" at bounding box center [620, 357] width 268 height 52
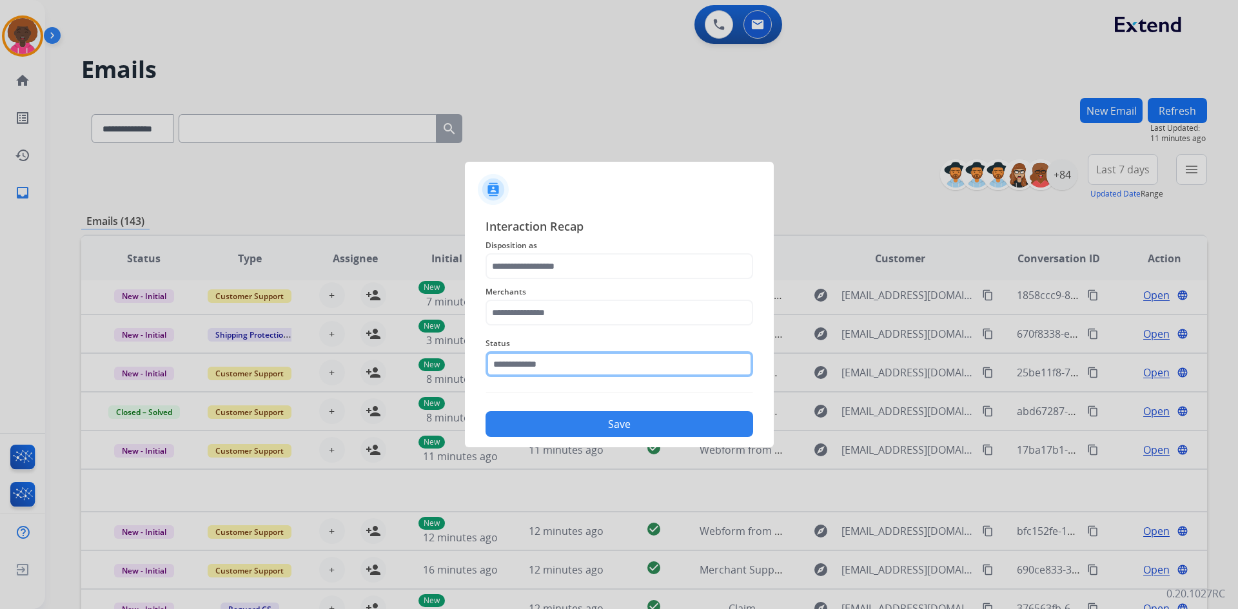
click at [595, 369] on input "text" at bounding box center [620, 364] width 268 height 26
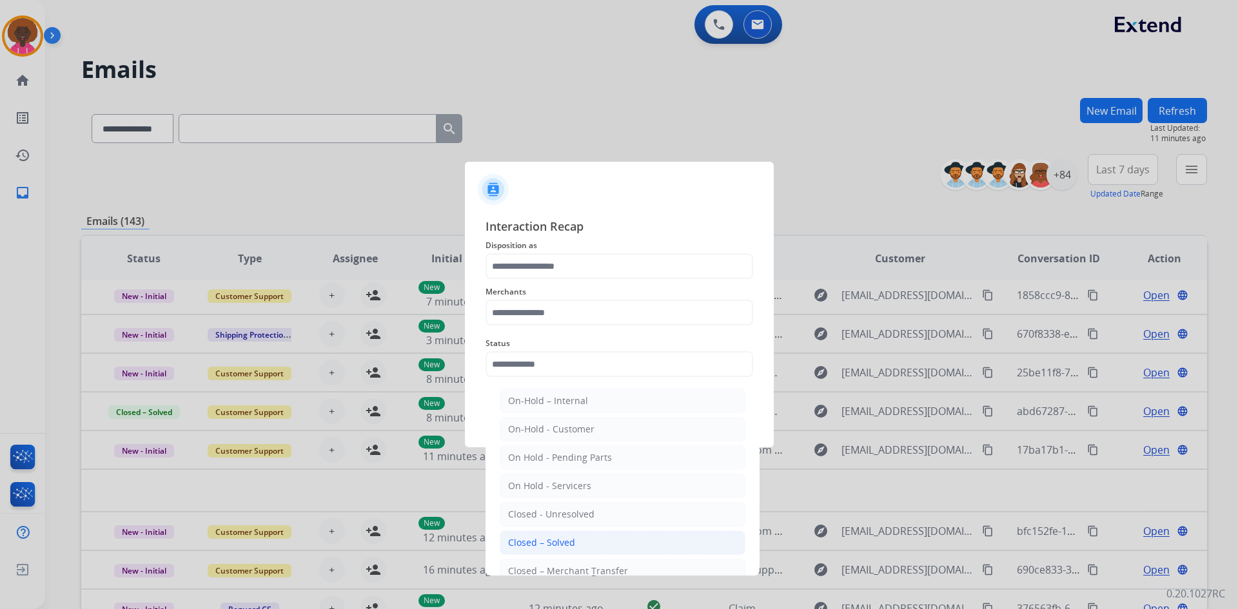
click at [569, 535] on li "Closed – Solved" at bounding box center [623, 543] width 246 height 25
type input "**********"
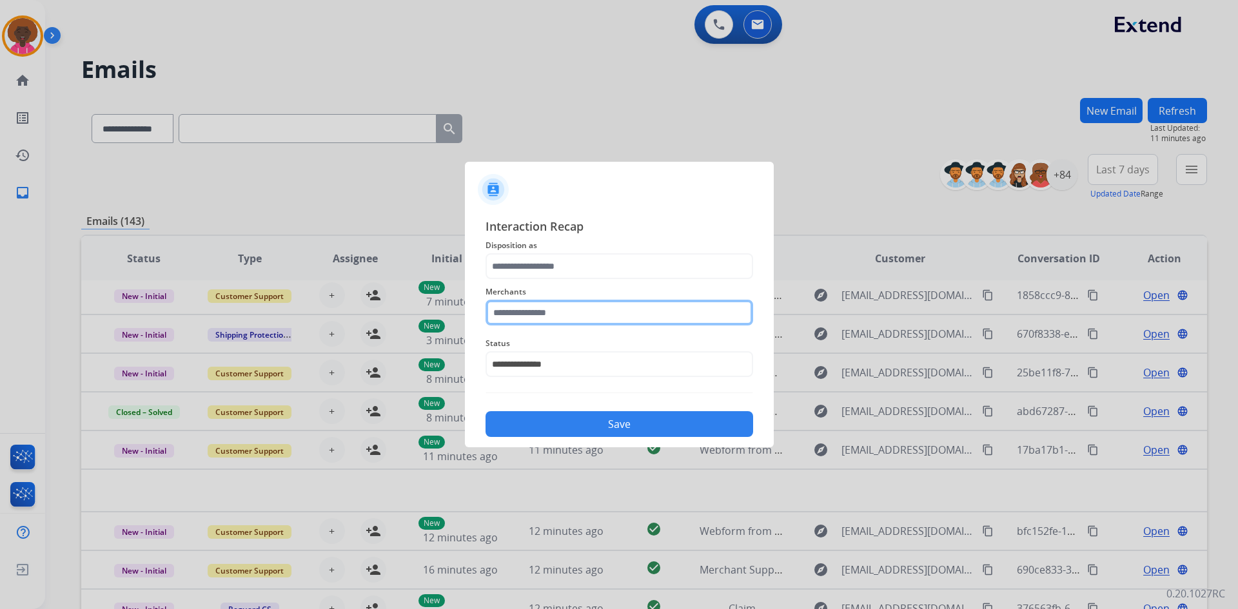
click at [569, 319] on input "text" at bounding box center [620, 313] width 268 height 26
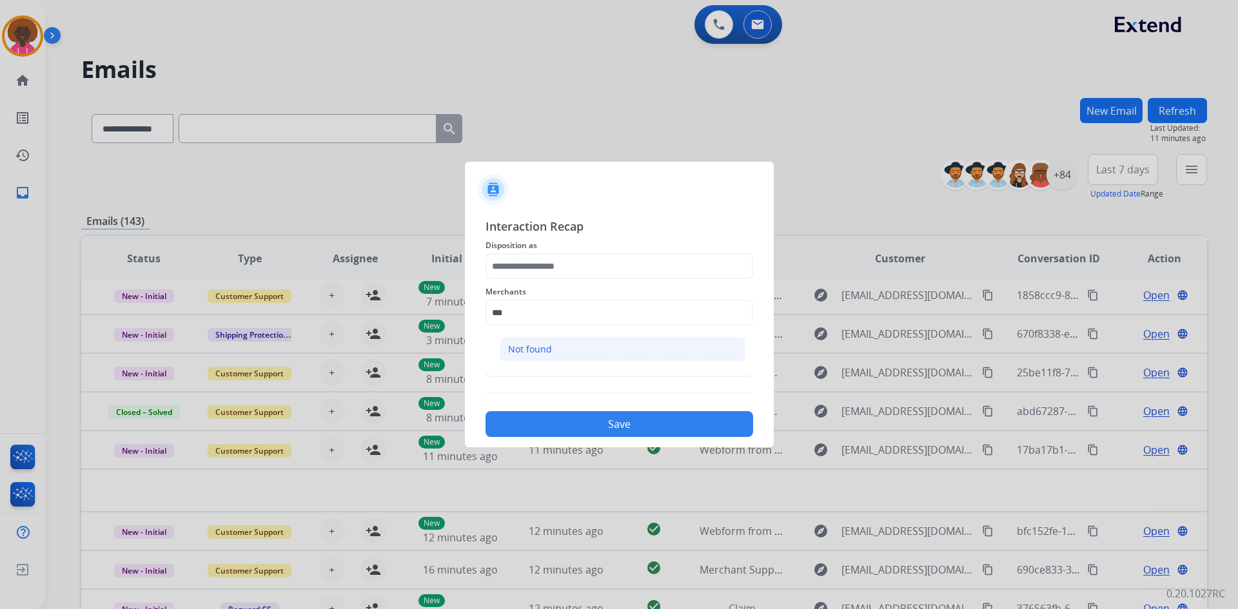
click at [573, 345] on li "Not found" at bounding box center [623, 349] width 246 height 25
type input "*********"
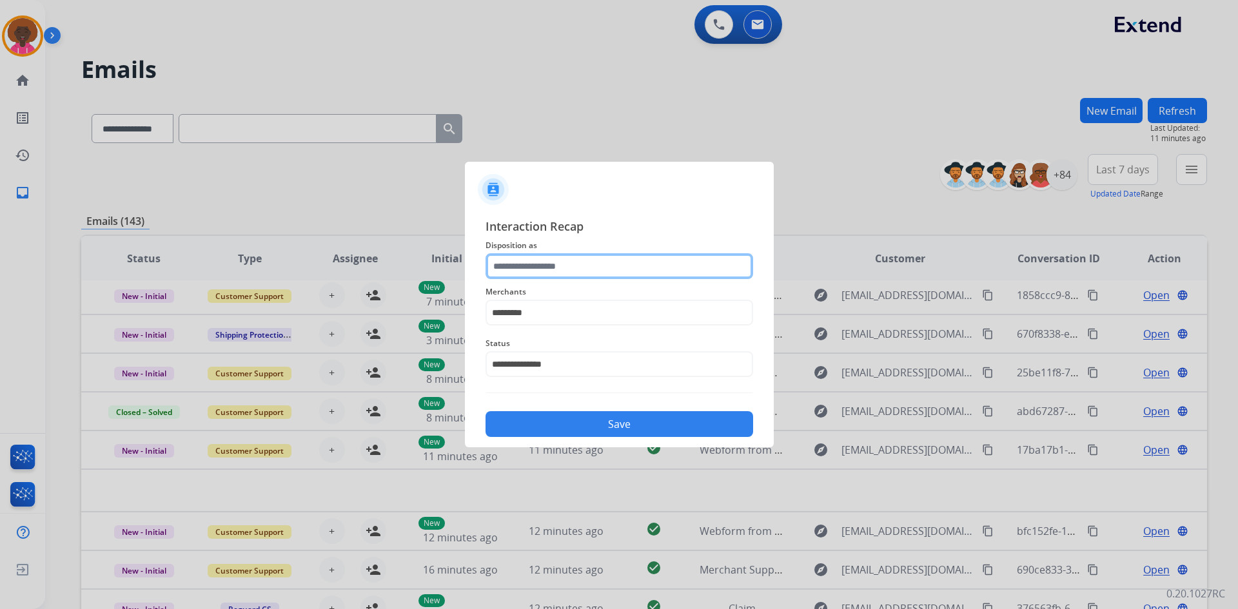
click at [553, 255] on input "text" at bounding box center [620, 266] width 268 height 26
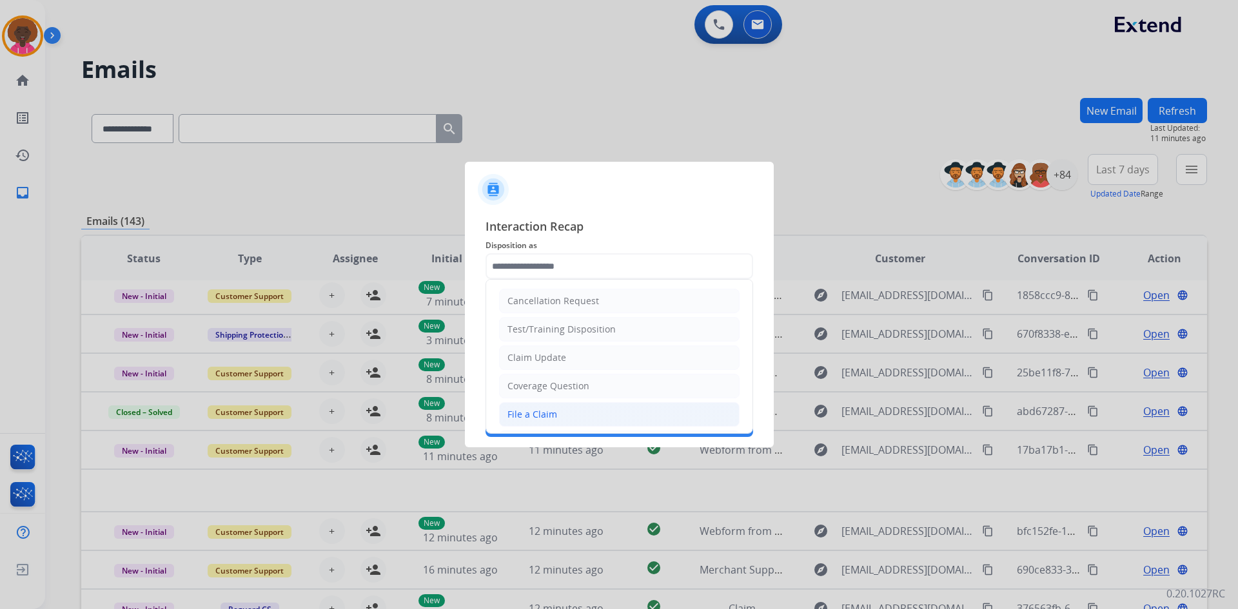
click at [590, 408] on li "File a Claim" at bounding box center [619, 414] width 241 height 25
type input "**********"
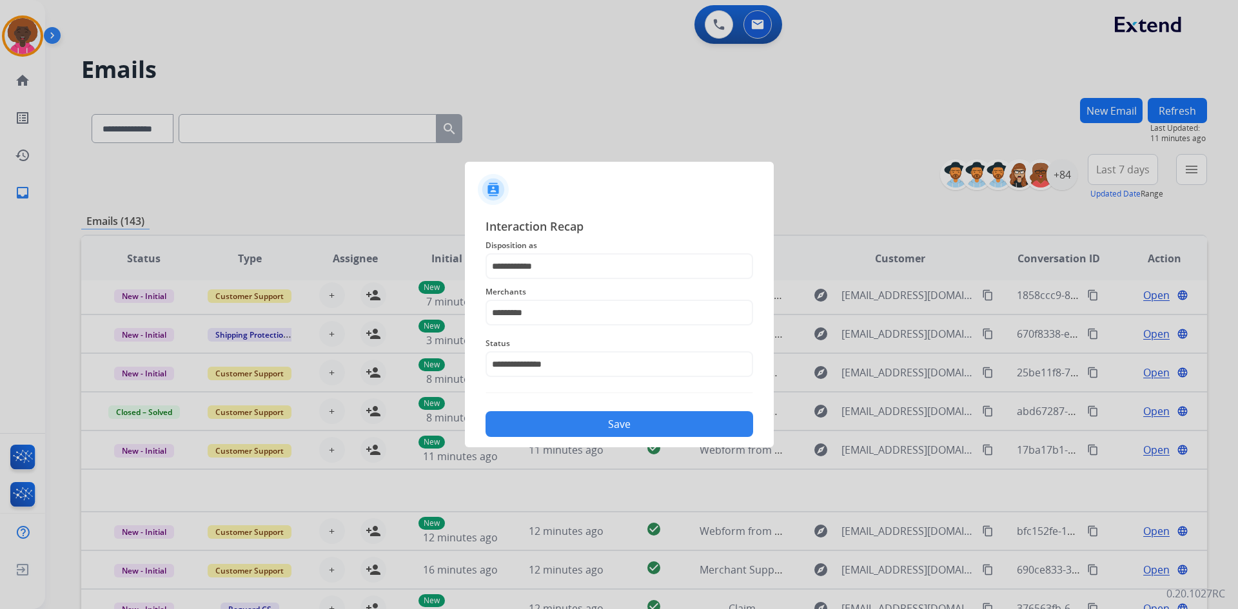
click at [615, 431] on button "Save" at bounding box center [620, 424] width 268 height 26
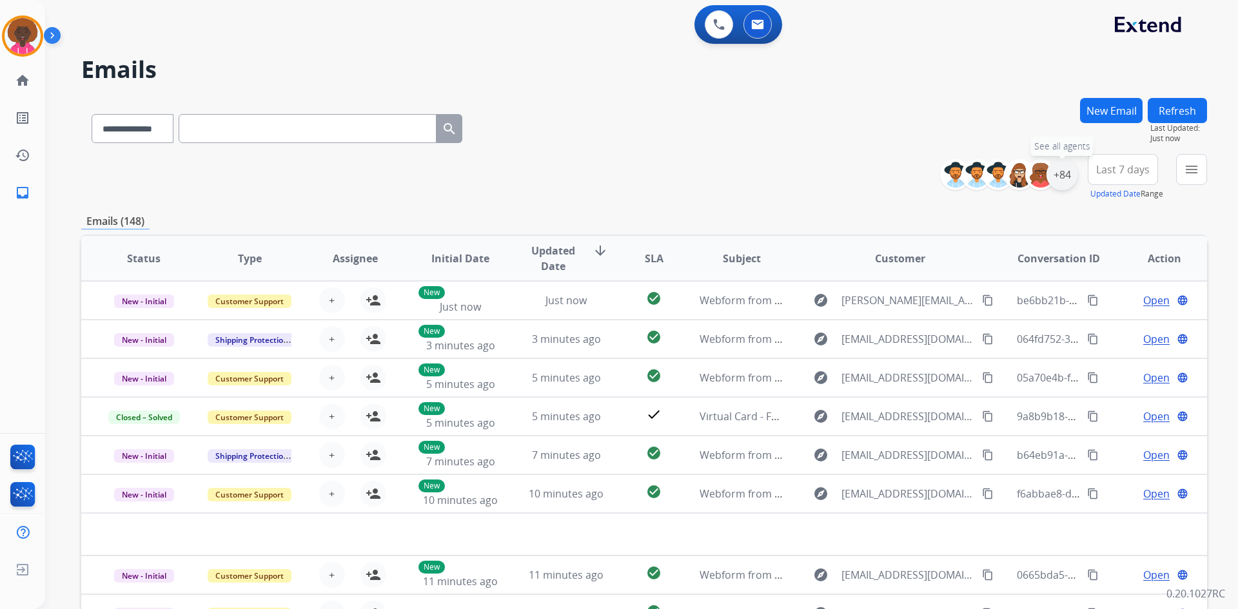
click at [1066, 171] on div "+84" at bounding box center [1062, 174] width 31 height 31
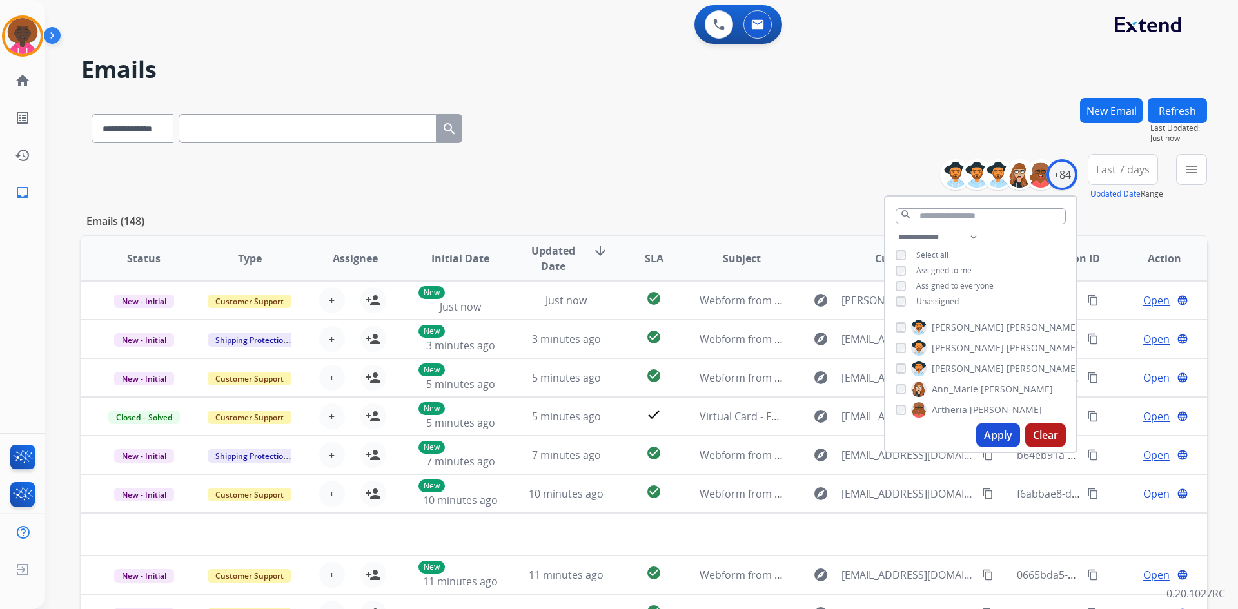
click at [904, 264] on div "**********" at bounding box center [980, 271] width 191 height 83
click at [904, 261] on div "**********" at bounding box center [980, 271] width 191 height 83
click at [903, 307] on div "**********" at bounding box center [980, 271] width 191 height 83
click at [991, 431] on button "Apply" at bounding box center [998, 435] width 44 height 23
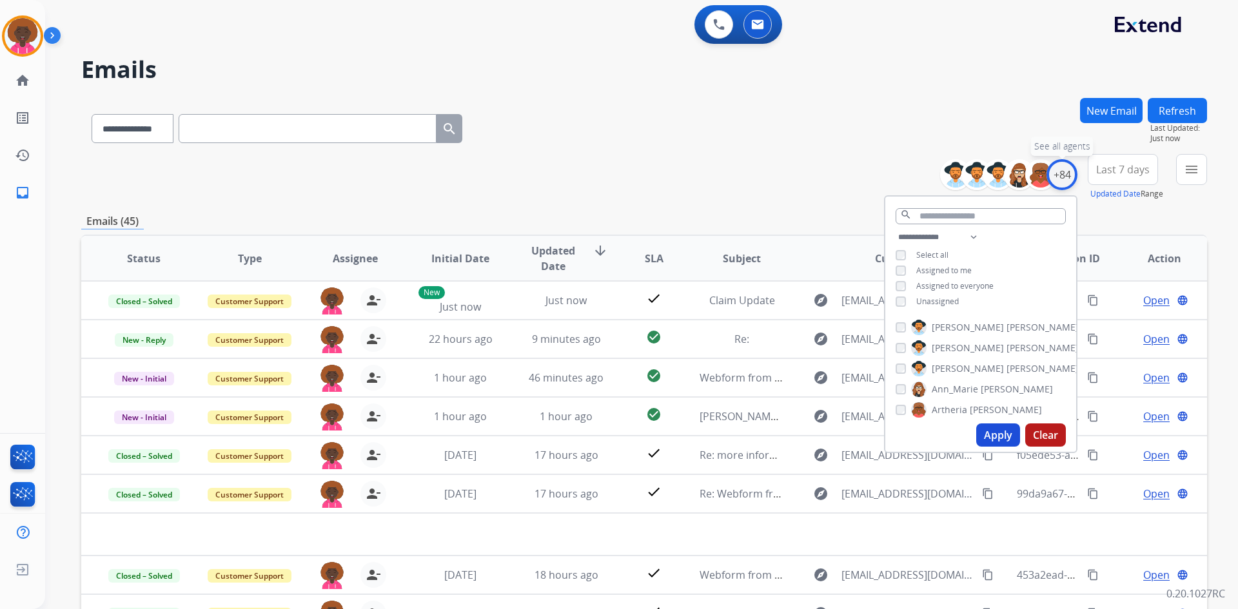
click at [1061, 163] on div "+84" at bounding box center [1062, 174] width 31 height 31
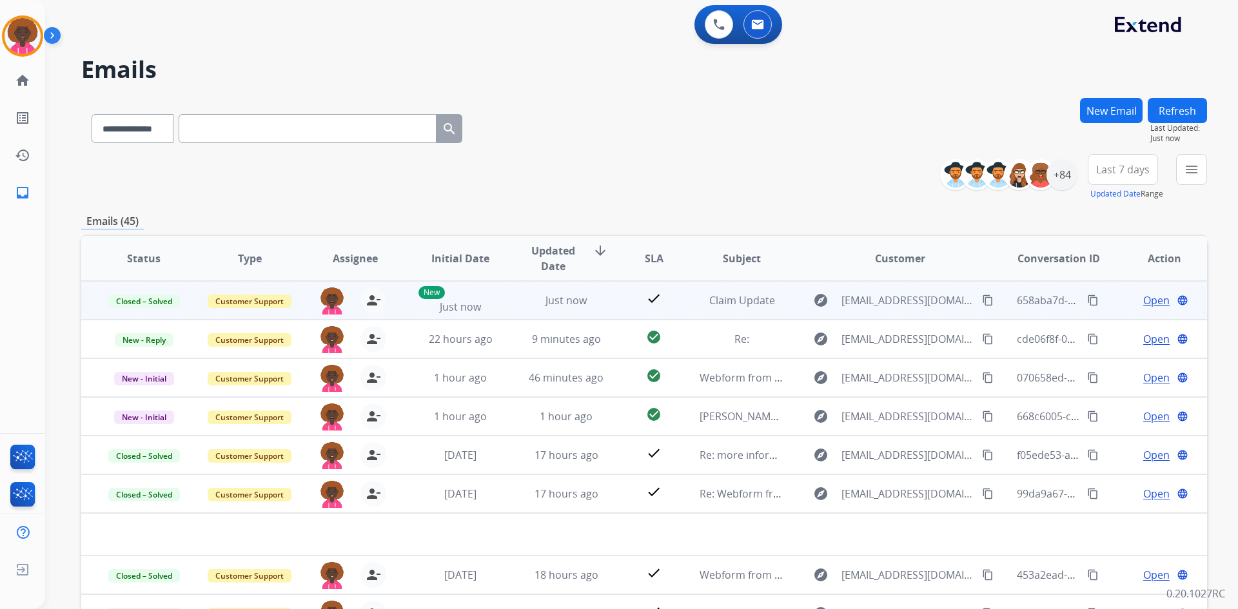
click at [1073, 299] on div "658aba7d-c77b-43f3-94c2-a85335dc259d content_copy" at bounding box center [1059, 300] width 84 height 36
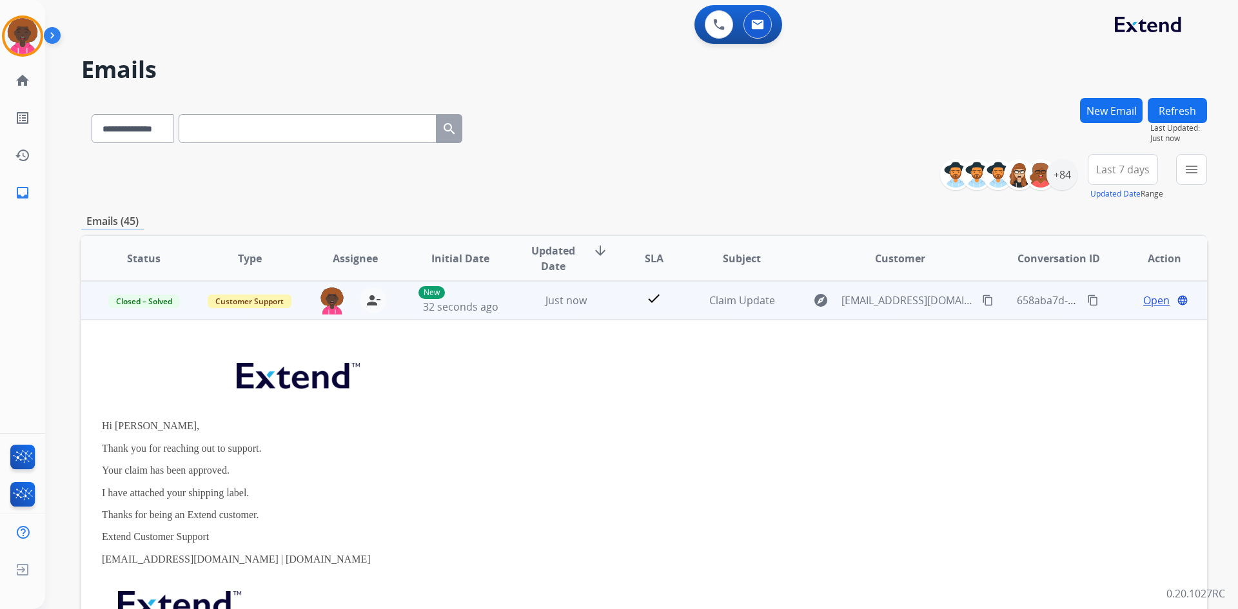
click at [1087, 297] on mat-icon "content_copy" at bounding box center [1093, 301] width 12 height 12
click at [1145, 297] on span "Open" at bounding box center [1156, 300] width 26 height 15
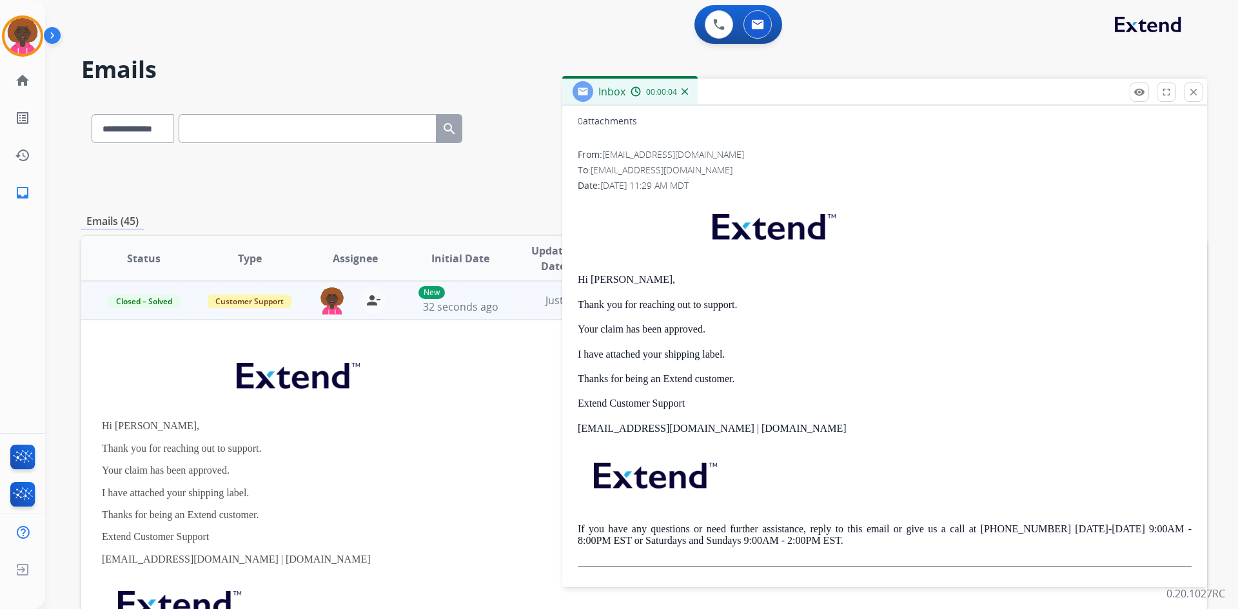
scroll to position [150, 0]
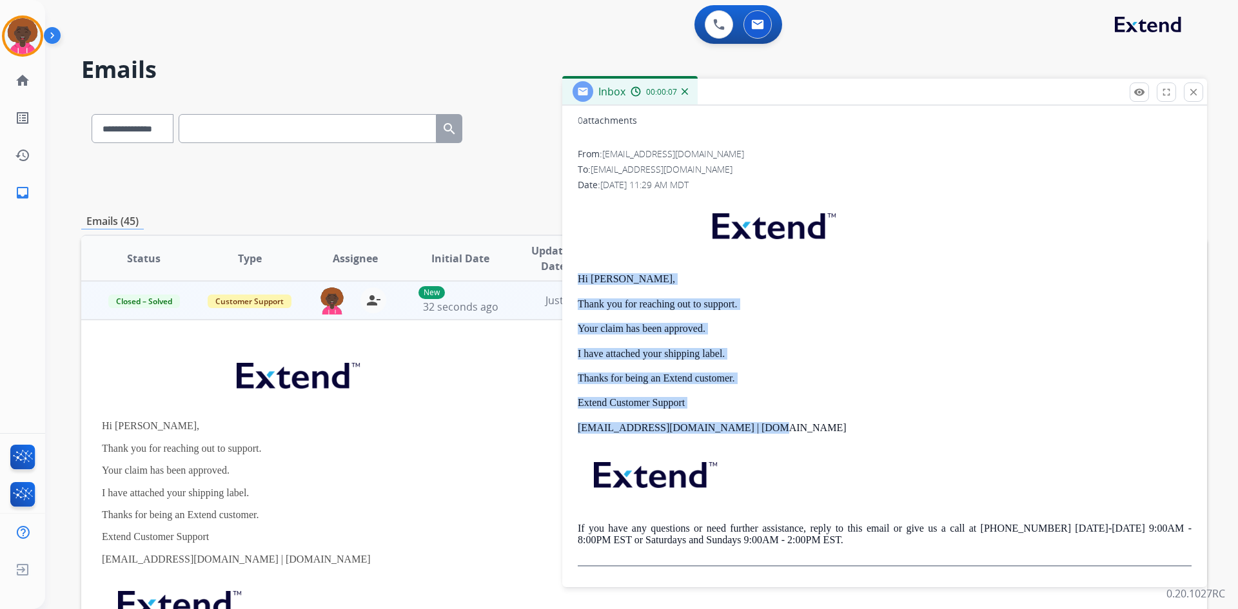
drag, startPoint x: 755, startPoint y: 414, endPoint x: 576, endPoint y: 272, distance: 228.1
click at [576, 272] on div "0 attachments From: support@extend.com To: mav1817@gmail.com Date: 08/27/2025 -…" at bounding box center [884, 341] width 645 height 471
copy div "Hi Marcus, Thank you for reaching out to support. Your claim has been approved.…"
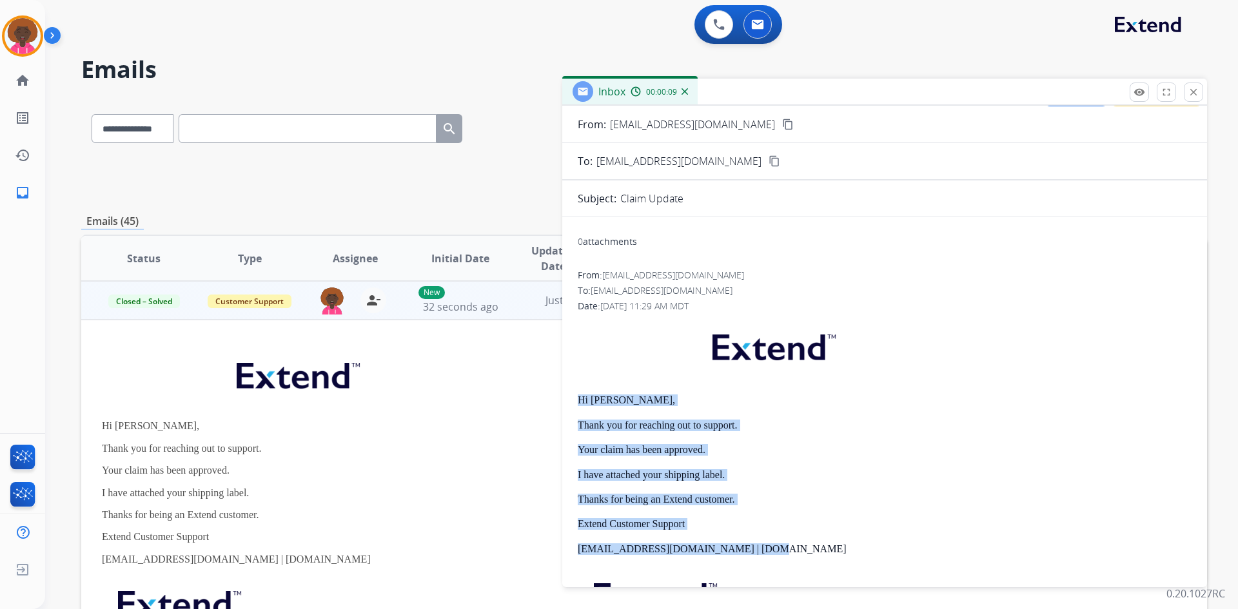
scroll to position [0, 0]
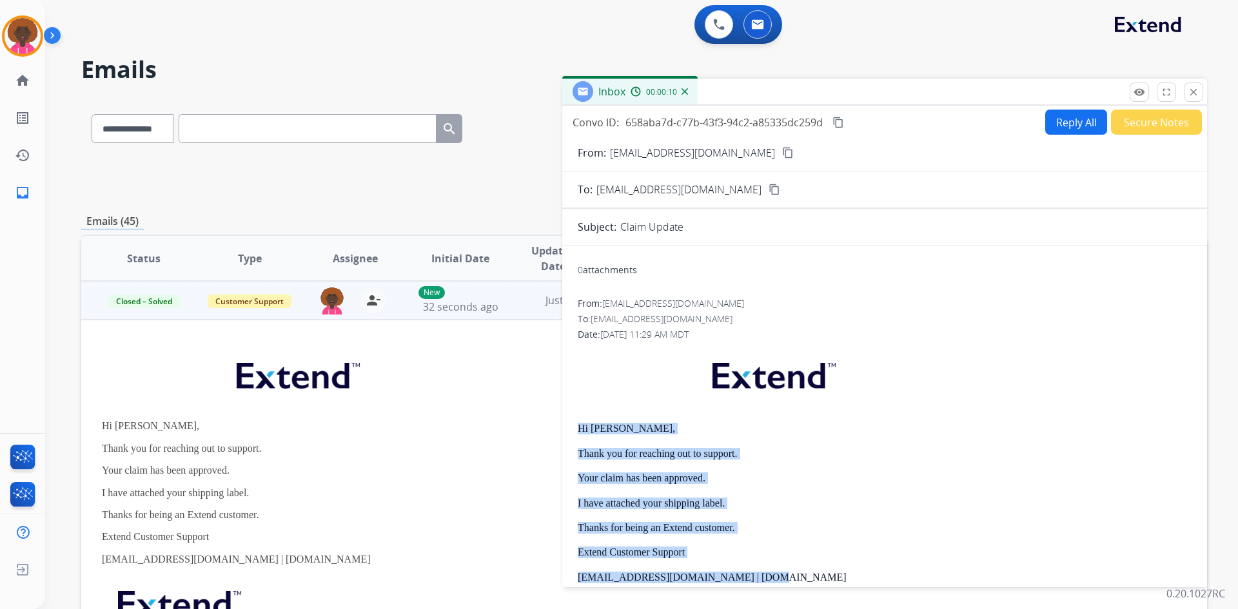
click at [1080, 112] on button "Reply All" at bounding box center [1076, 122] width 62 height 25
select select "**********"
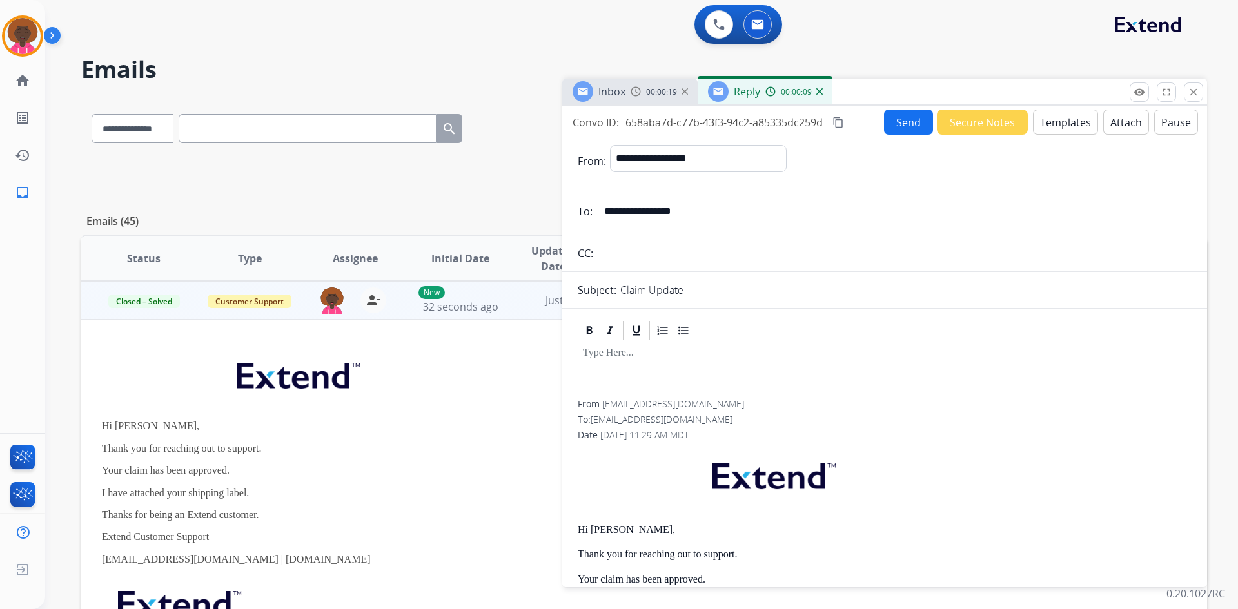
click at [1071, 126] on button "Templates" at bounding box center [1065, 122] width 65 height 25
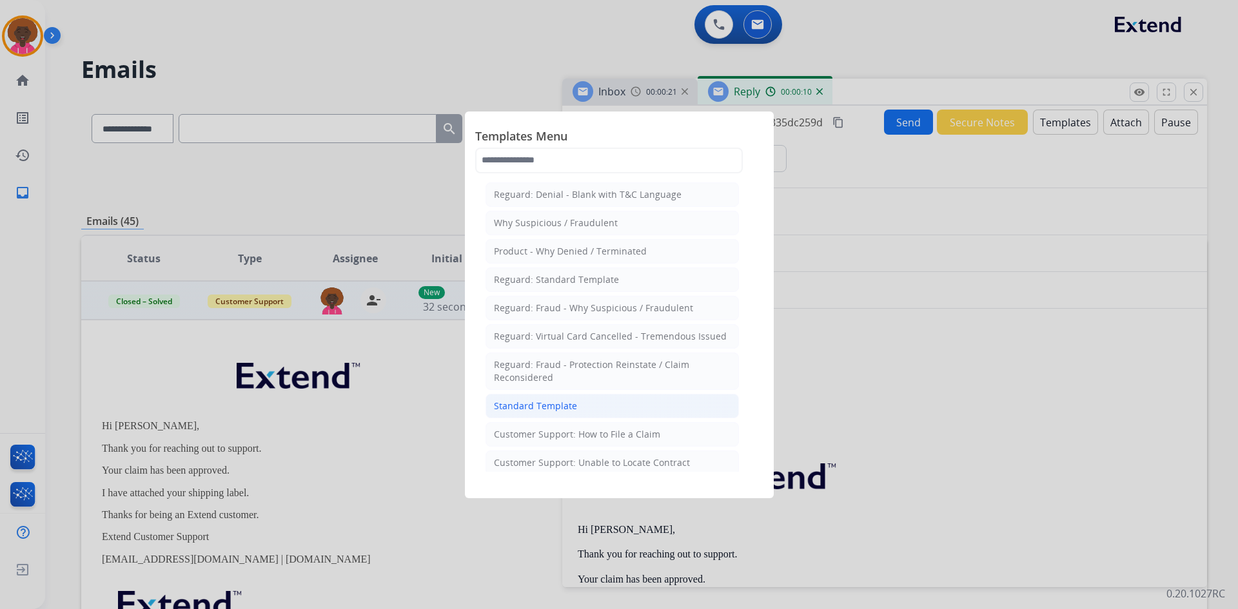
click at [613, 410] on li "Standard Template" at bounding box center [612, 406] width 253 height 25
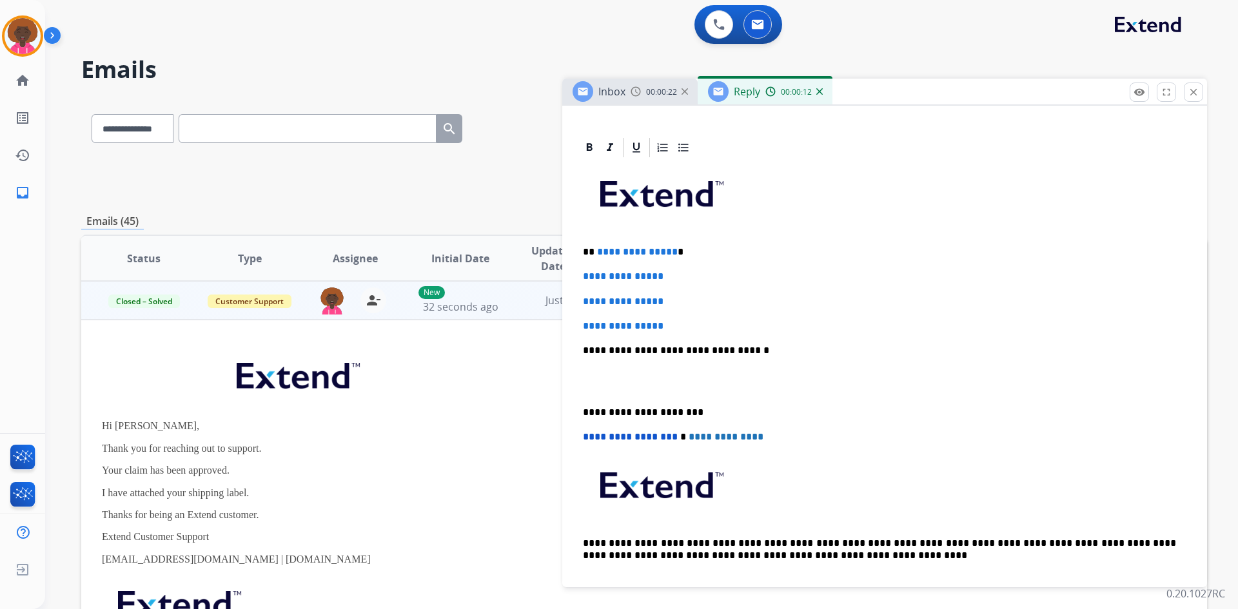
scroll to position [258, 0]
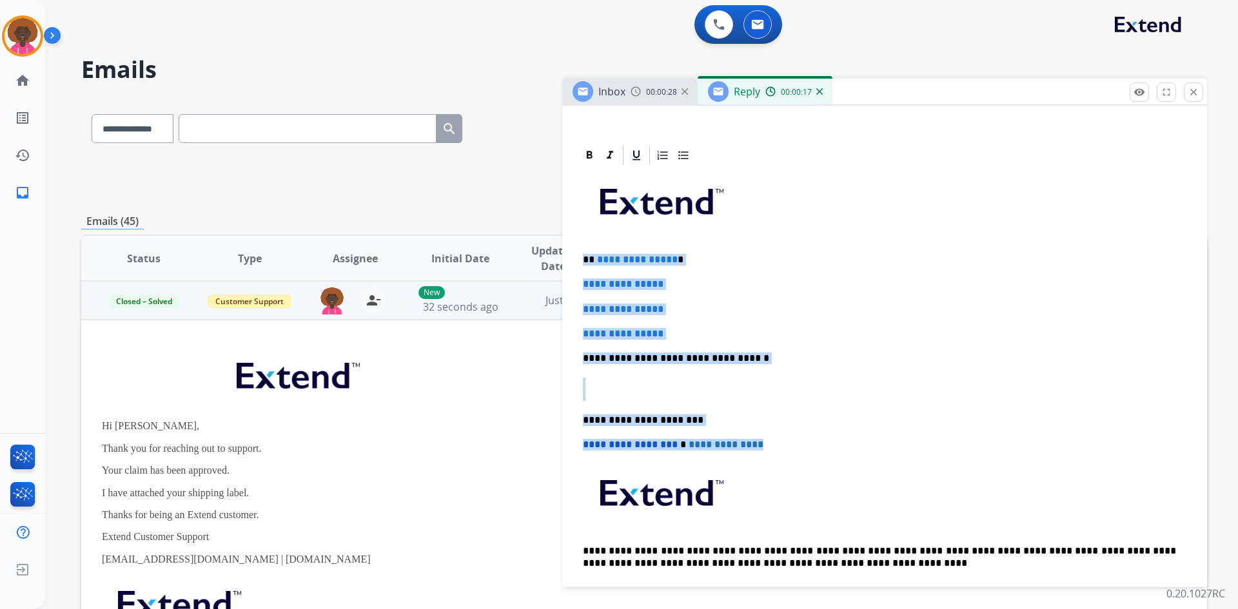
drag, startPoint x: 776, startPoint y: 433, endPoint x: 566, endPoint y: 242, distance: 283.5
click at [566, 242] on div "**********" at bounding box center [884, 591] width 645 height 895
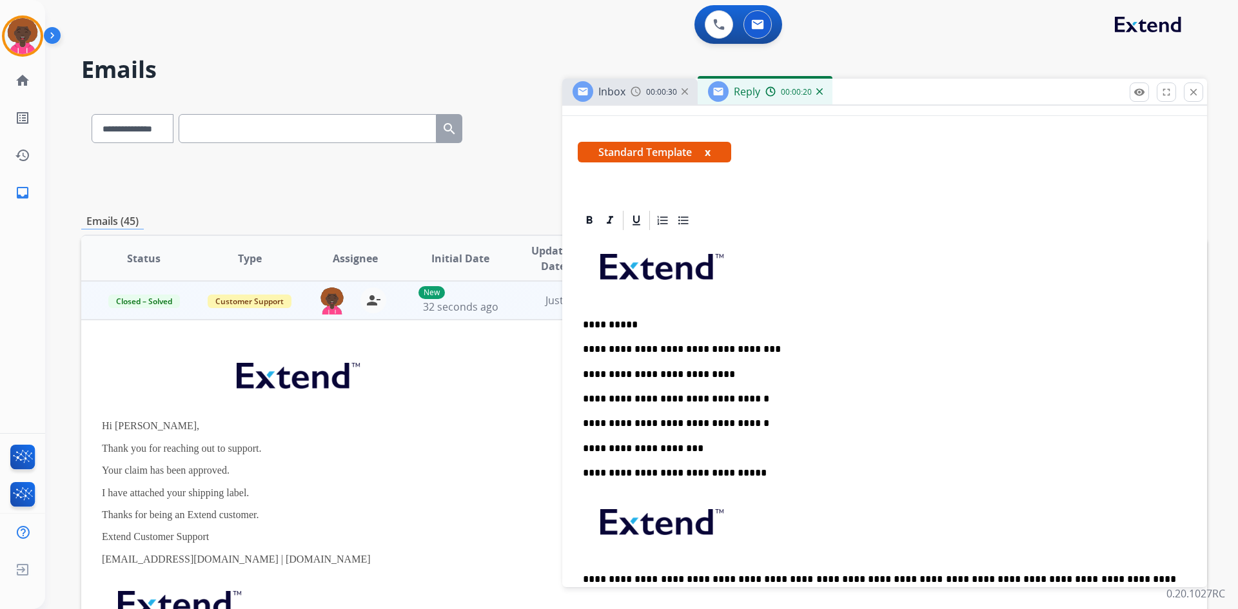
scroll to position [0, 0]
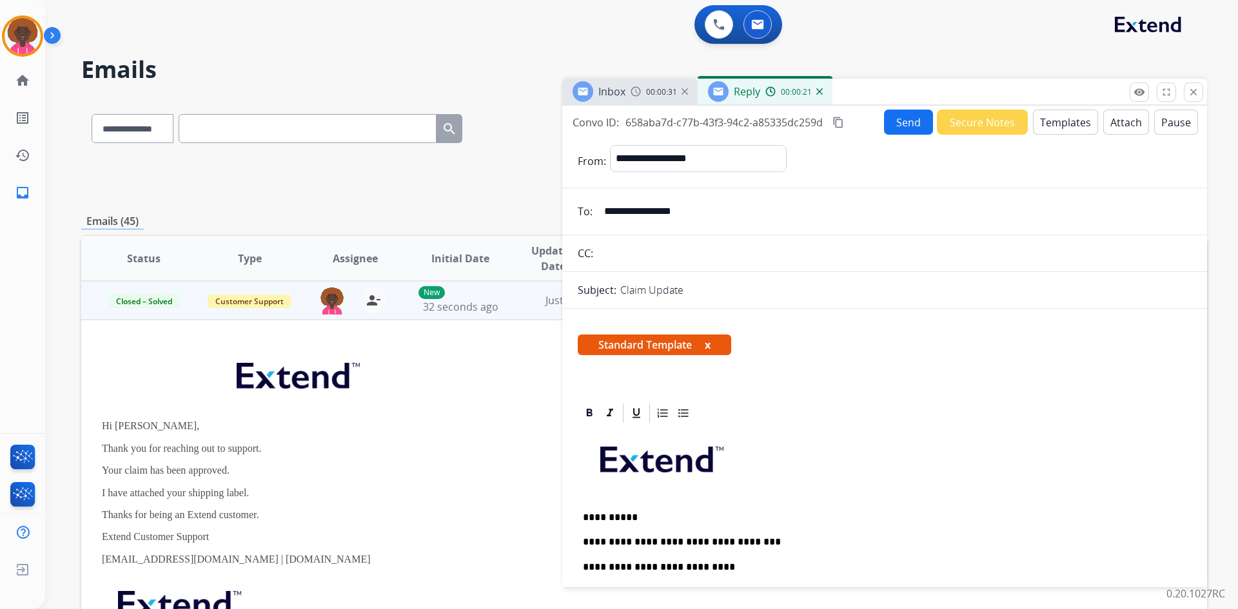
click at [1081, 123] on button "Templates" at bounding box center [1065, 122] width 65 height 25
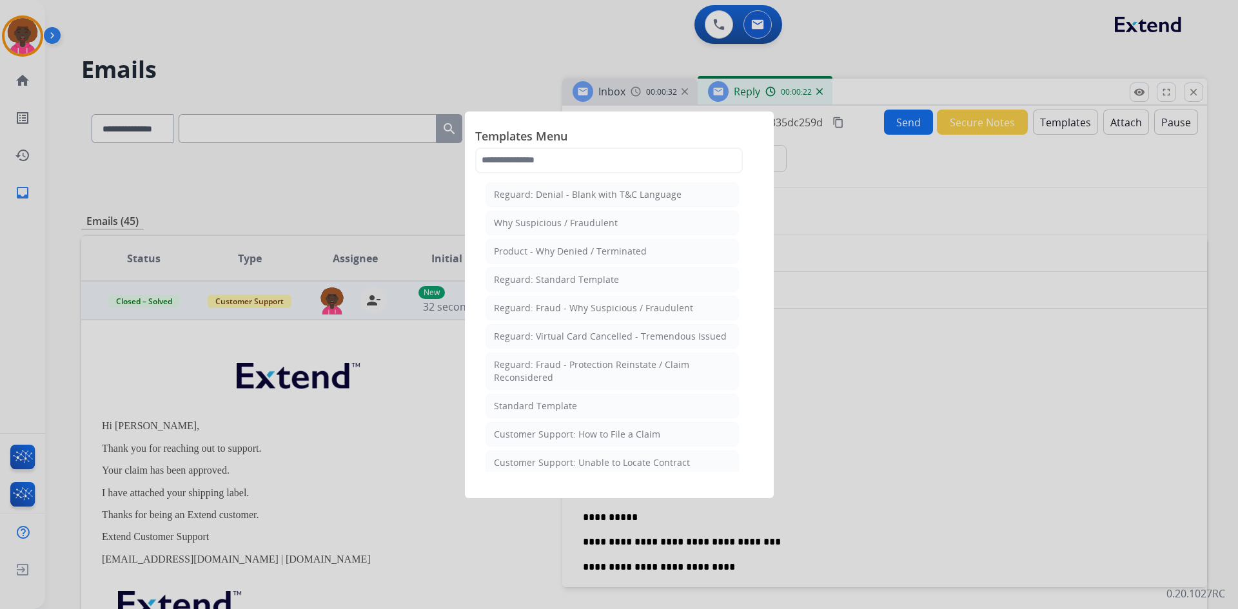
click at [1016, 384] on div at bounding box center [619, 304] width 1238 height 609
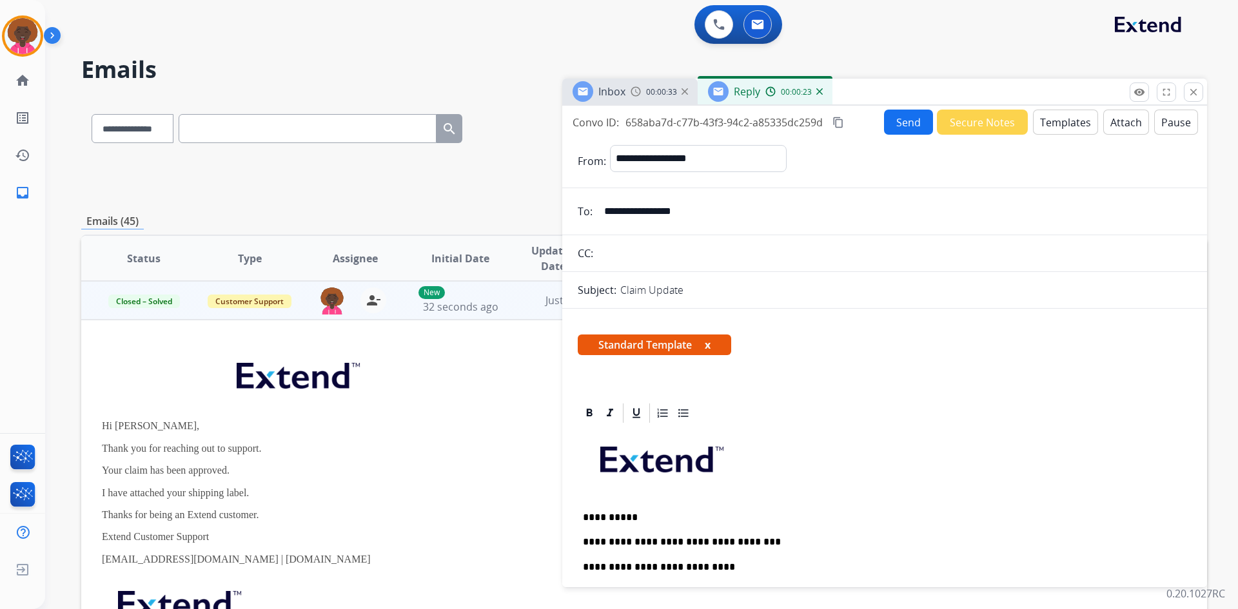
click at [1108, 119] on button "Attach" at bounding box center [1126, 122] width 46 height 25
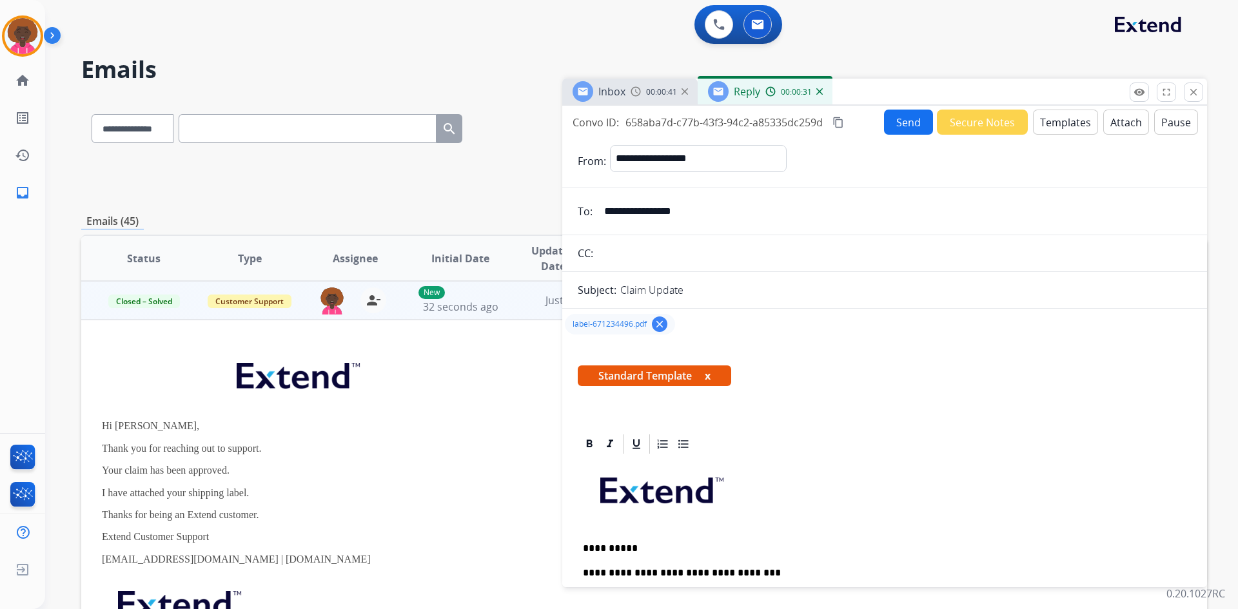
click at [893, 121] on button "Send" at bounding box center [908, 122] width 49 height 25
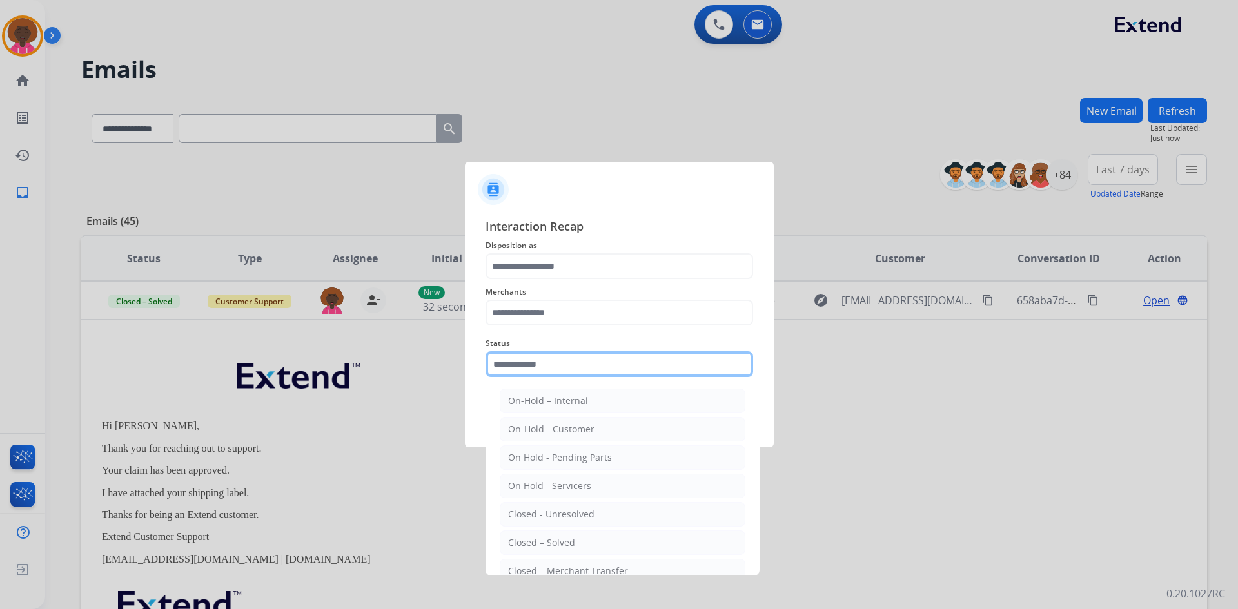
click at [531, 357] on input "text" at bounding box center [620, 364] width 268 height 26
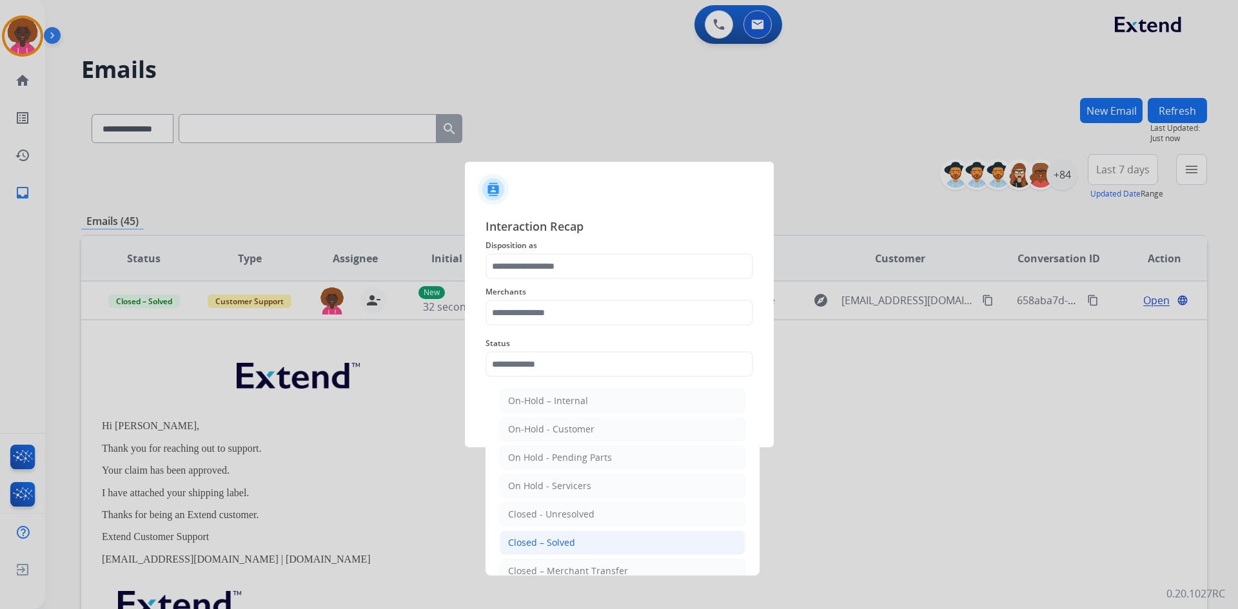
click at [542, 548] on div "Closed – Solved" at bounding box center [541, 543] width 67 height 13
type input "**********"
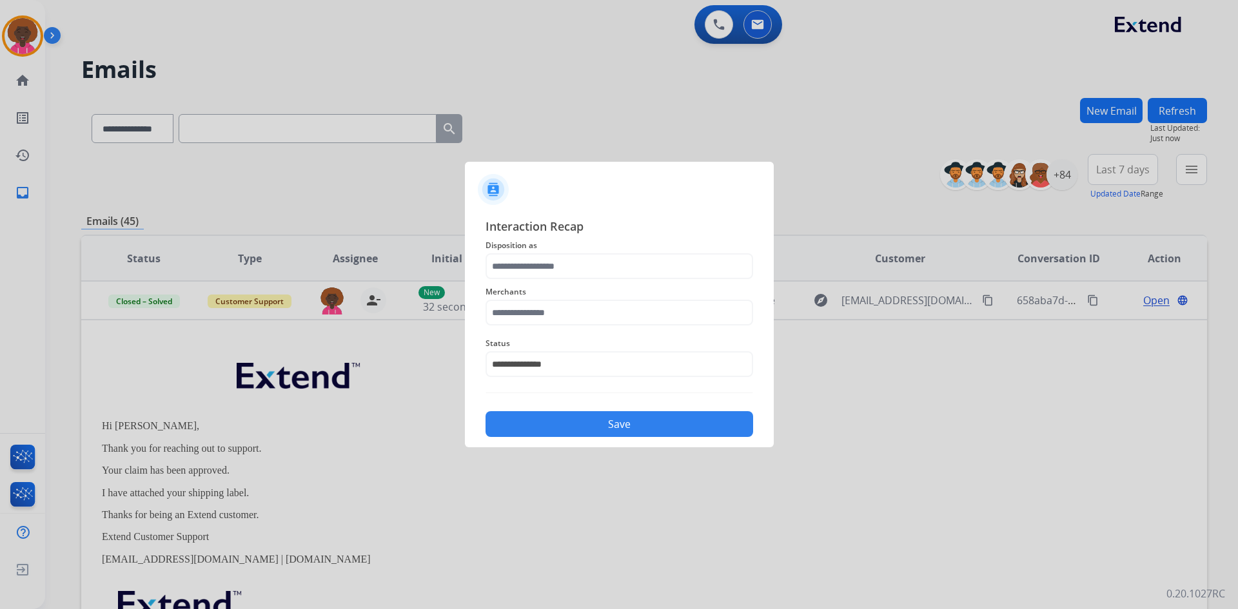
click at [557, 292] on span "Merchants" at bounding box center [620, 291] width 268 height 15
click at [557, 305] on input "text" at bounding box center [620, 313] width 268 height 26
click at [531, 337] on ul "Not found" at bounding box center [622, 353] width 253 height 44
click at [531, 338] on li "Not found" at bounding box center [623, 349] width 246 height 25
type input "*********"
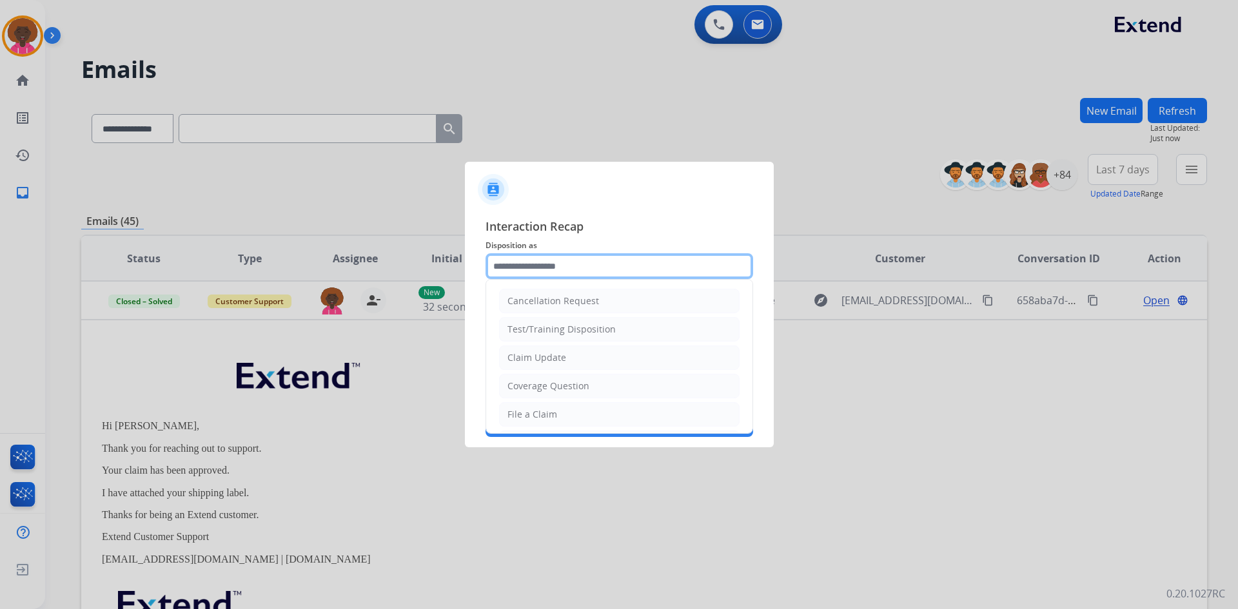
click at [532, 277] on input "text" at bounding box center [620, 266] width 268 height 26
click at [540, 415] on div "File a Claim" at bounding box center [533, 414] width 50 height 13
type input "**********"
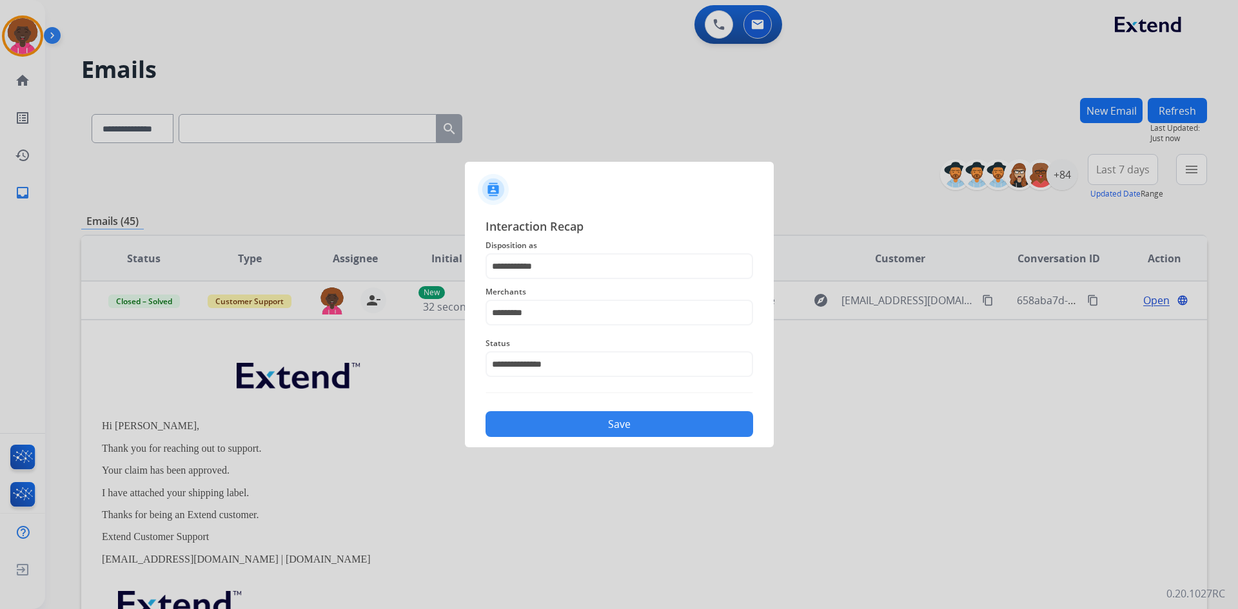
click at [572, 443] on div "**********" at bounding box center [619, 327] width 309 height 241
click at [577, 425] on button "Save" at bounding box center [620, 424] width 268 height 26
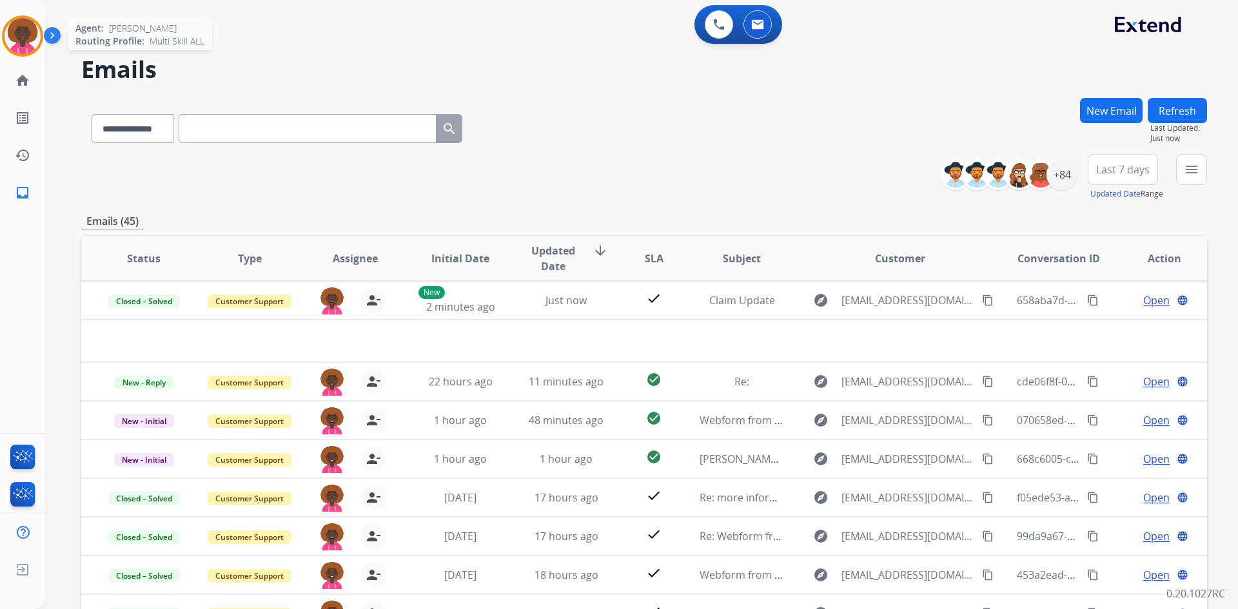
click at [13, 46] on img at bounding box center [23, 36] width 36 height 36
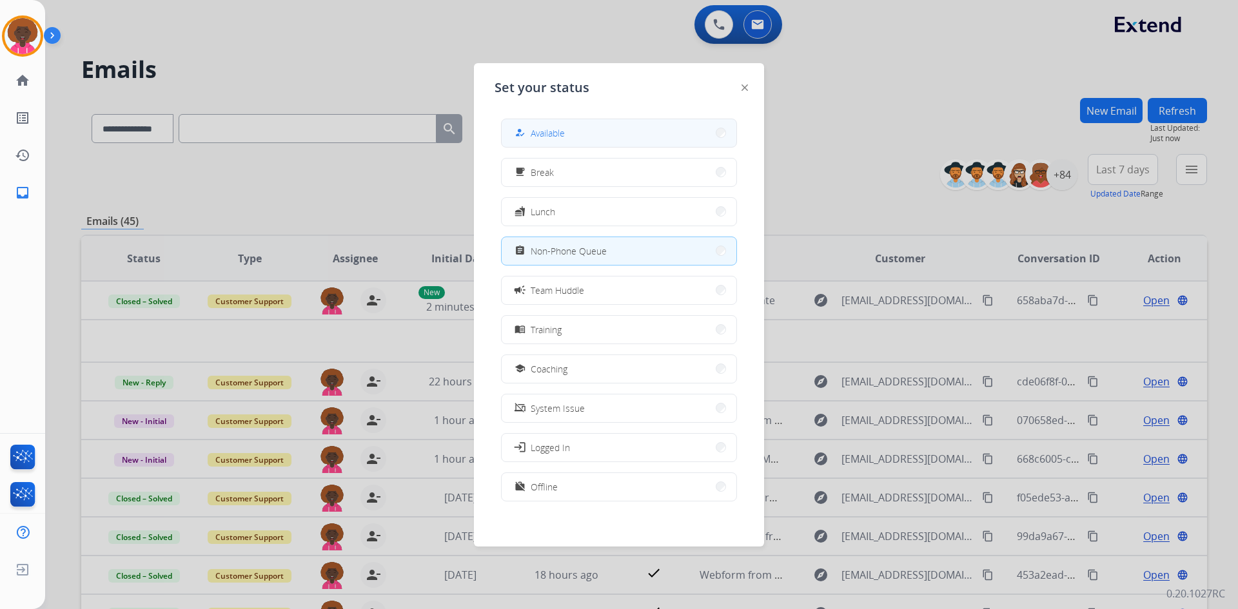
click at [602, 139] on button "how_to_reg Available" at bounding box center [619, 133] width 235 height 28
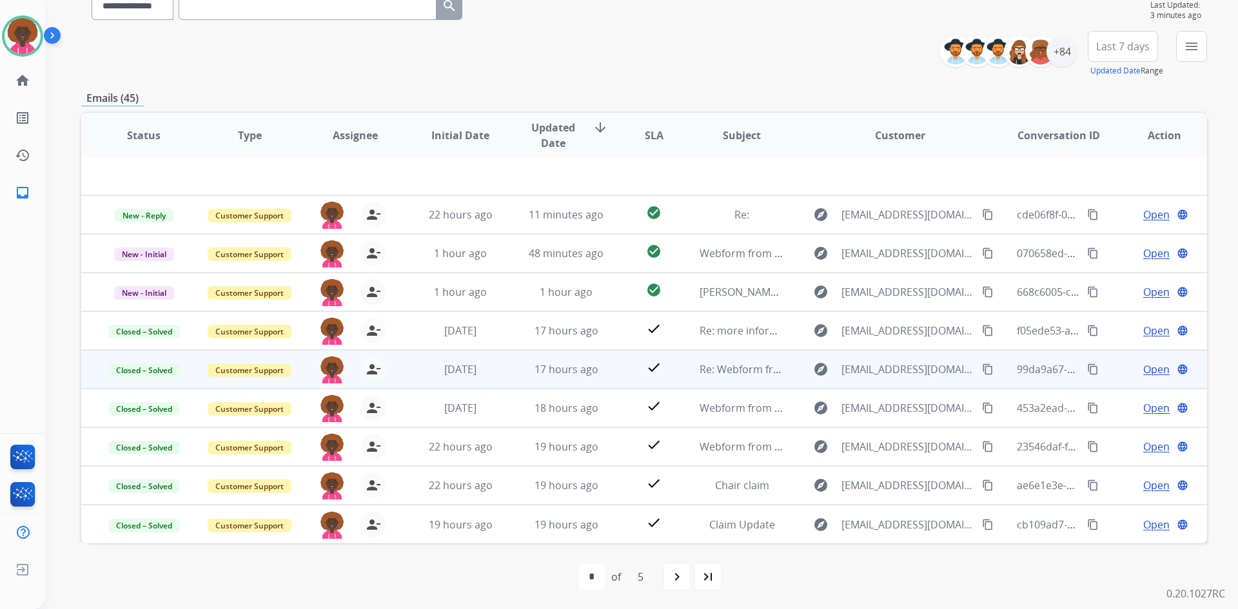
scroll to position [124, 0]
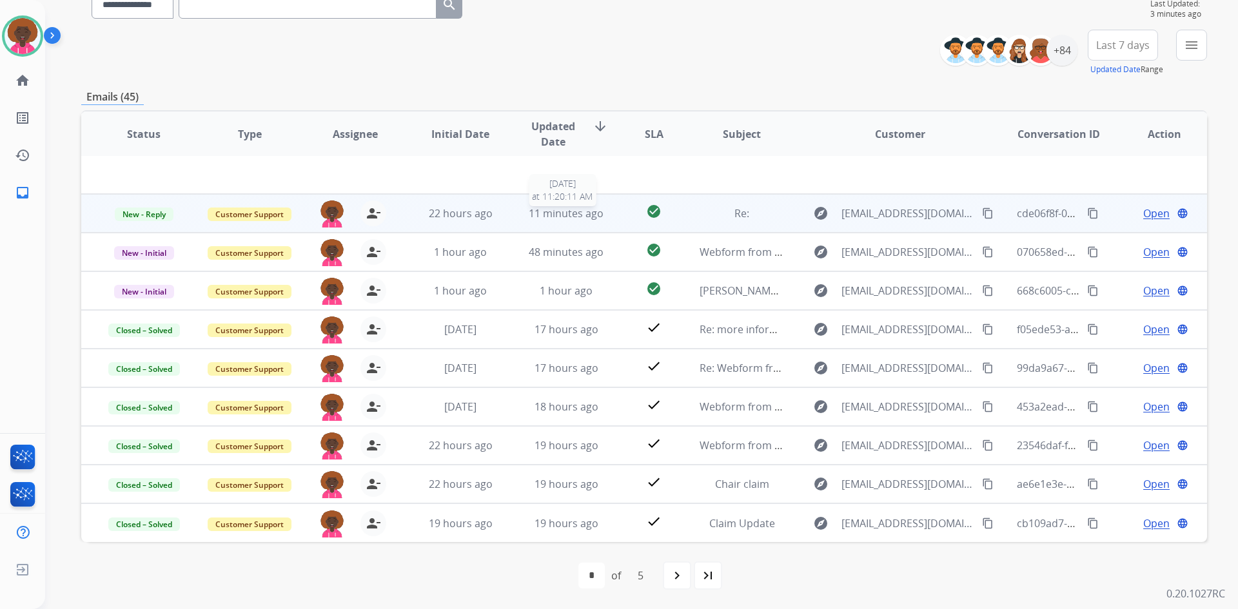
click at [580, 217] on span "11 minutes ago" at bounding box center [566, 213] width 75 height 14
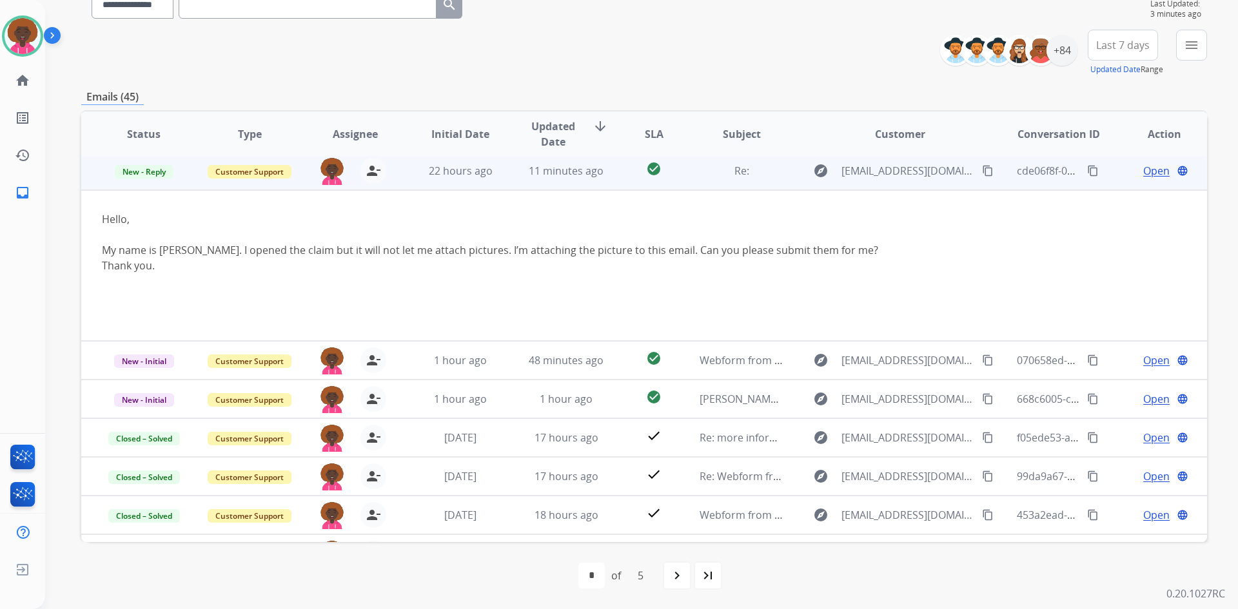
scroll to position [39, 0]
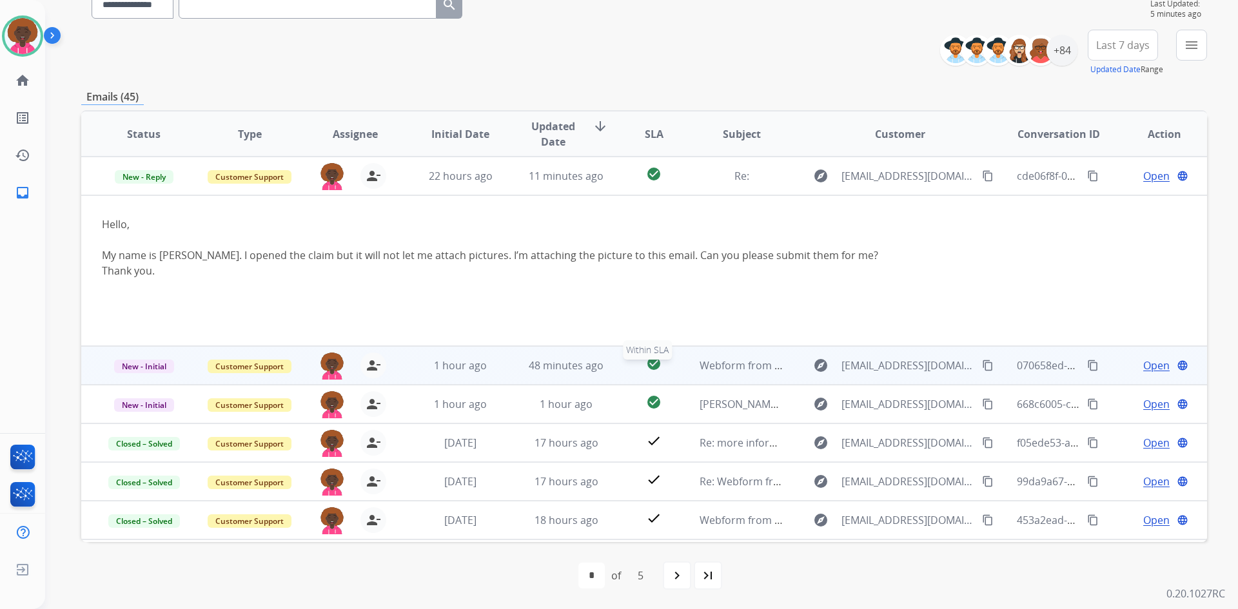
click at [629, 370] on div "check_circle" at bounding box center [653, 365] width 49 height 19
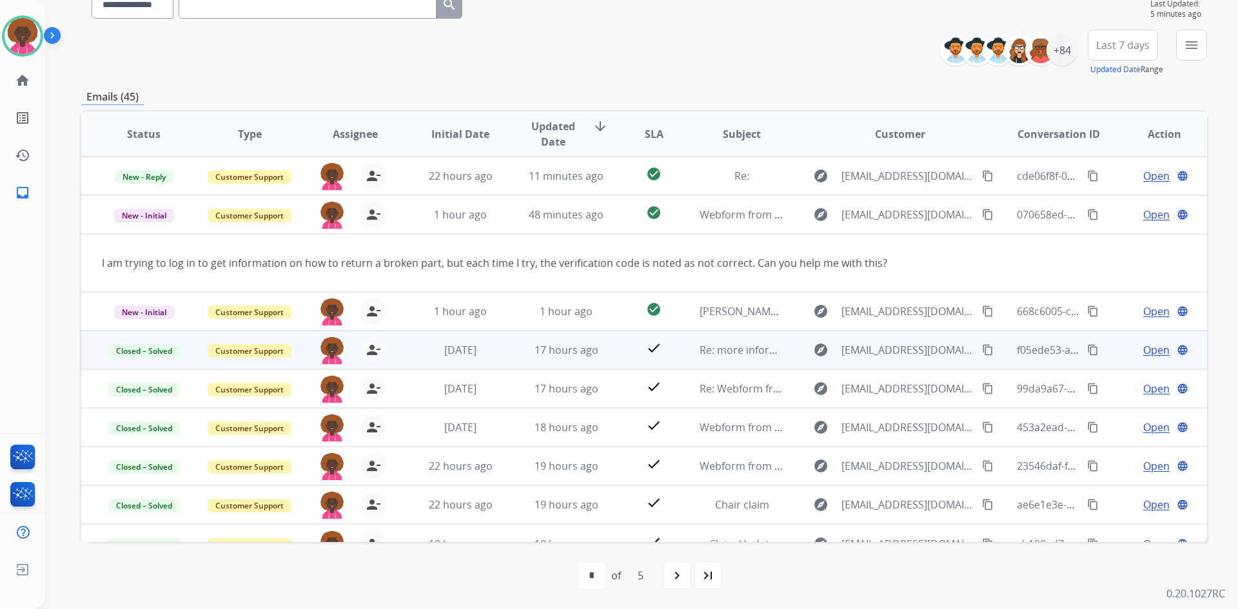
scroll to position [59, 0]
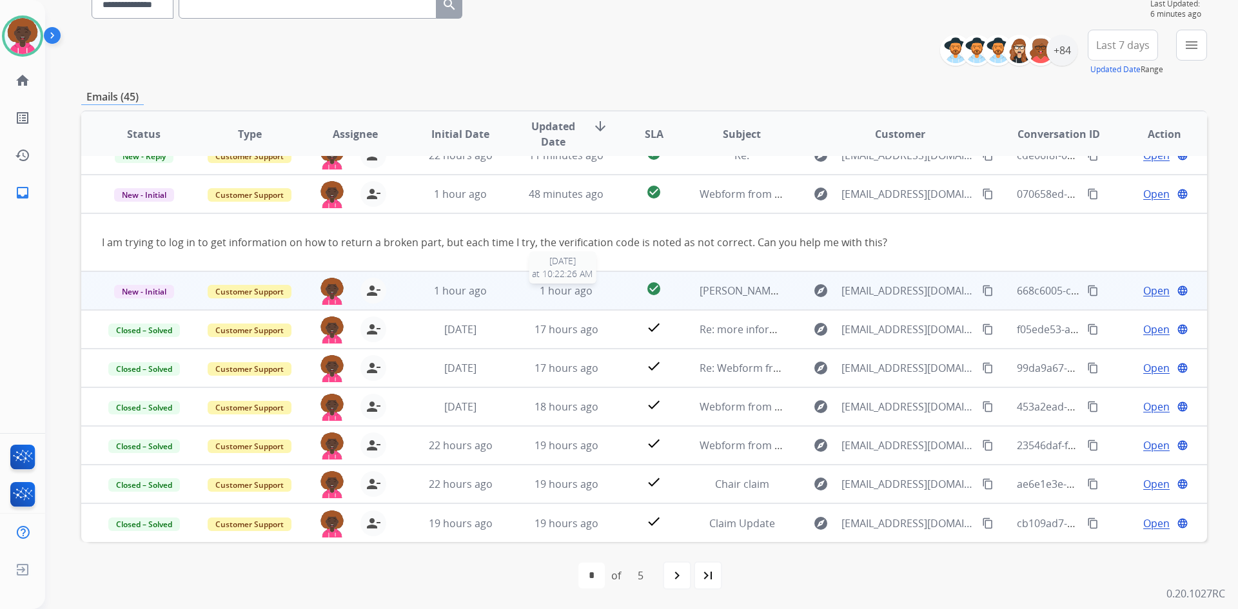
click at [598, 288] on div "1 hour ago" at bounding box center [566, 290] width 84 height 15
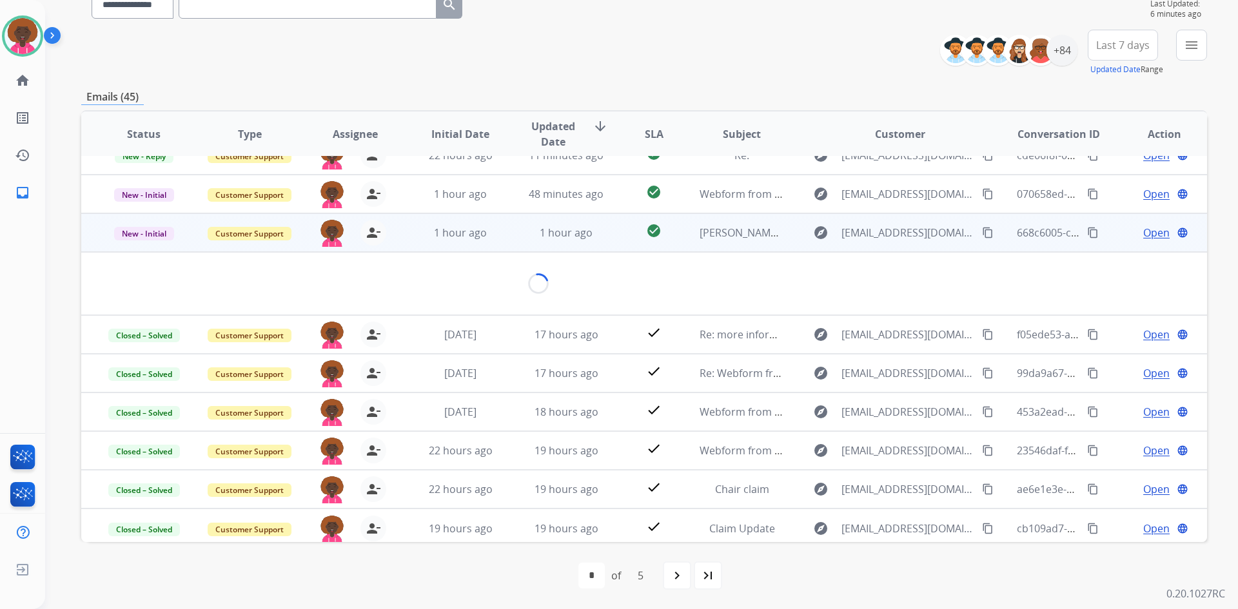
scroll to position [44, 0]
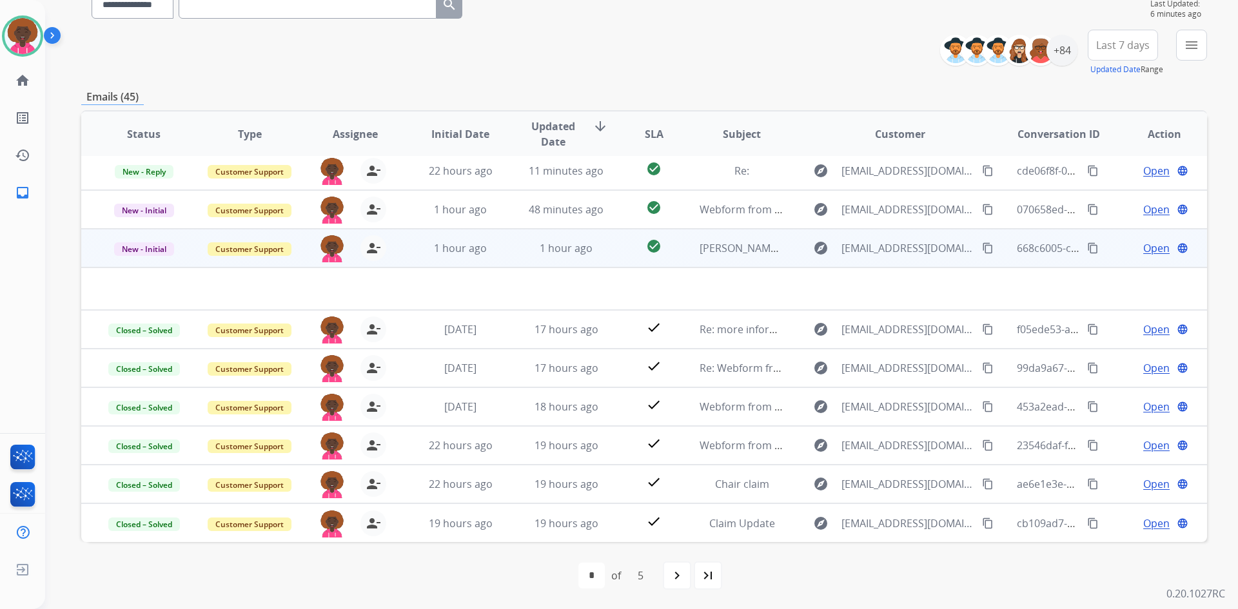
click at [1143, 246] on span "Open" at bounding box center [1156, 248] width 26 height 15
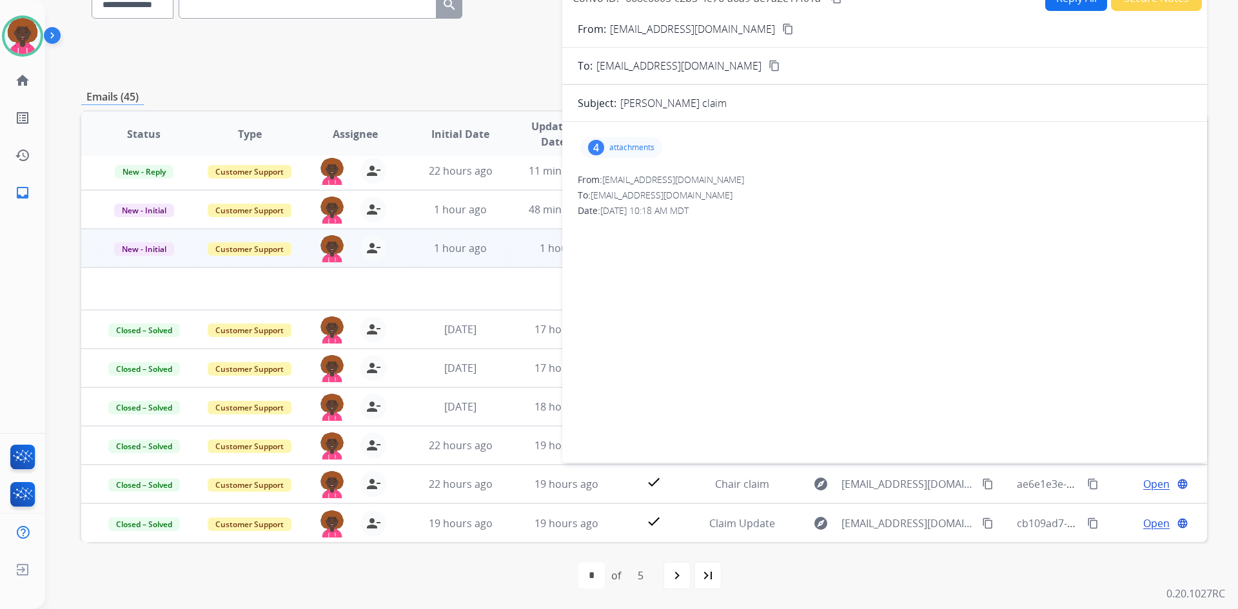
click at [622, 132] on div "4 attachments" at bounding box center [885, 147] width 614 height 31
click at [622, 162] on div "4 attachments" at bounding box center [885, 147] width 614 height 31
click at [627, 148] on p "attachments" at bounding box center [631, 148] width 45 height 10
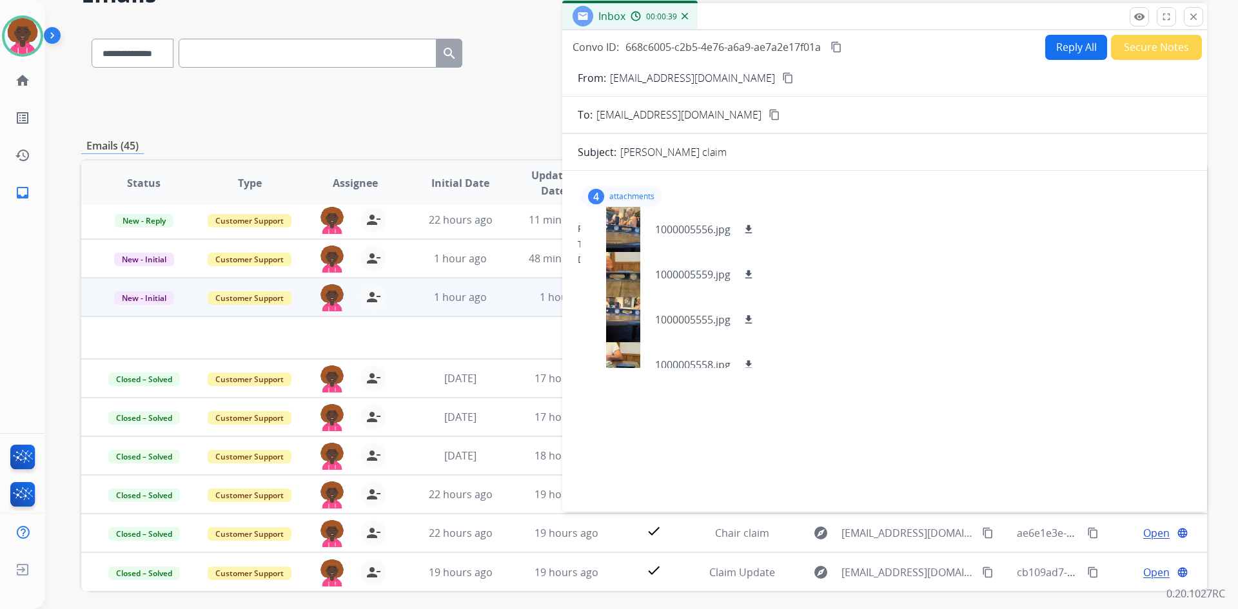
scroll to position [0, 0]
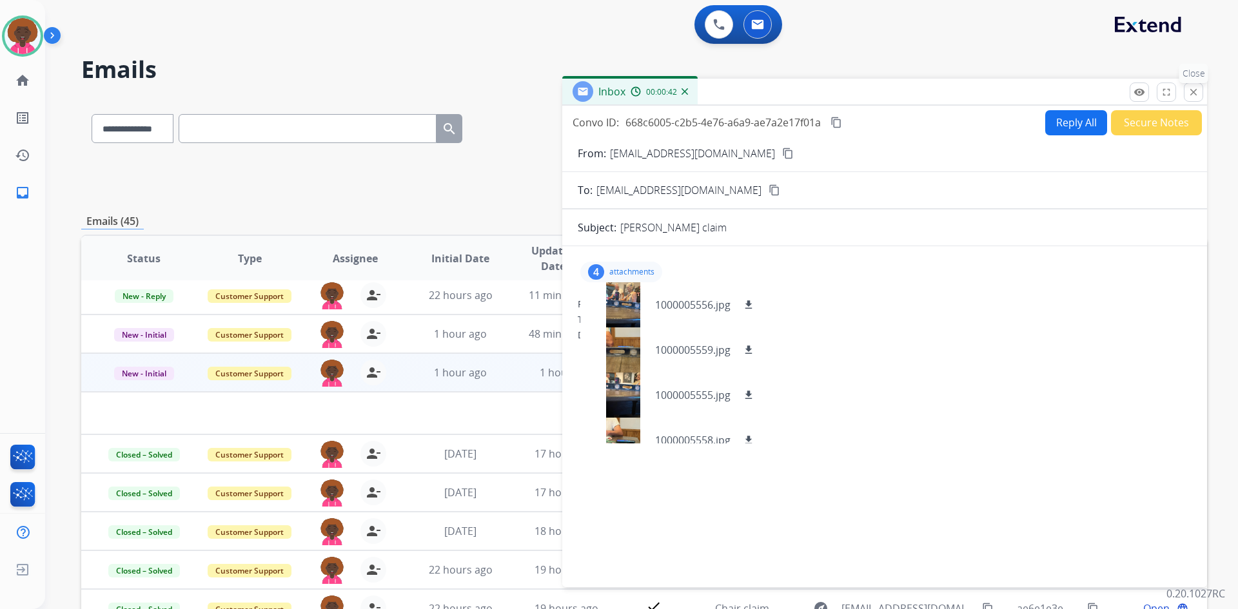
click at [1188, 93] on mat-icon "close" at bounding box center [1194, 92] width 12 height 12
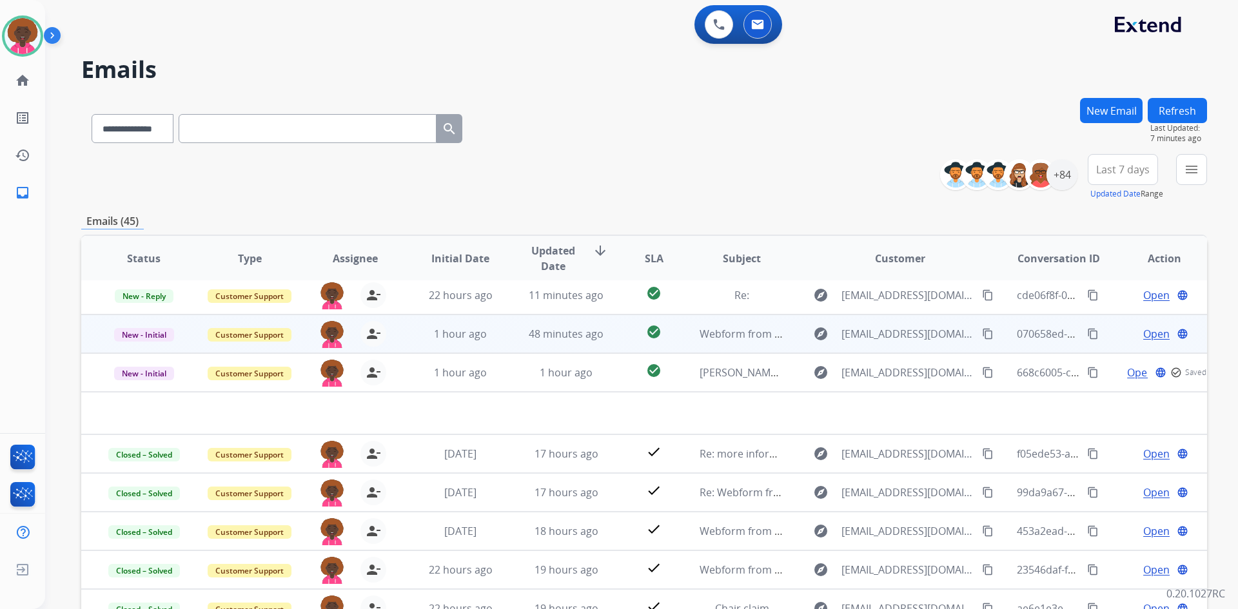
click at [517, 346] on td "48 minutes ago" at bounding box center [557, 334] width 106 height 39
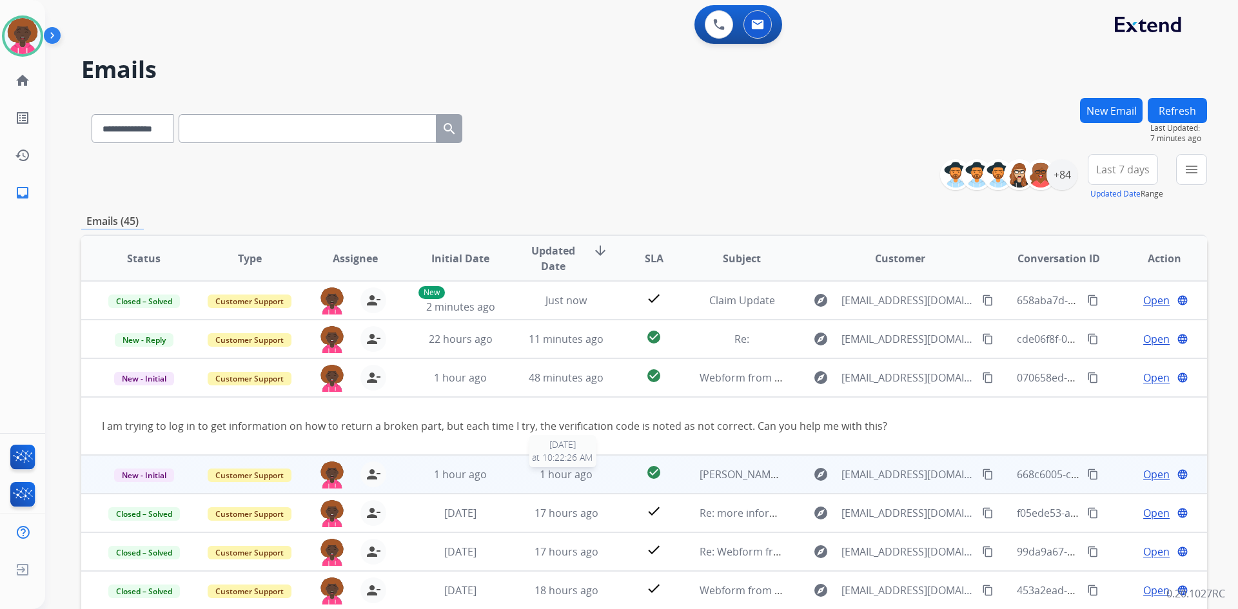
click at [572, 477] on span "1 hour ago" at bounding box center [566, 475] width 53 height 14
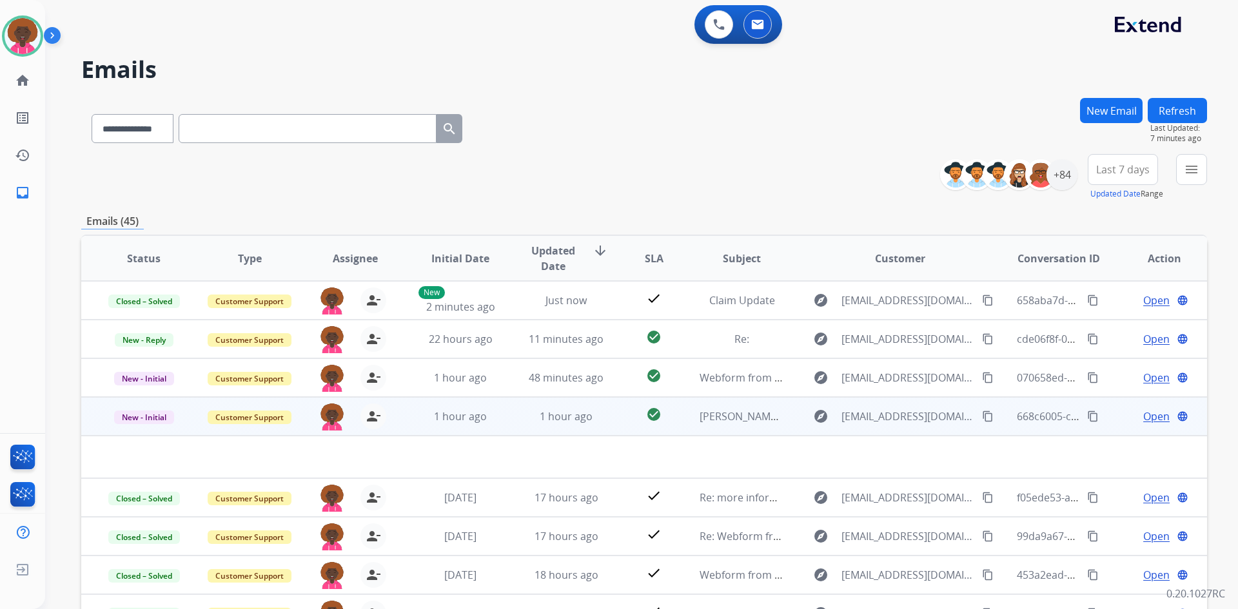
scroll to position [44, 0]
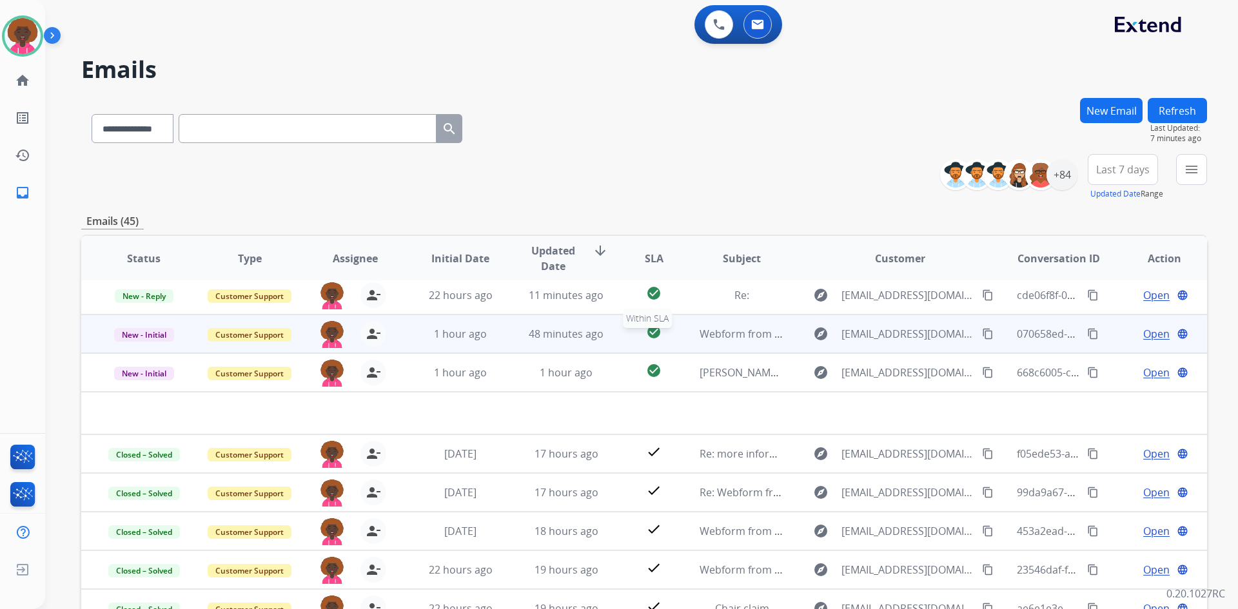
click at [659, 331] on div "check_circle" at bounding box center [653, 333] width 49 height 19
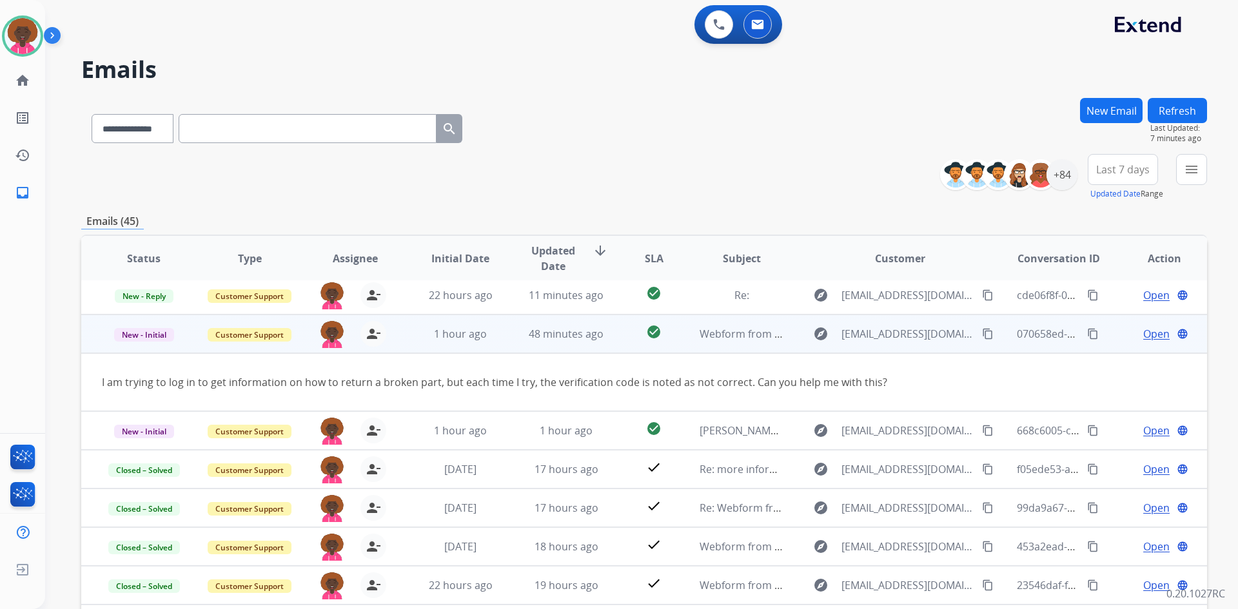
scroll to position [59, 0]
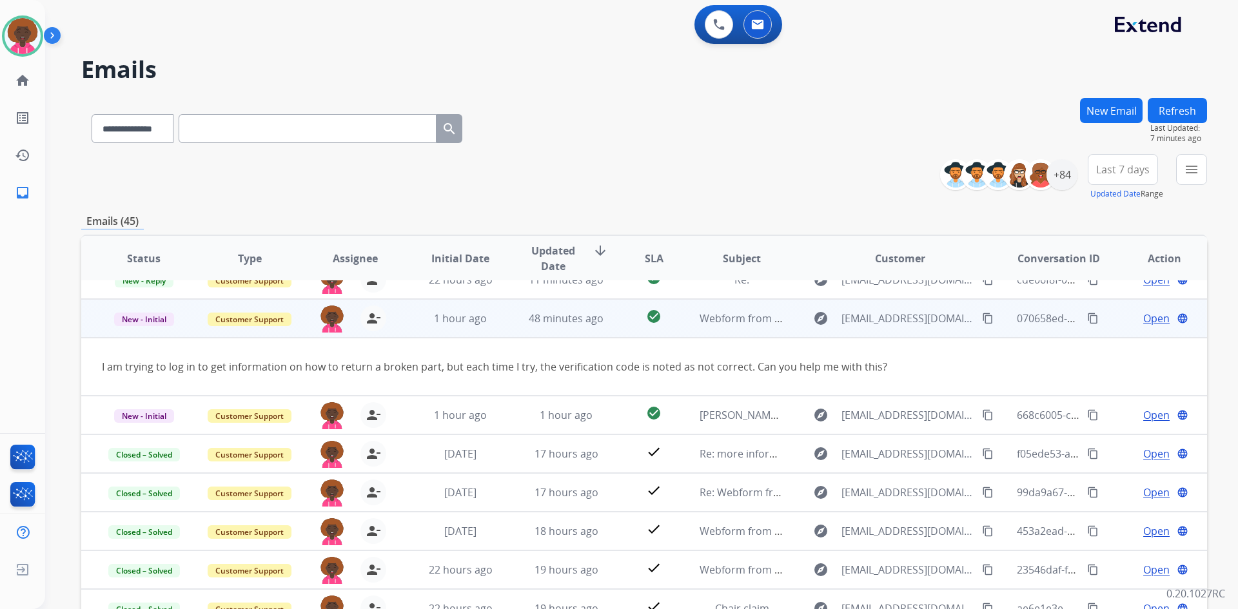
click at [1159, 323] on span "Open" at bounding box center [1156, 318] width 26 height 15
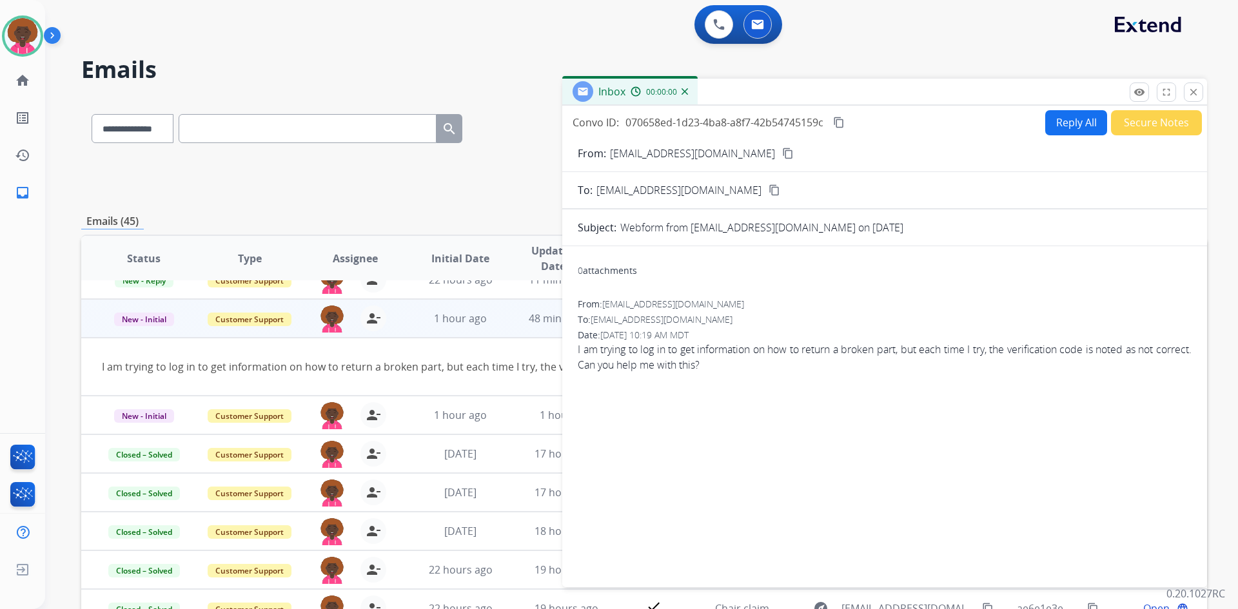
click at [1083, 126] on button "Reply All" at bounding box center [1076, 122] width 62 height 25
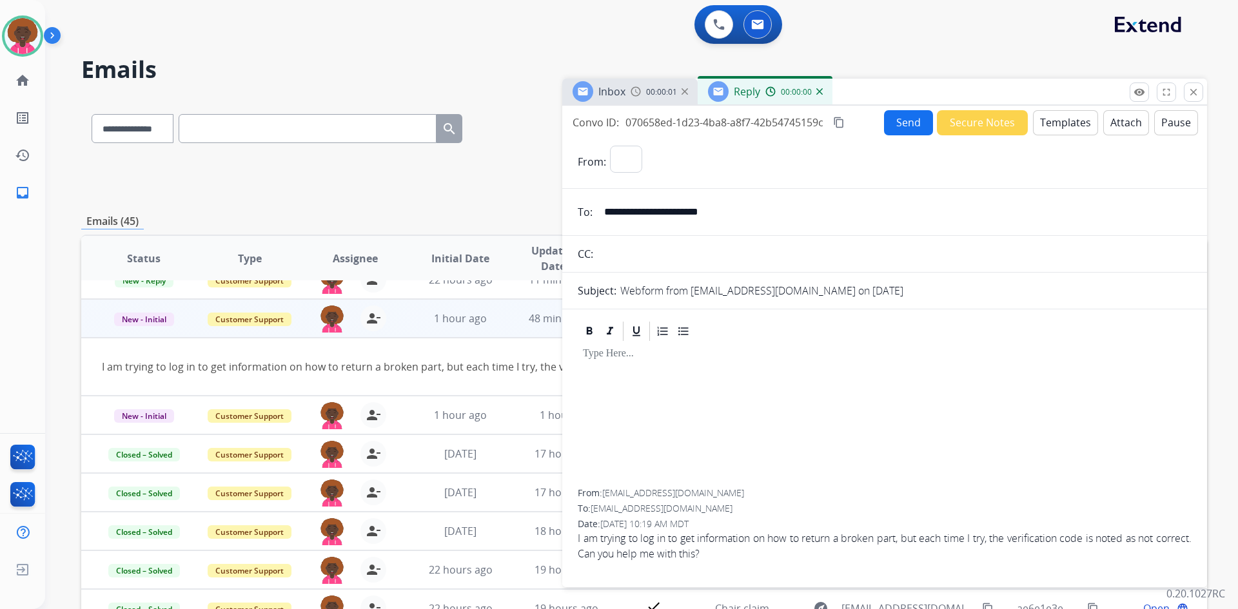
select select "**********"
click at [1043, 120] on button "Templates" at bounding box center [1065, 122] width 65 height 25
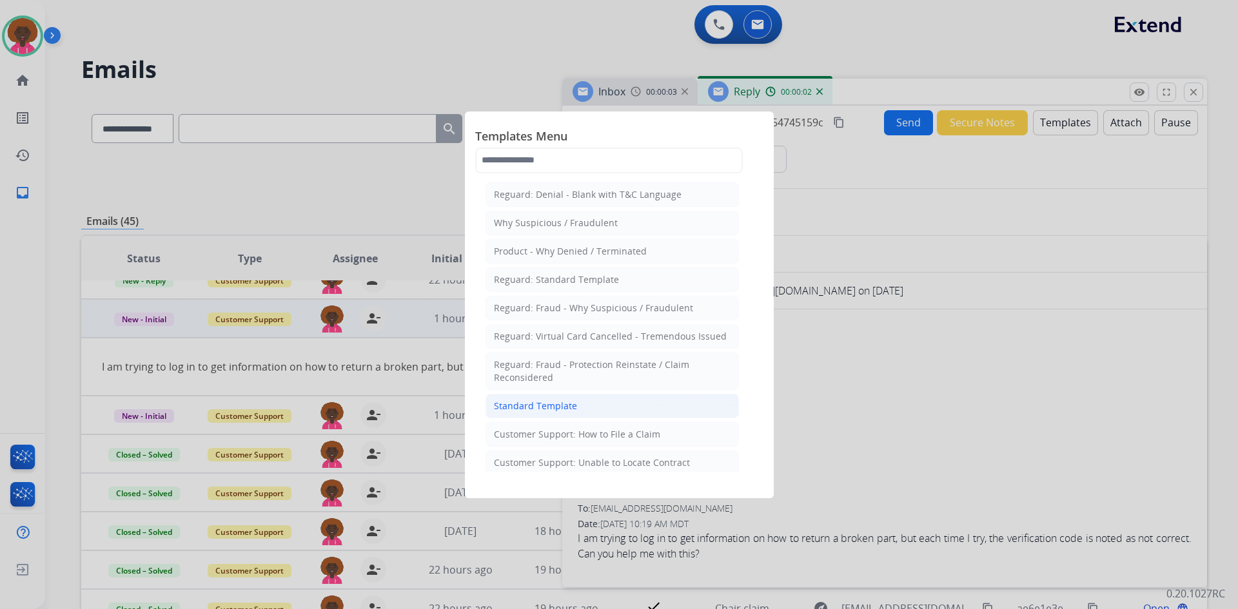
click at [629, 408] on li "Standard Template" at bounding box center [612, 406] width 253 height 25
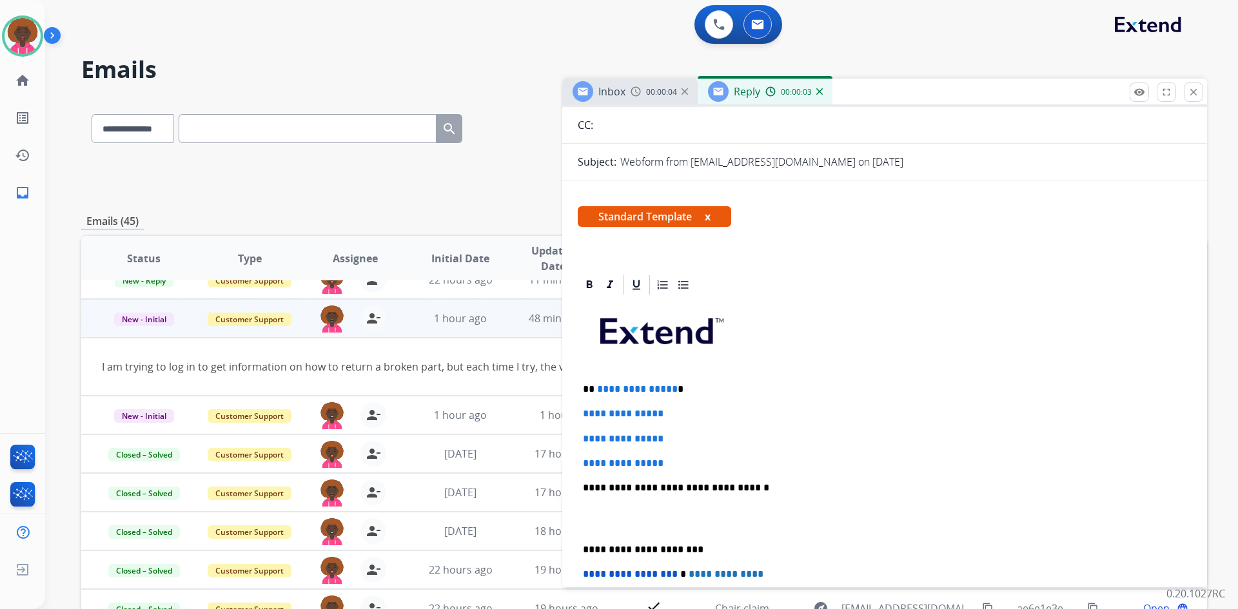
scroll to position [129, 0]
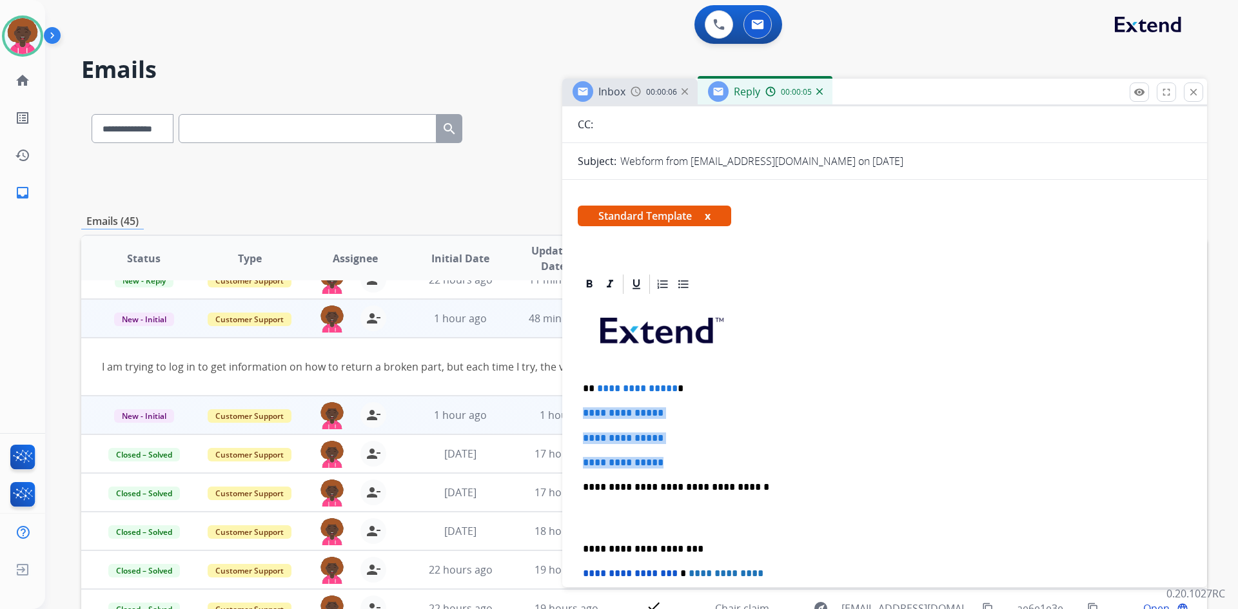
drag, startPoint x: 686, startPoint y: 460, endPoint x: 525, endPoint y: 397, distance: 172.8
click at [525, 397] on div "**********" at bounding box center [644, 416] width 1126 height 636
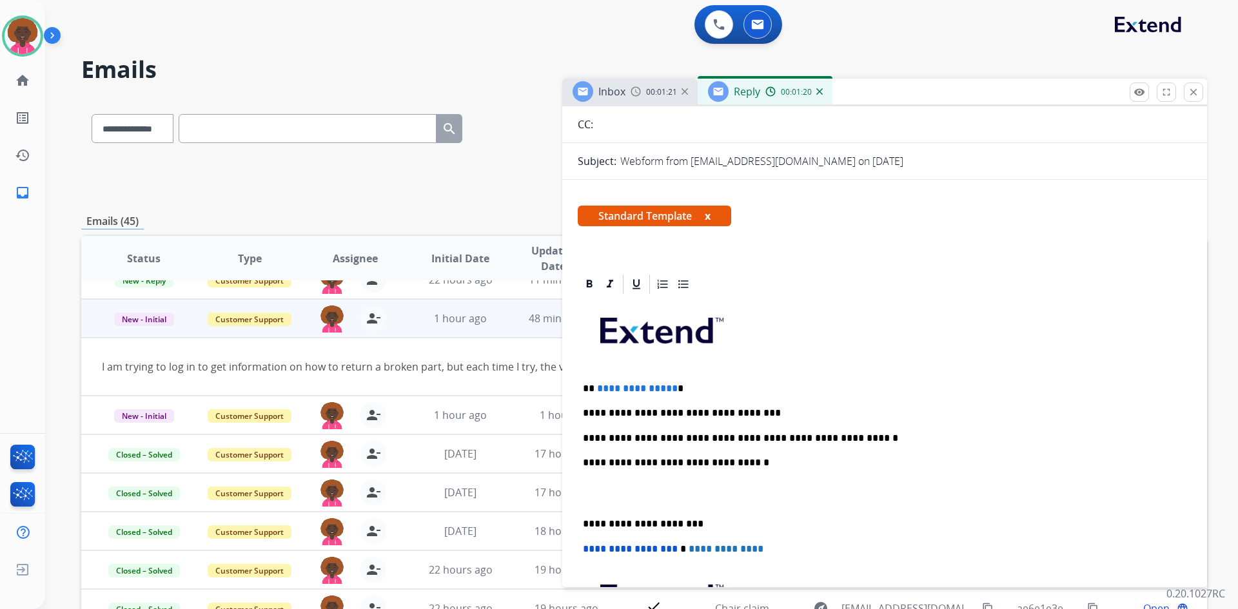
drag, startPoint x: 921, startPoint y: 442, endPoint x: 891, endPoint y: 439, distance: 30.5
click at [920, 442] on p "**********" at bounding box center [879, 439] width 593 height 12
click at [620, 505] on p at bounding box center [885, 494] width 604 height 24
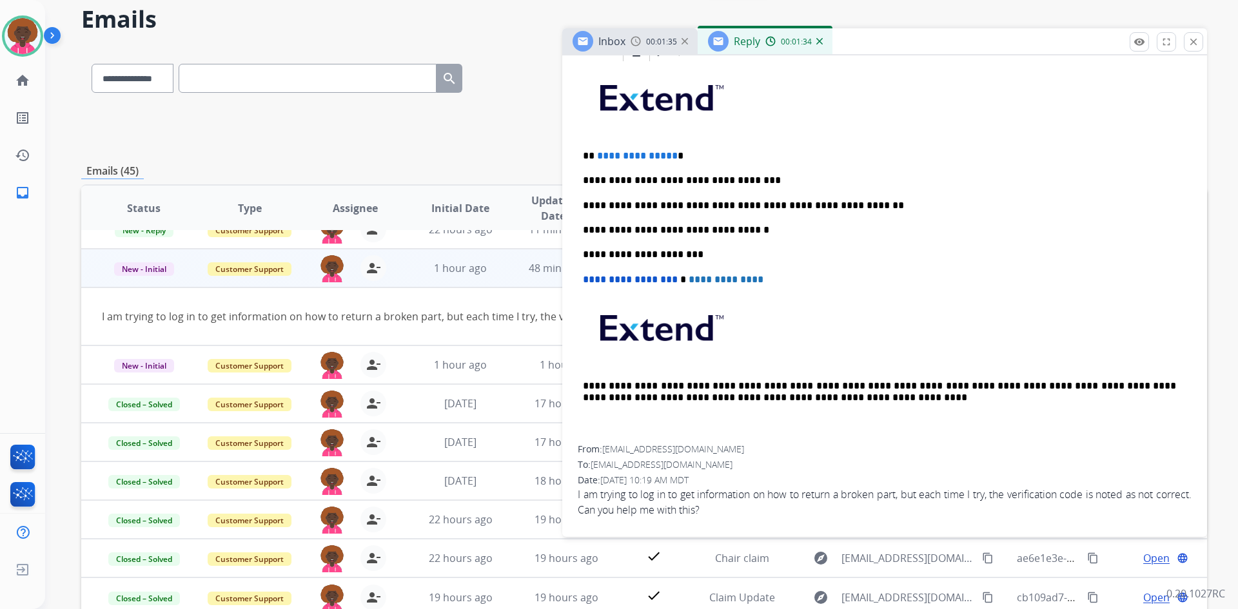
scroll to position [64, 0]
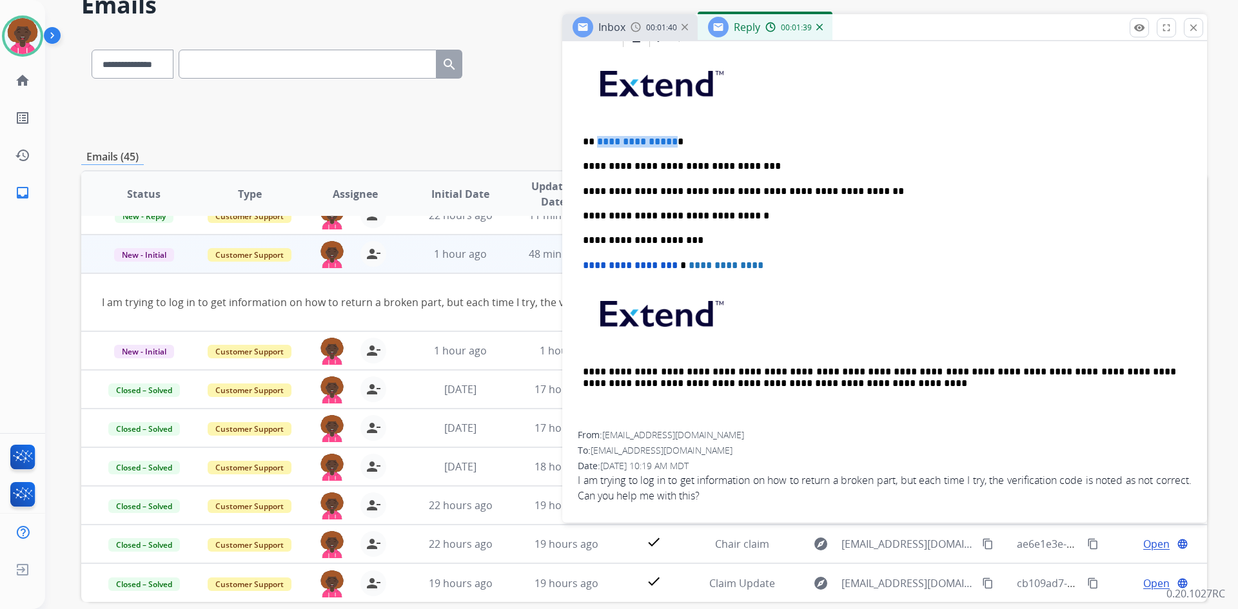
drag, startPoint x: 671, startPoint y: 138, endPoint x: 595, endPoint y: 137, distance: 75.5
click at [595, 137] on p "**********" at bounding box center [879, 142] width 593 height 12
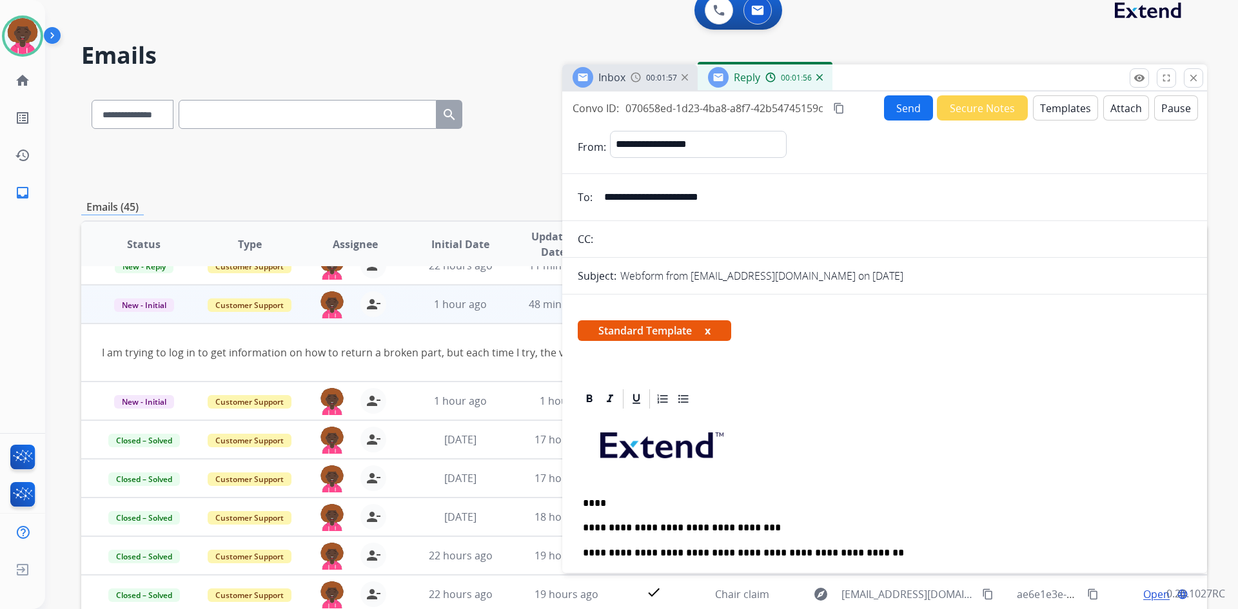
scroll to position [0, 0]
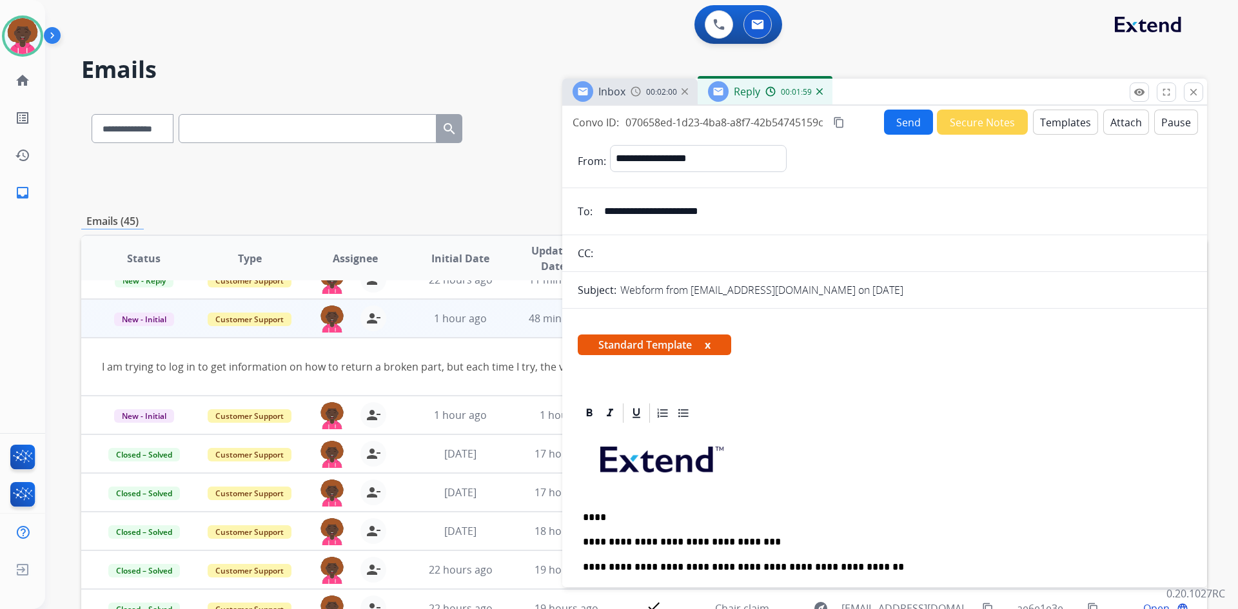
click at [884, 122] on button "Send" at bounding box center [908, 122] width 49 height 25
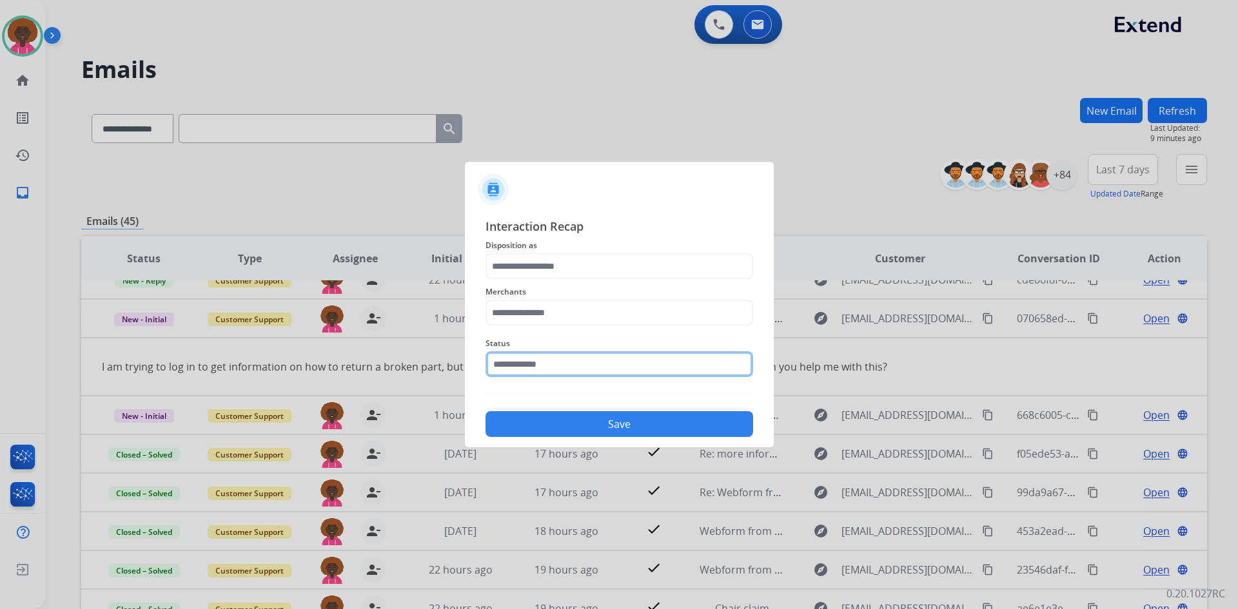
click at [533, 357] on input "text" at bounding box center [620, 364] width 268 height 26
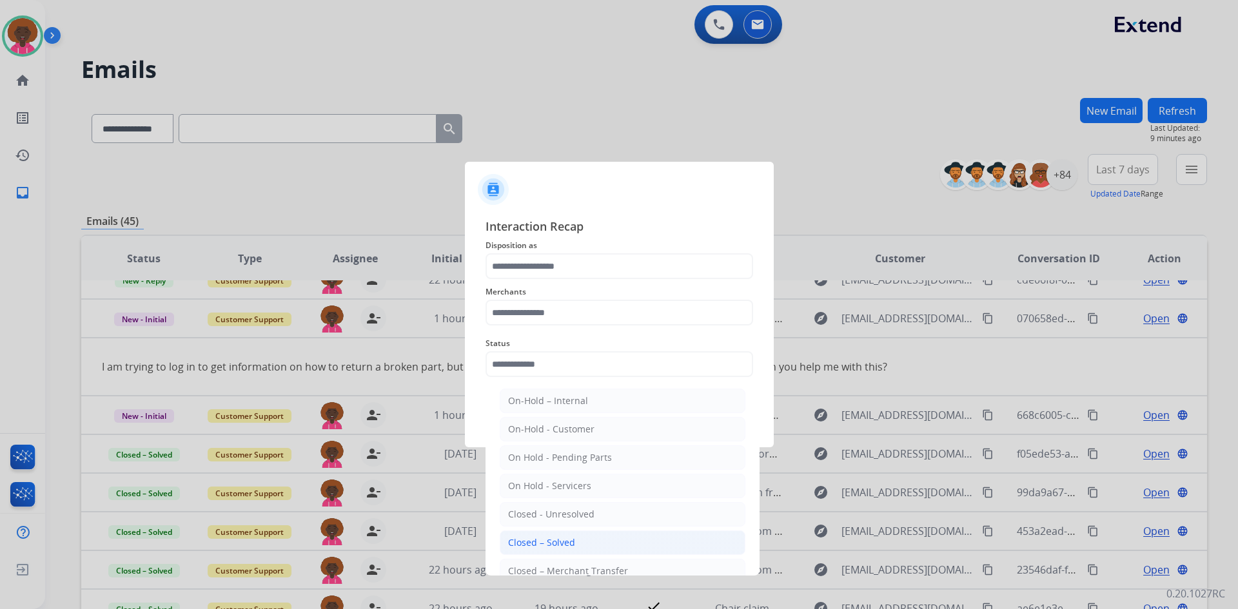
click at [540, 536] on li "Closed – Solved" at bounding box center [623, 543] width 246 height 25
type input "**********"
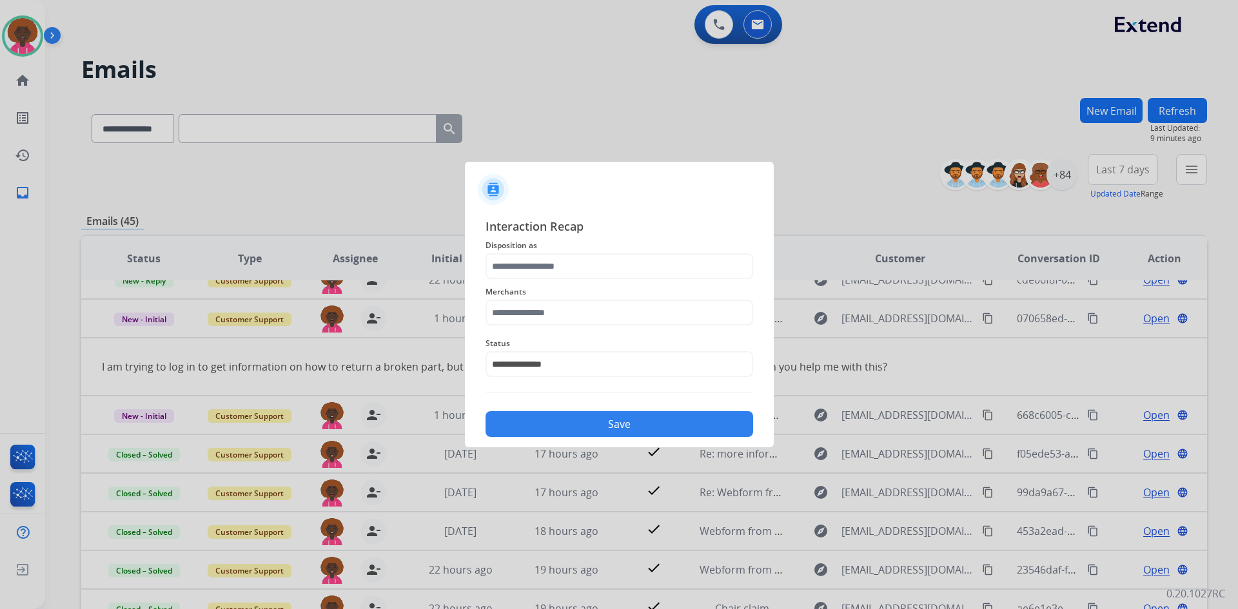
click at [583, 295] on span "Merchants" at bounding box center [620, 291] width 268 height 15
click at [580, 299] on span "Merchants" at bounding box center [620, 291] width 268 height 15
click at [573, 302] on input "text" at bounding box center [620, 313] width 268 height 26
click at [573, 348] on li "Not found" at bounding box center [623, 349] width 246 height 25
type input "*********"
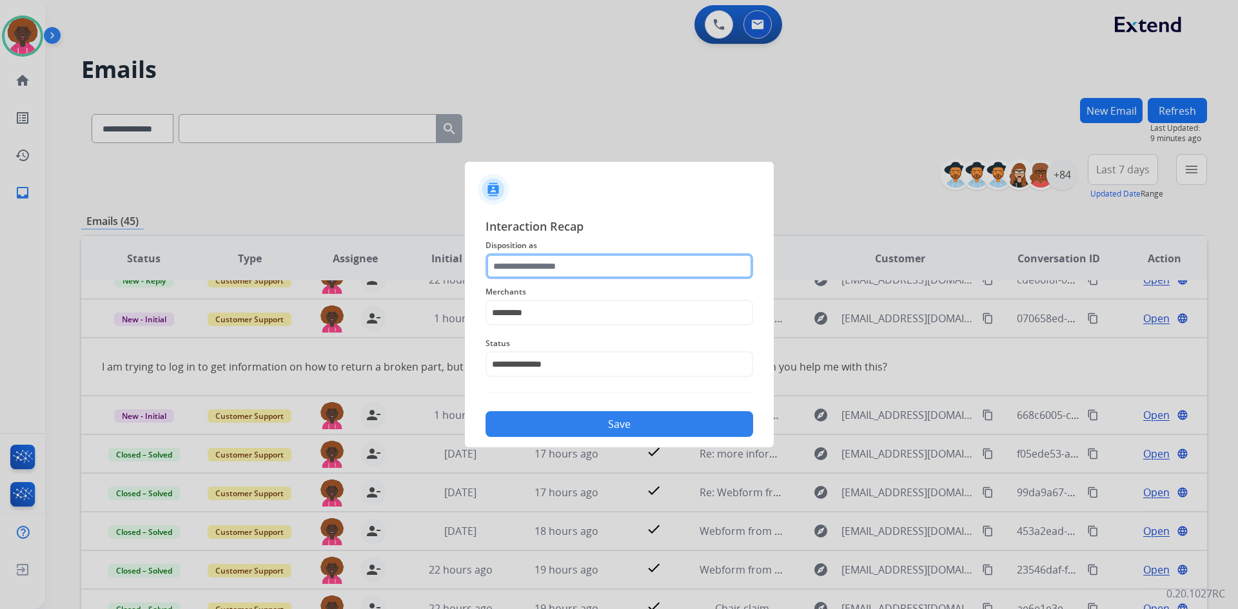
click at [577, 262] on input "text" at bounding box center [620, 266] width 268 height 26
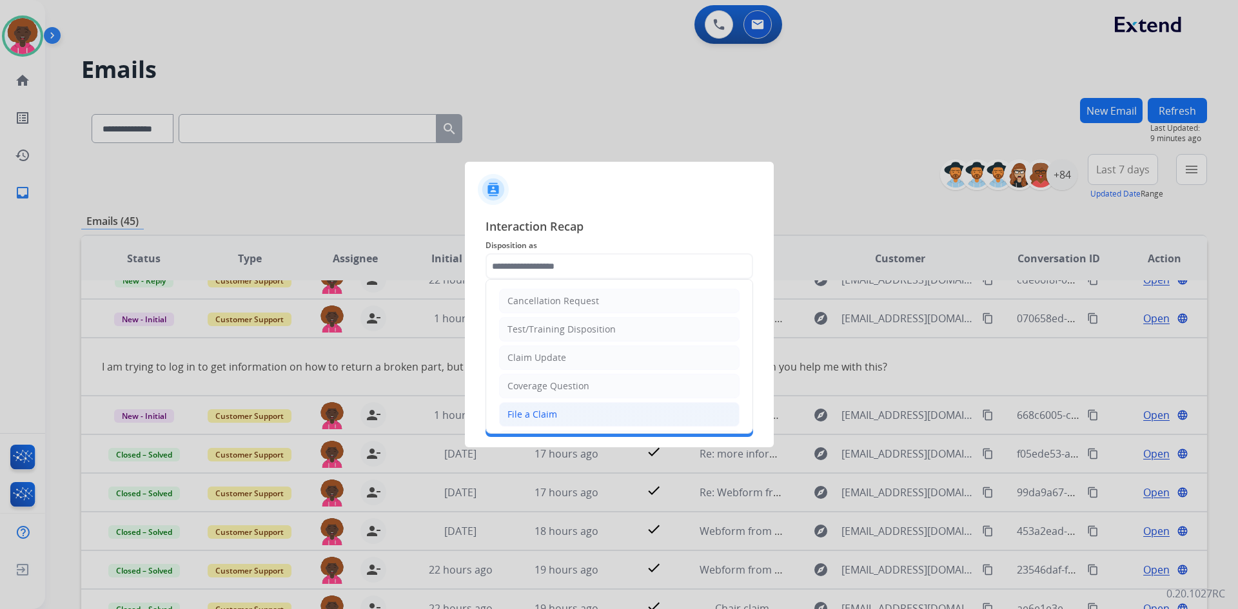
click at [549, 411] on div "File a Claim" at bounding box center [533, 414] width 50 height 13
type input "**********"
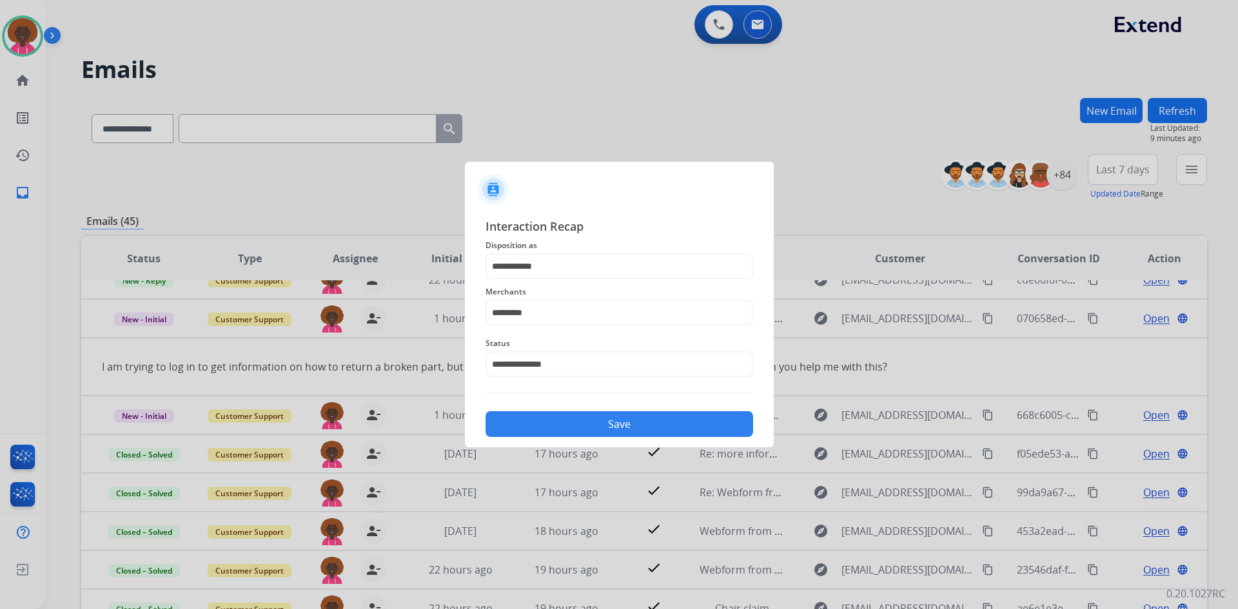
click at [569, 427] on button "Save" at bounding box center [620, 424] width 268 height 26
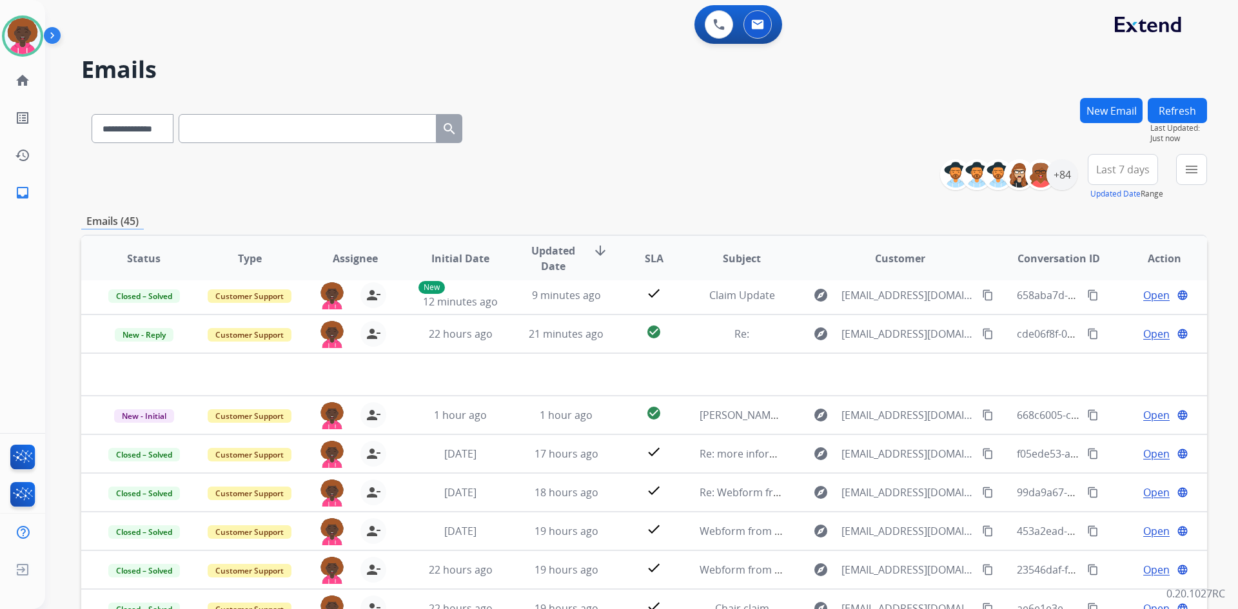
scroll to position [44, 0]
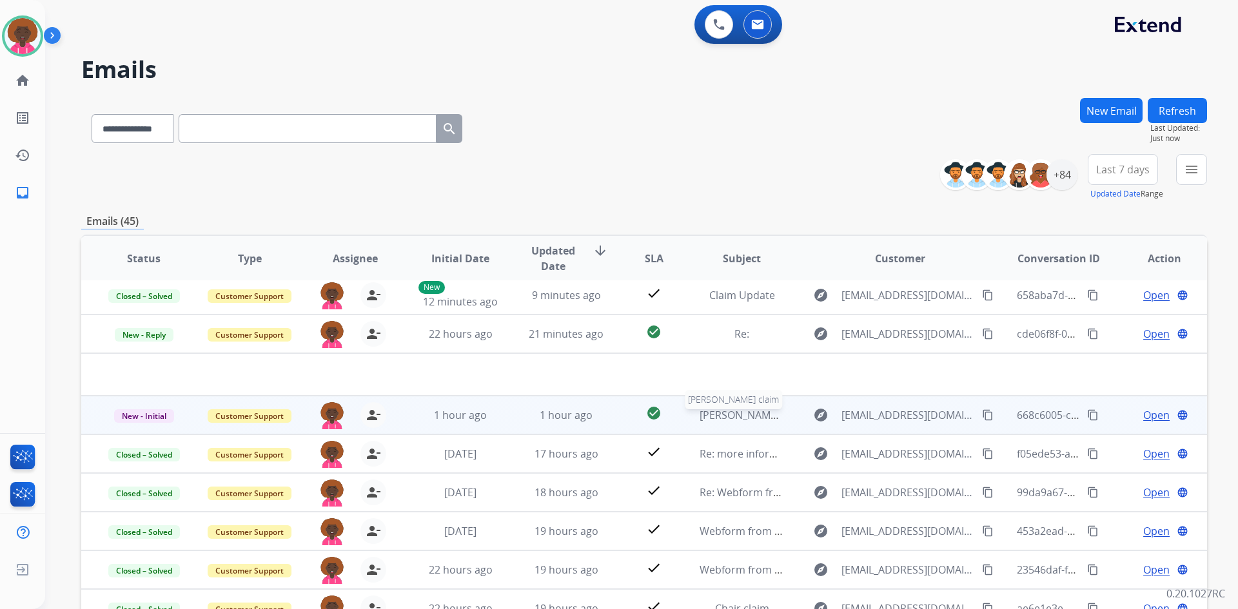
click at [751, 410] on span "Taylor claim" at bounding box center [754, 415] width 108 height 14
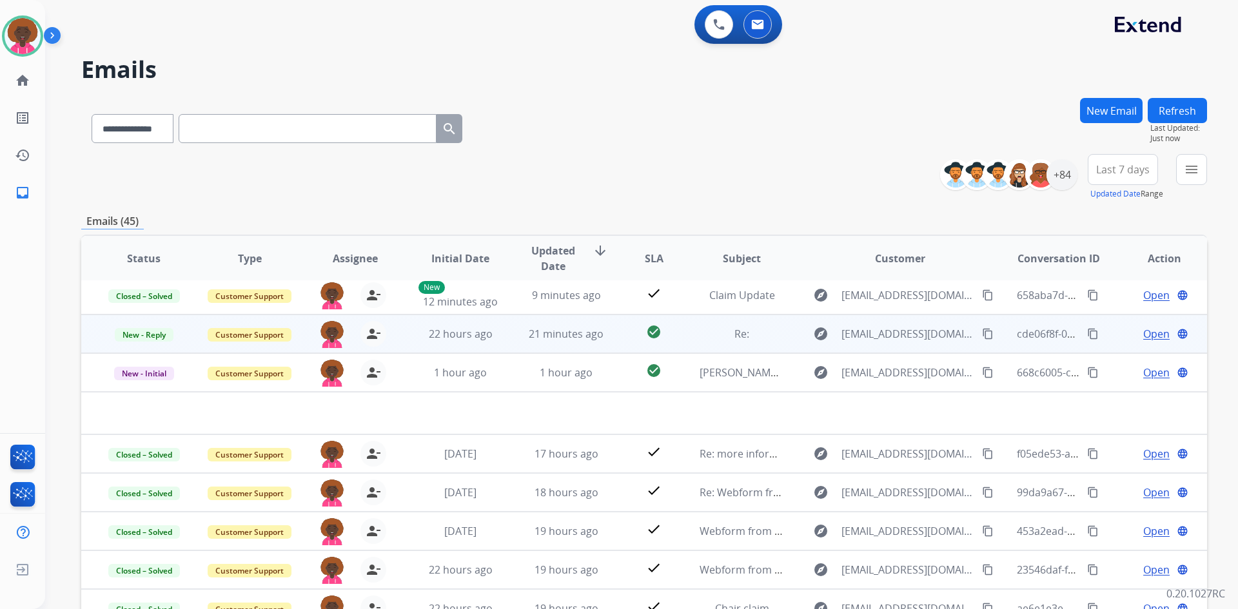
click at [760, 324] on td "Re:" at bounding box center [732, 334] width 106 height 39
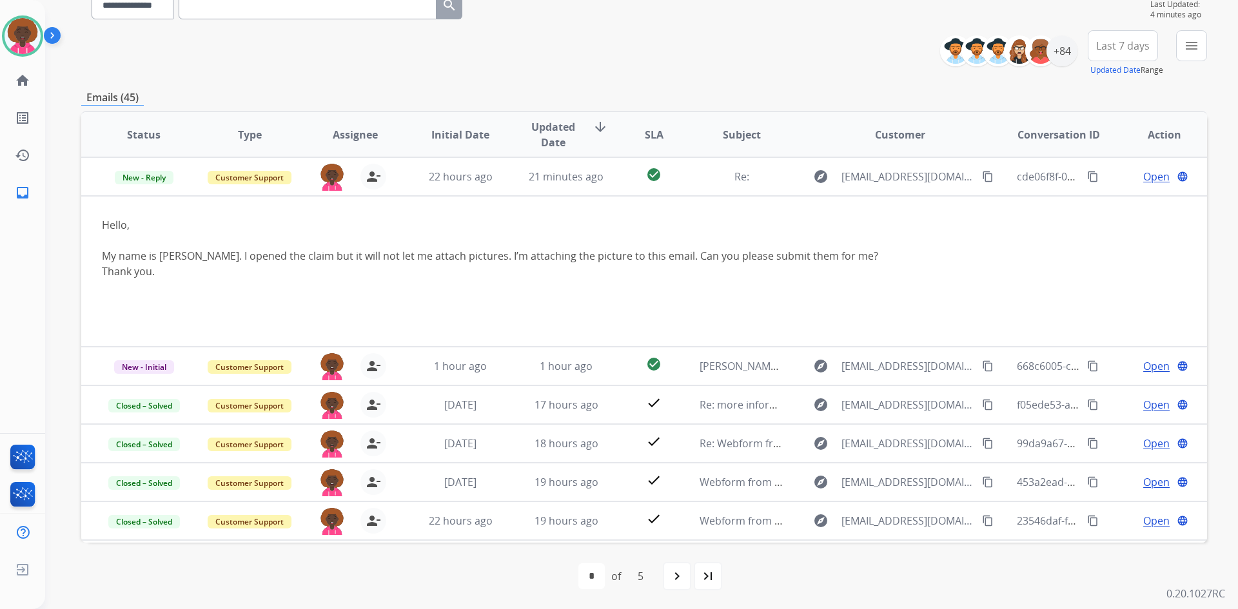
scroll to position [124, 0]
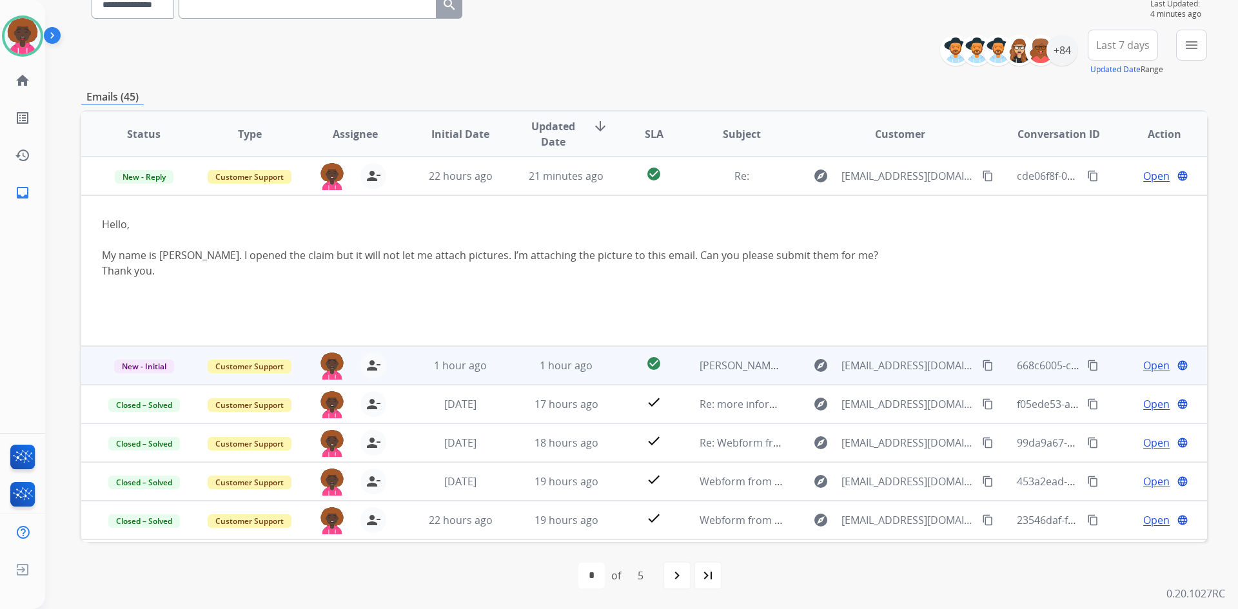
click at [610, 368] on td "check_circle" at bounding box center [644, 365] width 70 height 39
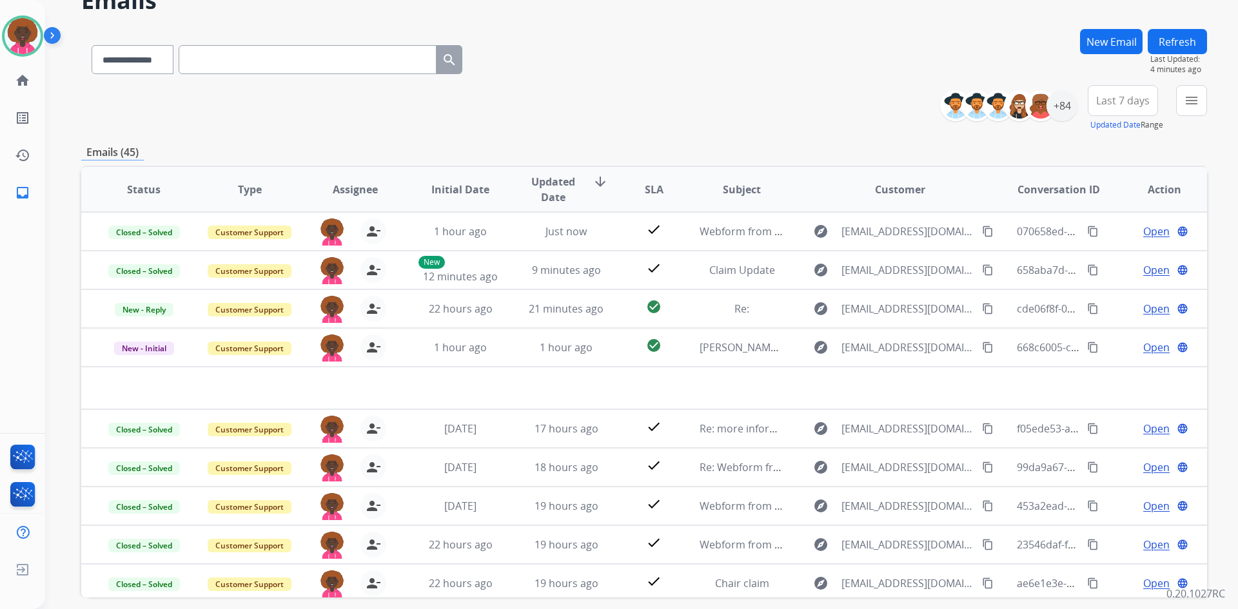
scroll to position [0, 0]
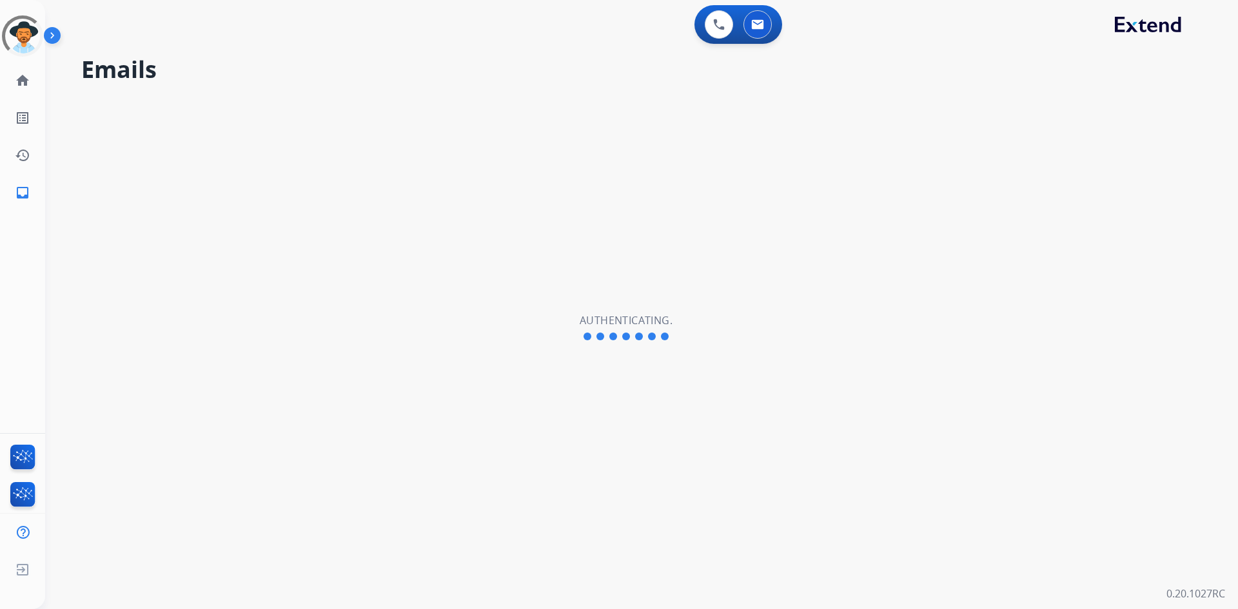
select select "**********"
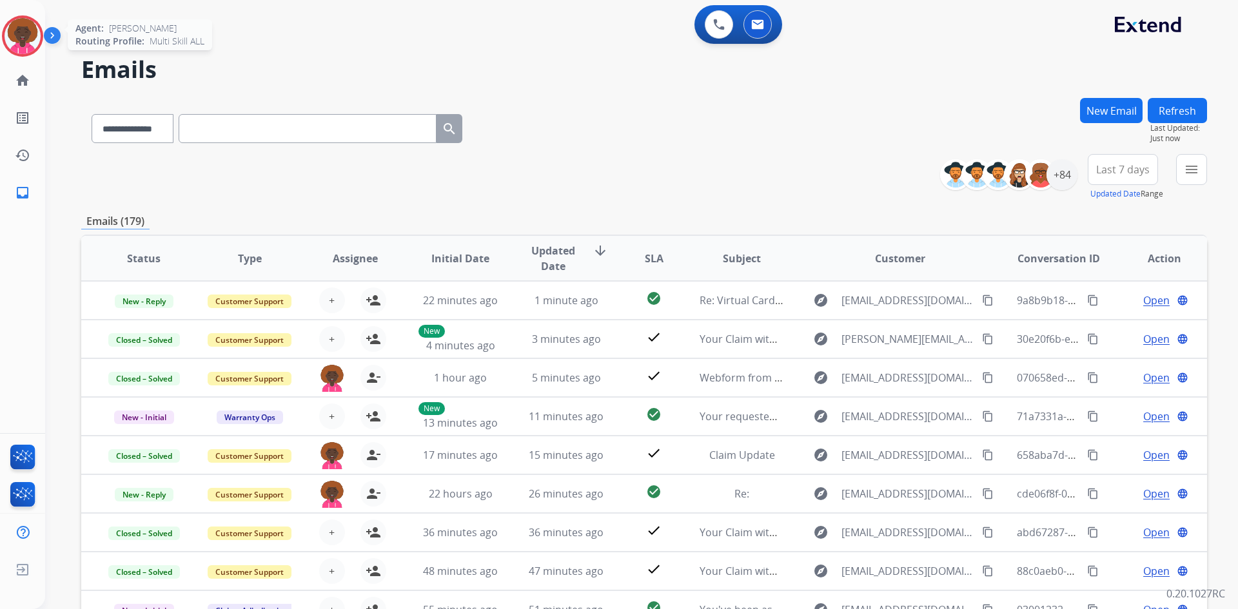
click at [32, 43] on img at bounding box center [23, 36] width 36 height 36
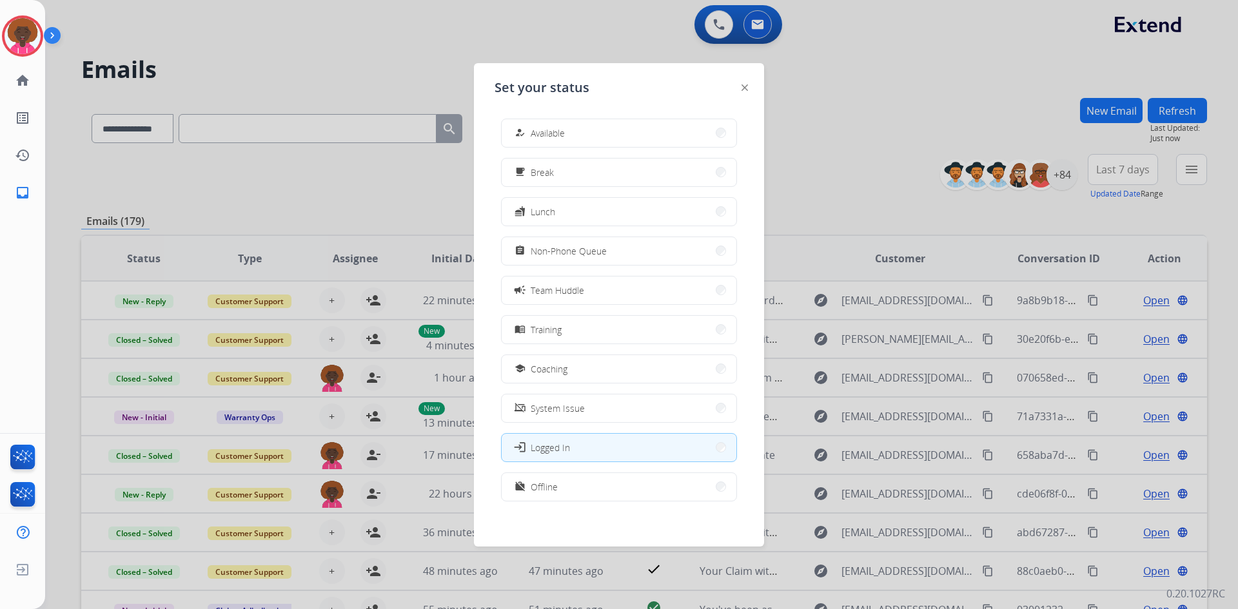
click at [549, 124] on button "how_to_reg Available" at bounding box center [619, 133] width 235 height 28
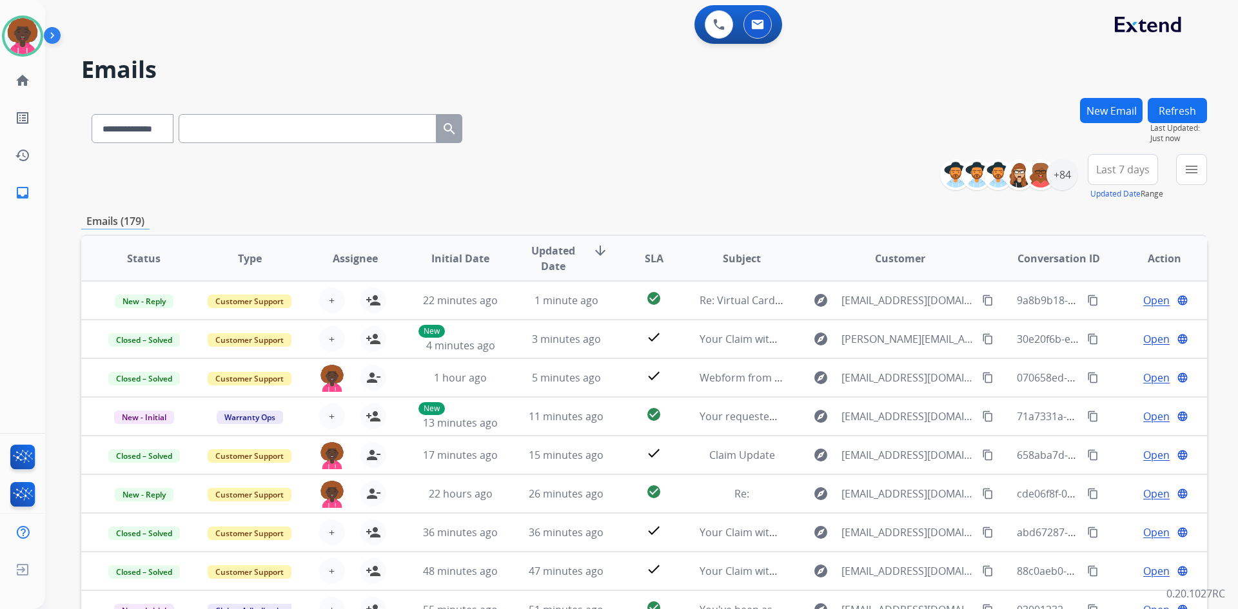
click at [671, 144] on div "**********" at bounding box center [644, 126] width 1126 height 56
click at [1067, 175] on div "+84" at bounding box center [1062, 174] width 31 height 31
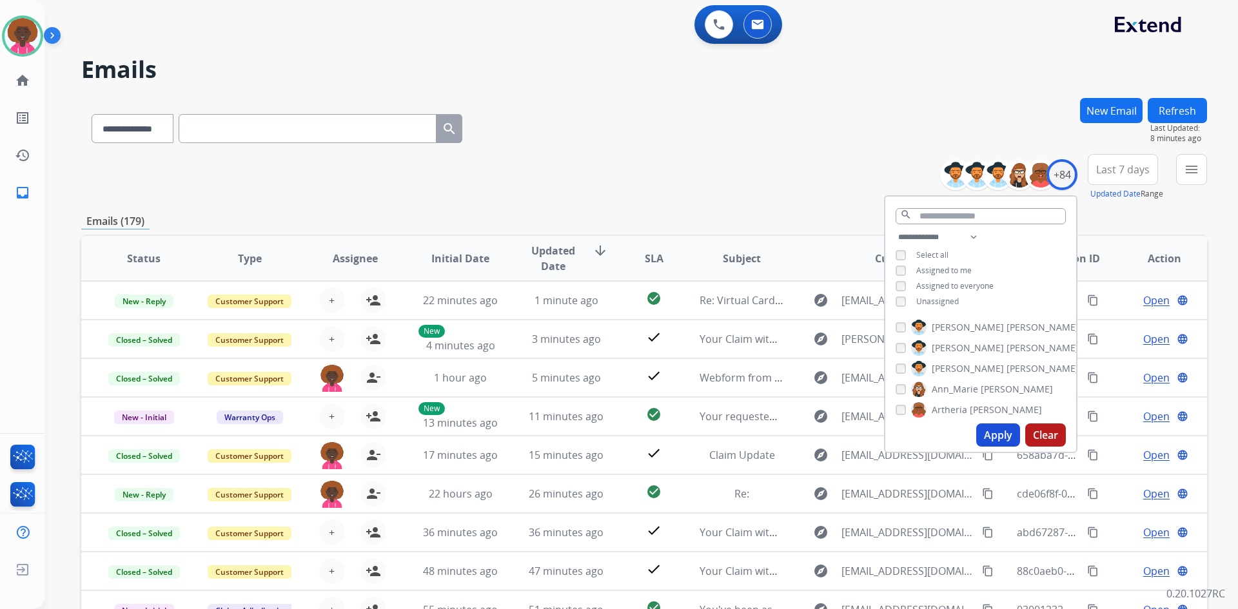
click at [909, 266] on div "Assigned to me" at bounding box center [934, 271] width 76 height 10
click at [906, 270] on div "Assigned to me" at bounding box center [934, 271] width 76 height 10
click at [1010, 442] on button "Apply" at bounding box center [998, 435] width 44 height 23
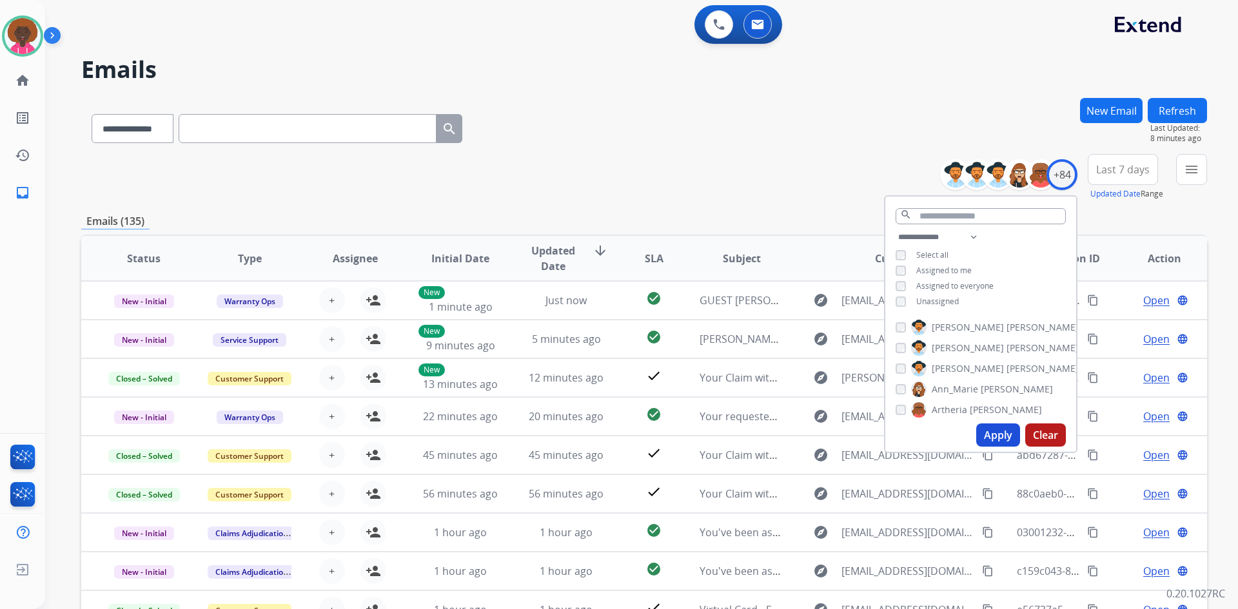
click at [1001, 434] on button "Apply" at bounding box center [998, 435] width 44 height 23
click at [1062, 175] on div "+84" at bounding box center [1062, 174] width 31 height 31
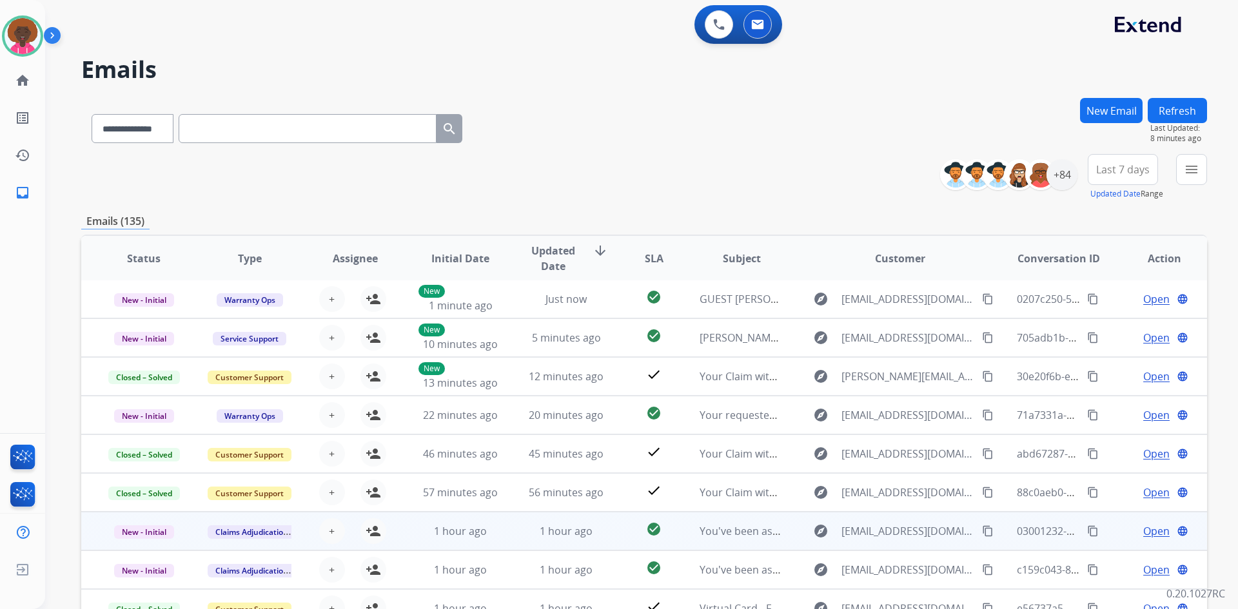
scroll to position [124, 0]
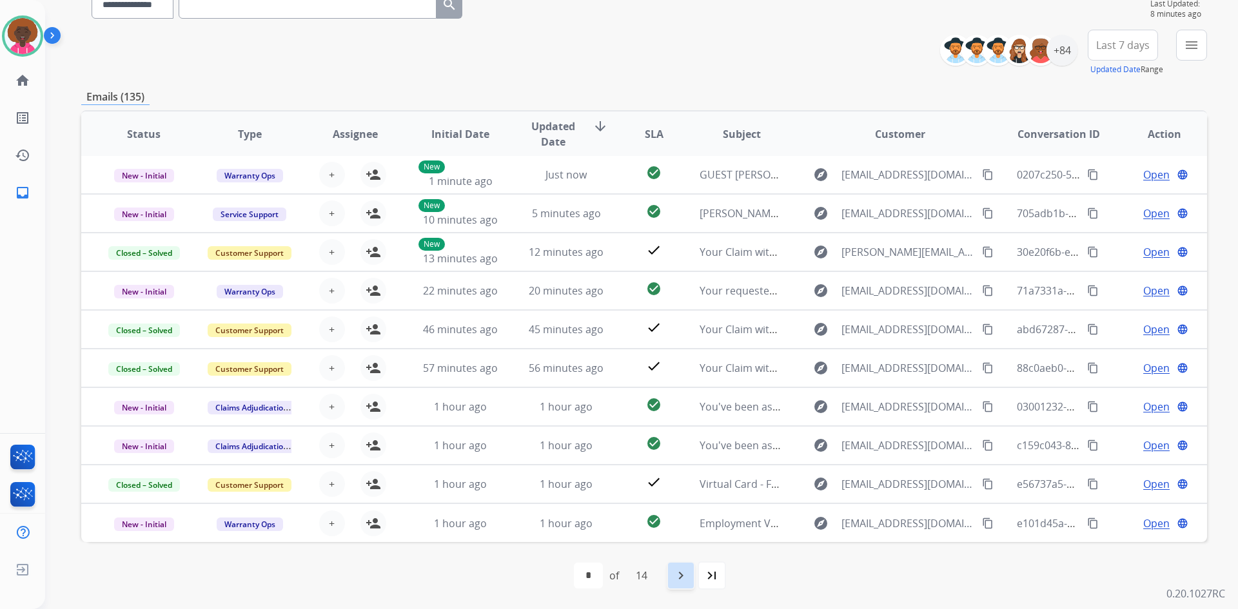
click at [673, 581] on div "navigate_next" at bounding box center [681, 576] width 28 height 28
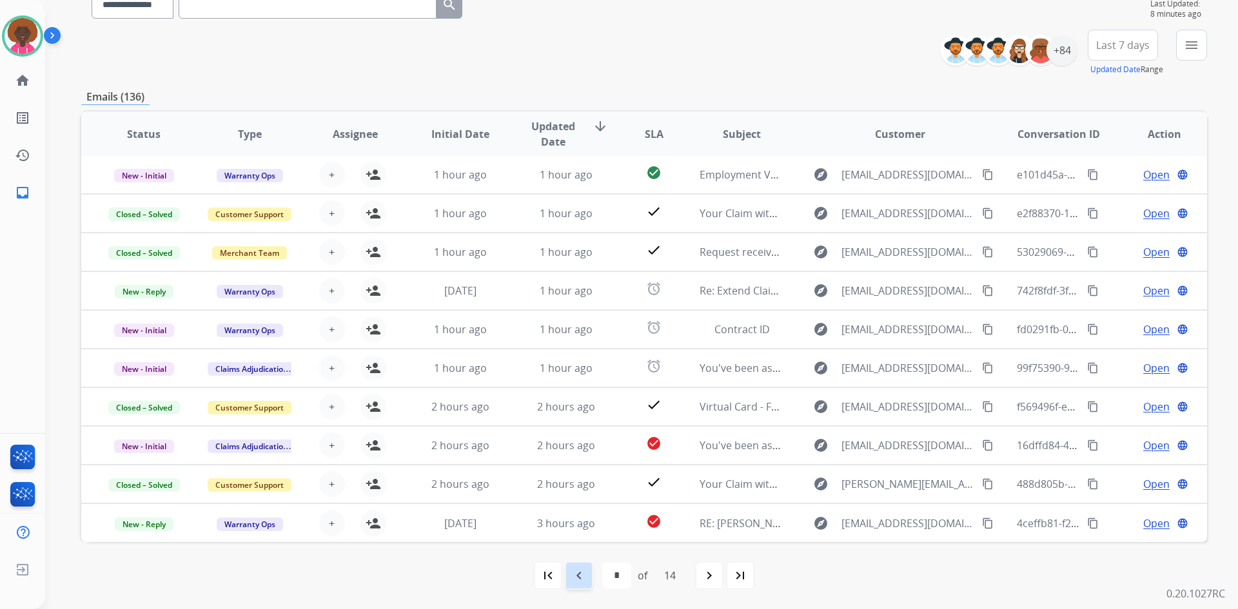
click at [586, 571] on div "navigate_before" at bounding box center [579, 576] width 28 height 28
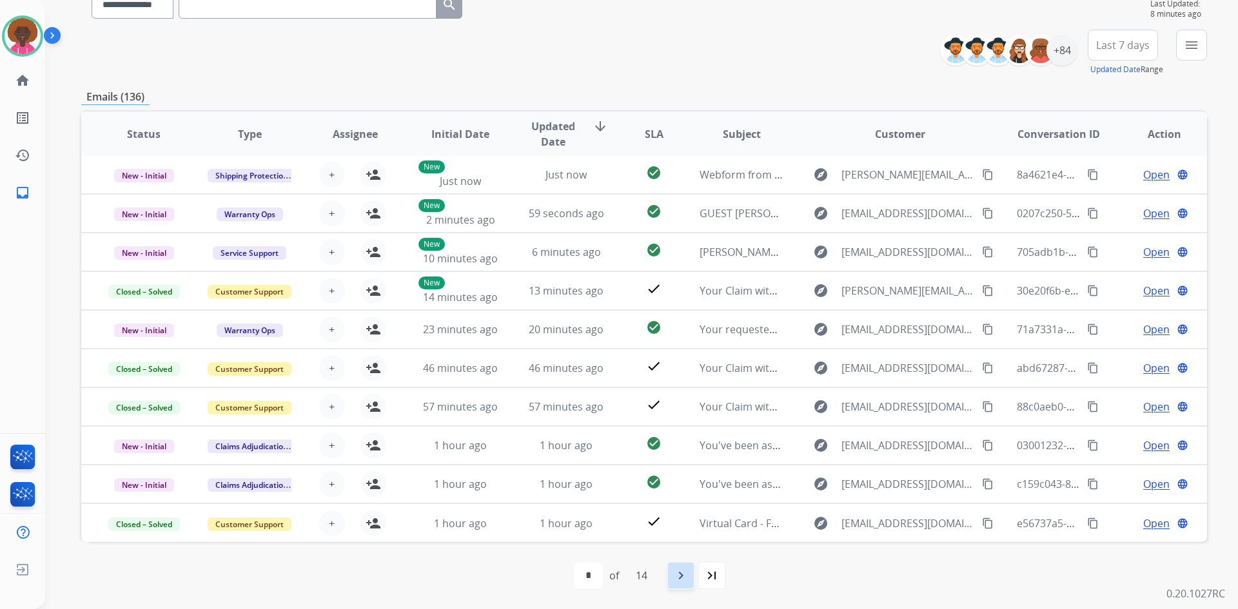
click at [695, 577] on div "navigate_next" at bounding box center [681, 576] width 28 height 28
select select "*"
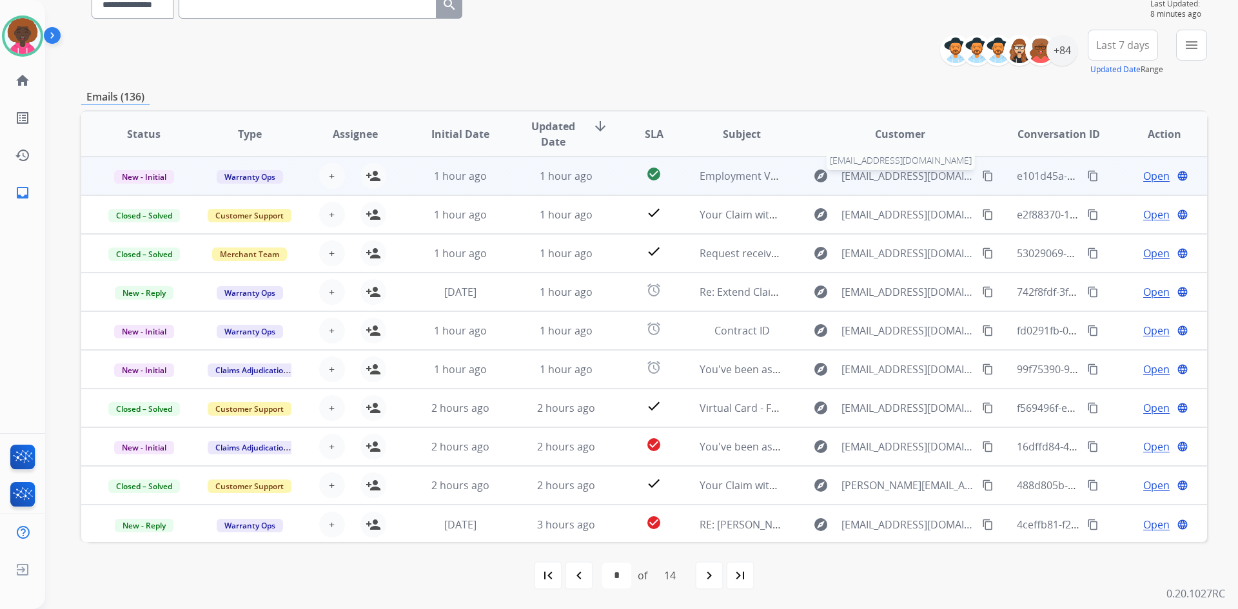
scroll to position [1, 0]
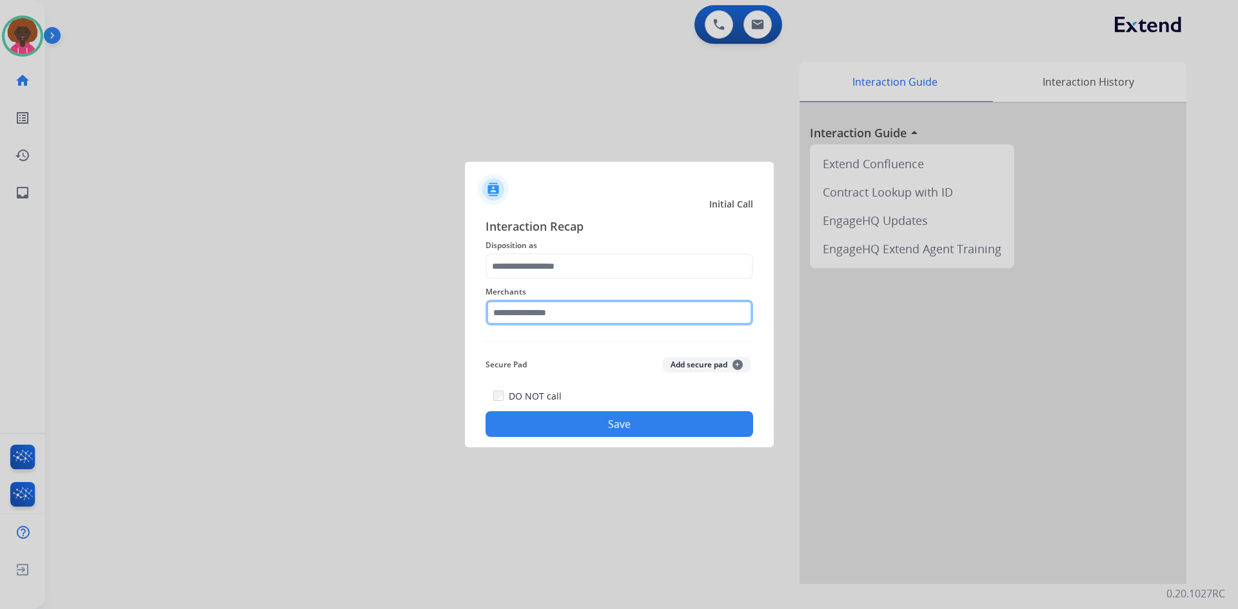
click at [571, 319] on input "text" at bounding box center [620, 313] width 268 height 26
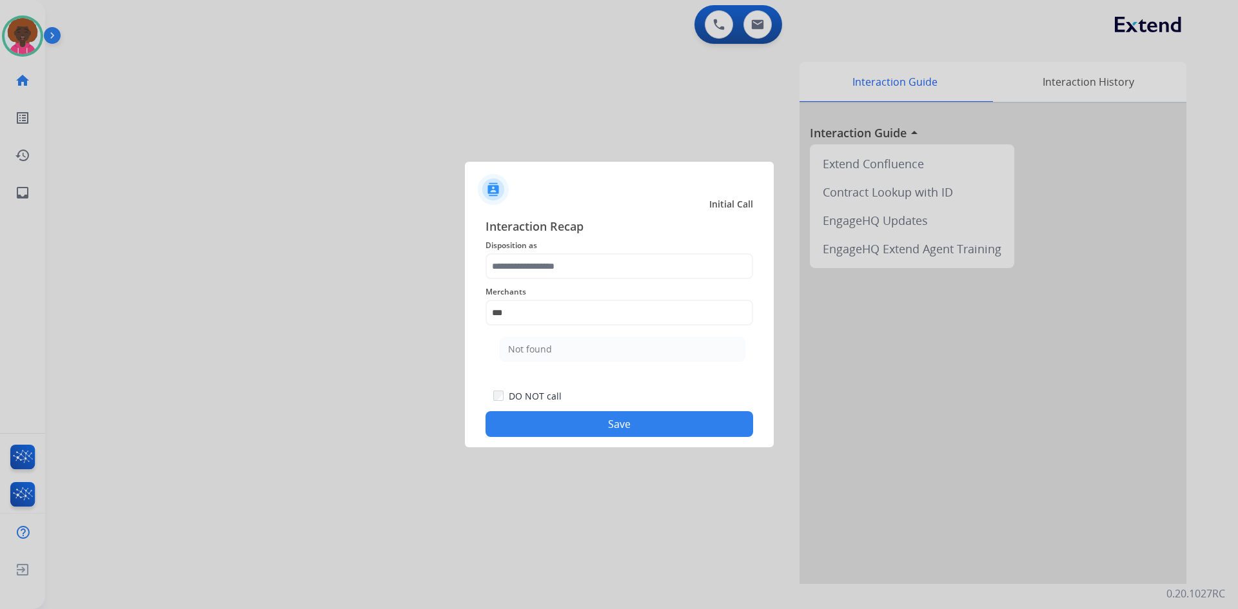
click at [562, 328] on div "Merchants *** Not found" at bounding box center [620, 305] width 268 height 52
click at [555, 349] on li "Not found" at bounding box center [623, 349] width 246 height 25
type input "*********"
click at [512, 234] on span "Interaction Recap" at bounding box center [620, 227] width 268 height 21
click at [518, 254] on div "Interaction Recap Disposition as Merchants ********* Secure Pad Add secure pad …" at bounding box center [620, 327] width 268 height 220
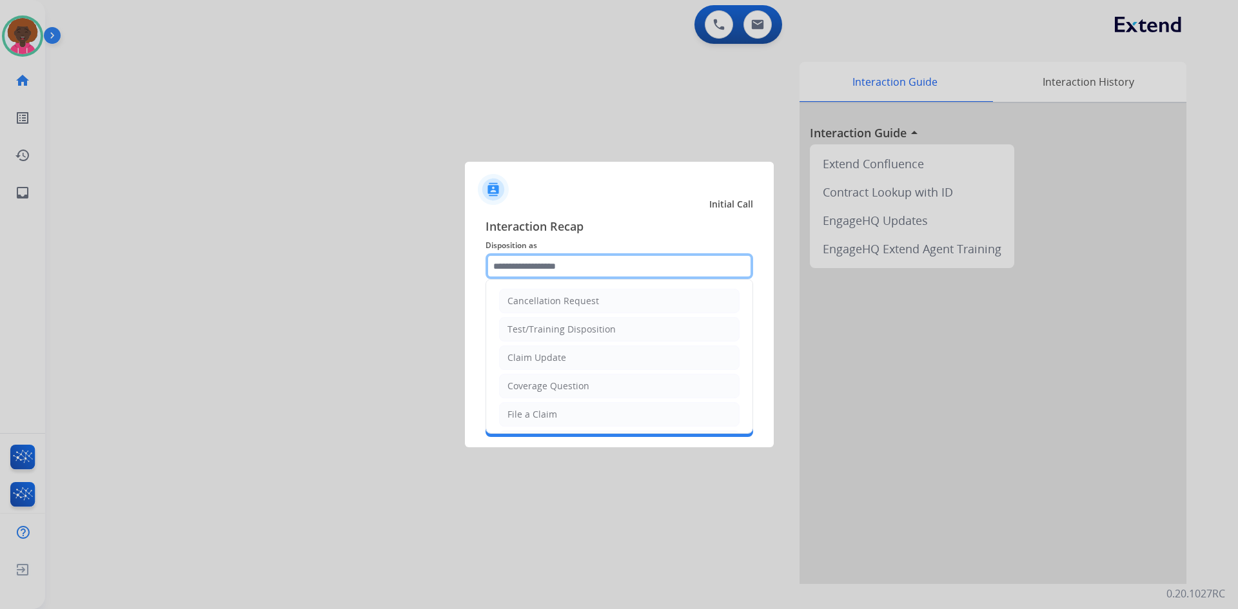
drag, startPoint x: 513, startPoint y: 274, endPoint x: 504, endPoint y: 281, distance: 11.5
click at [509, 278] on input "text" at bounding box center [620, 266] width 268 height 26
click at [509, 410] on div "File a Claim" at bounding box center [533, 414] width 50 height 13
type input "**********"
click at [531, 267] on input "**********" at bounding box center [620, 266] width 268 height 26
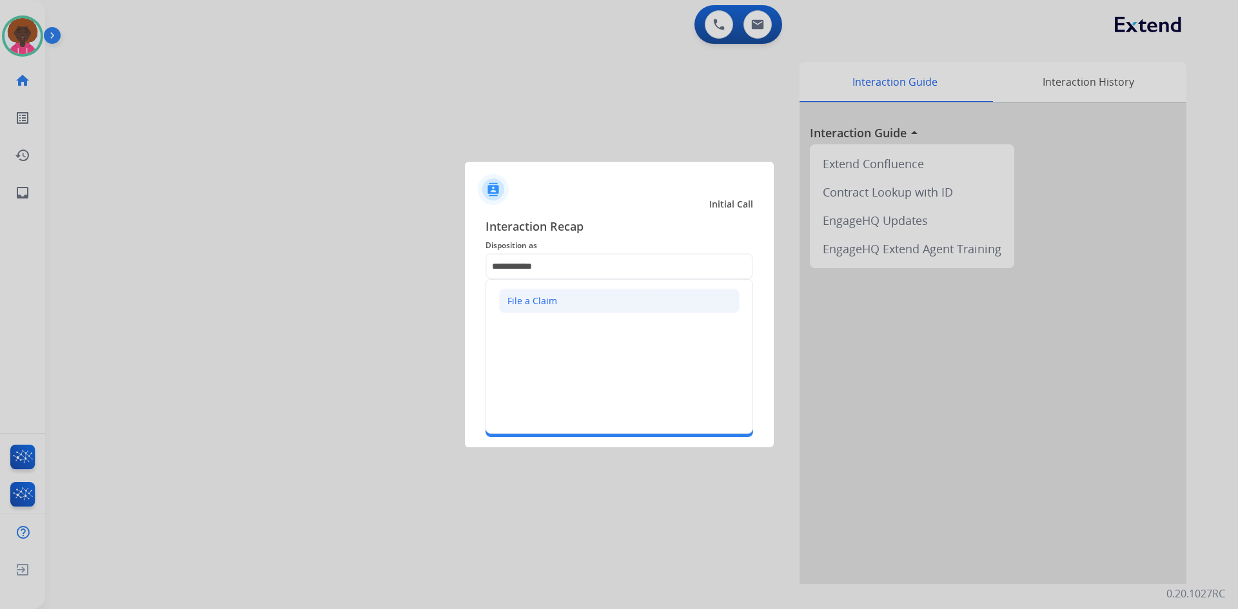
click at [522, 296] on div "File a Claim" at bounding box center [533, 301] width 50 height 13
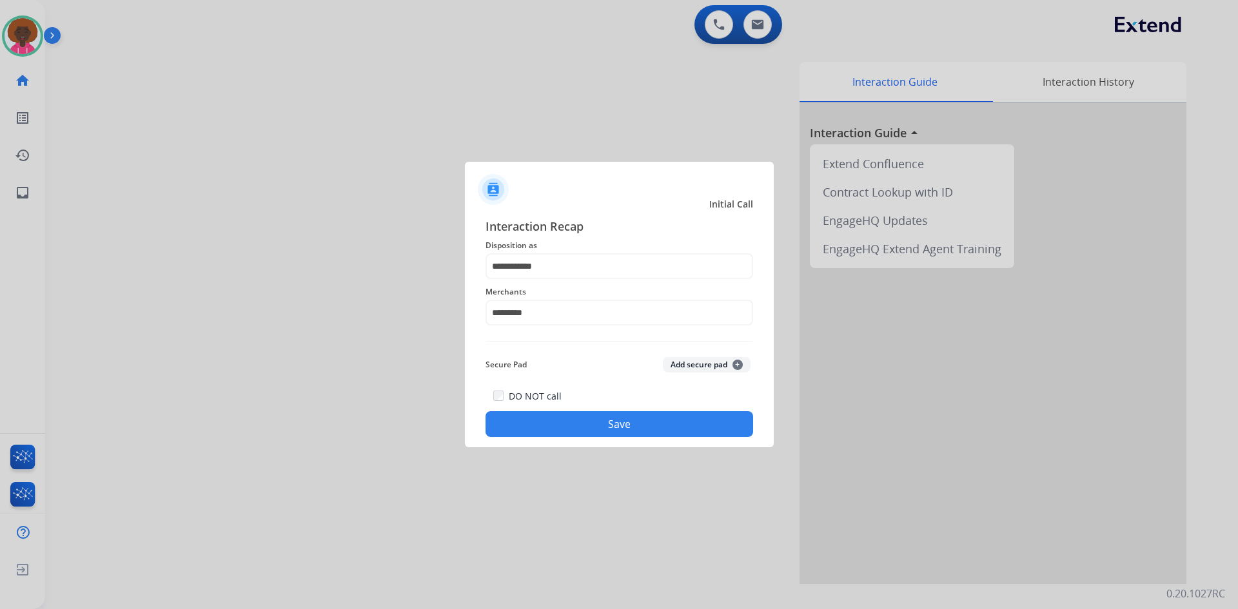
click at [569, 428] on button "Save" at bounding box center [620, 424] width 268 height 26
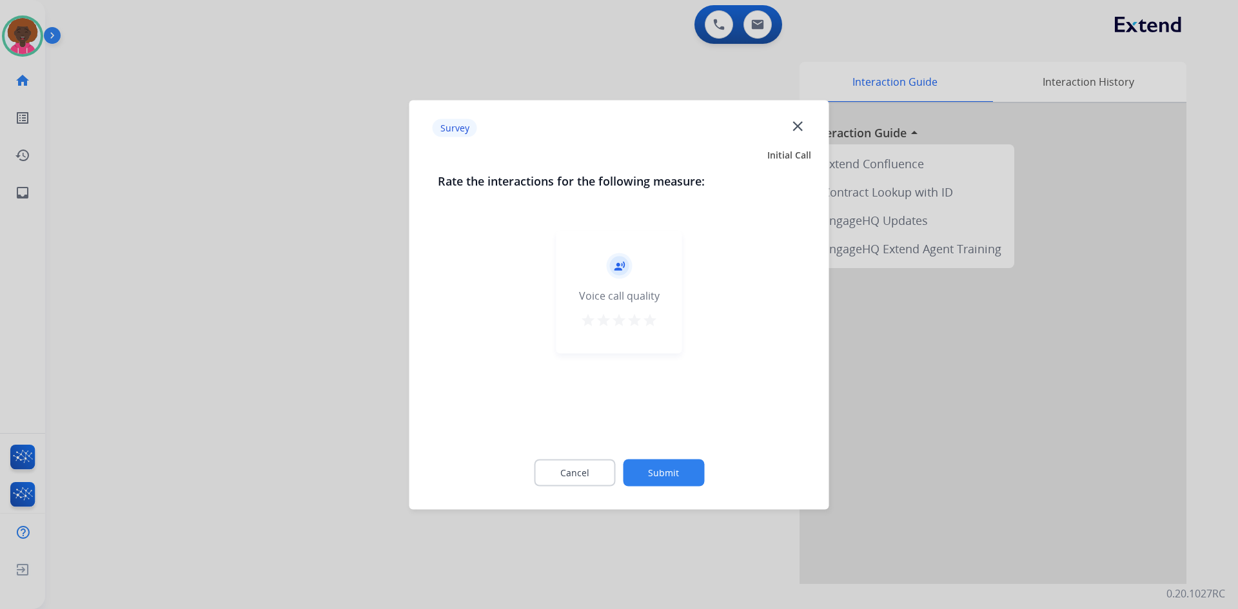
click at [640, 321] on mat-icon "star" at bounding box center [634, 319] width 15 height 15
click at [644, 326] on mat-icon "star" at bounding box center [649, 319] width 15 height 15
click at [667, 464] on button "Submit" at bounding box center [663, 472] width 81 height 27
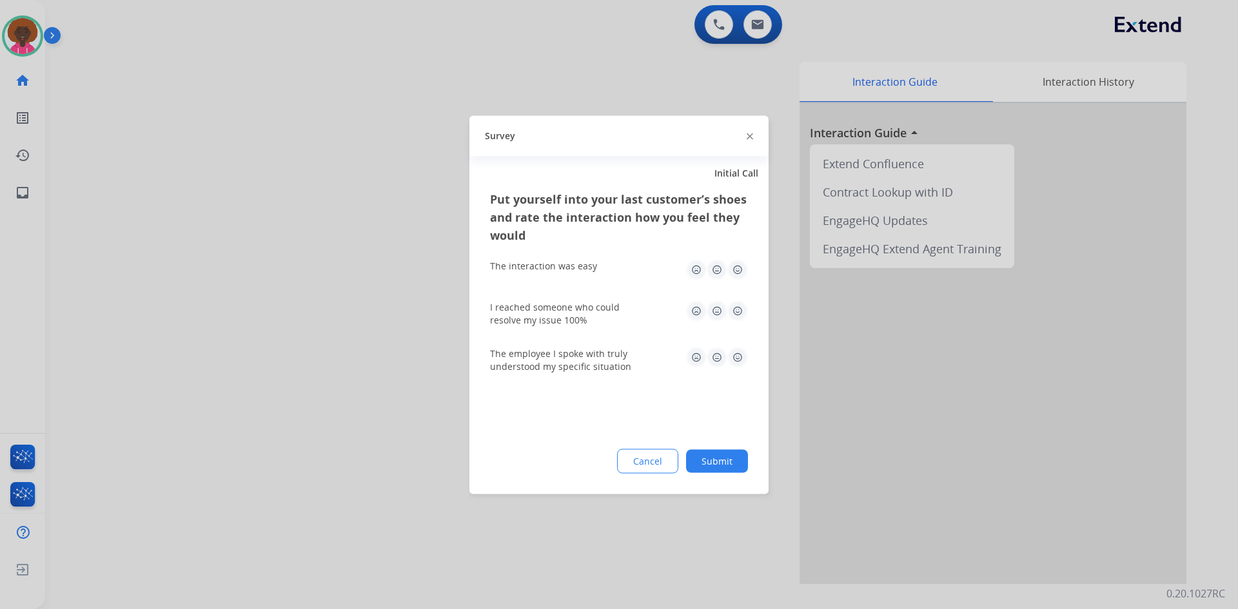
click at [737, 275] on img at bounding box center [737, 269] width 21 height 21
click at [738, 309] on img at bounding box center [737, 311] width 21 height 21
click at [738, 352] on img at bounding box center [737, 357] width 21 height 21
click at [722, 460] on button "Submit" at bounding box center [717, 461] width 62 height 23
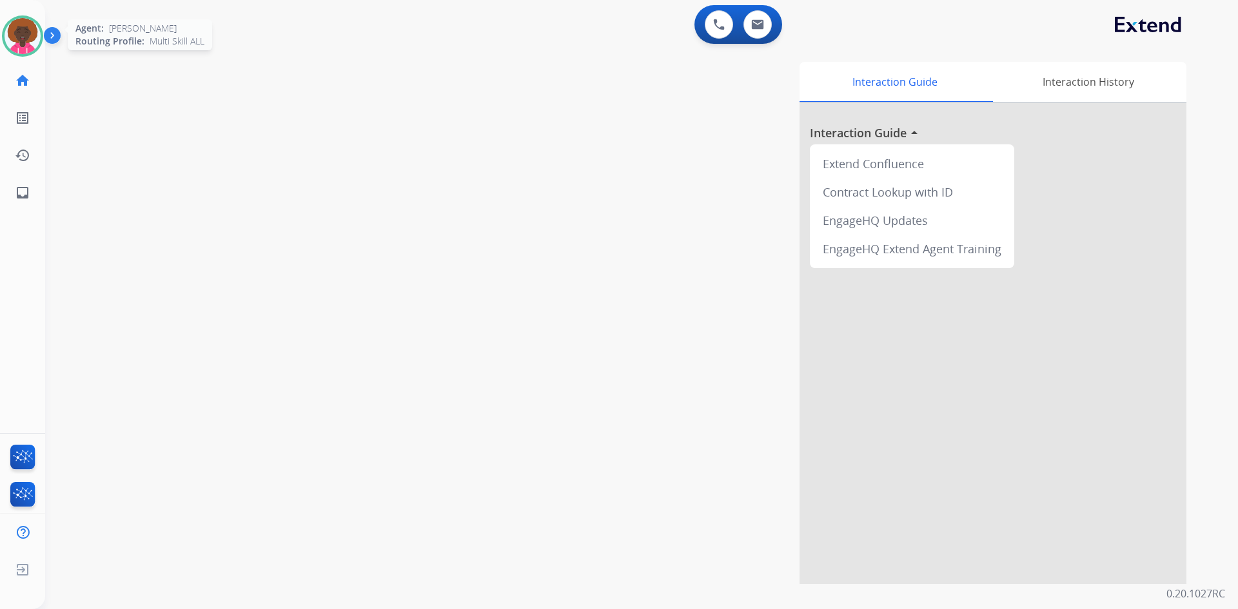
click at [14, 48] on img at bounding box center [23, 36] width 36 height 36
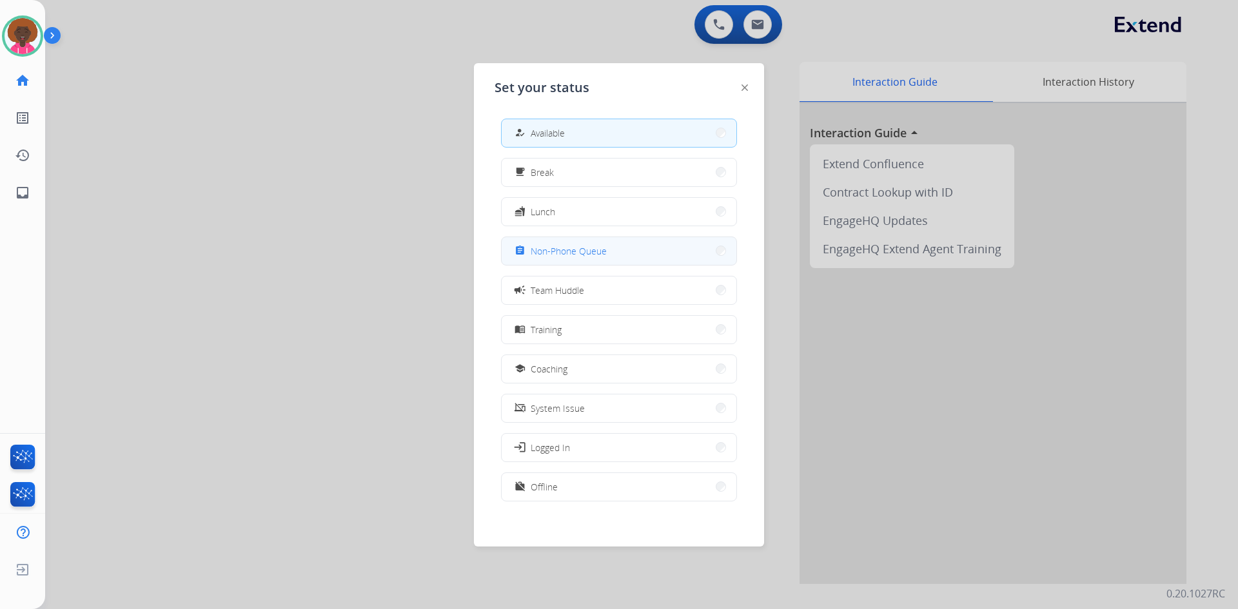
click at [667, 247] on button "assignment Non-Phone Queue" at bounding box center [619, 251] width 235 height 28
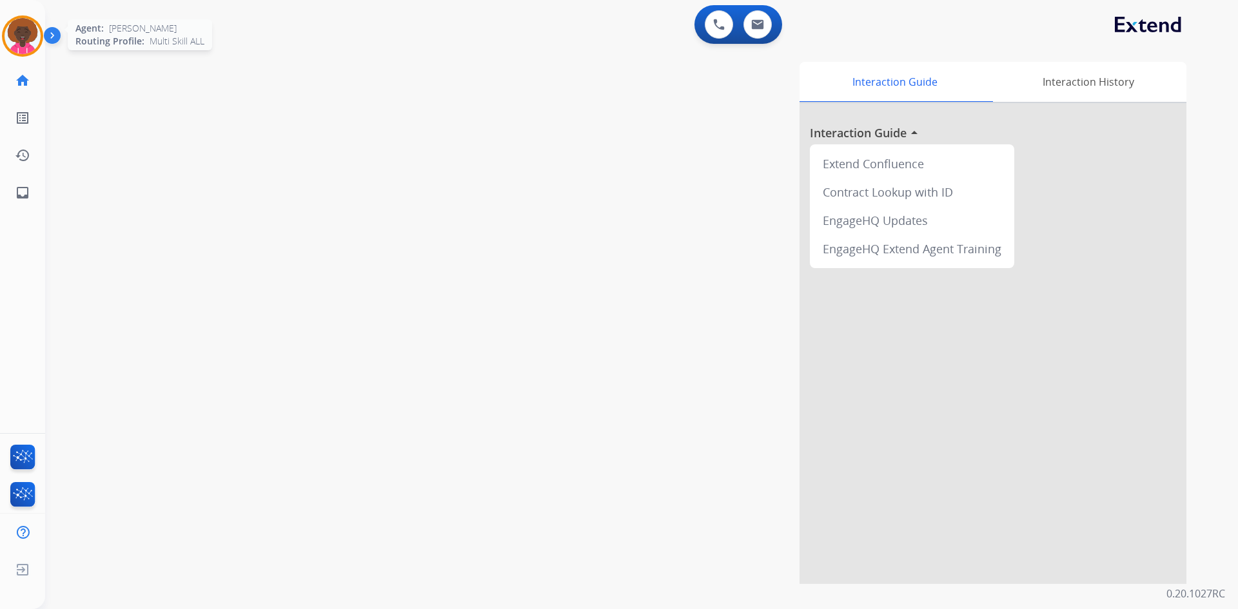
click at [17, 27] on img at bounding box center [23, 36] width 36 height 36
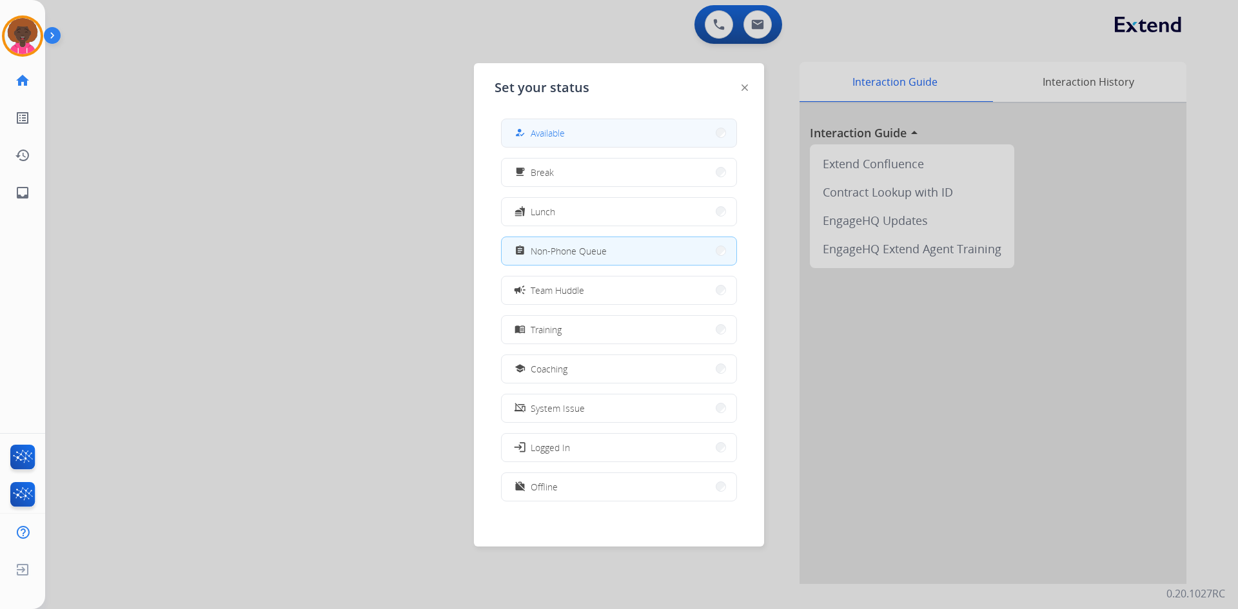
click at [509, 119] on div "how_to_reg Available" at bounding box center [619, 133] width 236 height 29
click at [531, 126] on div "how_to_reg Available" at bounding box center [538, 132] width 53 height 15
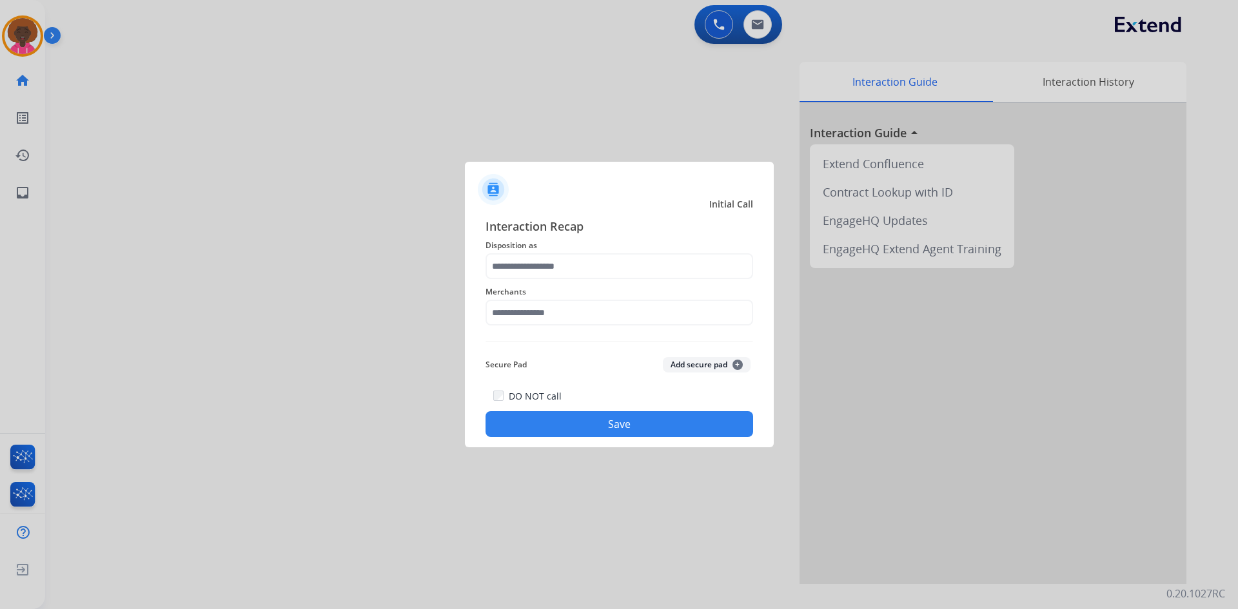
drag, startPoint x: 32, startPoint y: 38, endPoint x: 46, endPoint y: 42, distance: 15.3
click at [32, 37] on div at bounding box center [619, 304] width 1238 height 609
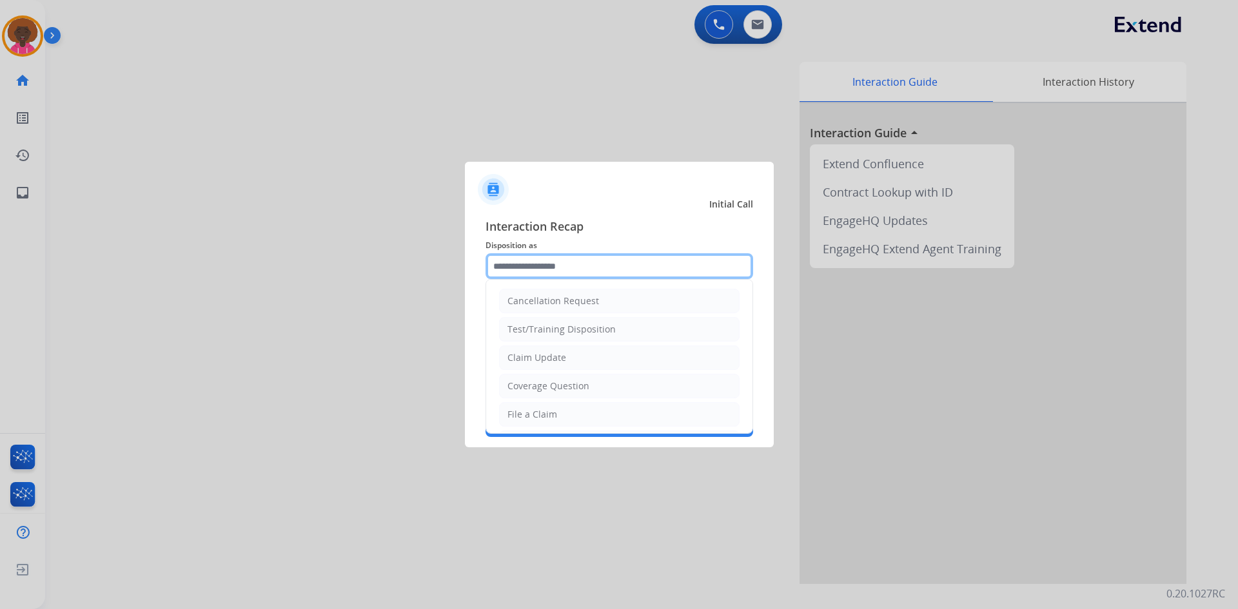
click at [584, 279] on input "text" at bounding box center [620, 266] width 268 height 26
click at [575, 411] on li "File a Claim" at bounding box center [619, 414] width 241 height 25
type input "**********"
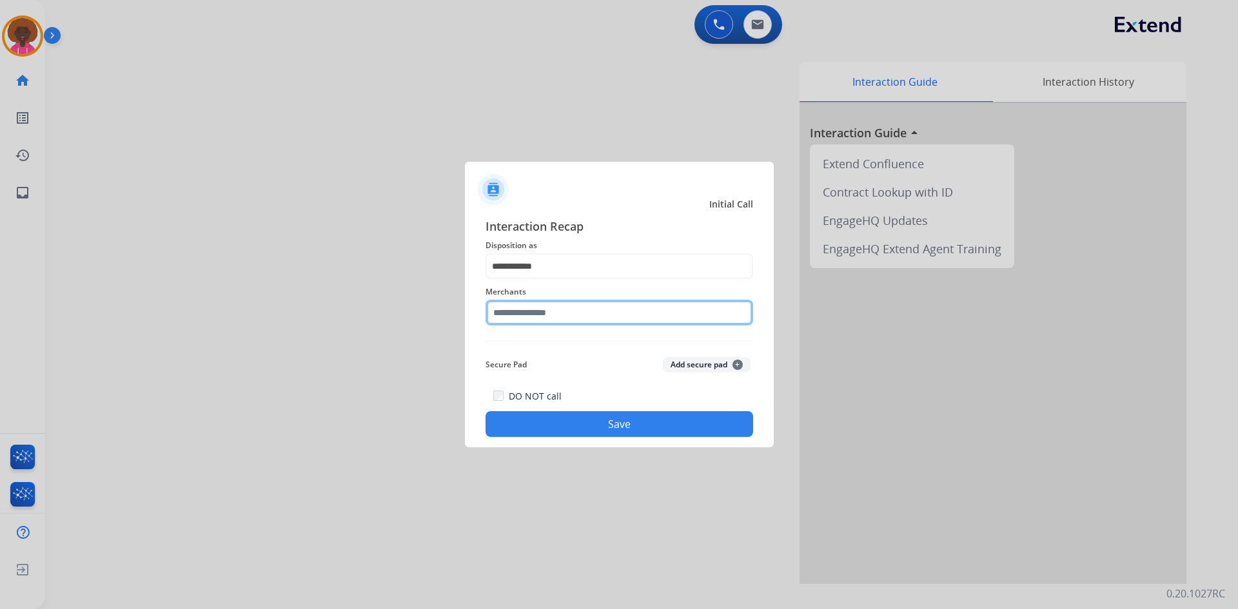
click at [572, 322] on input "text" at bounding box center [620, 313] width 268 height 26
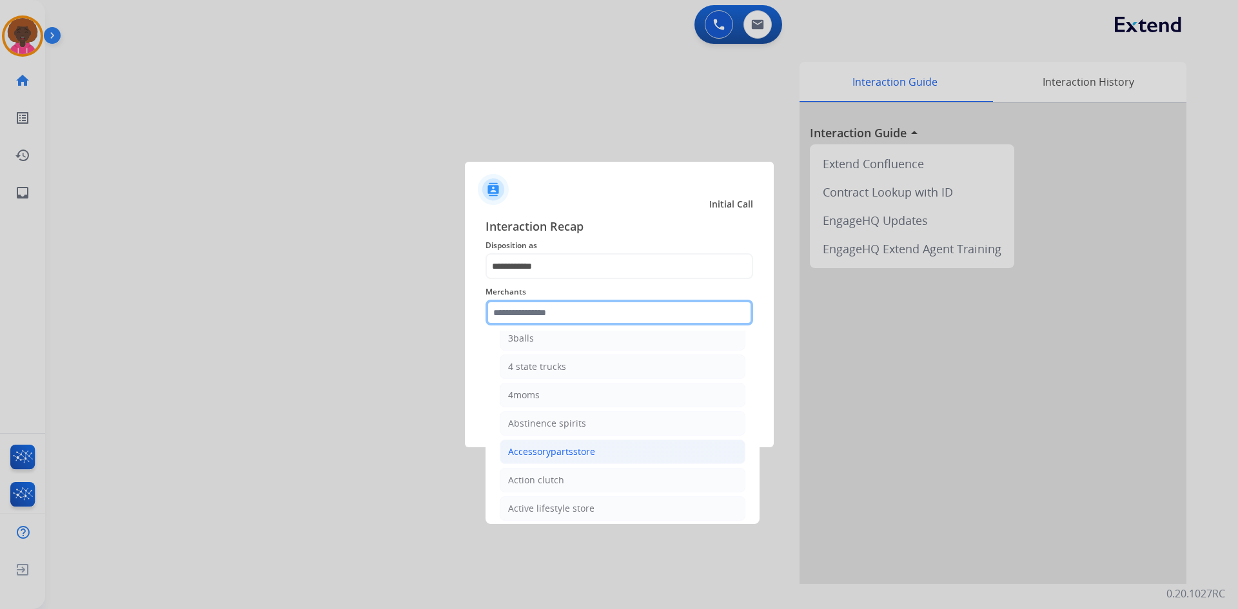
scroll to position [193, 0]
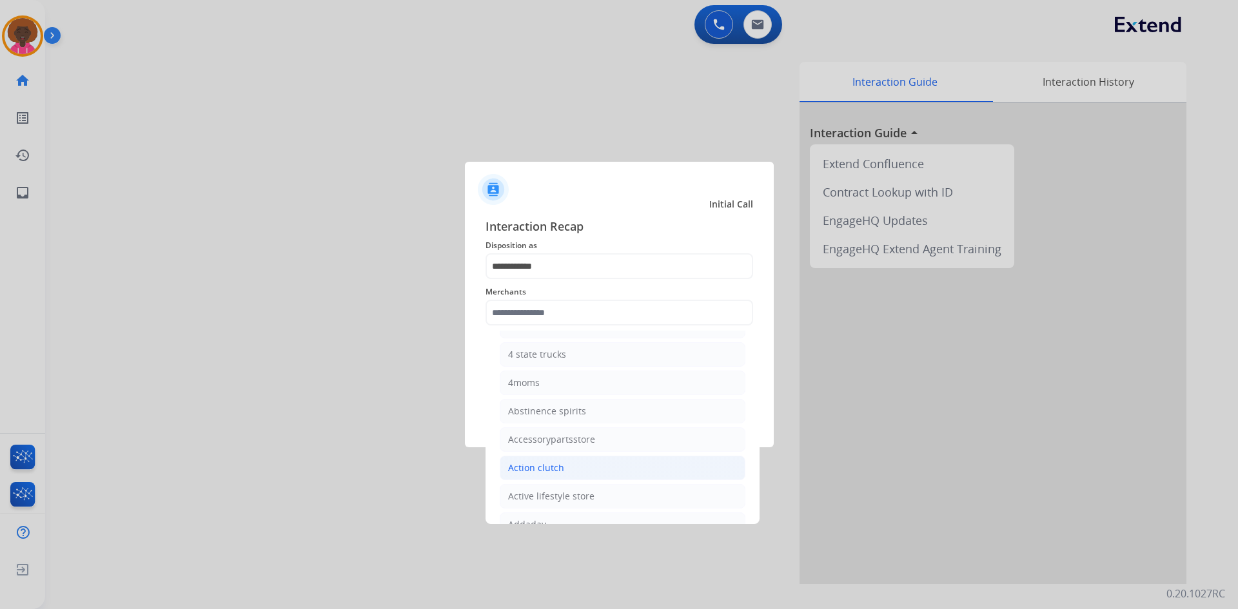
click at [586, 477] on li "Action clutch" at bounding box center [623, 468] width 246 height 25
type input "**********"
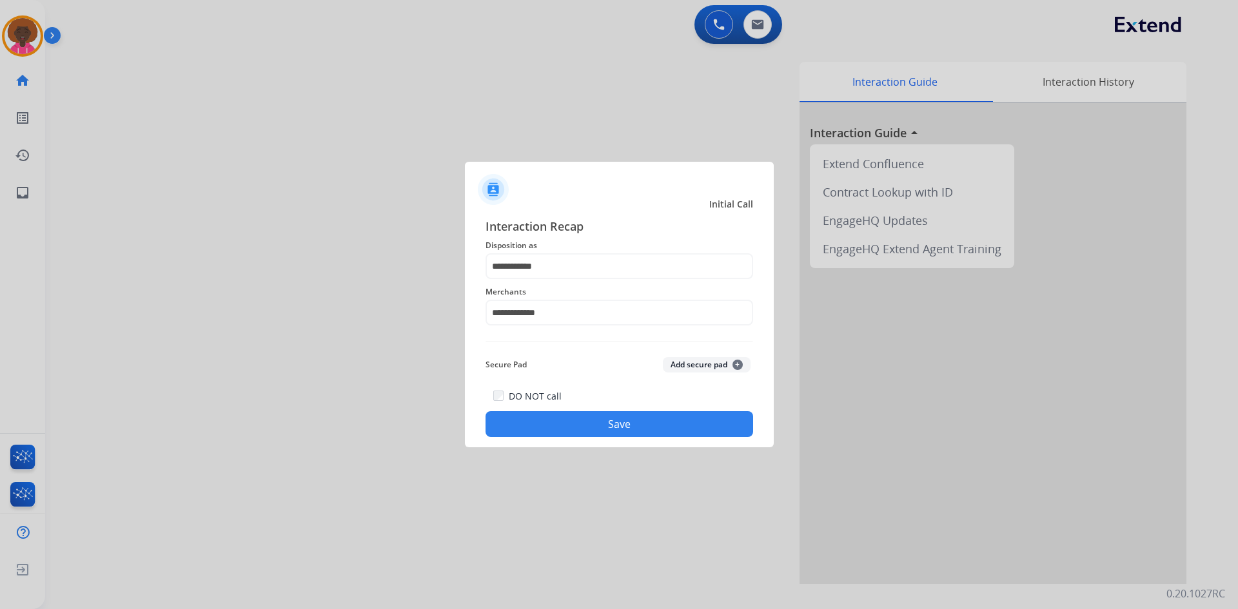
click at [617, 432] on button "Save" at bounding box center [620, 424] width 268 height 26
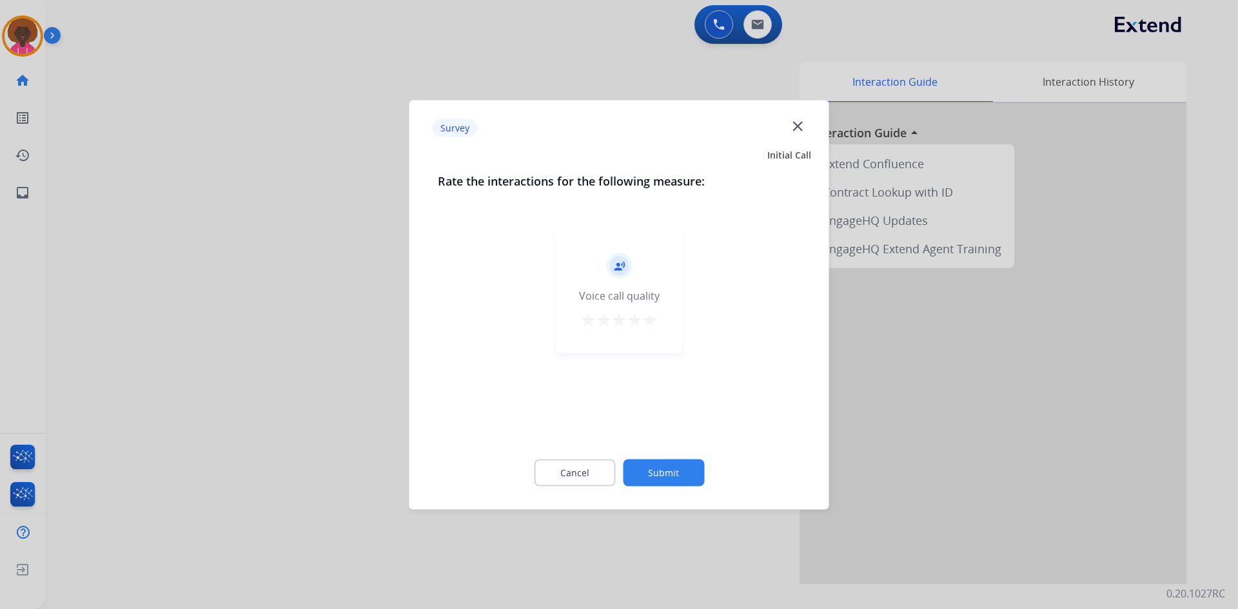
click at [669, 472] on button "Submit" at bounding box center [663, 472] width 81 height 27
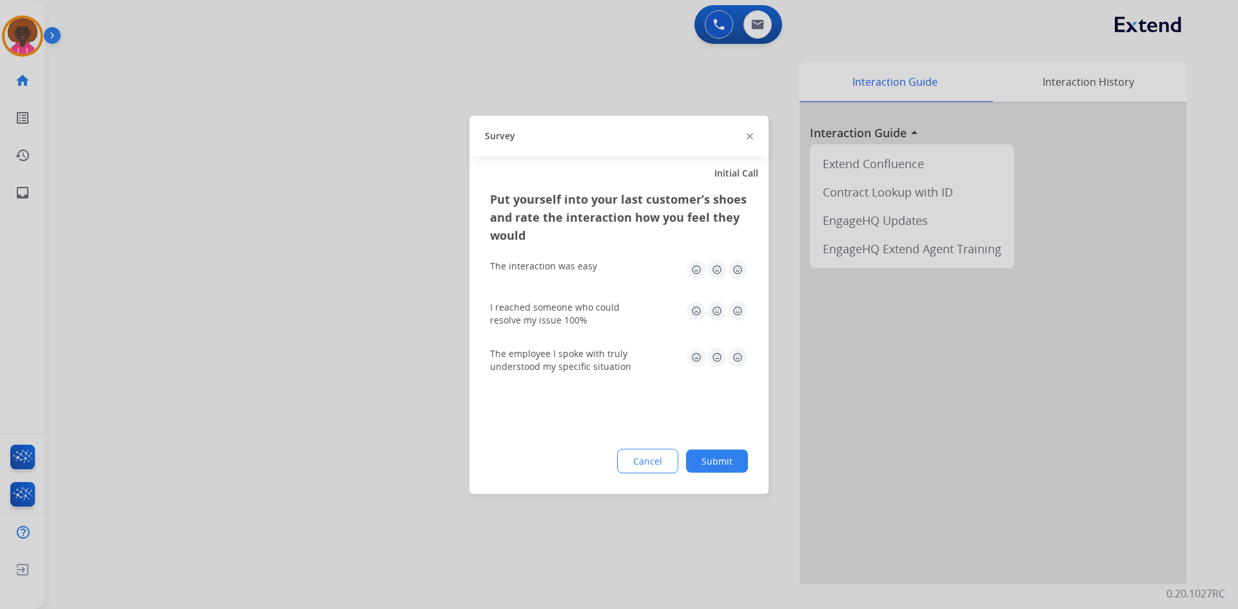
click at [704, 470] on button "Submit" at bounding box center [717, 461] width 62 height 23
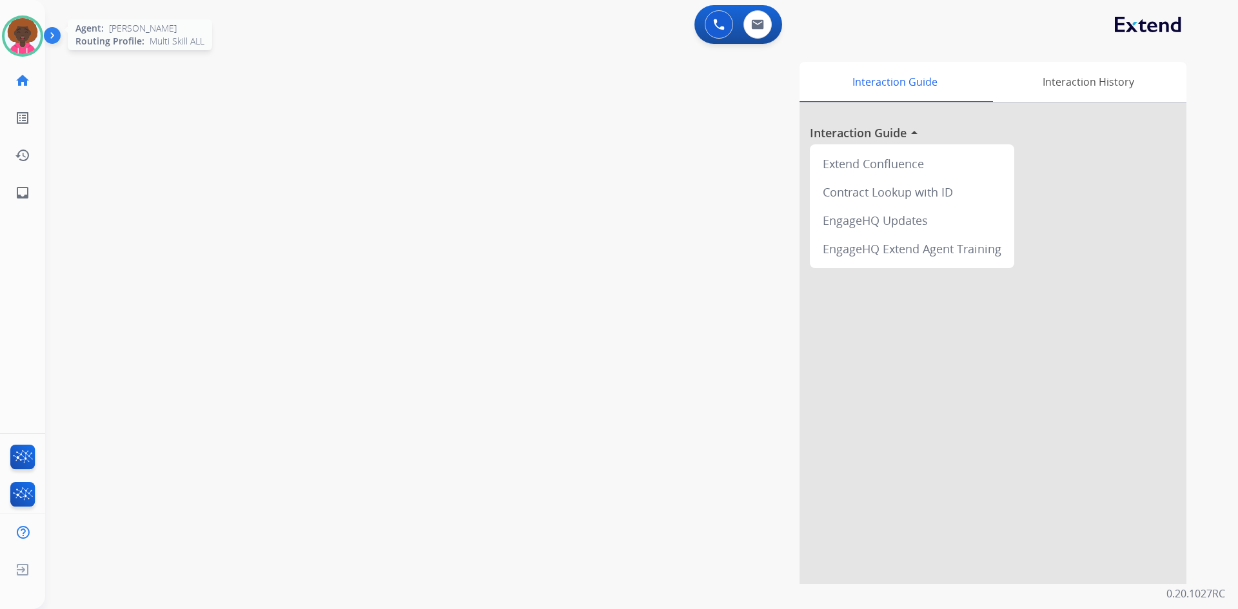
click at [23, 52] on img at bounding box center [23, 36] width 36 height 36
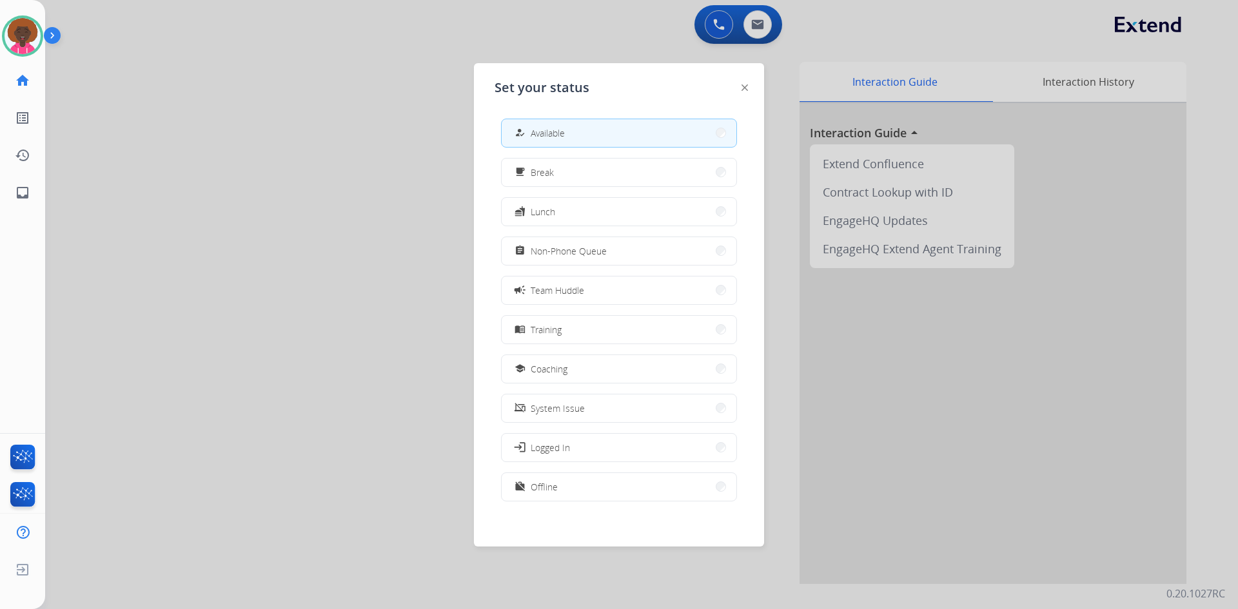
click at [278, 146] on div at bounding box center [619, 304] width 1238 height 609
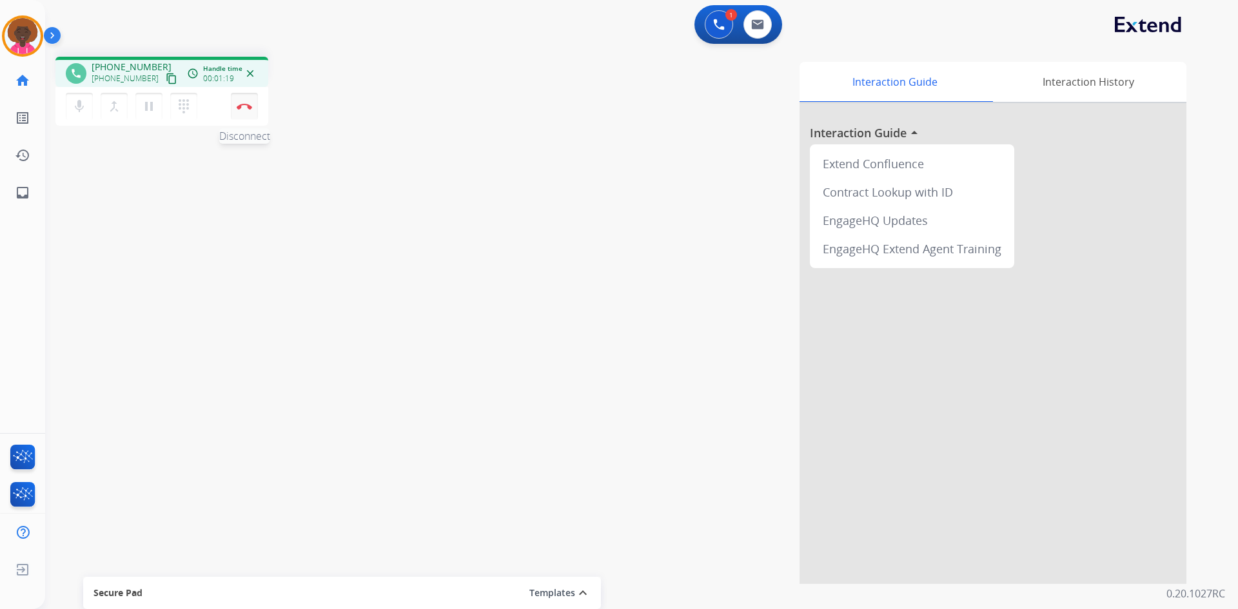
click at [241, 110] on button "Disconnect" at bounding box center [244, 106] width 27 height 27
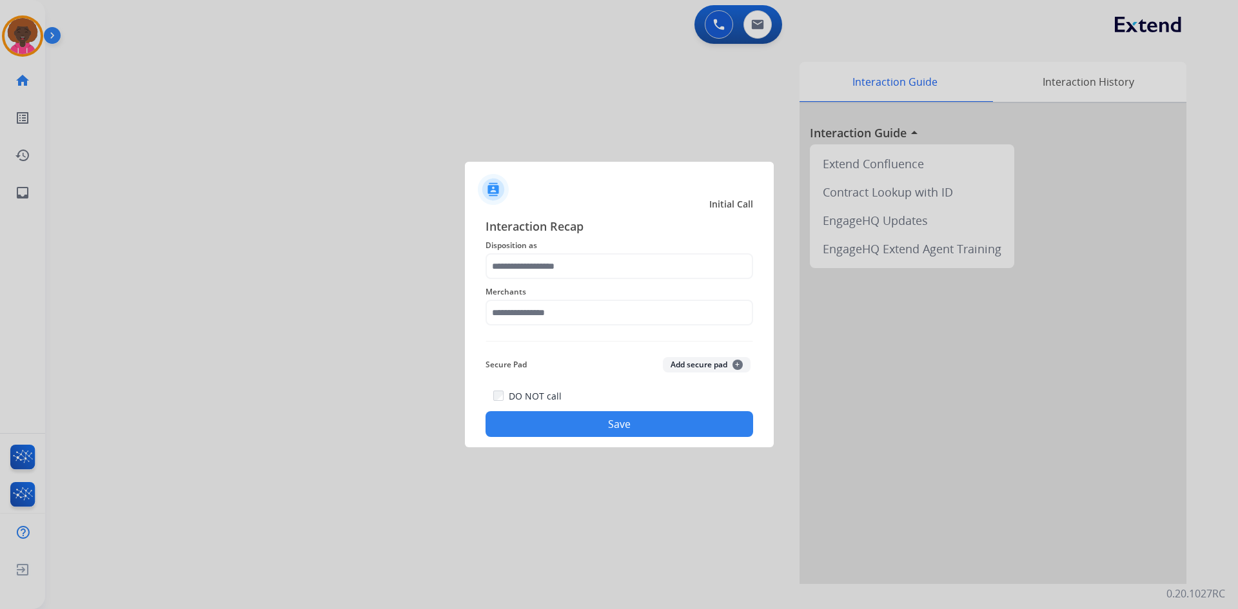
drag, startPoint x: 548, startPoint y: 228, endPoint x: 551, endPoint y: 222, distance: 7.2
click at [551, 226] on span "Interaction Recap" at bounding box center [620, 227] width 268 height 21
click at [521, 320] on input "text" at bounding box center [620, 313] width 268 height 26
click at [526, 342] on li "Not found" at bounding box center [623, 349] width 246 height 25
type input "*********"
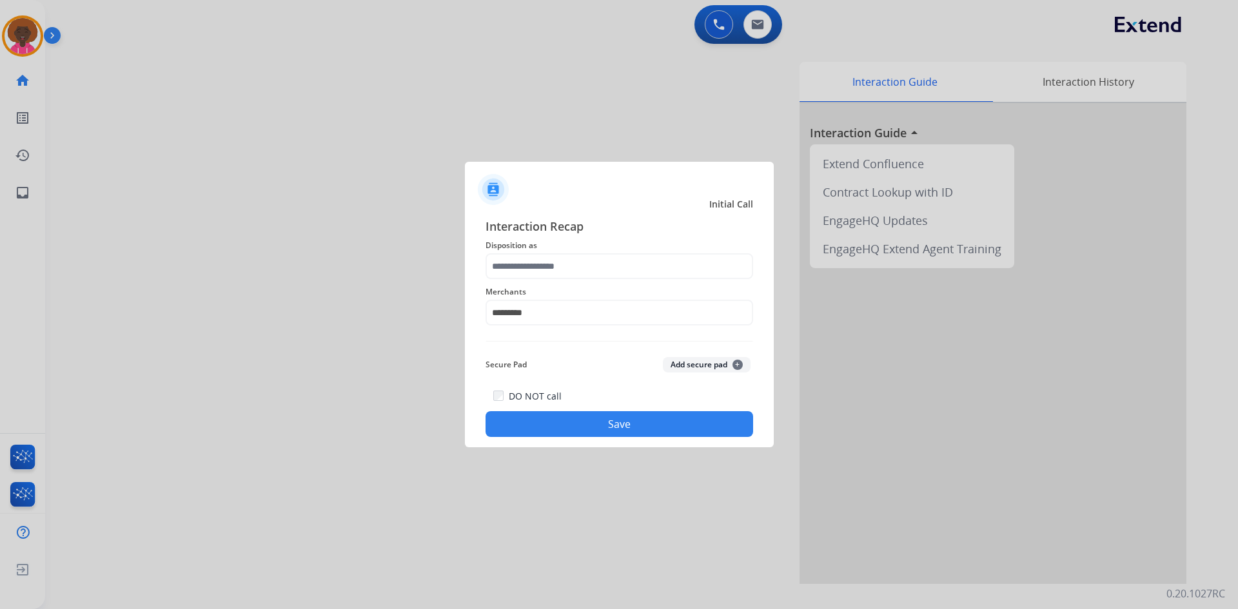
click at [521, 285] on span "Merchants" at bounding box center [620, 291] width 268 height 15
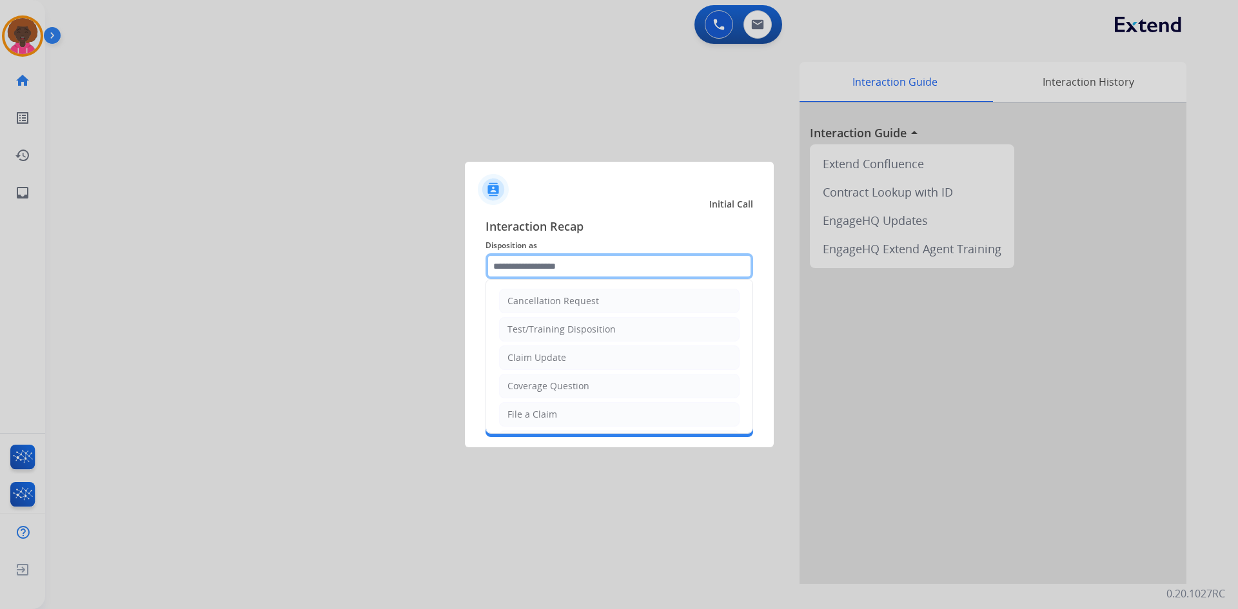
click at [529, 272] on input "text" at bounding box center [620, 266] width 268 height 26
click at [553, 410] on div "File a Claim" at bounding box center [533, 414] width 50 height 13
type input "**********"
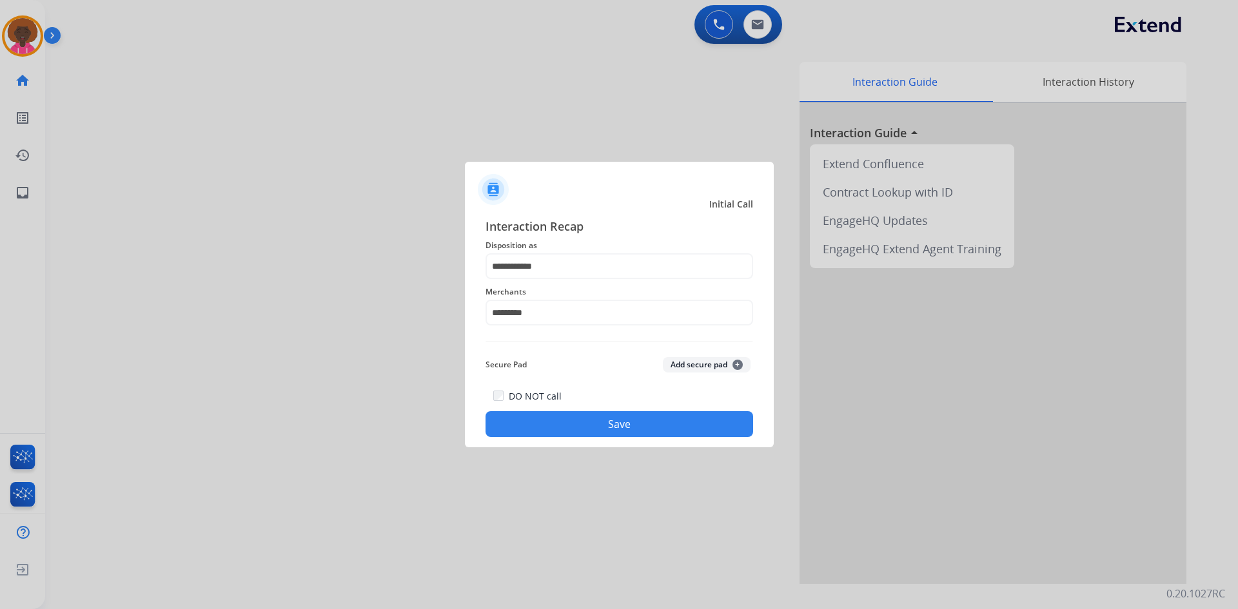
click at [657, 414] on button "Save" at bounding box center [620, 424] width 268 height 26
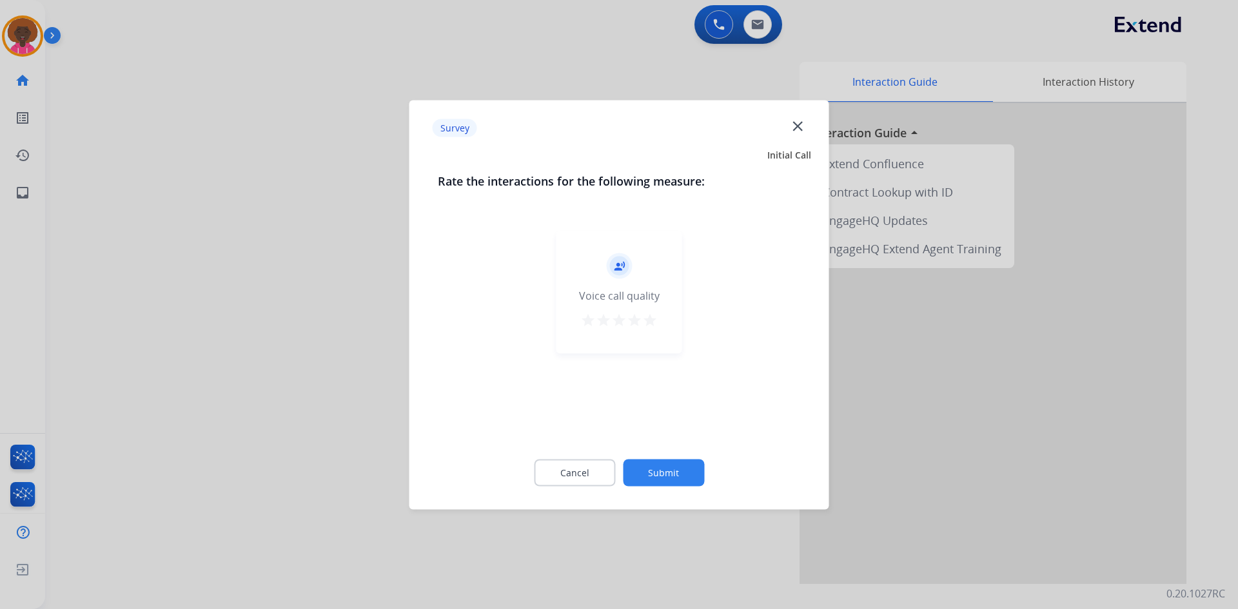
click at [652, 319] on mat-icon "star" at bounding box center [649, 319] width 15 height 15
click at [9, 26] on div at bounding box center [619, 304] width 1238 height 609
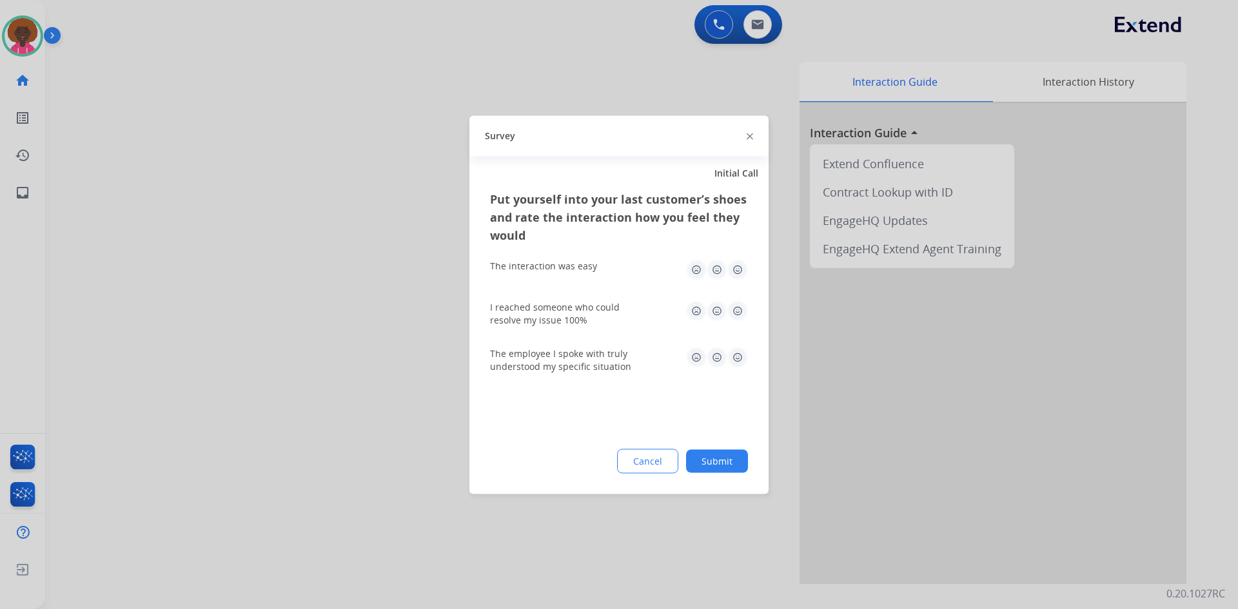
click at [739, 265] on img at bounding box center [737, 269] width 21 height 21
click at [737, 317] on img at bounding box center [737, 311] width 21 height 21
click at [734, 358] on img at bounding box center [737, 357] width 21 height 21
click at [722, 439] on div "Put yourself into your last customer’s shoes and rate the interaction how you f…" at bounding box center [619, 342] width 299 height 304
click at [715, 451] on button "Submit" at bounding box center [717, 461] width 62 height 23
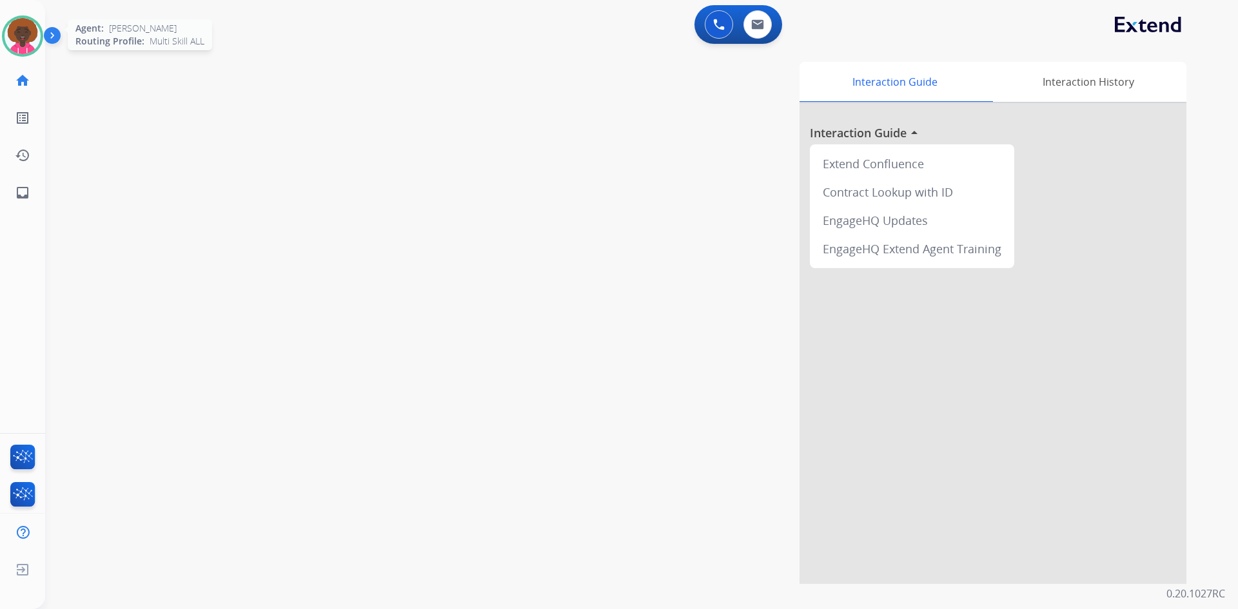
click at [23, 17] on div at bounding box center [22, 35] width 41 height 41
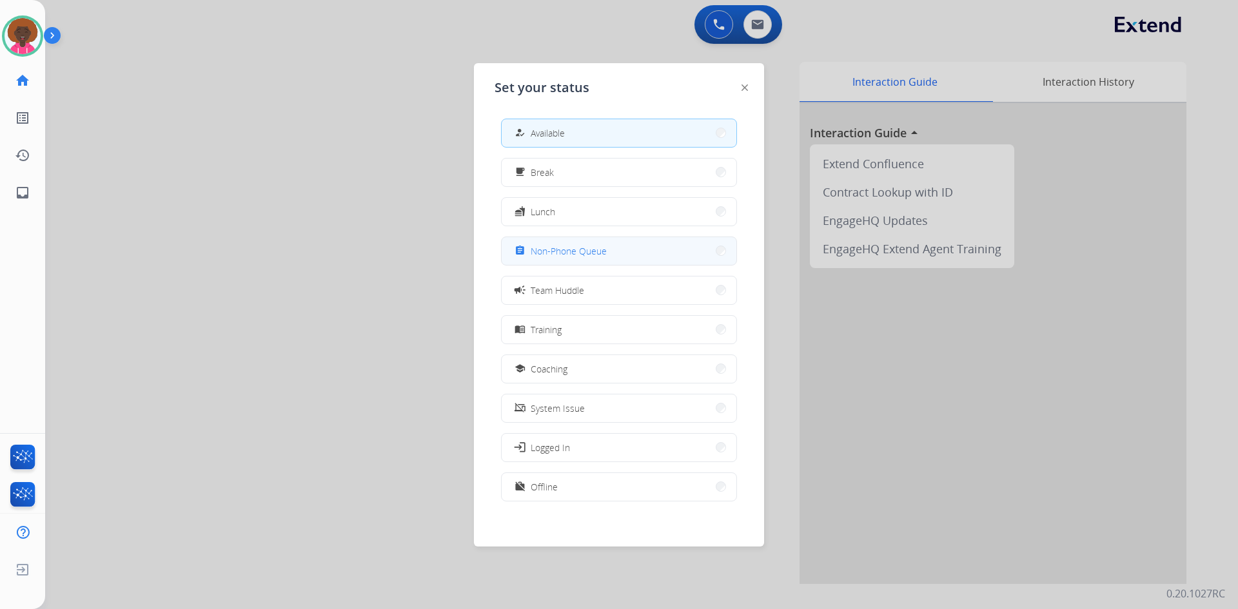
click at [626, 246] on button "assignment Non-Phone Queue" at bounding box center [619, 251] width 235 height 28
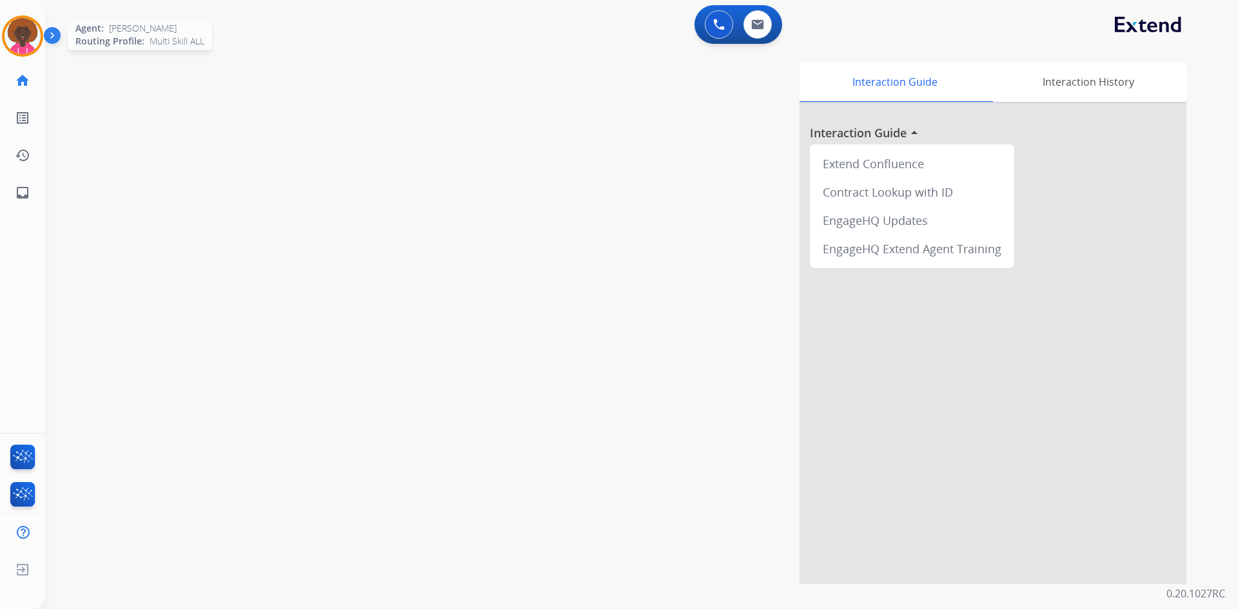
drag, startPoint x: 410, startPoint y: 46, endPoint x: 18, endPoint y: 40, distance: 391.5
click at [18, 40] on img at bounding box center [23, 36] width 36 height 36
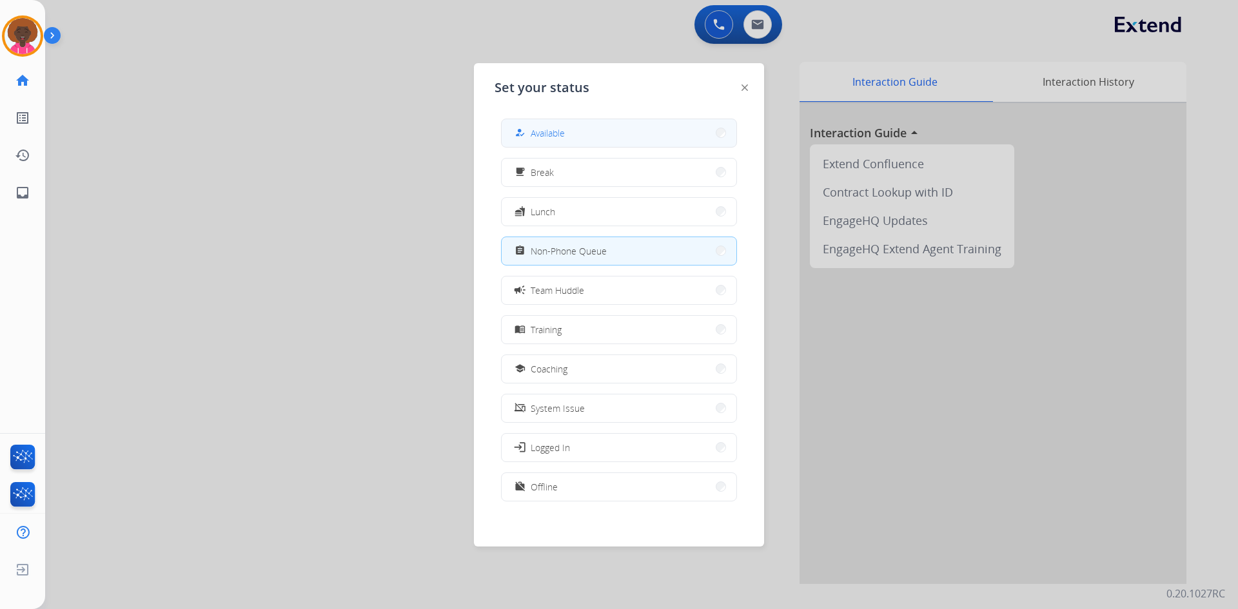
click at [557, 130] on span "Available" at bounding box center [548, 133] width 34 height 14
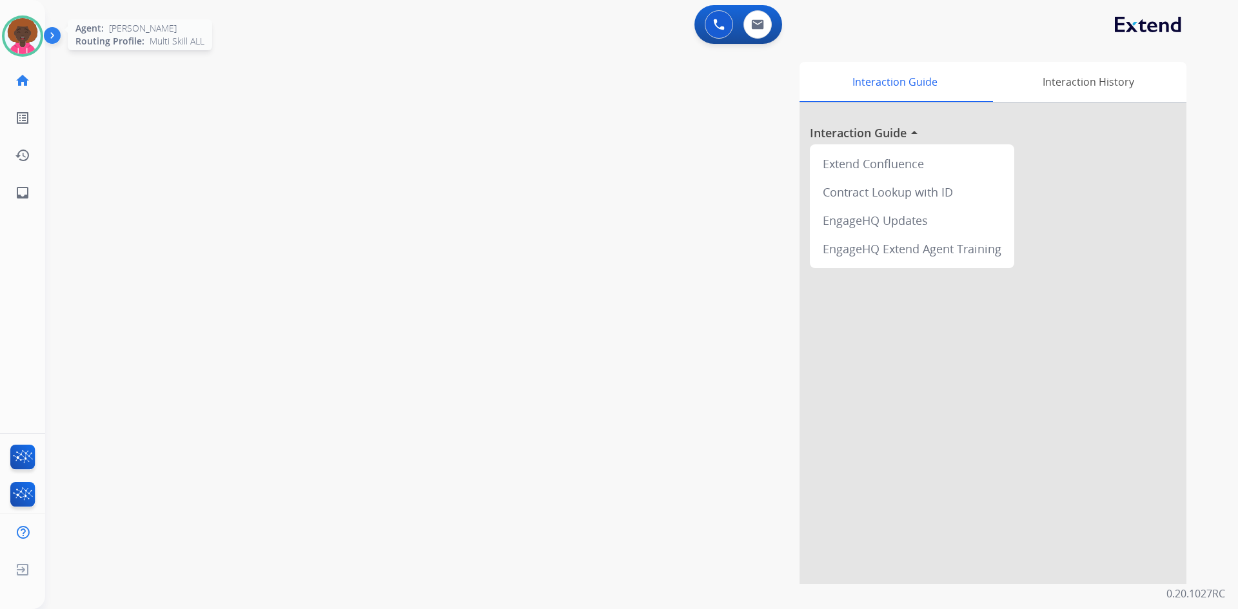
click at [34, 33] on img at bounding box center [23, 36] width 36 height 36
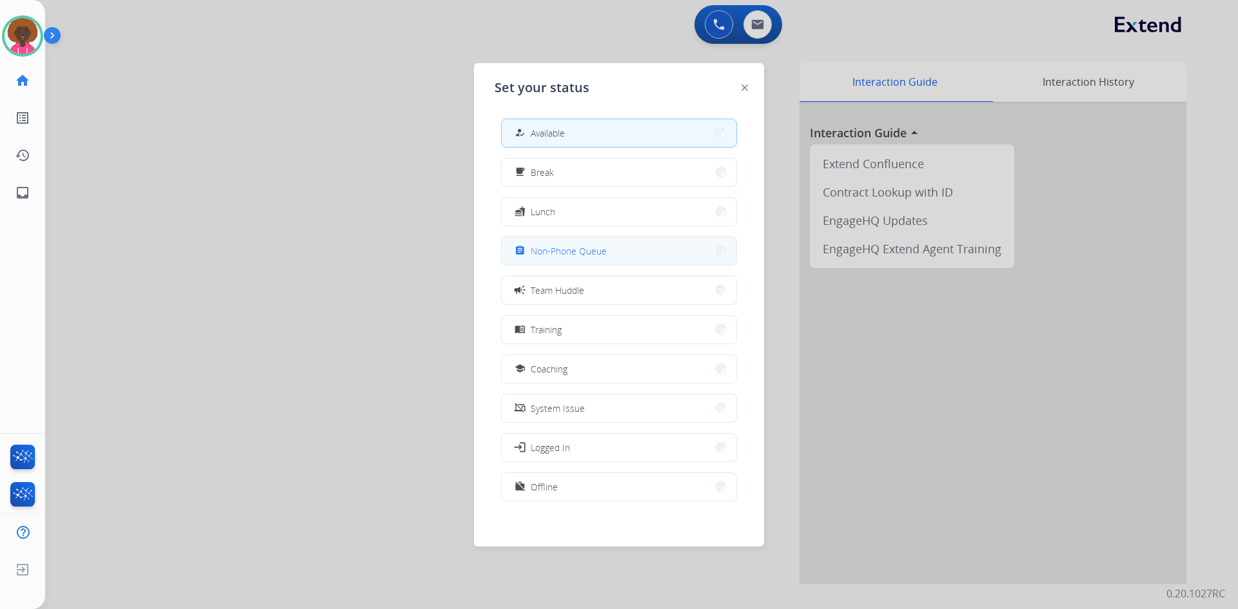
click at [644, 262] on button "assignment Non-Phone Queue" at bounding box center [619, 251] width 235 height 28
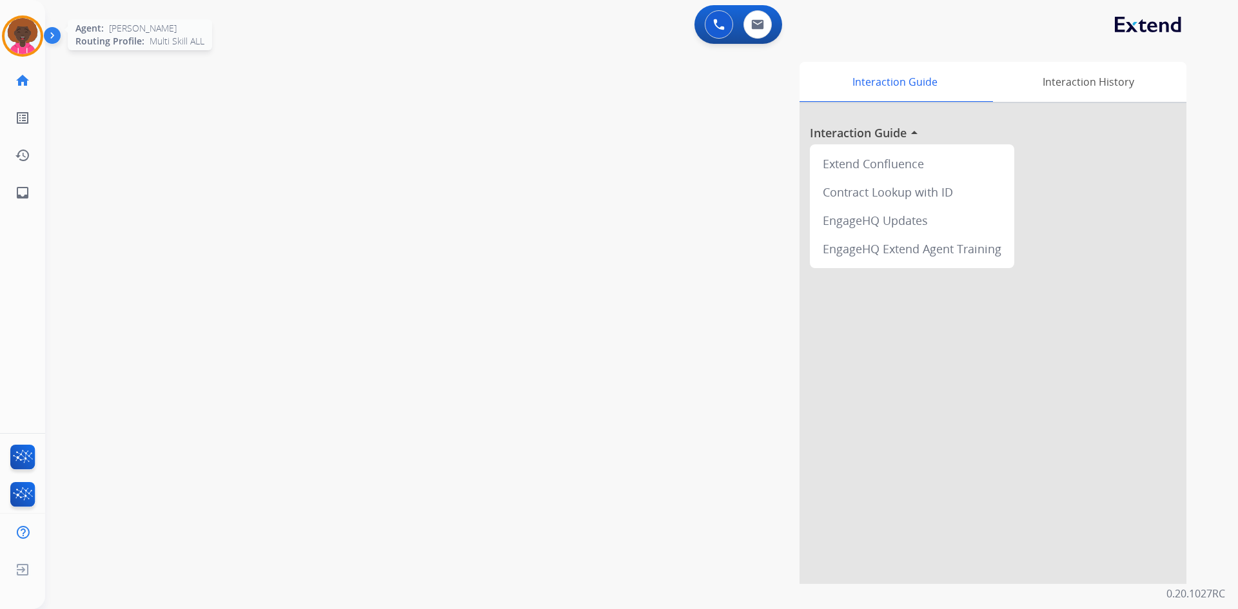
click at [27, 31] on img at bounding box center [23, 36] width 36 height 36
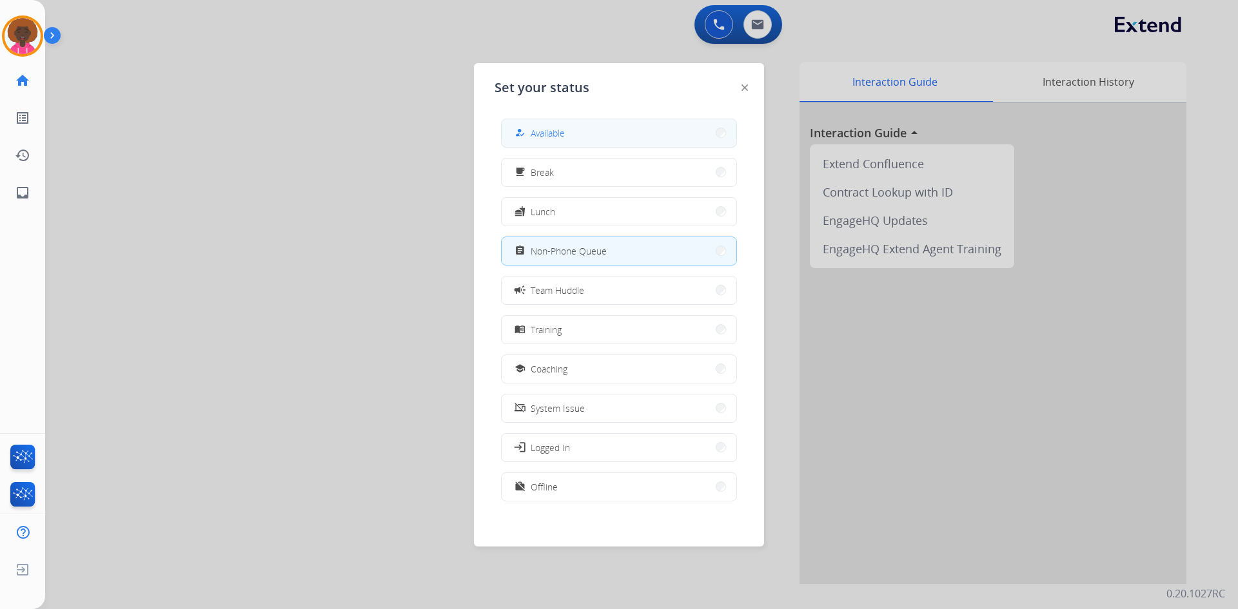
click at [505, 119] on div "how_to_reg Available" at bounding box center [619, 133] width 236 height 29
click at [529, 129] on div "how_to_reg" at bounding box center [521, 132] width 19 height 15
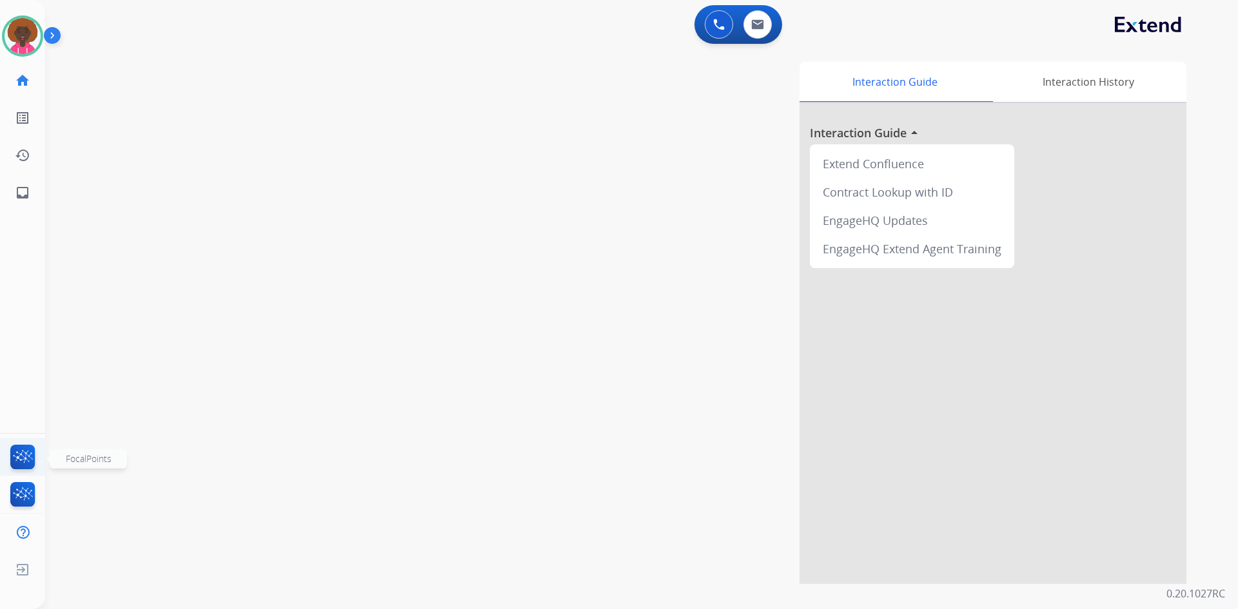
click at [15, 470] on img at bounding box center [23, 460] width 30 height 30
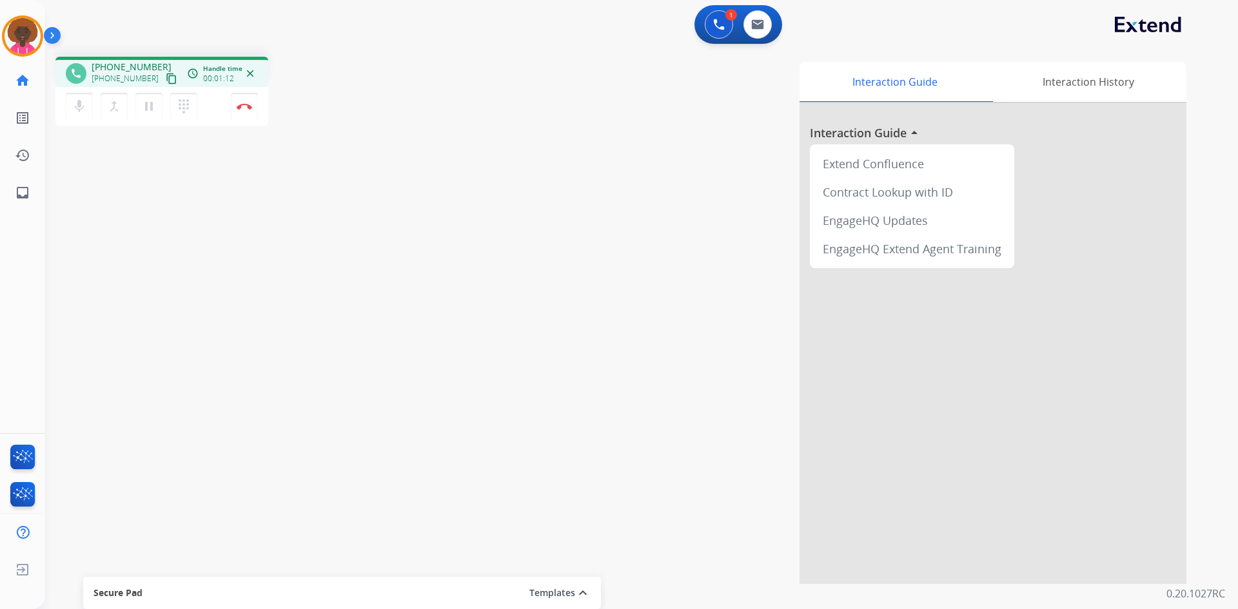
click at [228, 105] on div "mic Mute merge_type Bridge pause Hold dialpad Dialpad Disconnect" at bounding box center [161, 106] width 213 height 39
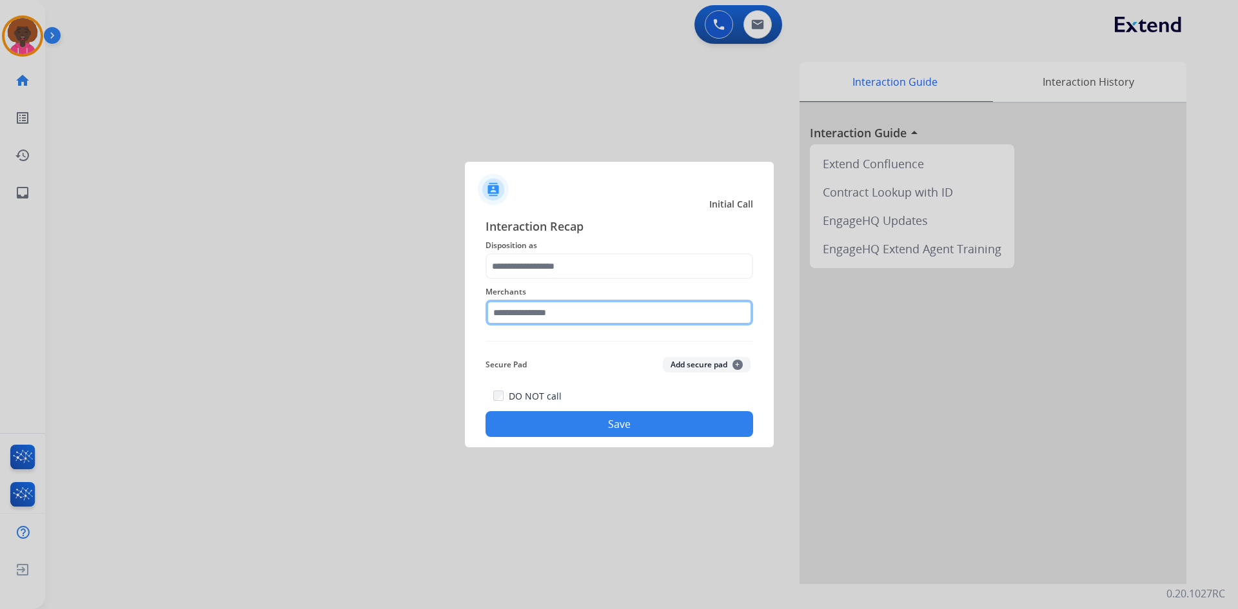
click at [666, 315] on input "text" at bounding box center [620, 313] width 268 height 26
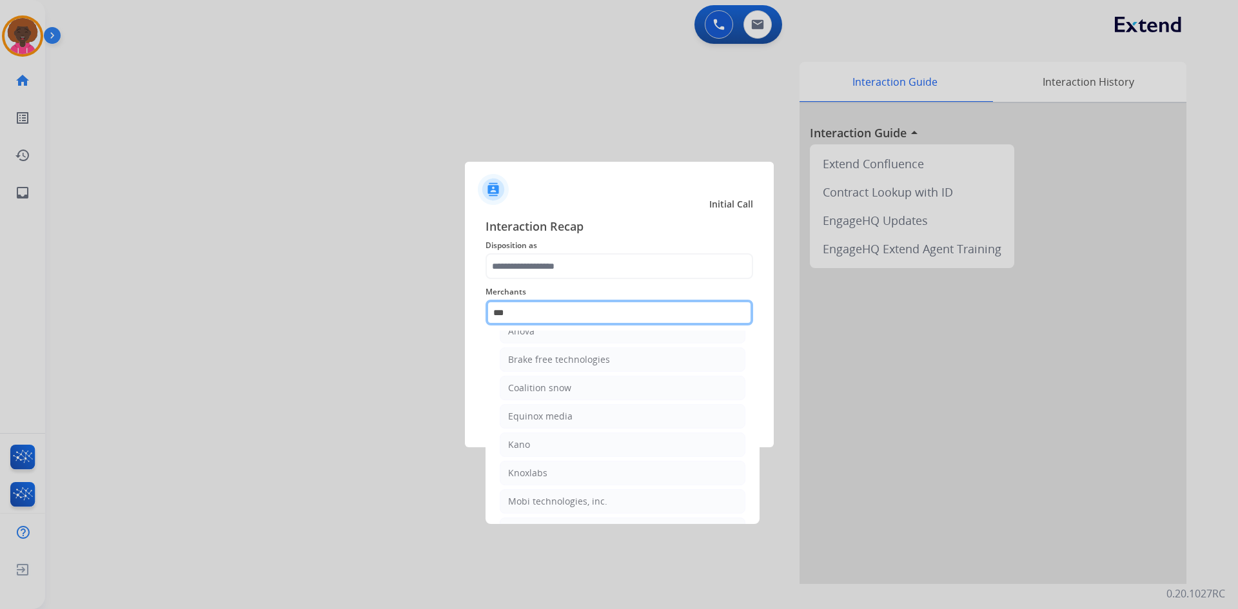
scroll to position [0, 0]
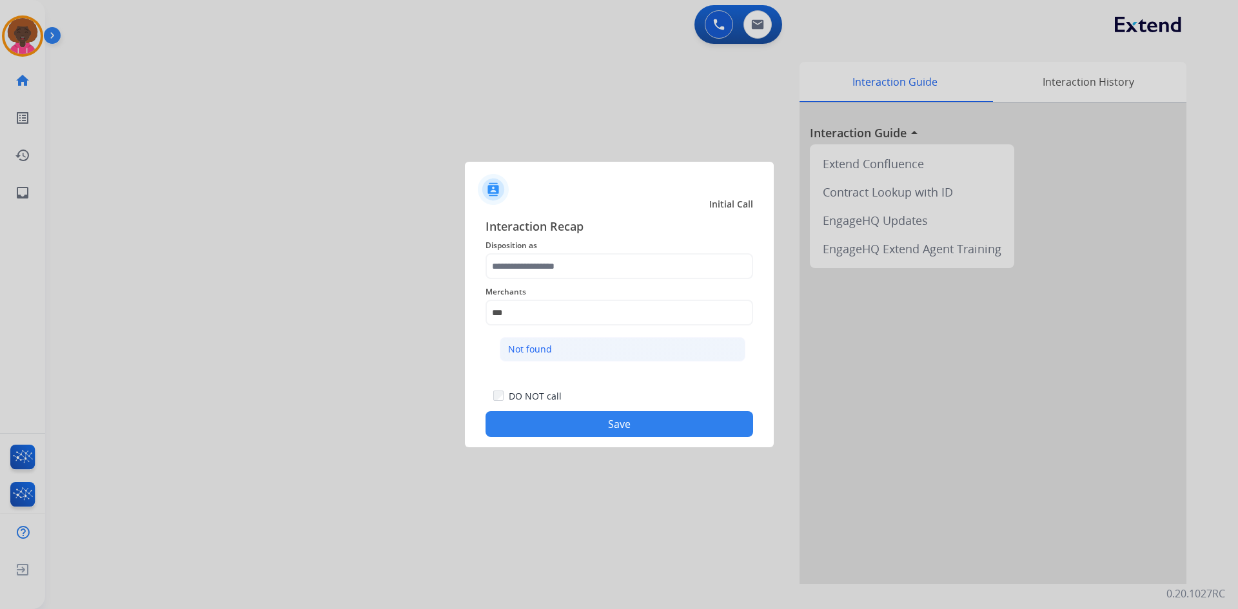
click at [624, 356] on li "Not found" at bounding box center [623, 349] width 246 height 25
type input "*********"
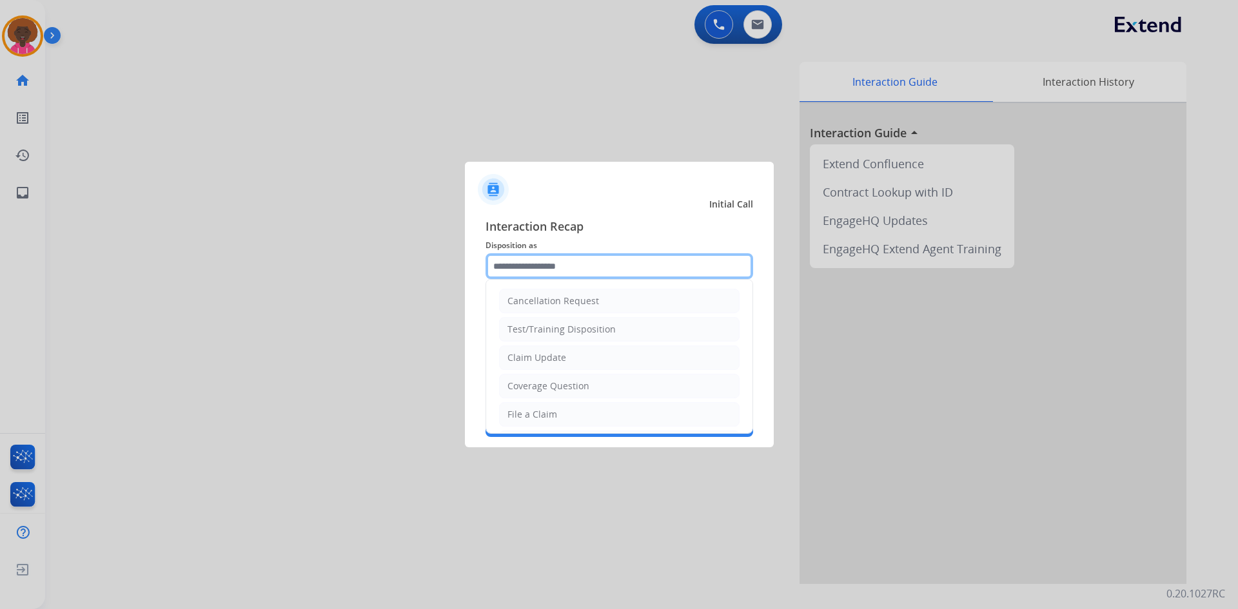
drag, startPoint x: 637, startPoint y: 266, endPoint x: 637, endPoint y: 282, distance: 16.8
click at [637, 279] on div "Cancellation Request Test/Training Disposition Claim Update Coverage Question F…" at bounding box center [620, 266] width 268 height 26
click at [575, 423] on li "File a Claim" at bounding box center [619, 414] width 241 height 25
type input "**********"
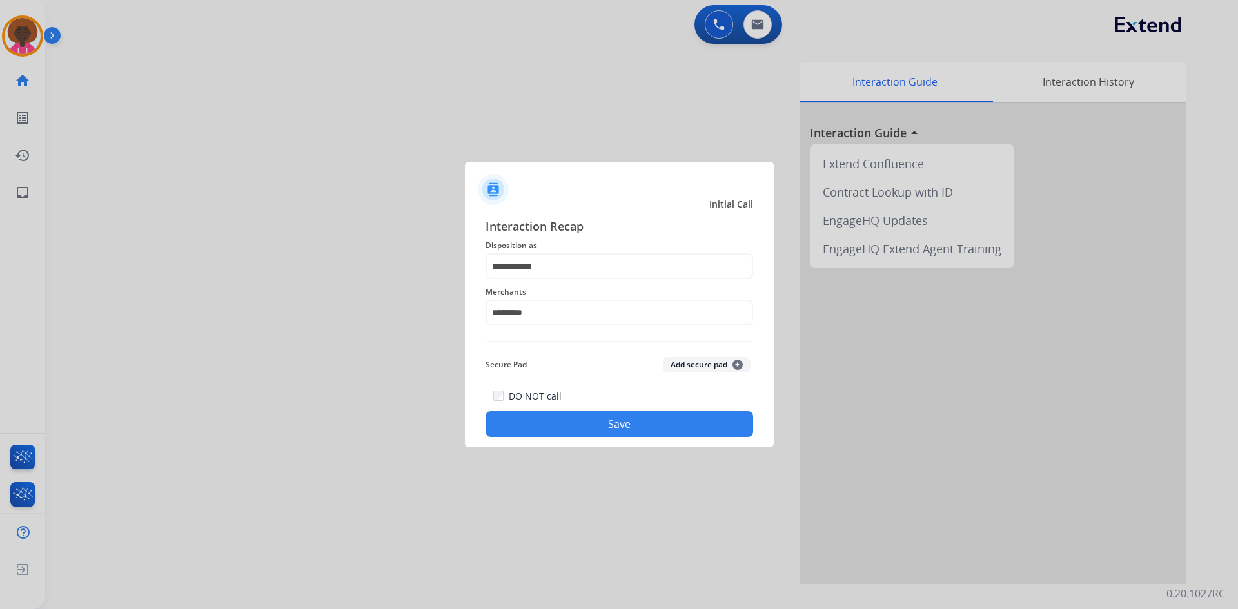
click at [644, 415] on button "Save" at bounding box center [620, 424] width 268 height 26
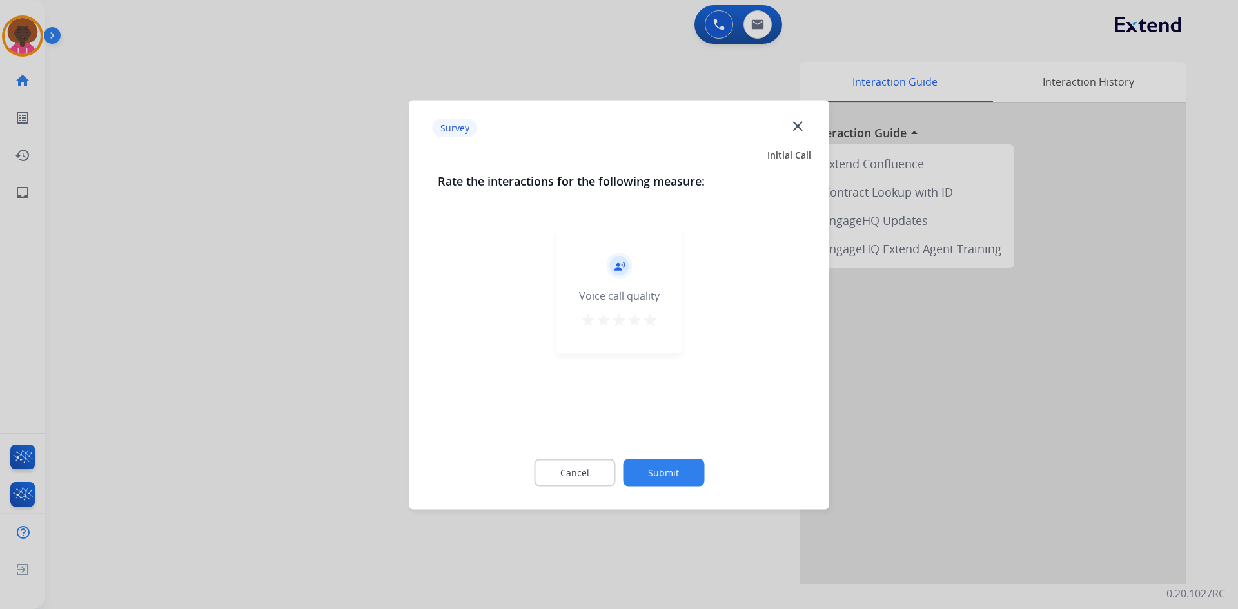
click at [659, 326] on div "record_voice_over Voice call quality star star star star star" at bounding box center [620, 292] width 126 height 123
click at [658, 326] on div "record_voice_over Voice call quality star star star star star" at bounding box center [620, 292] width 126 height 123
click at [656, 326] on div "record_voice_over Voice call quality star star star star star" at bounding box center [620, 292] width 126 height 123
click at [653, 326] on mat-icon "star" at bounding box center [649, 319] width 15 height 15
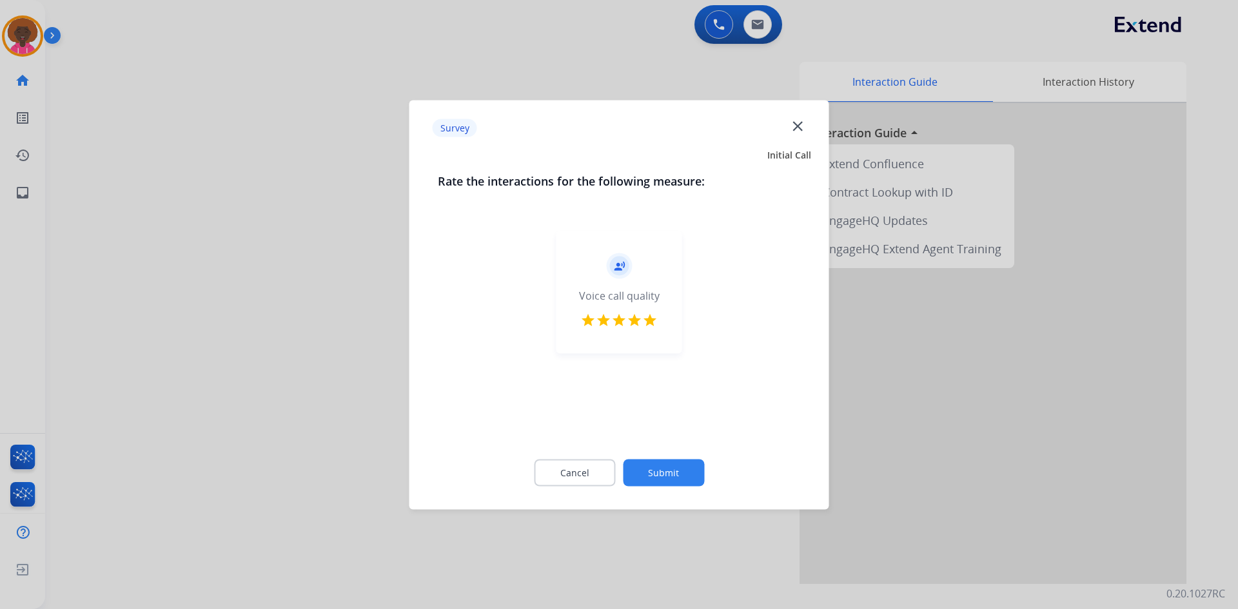
click at [678, 451] on div "Cancel Submit" at bounding box center [619, 473] width 363 height 58
click at [678, 474] on button "Submit" at bounding box center [663, 472] width 81 height 27
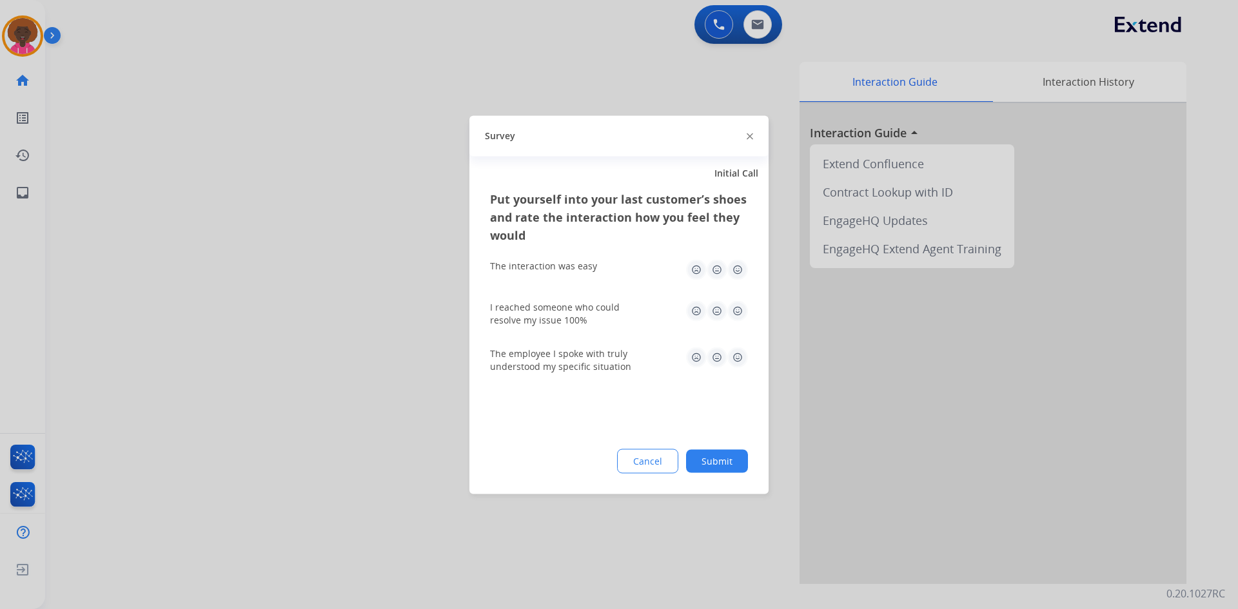
click at [740, 308] on img at bounding box center [737, 311] width 21 height 21
drag, startPoint x: 746, startPoint y: 241, endPoint x: 742, endPoint y: 272, distance: 30.6
click at [742, 262] on div "Put yourself into your last customer’s shoes and rate the interaction how you f…" at bounding box center [619, 286] width 258 height 193
click at [742, 277] on img at bounding box center [737, 269] width 21 height 21
click at [738, 283] on div "The interaction was easy" at bounding box center [619, 269] width 258 height 41
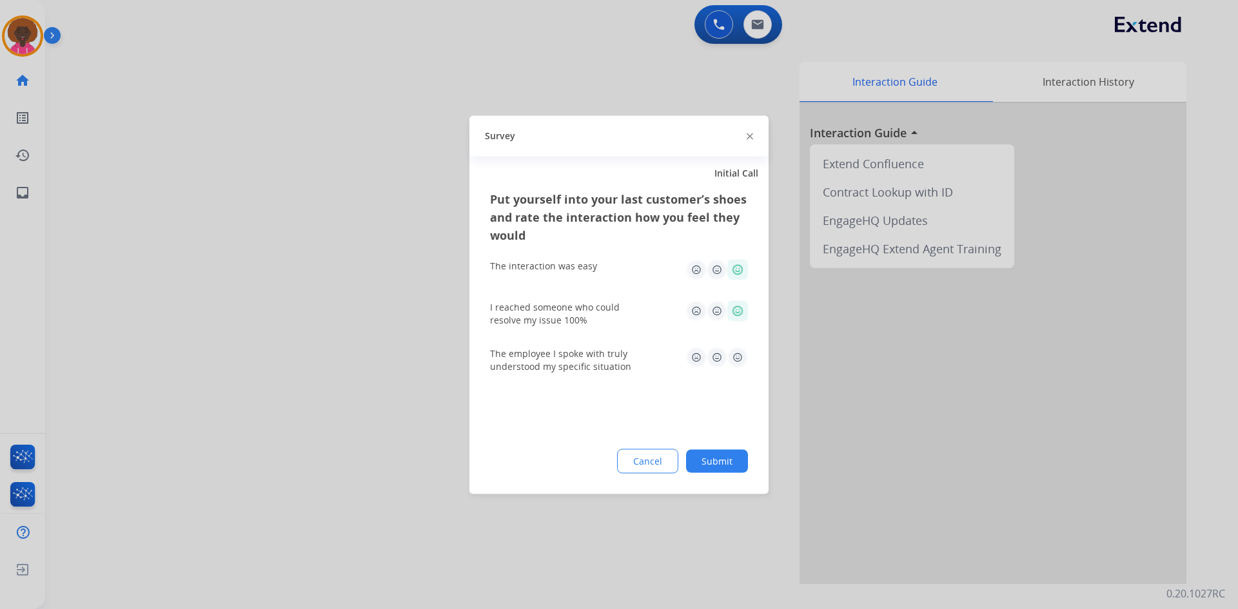
click at [735, 270] on img at bounding box center [737, 269] width 21 height 21
click at [735, 350] on img at bounding box center [737, 357] width 21 height 21
click at [728, 460] on button "Submit" at bounding box center [717, 461] width 62 height 23
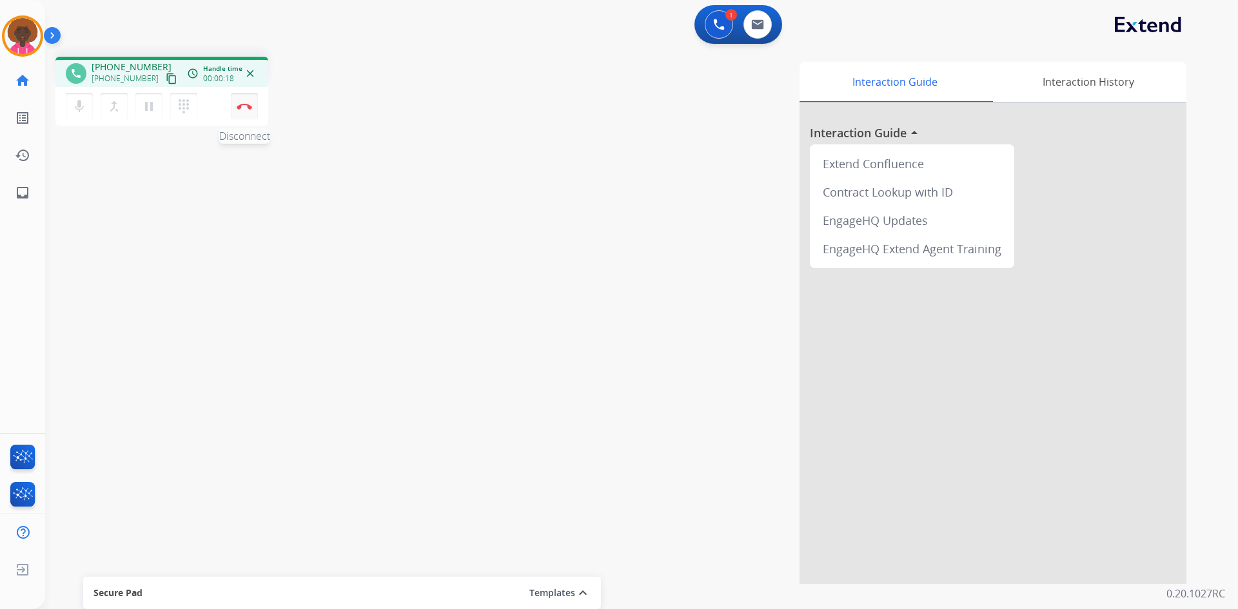
click at [241, 112] on button "Disconnect" at bounding box center [244, 106] width 27 height 27
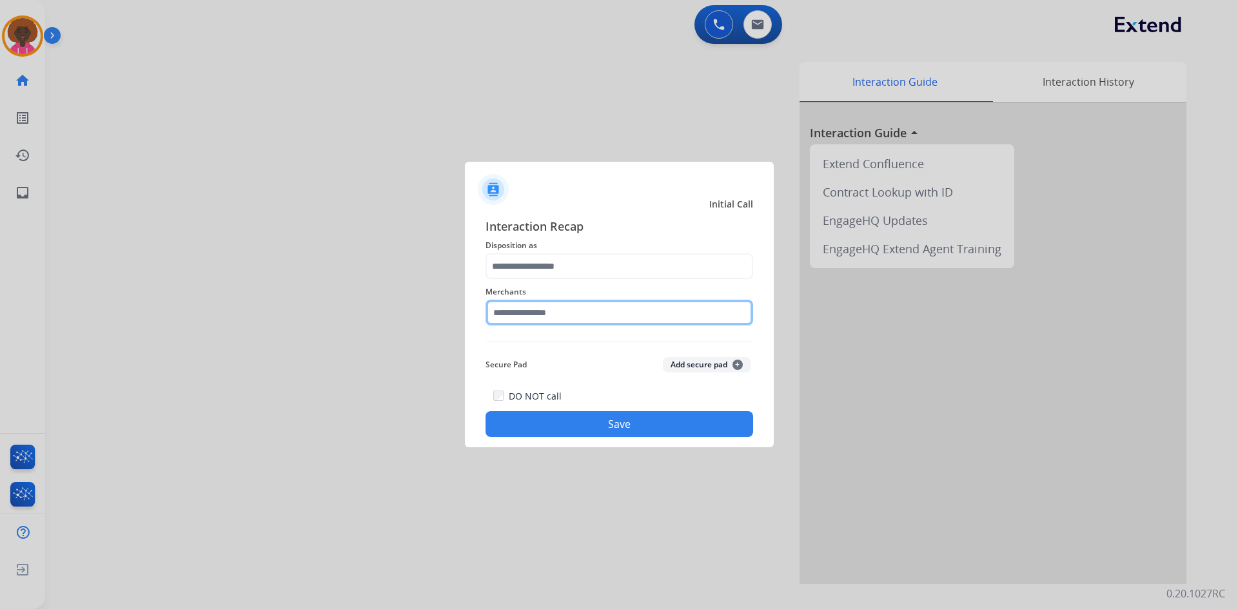
drag, startPoint x: 558, startPoint y: 307, endPoint x: 580, endPoint y: 321, distance: 26.1
click at [558, 310] on input "text" at bounding box center [620, 313] width 268 height 26
type input "****"
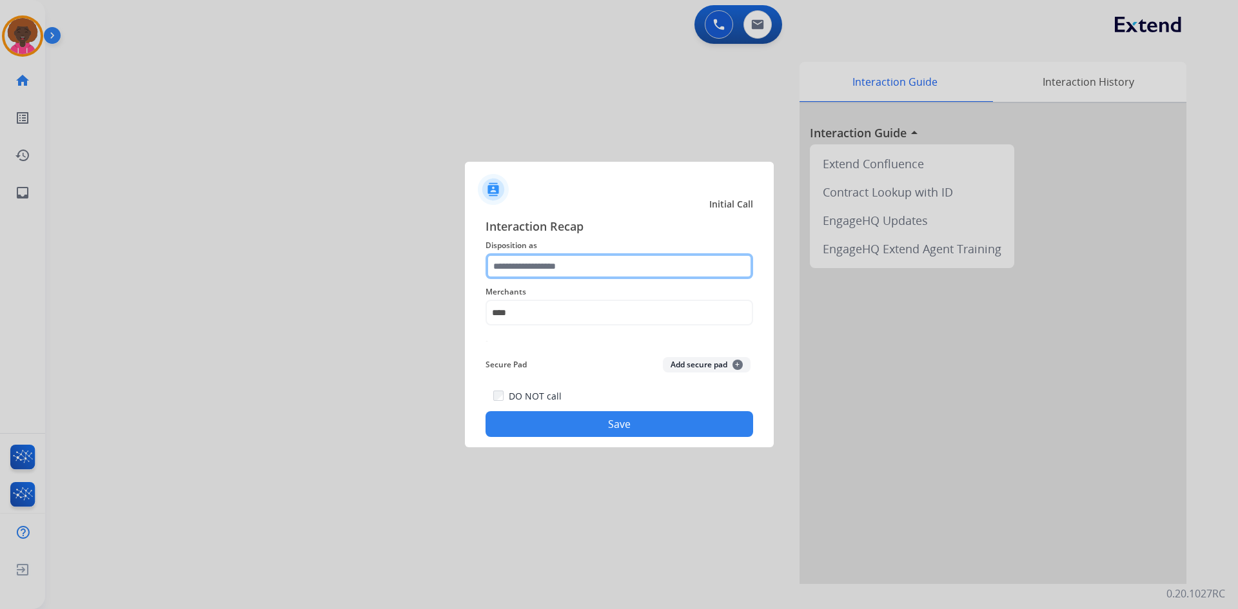
click at [553, 262] on input "text" at bounding box center [620, 266] width 268 height 26
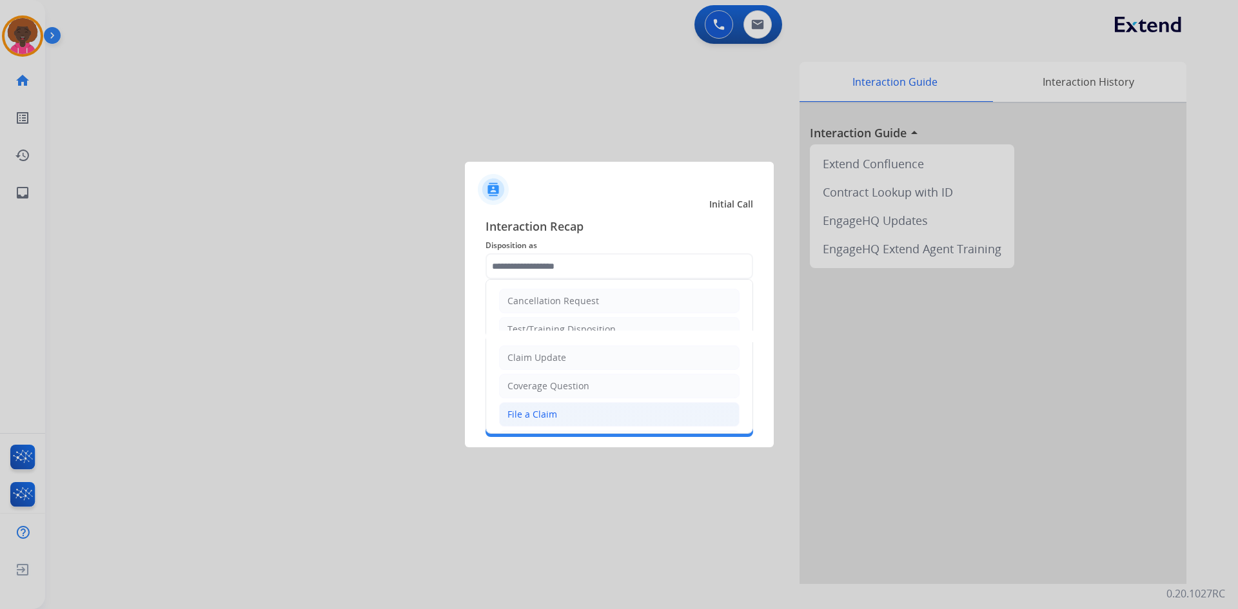
click at [559, 420] on li "File a Claim" at bounding box center [619, 414] width 241 height 25
type input "**********"
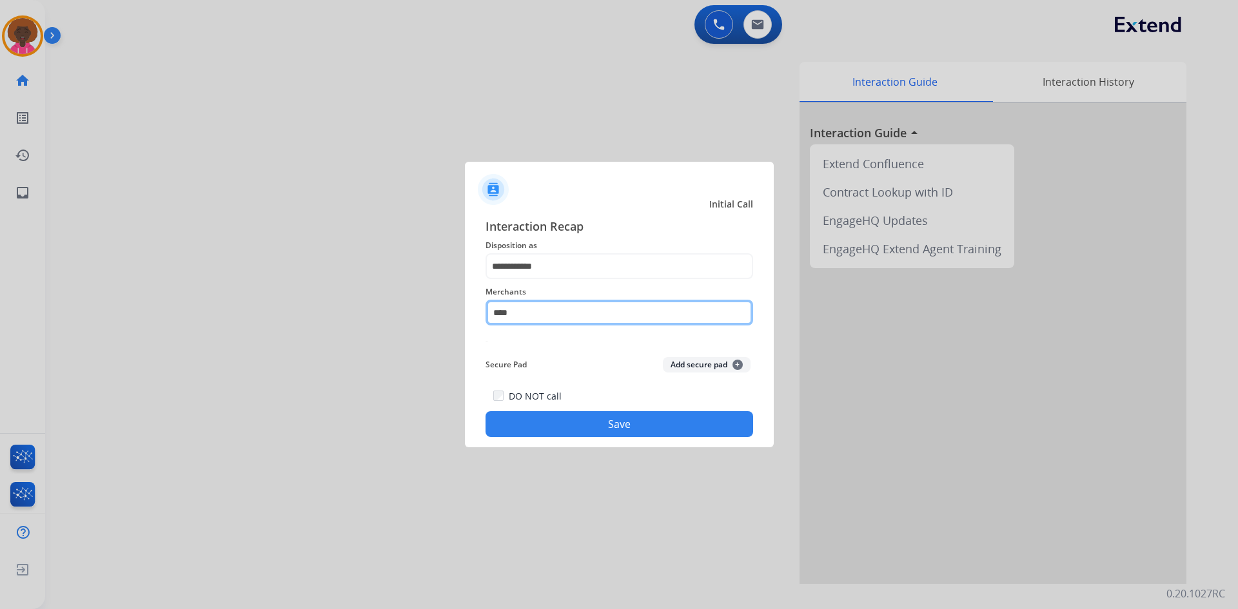
click at [559, 315] on input "****" at bounding box center [620, 313] width 268 height 26
type input "******"
click at [609, 433] on button "Save" at bounding box center [620, 424] width 268 height 26
click at [551, 309] on input "******" at bounding box center [620, 313] width 268 height 26
click at [551, 310] on input "******" at bounding box center [620, 313] width 268 height 26
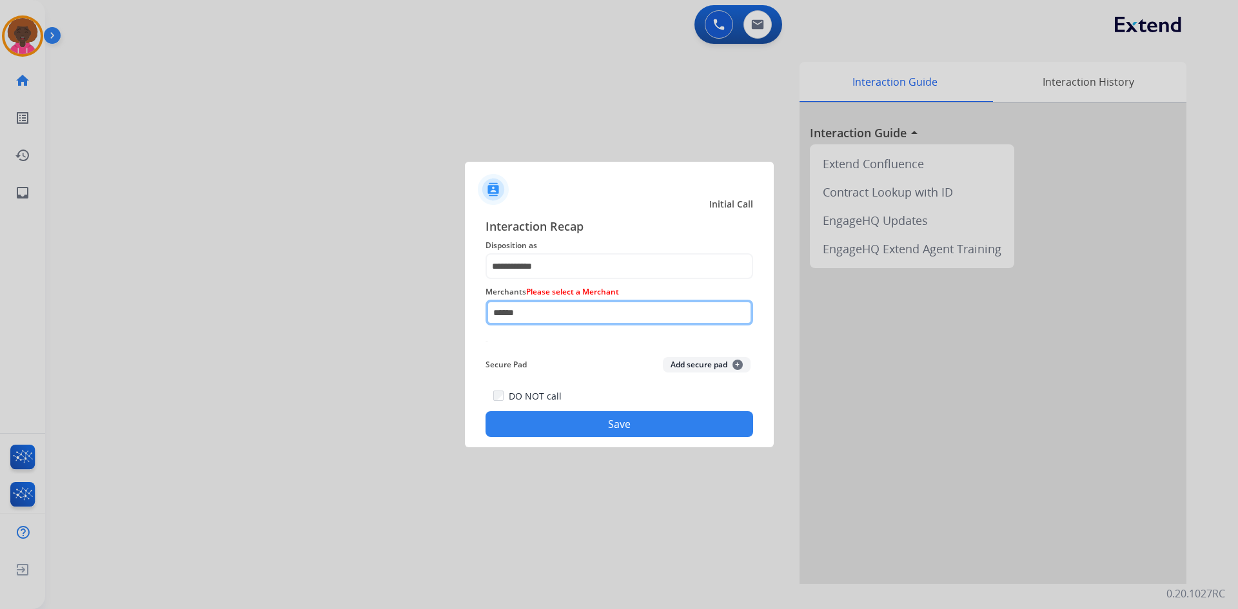
click at [551, 310] on input "******" at bounding box center [620, 313] width 268 height 26
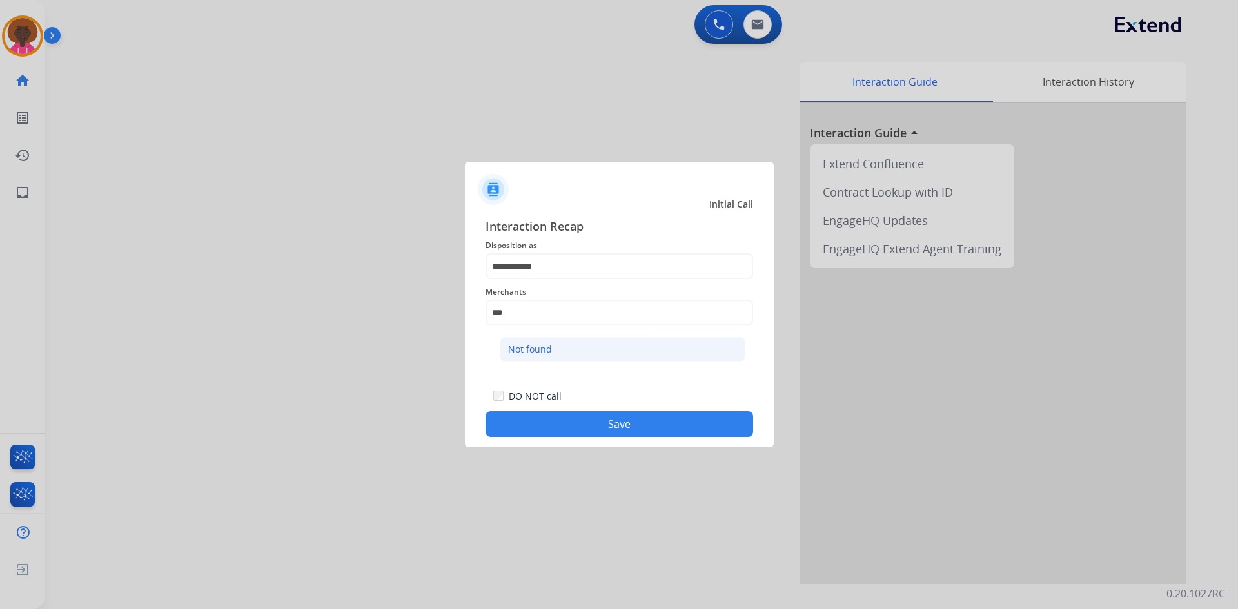
click at [546, 357] on li "Not found" at bounding box center [623, 349] width 246 height 25
type input "*********"
click at [592, 442] on div "**********" at bounding box center [619, 327] width 309 height 241
click at [597, 433] on button "Save" at bounding box center [620, 424] width 268 height 26
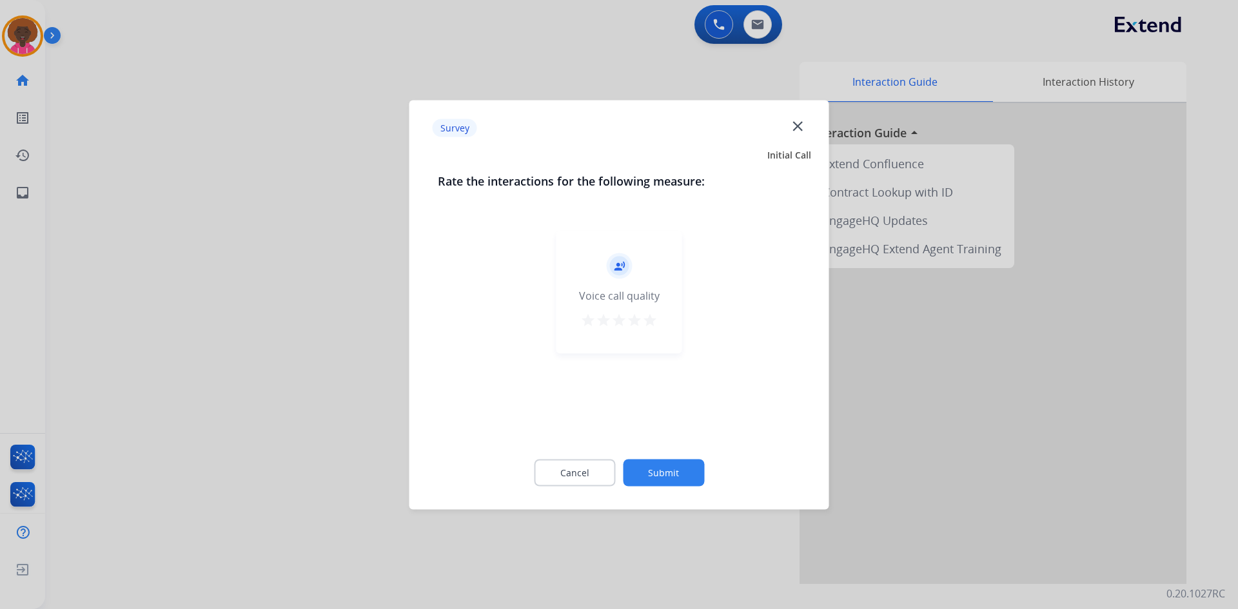
click at [655, 324] on mat-icon "star" at bounding box center [649, 319] width 15 height 15
click at [690, 472] on button "Submit" at bounding box center [663, 472] width 81 height 27
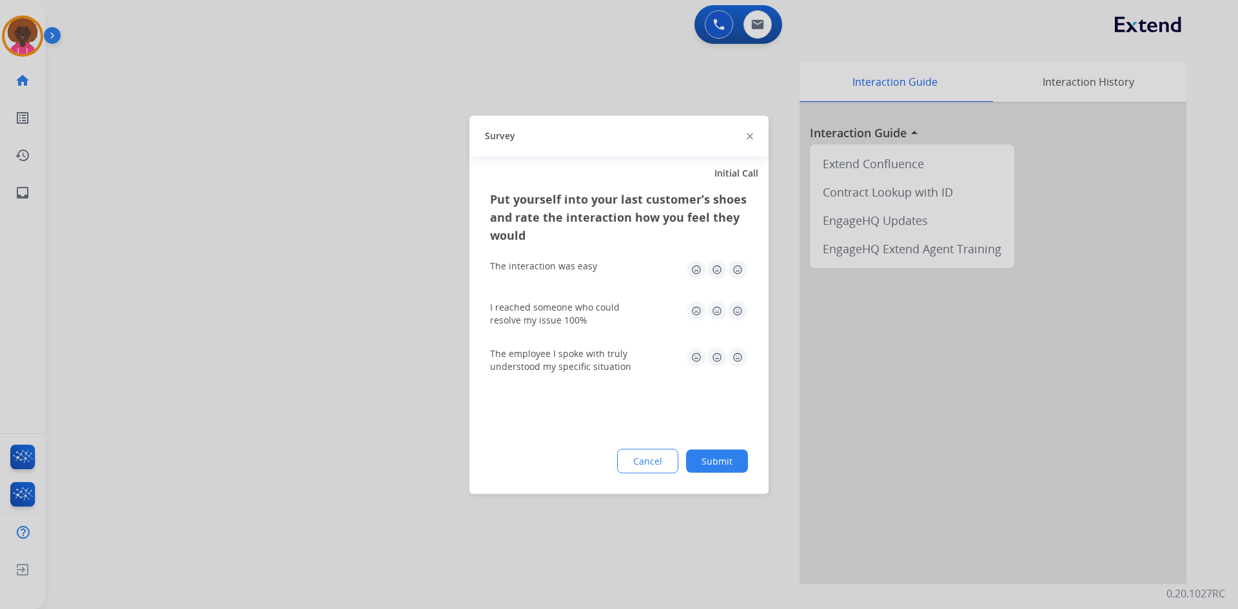
click at [737, 269] on img at bounding box center [737, 269] width 21 height 21
click at [737, 308] on img at bounding box center [737, 311] width 21 height 21
click at [745, 366] on img at bounding box center [737, 357] width 21 height 21
click at [721, 466] on button "Submit" at bounding box center [717, 461] width 62 height 23
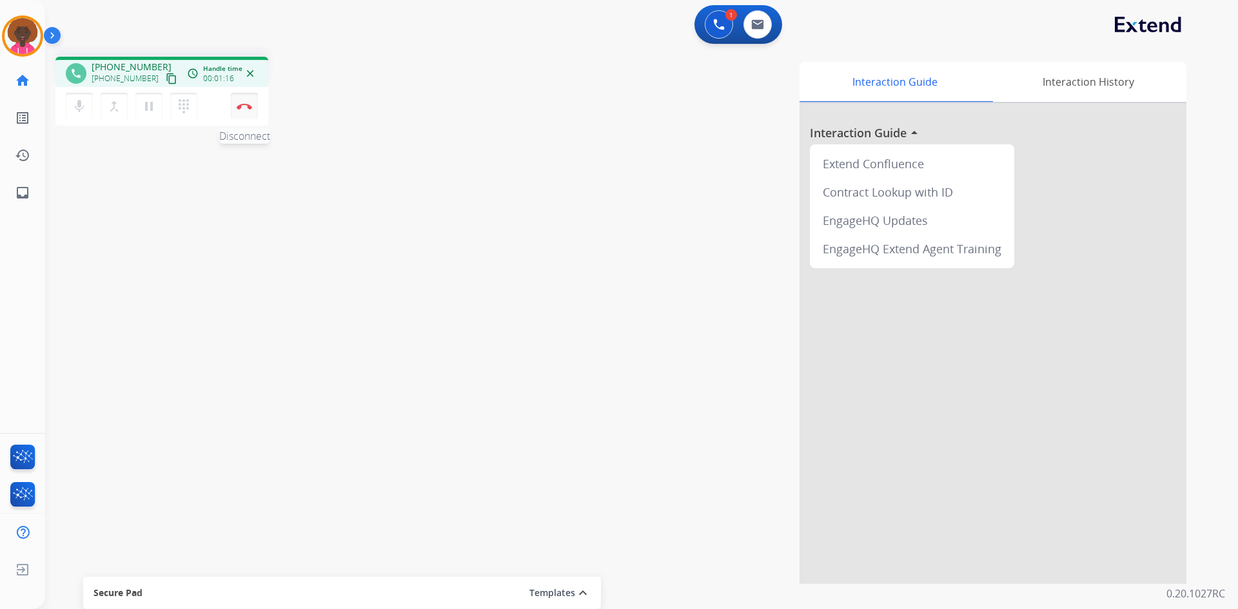
click at [250, 102] on button "Disconnect" at bounding box center [244, 106] width 27 height 27
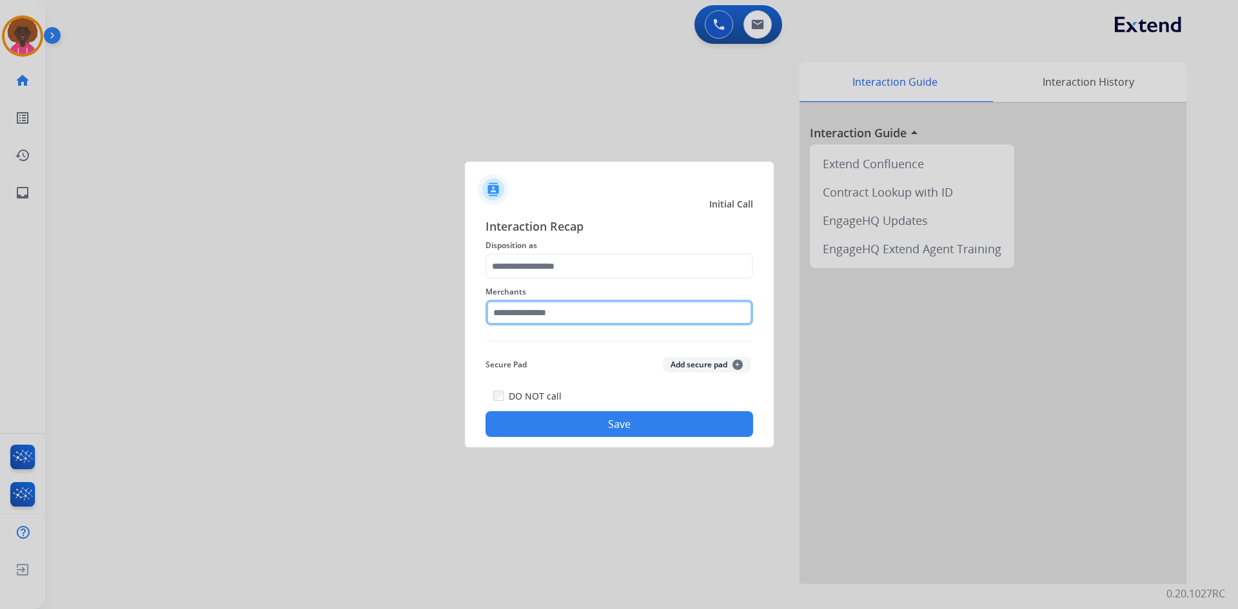
click at [529, 321] on input "text" at bounding box center [620, 313] width 268 height 26
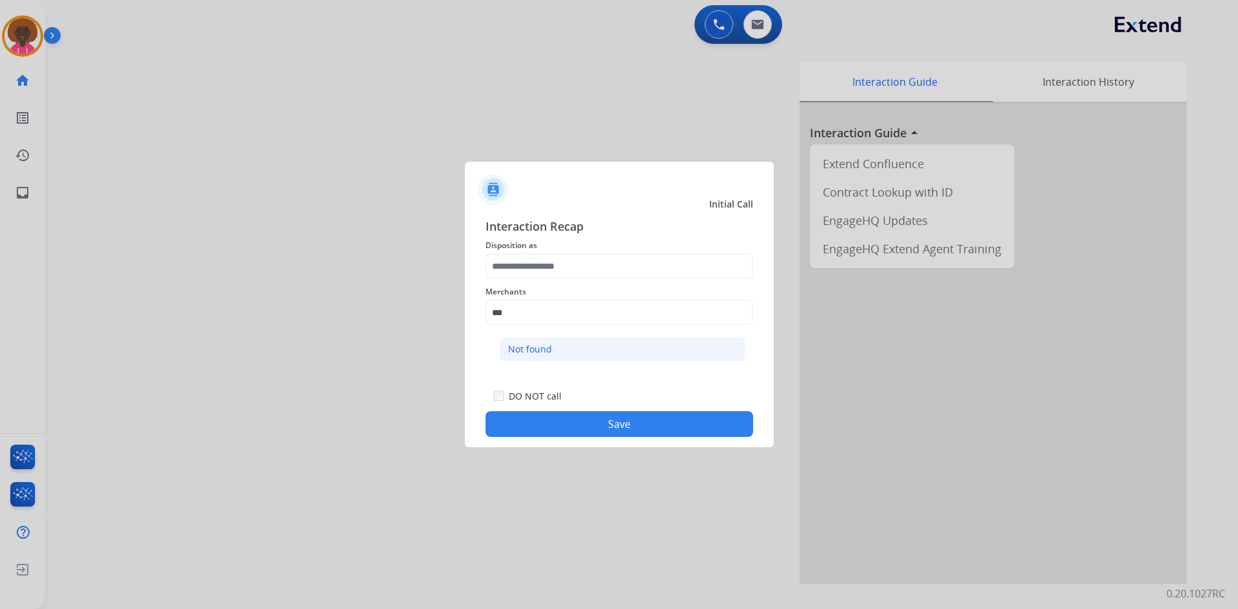
click at [579, 352] on li "Not found" at bounding box center [623, 349] width 246 height 25
type input "*********"
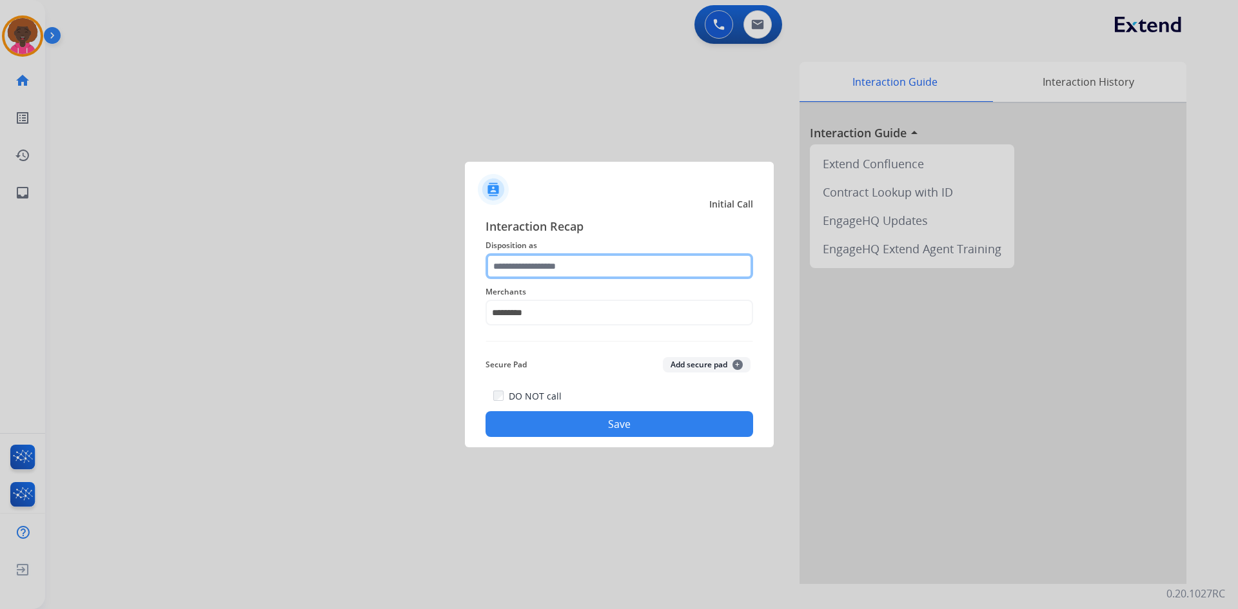
click at [563, 276] on input "text" at bounding box center [620, 266] width 268 height 26
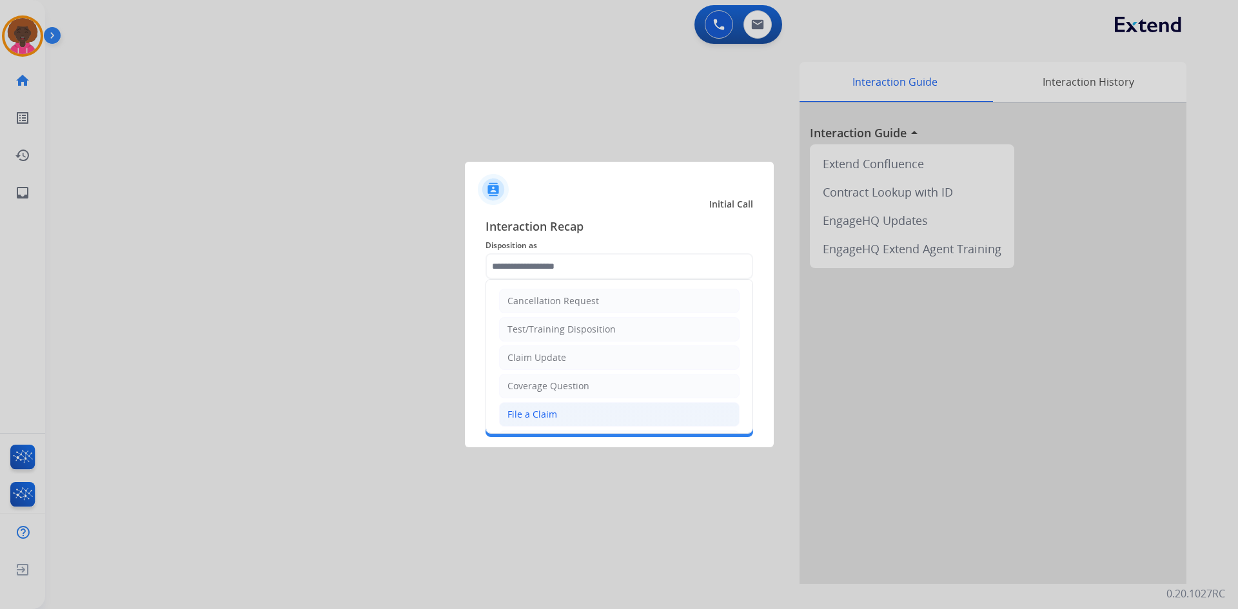
click at [562, 421] on li "File a Claim" at bounding box center [619, 414] width 241 height 25
type input "**********"
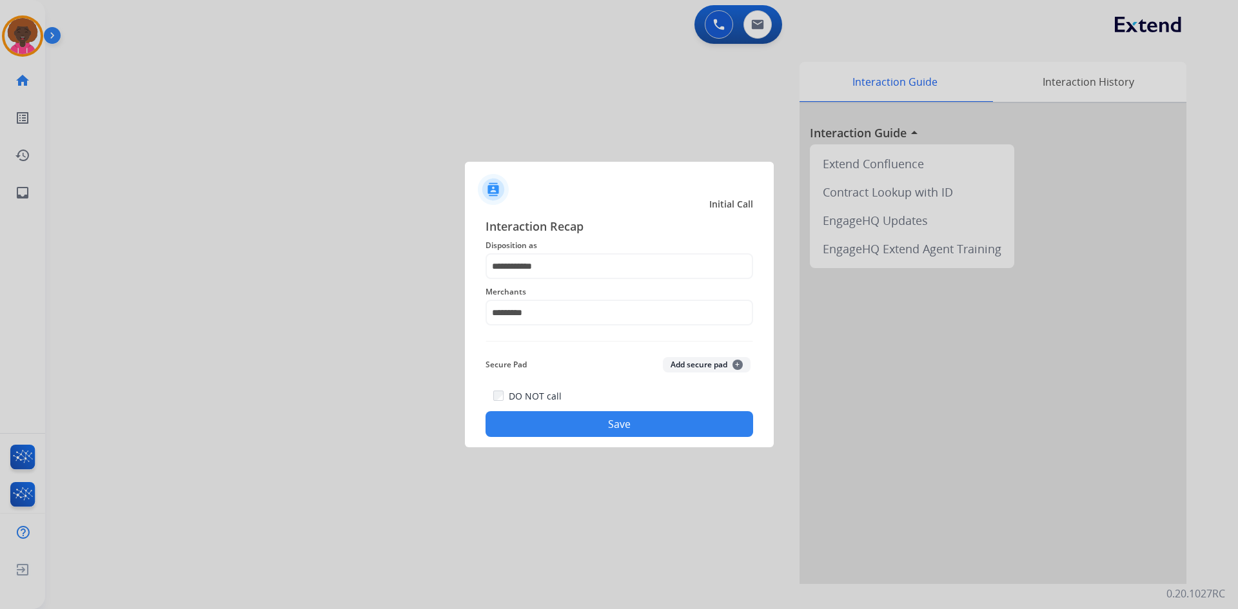
click at [562, 422] on button "Save" at bounding box center [620, 424] width 268 height 26
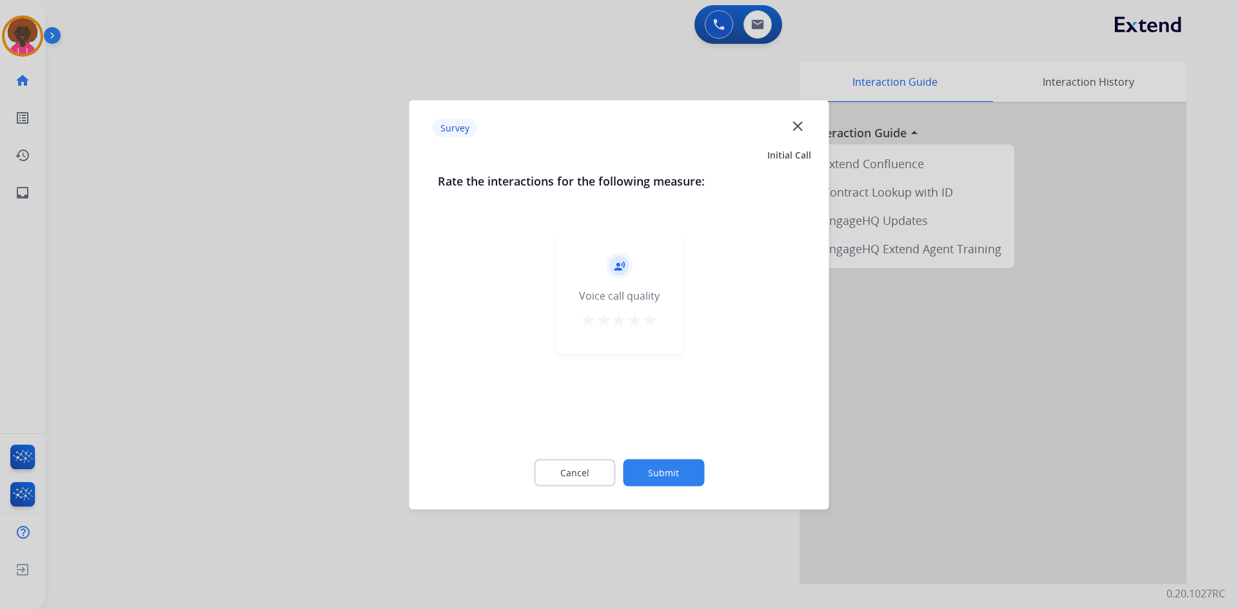
click at [645, 316] on mat-icon "star" at bounding box center [649, 319] width 15 height 15
click at [686, 487] on div "Cancel Submit" at bounding box center [619, 473] width 363 height 58
click at [693, 480] on button "Submit" at bounding box center [663, 472] width 81 height 27
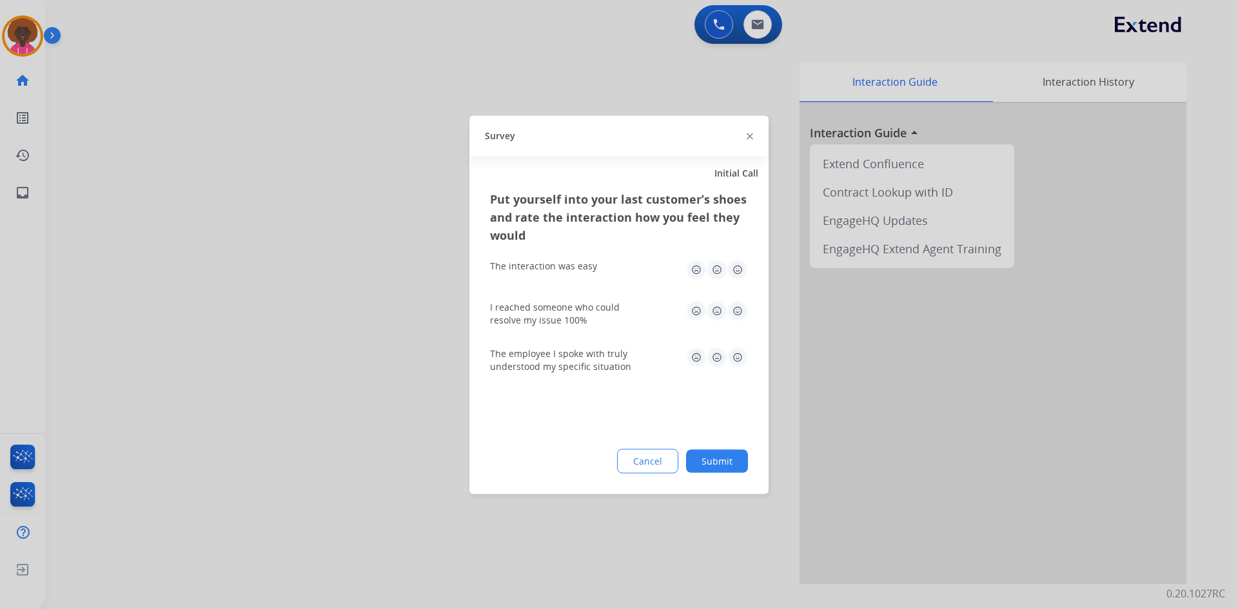
click at [730, 270] on img at bounding box center [737, 269] width 21 height 21
drag, startPoint x: 737, startPoint y: 295, endPoint x: 733, endPoint y: 310, distance: 15.2
click at [736, 304] on div "I reached someone who could resolve my issue 100%" at bounding box center [619, 313] width 258 height 46
click at [734, 312] on img at bounding box center [737, 311] width 21 height 21
click at [736, 350] on img at bounding box center [737, 357] width 21 height 21
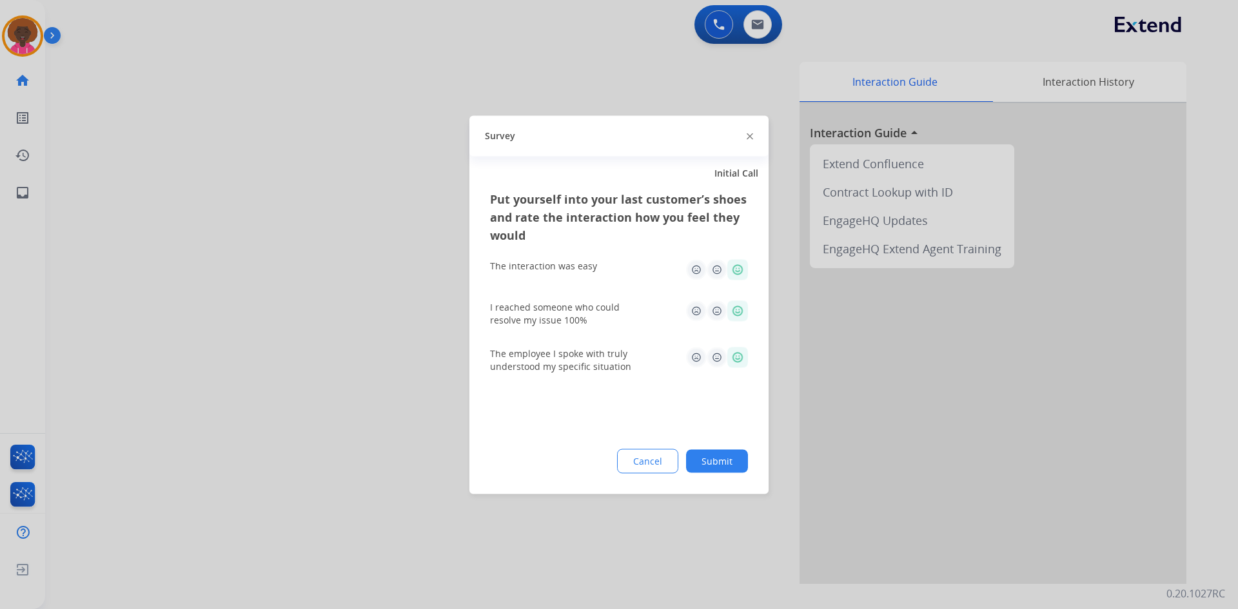
drag, startPoint x: 717, startPoint y: 477, endPoint x: 703, endPoint y: 453, distance: 27.2
click at [713, 470] on div "Put yourself into your last customer’s shoes and rate the interaction how you f…" at bounding box center [619, 342] width 299 height 304
click at [698, 444] on div "Put yourself into your last customer’s shoes and rate the interaction how you f…" at bounding box center [619, 342] width 299 height 304
click at [705, 450] on div "Cancel Submit" at bounding box center [619, 461] width 258 height 25
drag, startPoint x: 34, startPoint y: 30, endPoint x: 391, endPoint y: 88, distance: 362.0
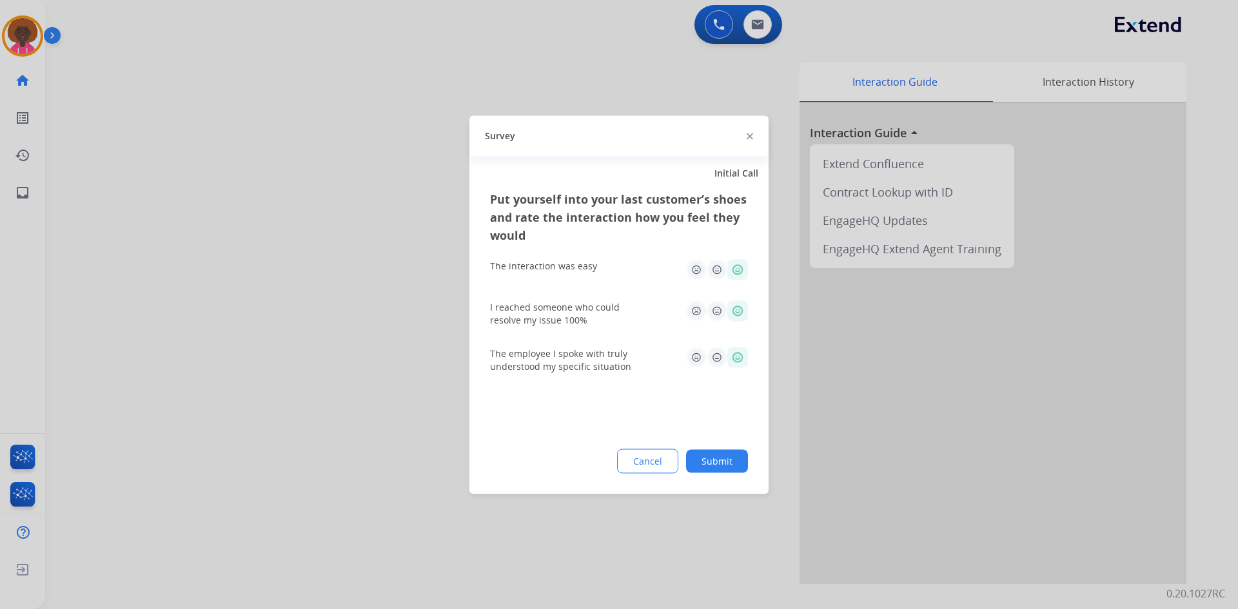
click at [34, 29] on div at bounding box center [619, 304] width 1238 height 609
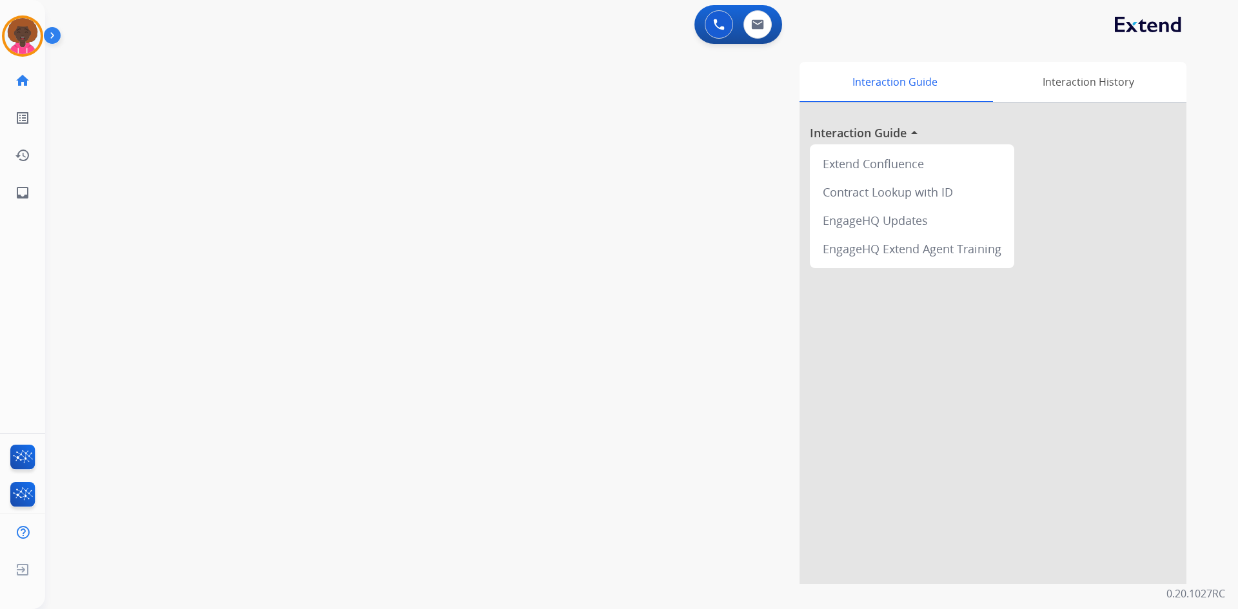
drag, startPoint x: 28, startPoint y: 34, endPoint x: 45, endPoint y: 32, distance: 16.2
click at [30, 34] on img at bounding box center [23, 36] width 36 height 36
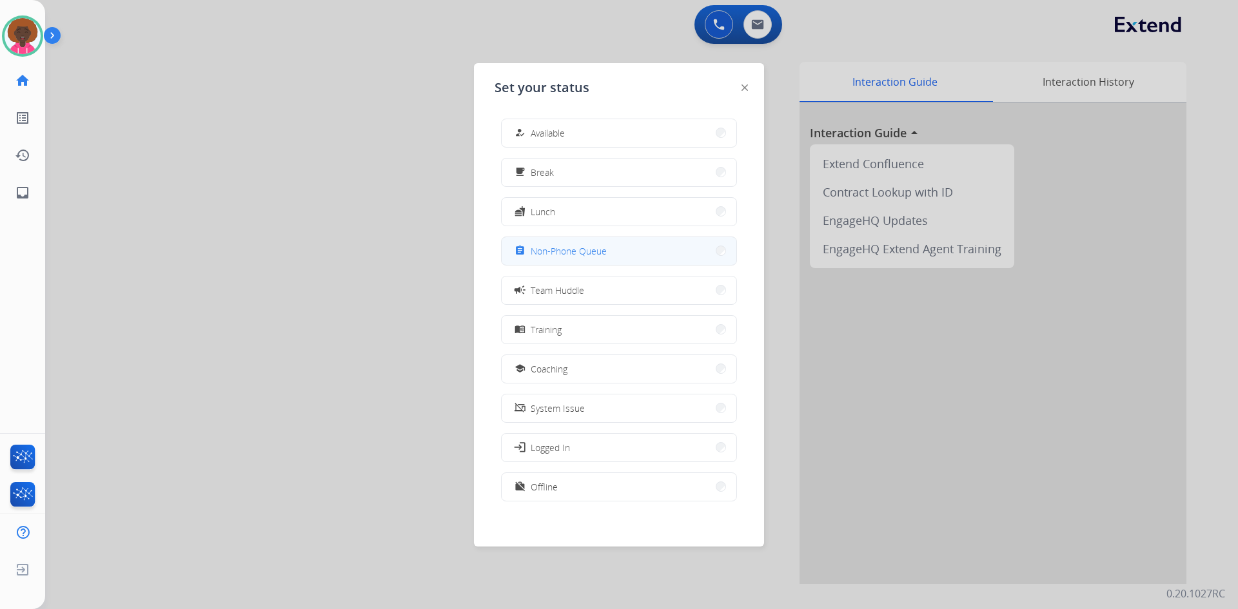
click at [651, 244] on button "assignment Non-Phone Queue" at bounding box center [619, 251] width 235 height 28
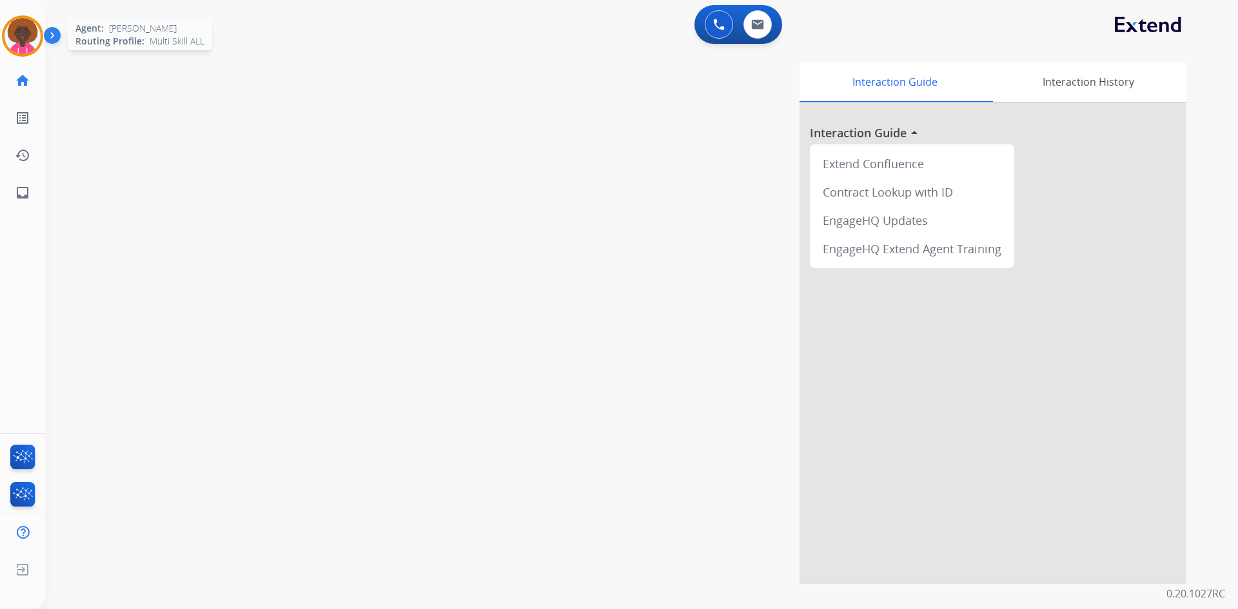
click at [19, 35] on img at bounding box center [23, 36] width 36 height 36
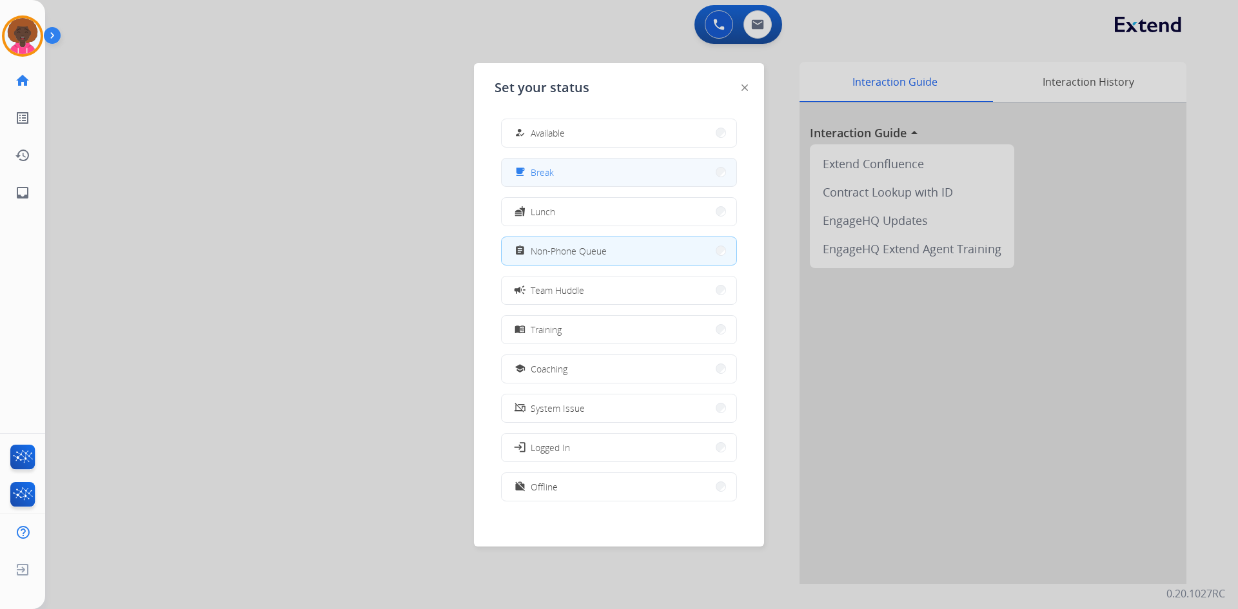
click at [600, 164] on button "free_breakfast Break" at bounding box center [619, 173] width 235 height 28
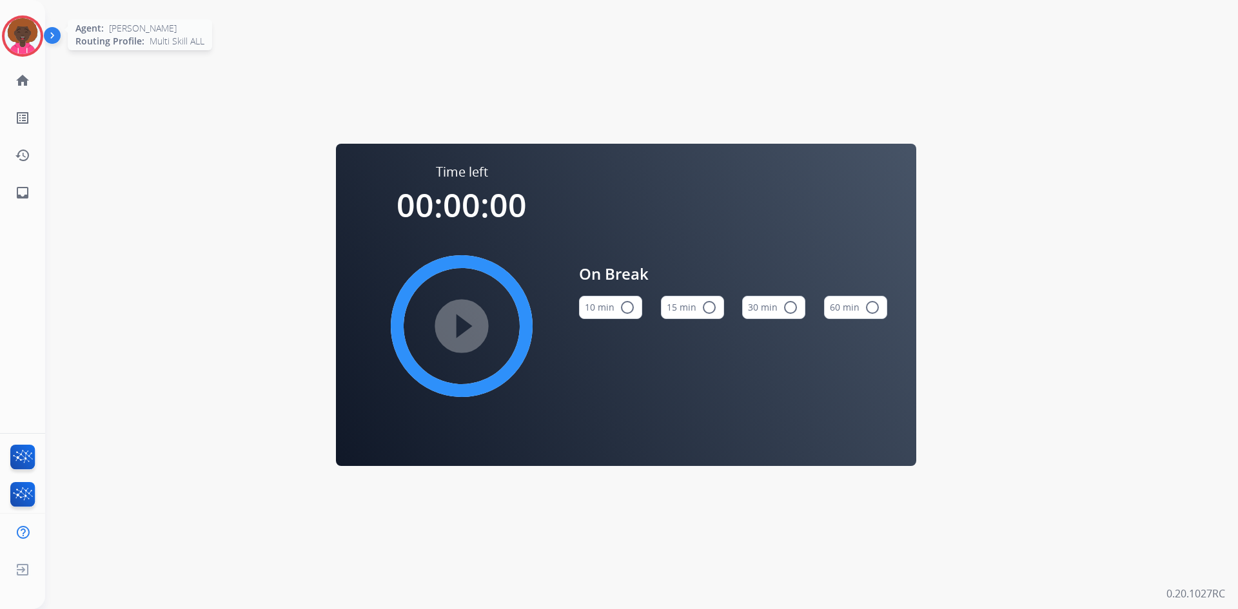
click at [9, 24] on img at bounding box center [23, 36] width 36 height 36
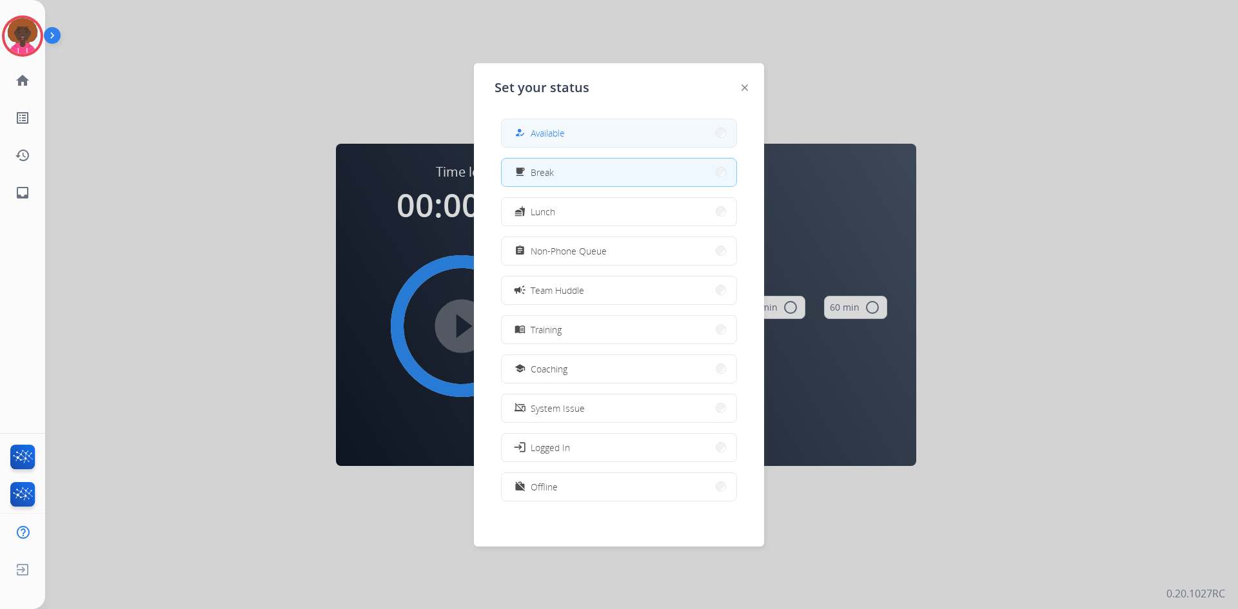
click at [565, 143] on button "how_to_reg Available" at bounding box center [619, 133] width 235 height 28
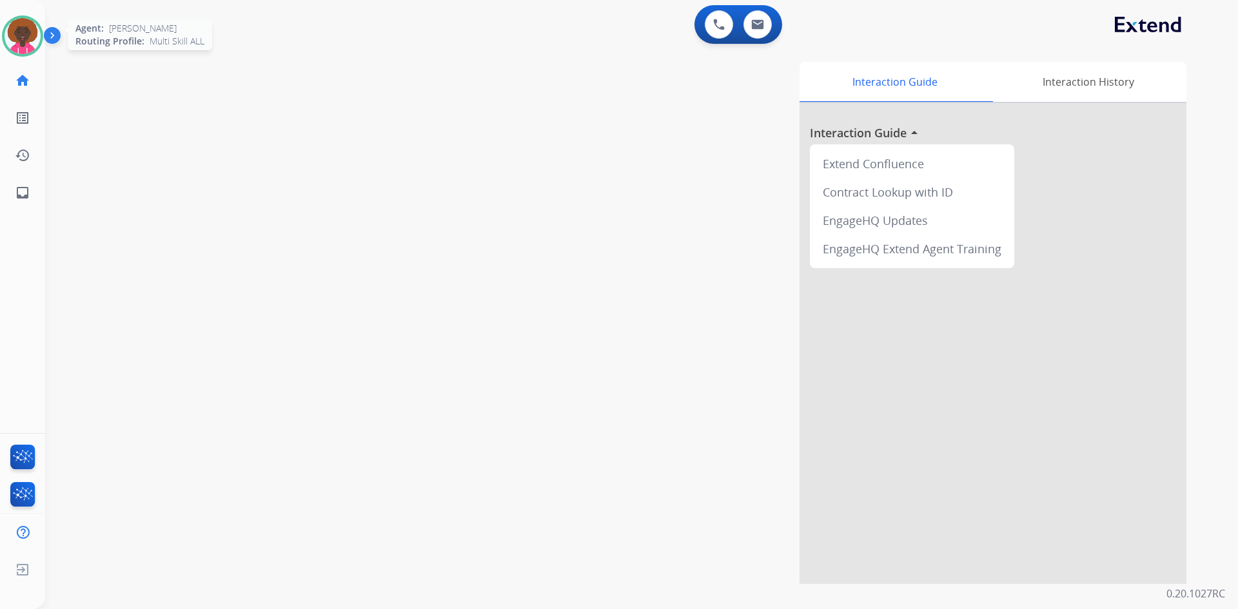
click at [21, 35] on img at bounding box center [23, 36] width 36 height 36
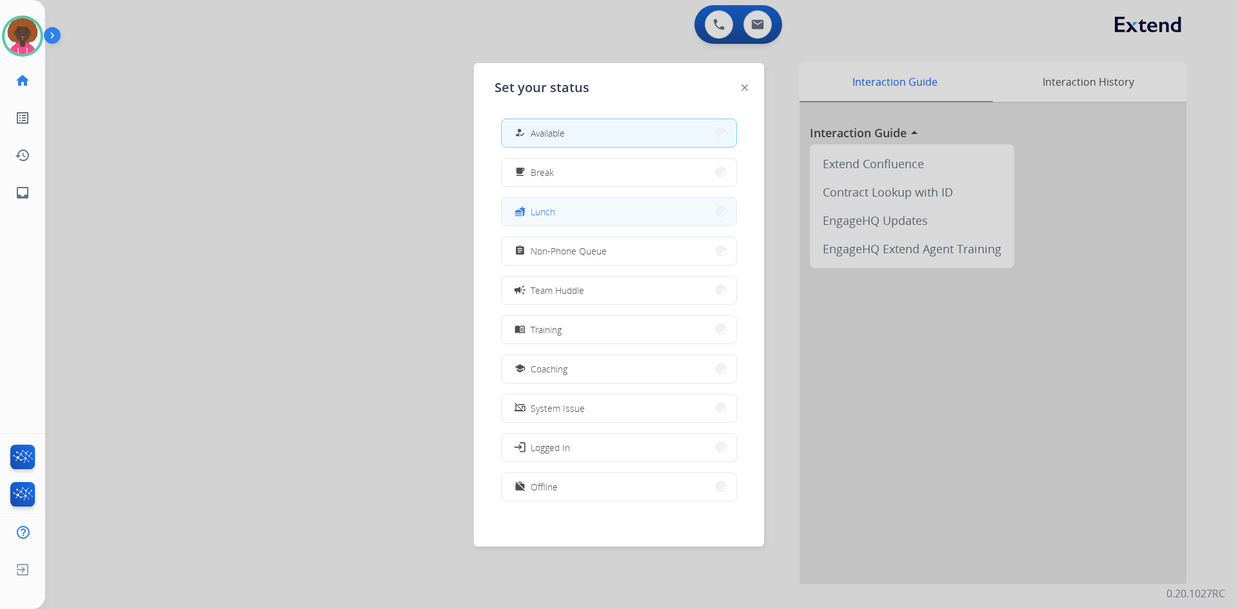
click at [624, 215] on button "fastfood Lunch" at bounding box center [619, 212] width 235 height 28
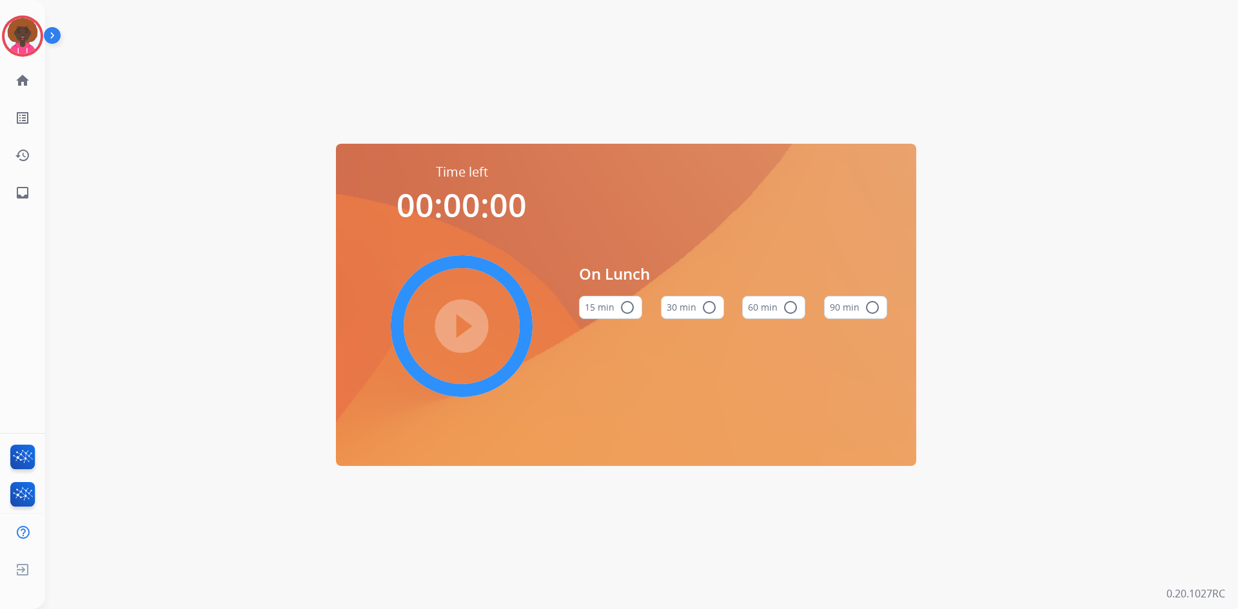
click at [795, 303] on mat-icon "radio_button_unchecked" at bounding box center [790, 307] width 15 height 15
drag, startPoint x: 490, startPoint y: 323, endPoint x: 423, endPoint y: 317, distance: 66.7
click at [470, 323] on mat-icon "play_circle_filled" at bounding box center [461, 326] width 15 height 15
click at [454, 319] on mat-icon "pause_circle_filled" at bounding box center [461, 326] width 15 height 15
click at [454, 319] on mat-icon "play_circle_filled" at bounding box center [461, 326] width 15 height 15
